Goal: Task Accomplishment & Management: Manage account settings

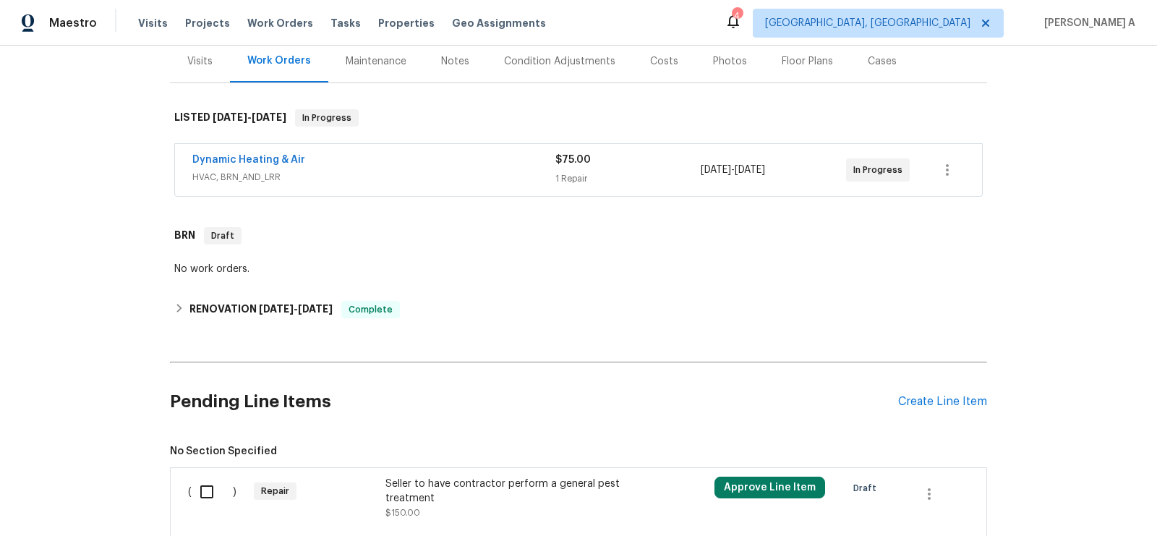
scroll to position [140, 0]
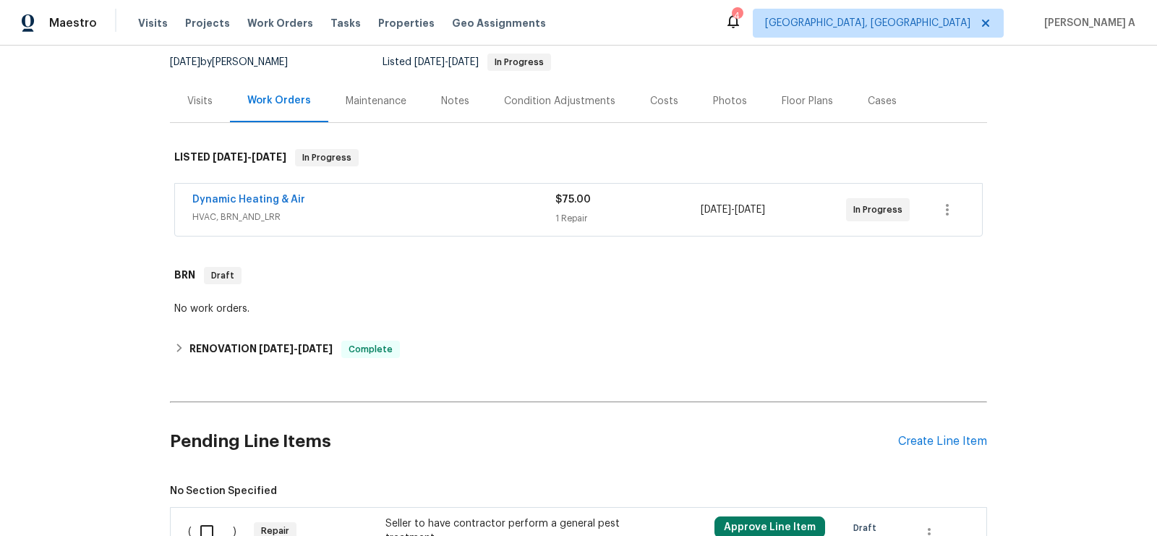
click at [398, 218] on span "HVAC, BRN_AND_LRR" at bounding box center [373, 217] width 363 height 14
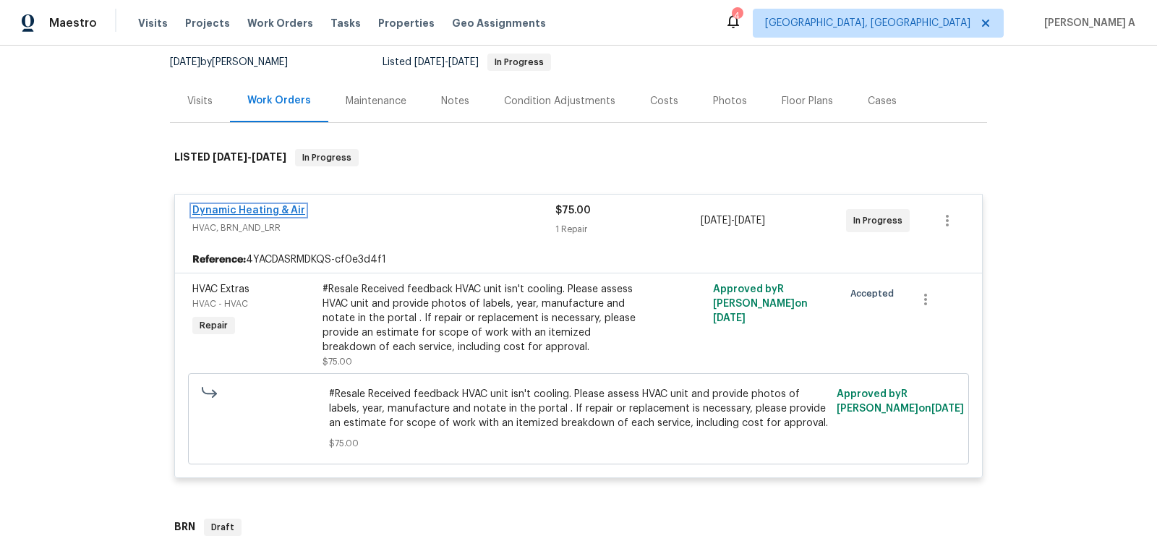
click at [260, 208] on link "Dynamic Heating & Air" at bounding box center [248, 210] width 113 height 10
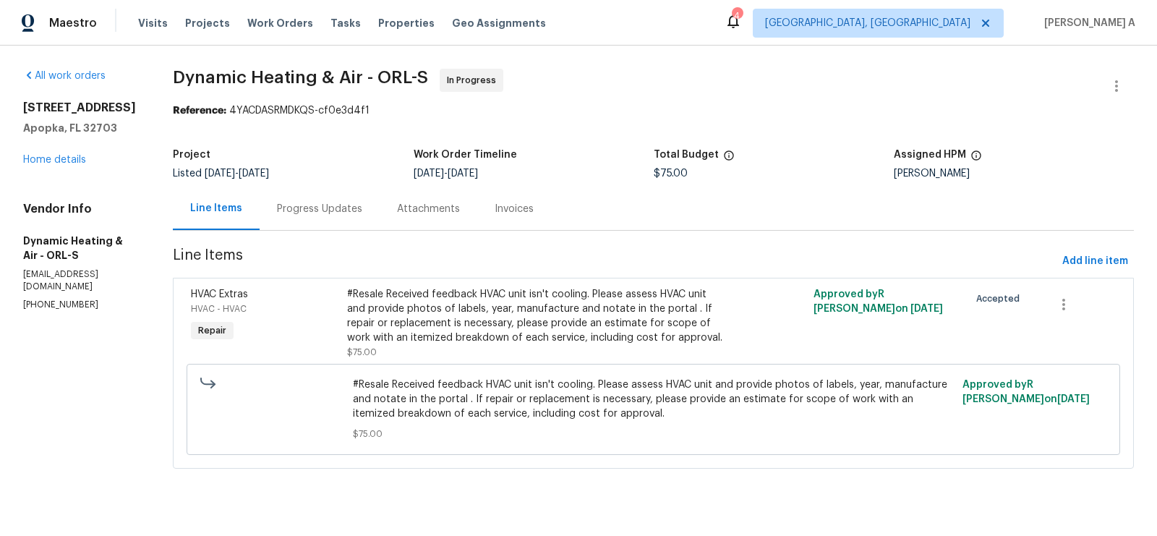
click at [344, 210] on div "Progress Updates" at bounding box center [319, 209] width 85 height 14
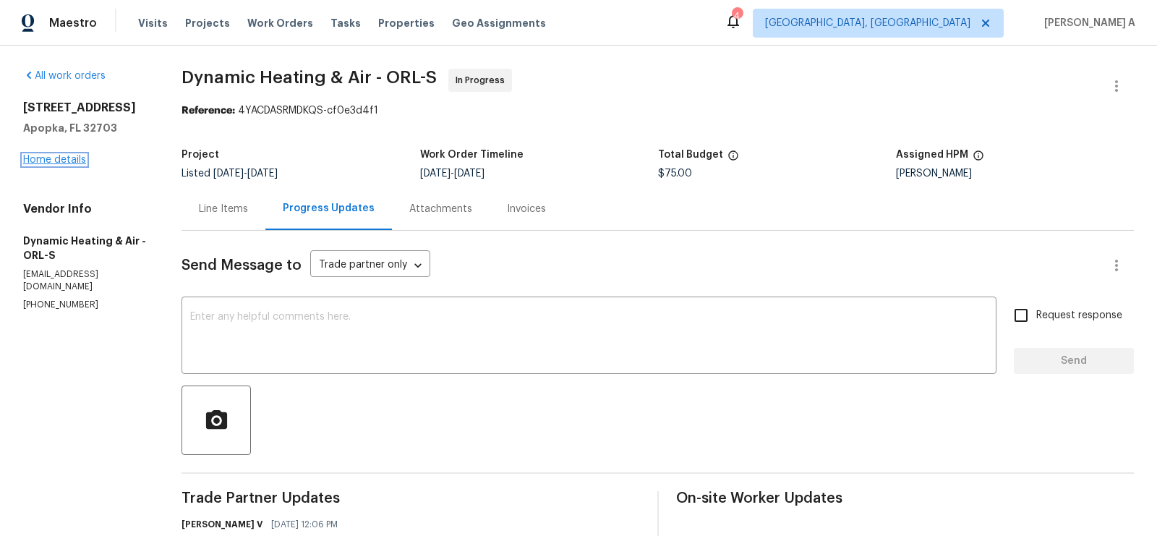
click at [71, 163] on link "Home details" at bounding box center [54, 160] width 63 height 10
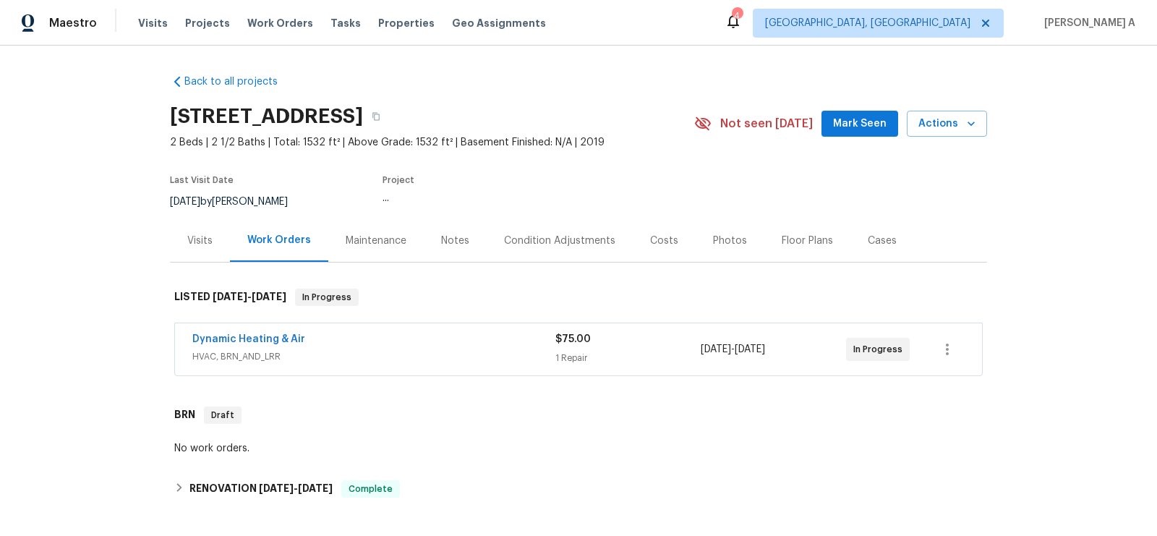
scroll to position [286, 0]
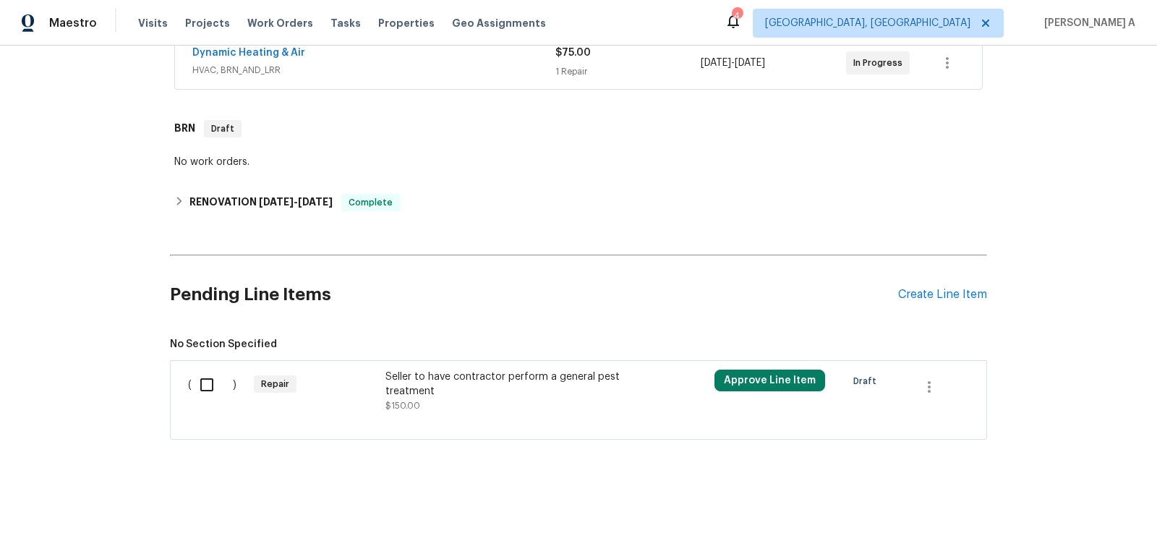
click at [524, 396] on div "Seller to have contractor perform a general pest treatment $150.00" at bounding box center [512, 391] width 255 height 43
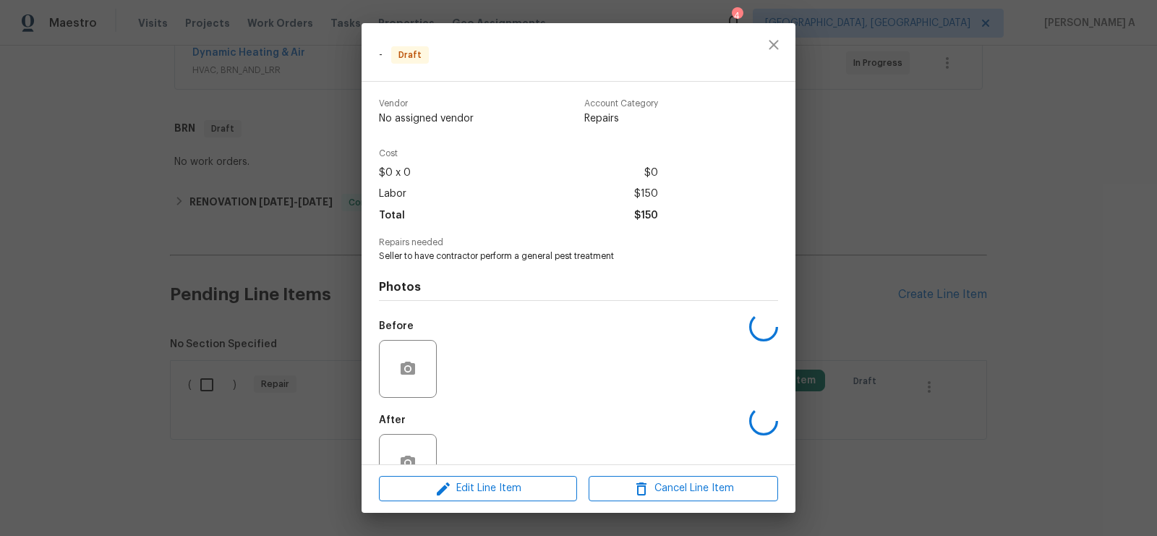
scroll to position [41, 0]
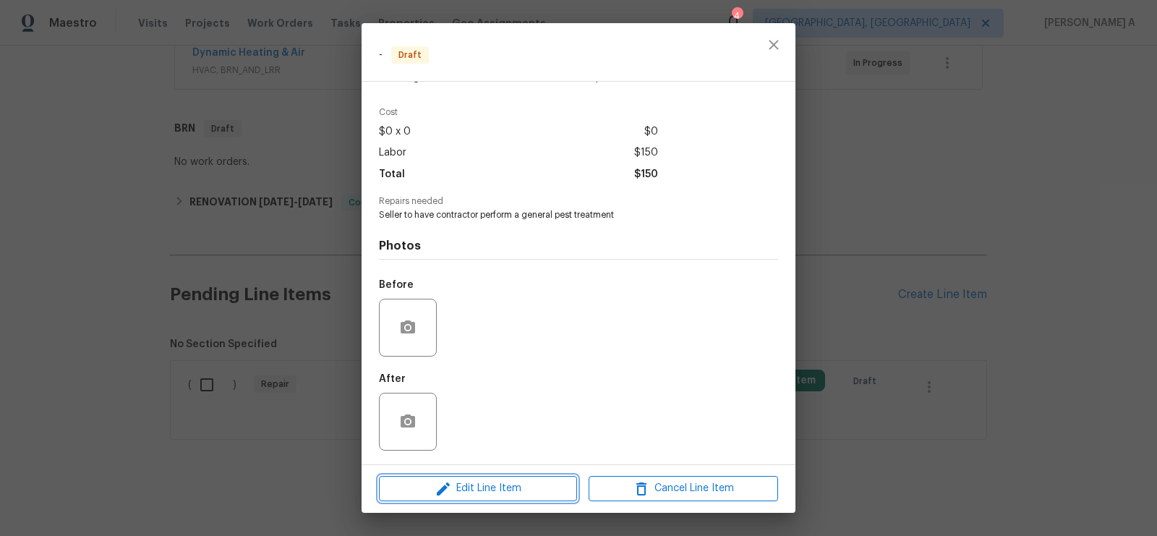
click at [495, 479] on button "Edit Line Item" at bounding box center [478, 488] width 198 height 25
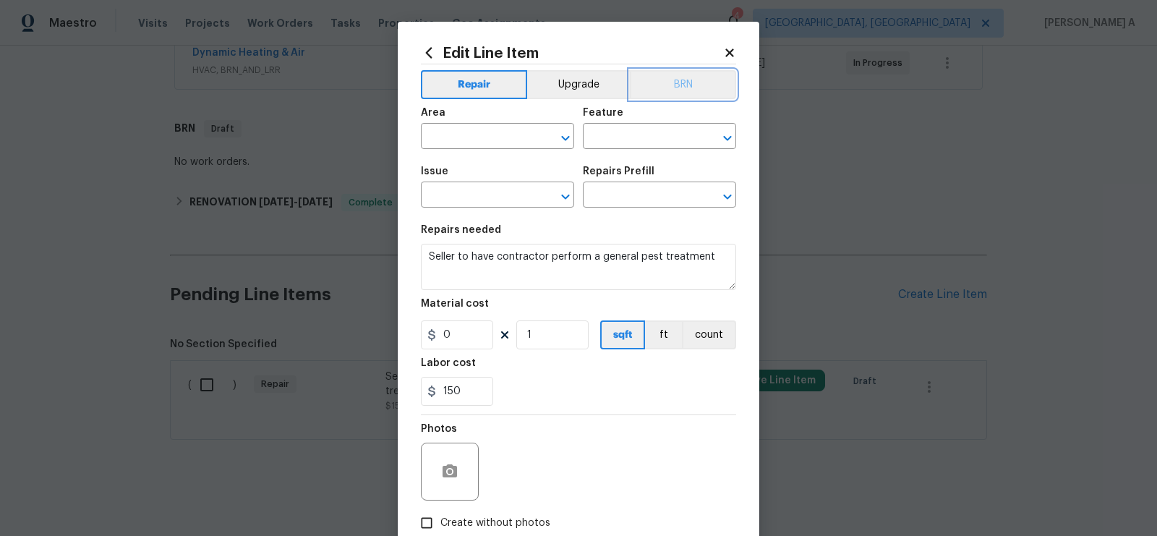
click at [691, 88] on button "BRN" at bounding box center [683, 84] width 106 height 29
click at [503, 132] on input "text" at bounding box center [477, 138] width 113 height 22
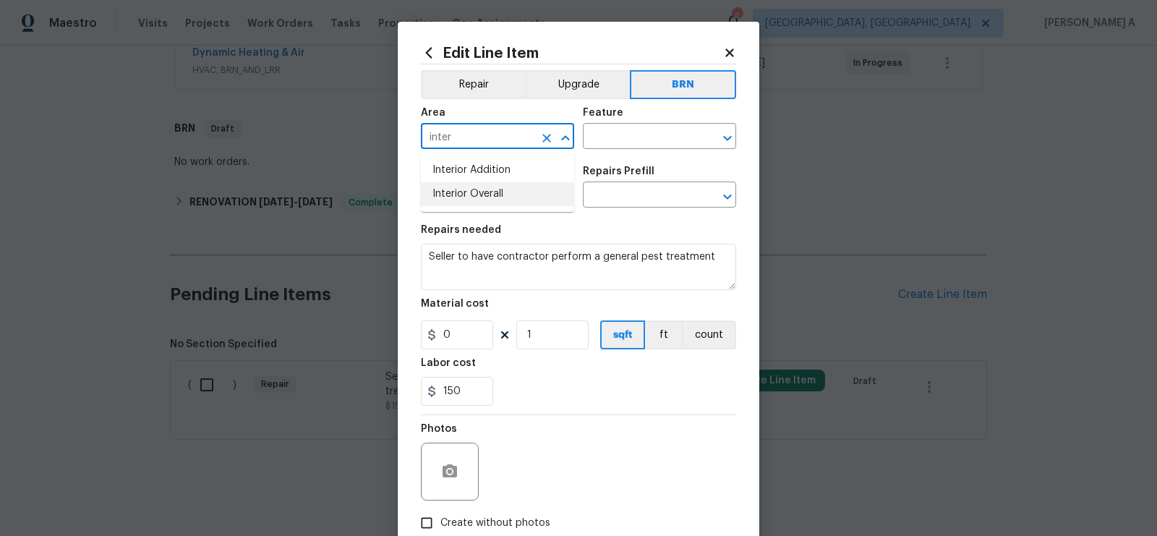
click at [506, 205] on li "Interior Overall" at bounding box center [497, 194] width 153 height 24
type input "Interior Overall"
click at [657, 140] on input "text" at bounding box center [639, 138] width 113 height 22
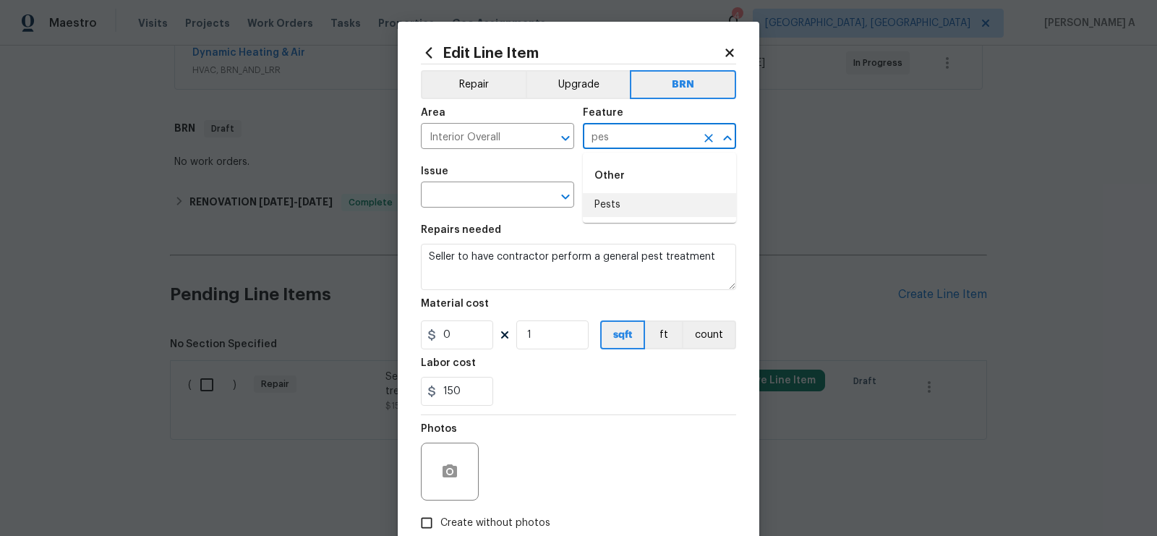
click at [653, 213] on li "Pests" at bounding box center [659, 205] width 153 height 24
type input "Pests"
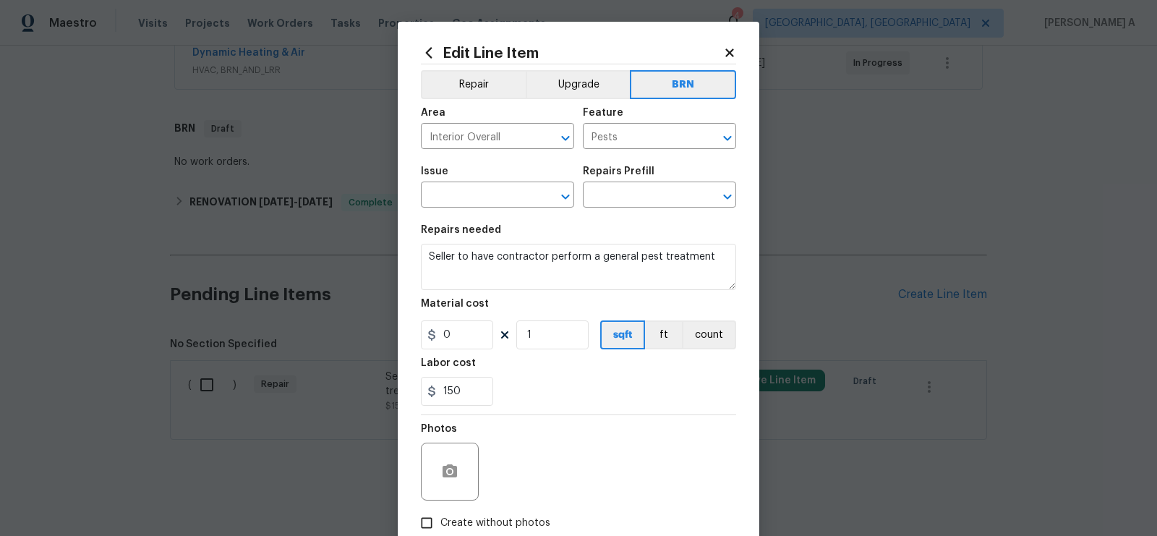
click at [451, 216] on span "Issue ​" at bounding box center [497, 187] width 153 height 59
click at [453, 201] on input "text" at bounding box center [477, 196] width 113 height 22
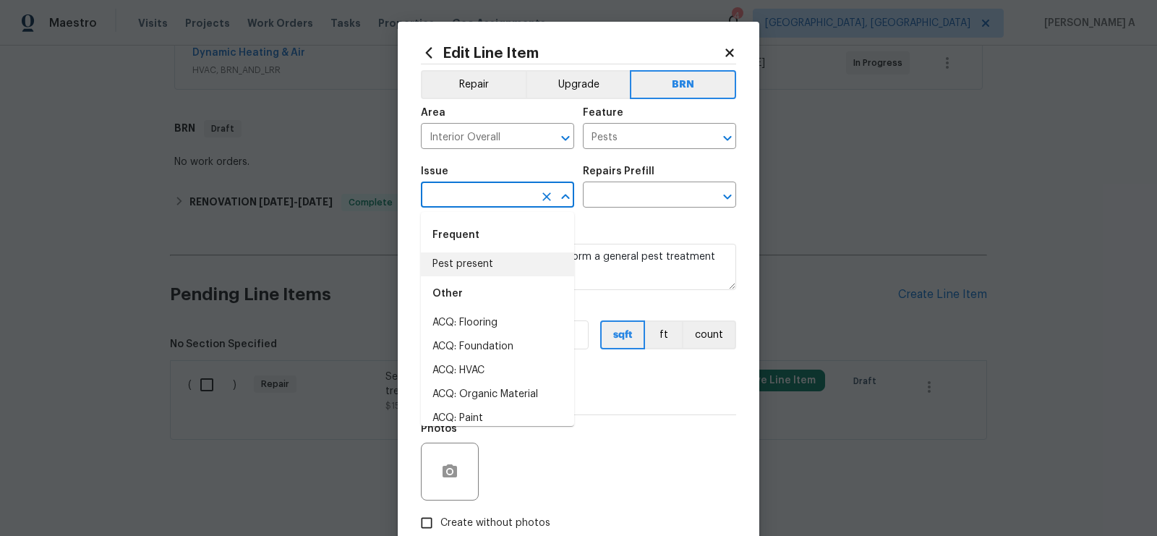
click at [469, 254] on li "Pest present" at bounding box center [497, 264] width 153 height 24
type input "Pest present"
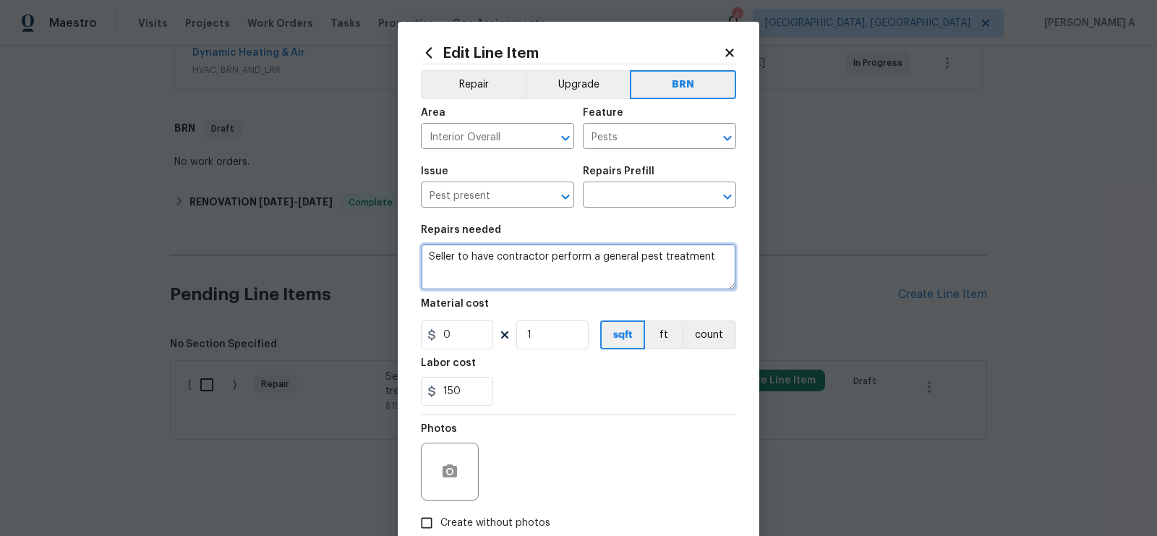
click at [469, 255] on textarea "Seller to have contractor perform a general pest treatment" at bounding box center [578, 267] width 315 height 46
click at [625, 204] on input "text" at bounding box center [639, 196] width 113 height 22
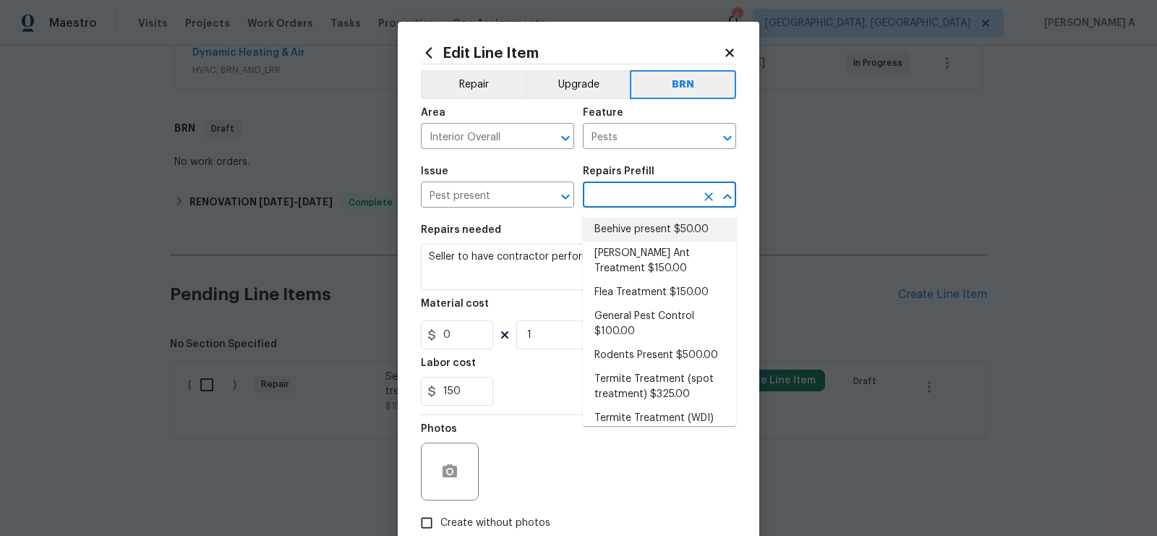
click at [626, 226] on li "Beehive present $50.00" at bounding box center [659, 230] width 153 height 24
type input "Beehive present $50.00"
type textarea "Remove, patch/paint touch up location after removal if needed."
type input "50"
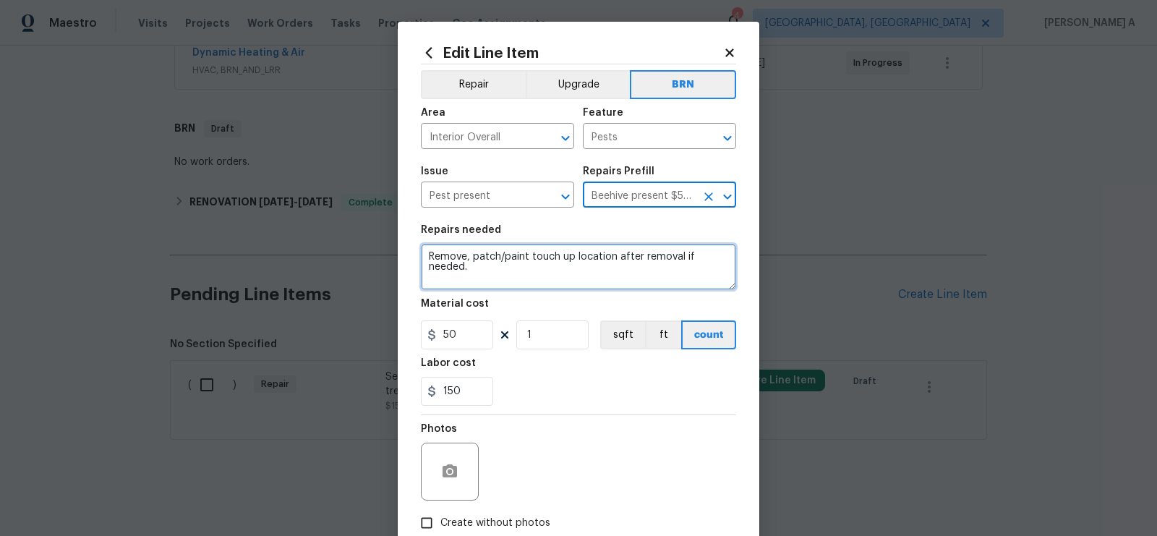
click at [579, 263] on textarea "Remove, patch/paint touch up location after removal if needed." at bounding box center [578, 267] width 315 height 46
paste textarea "Seller to have contractor perform a general pest treatment"
type textarea "Seller to have contractor perform a general pest treatment"
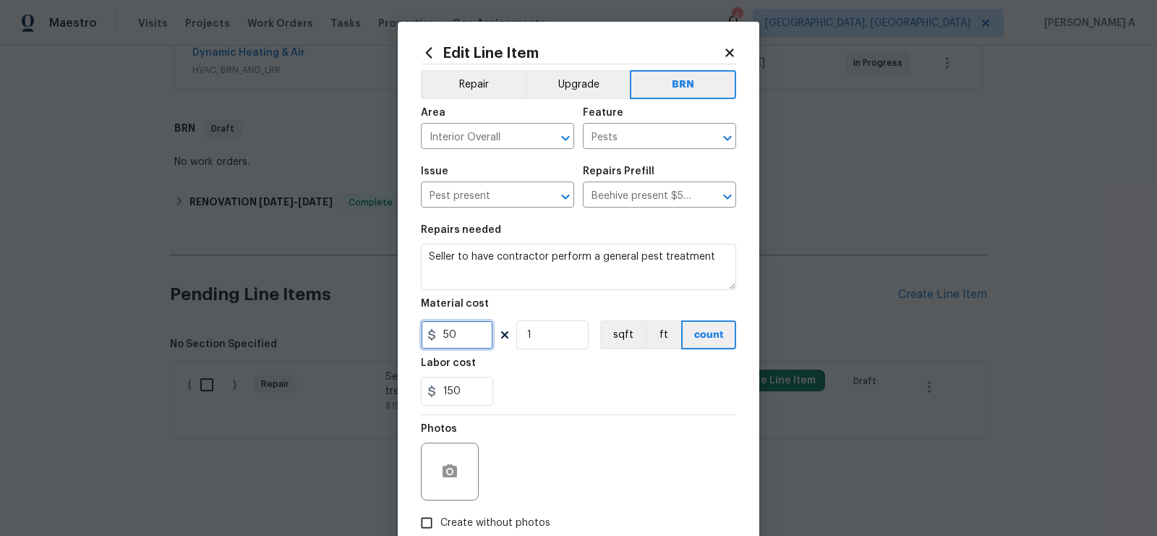
drag, startPoint x: 469, startPoint y: 343, endPoint x: 341, endPoint y: 341, distance: 128.0
click at [339, 341] on div "Edit Line Item Repair Upgrade BRN Area Interior Overall ​ Feature Pests ​ Issue…" at bounding box center [578, 268] width 1157 height 536
type input "0"
click at [545, 383] on div "150" at bounding box center [578, 391] width 315 height 29
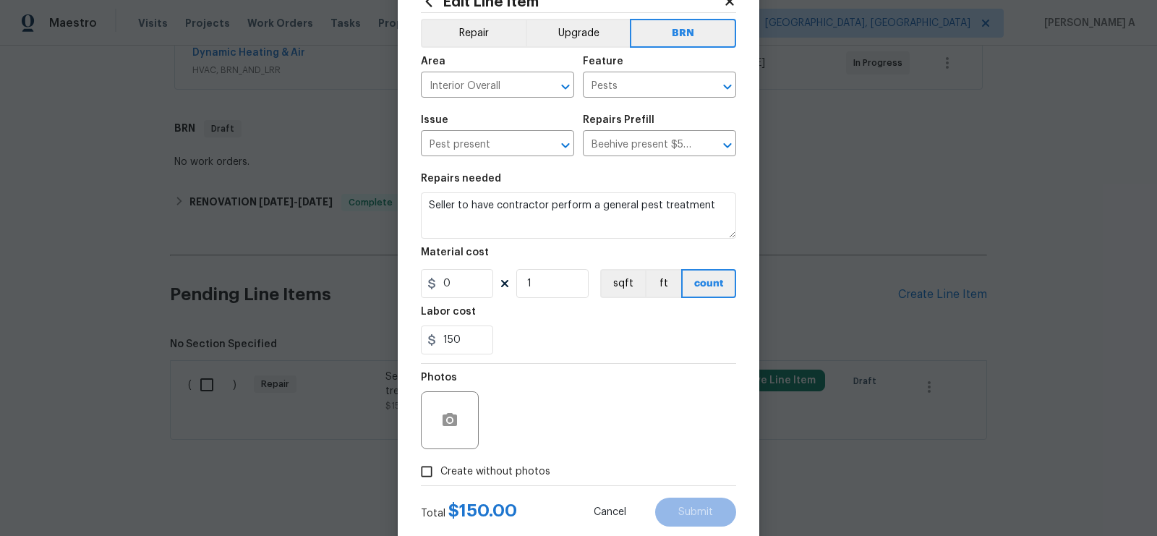
scroll to position [87, 0]
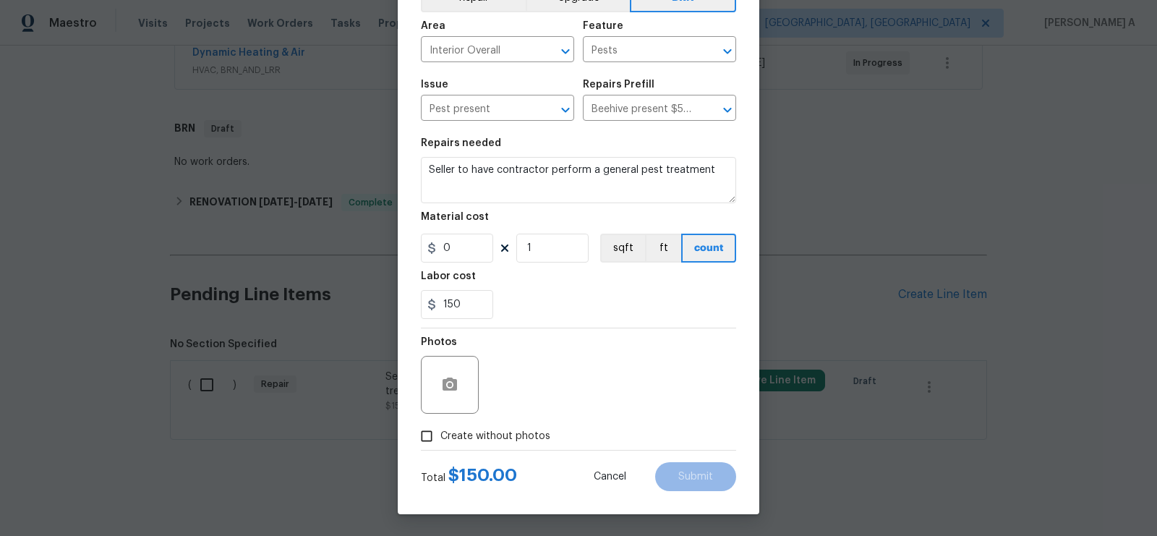
click at [488, 419] on div "Photos" at bounding box center [578, 375] width 315 height 94
click at [490, 426] on label "Create without photos" at bounding box center [481, 435] width 137 height 27
click at [440, 426] on input "Create without photos" at bounding box center [426, 435] width 27 height 27
checkbox input "true"
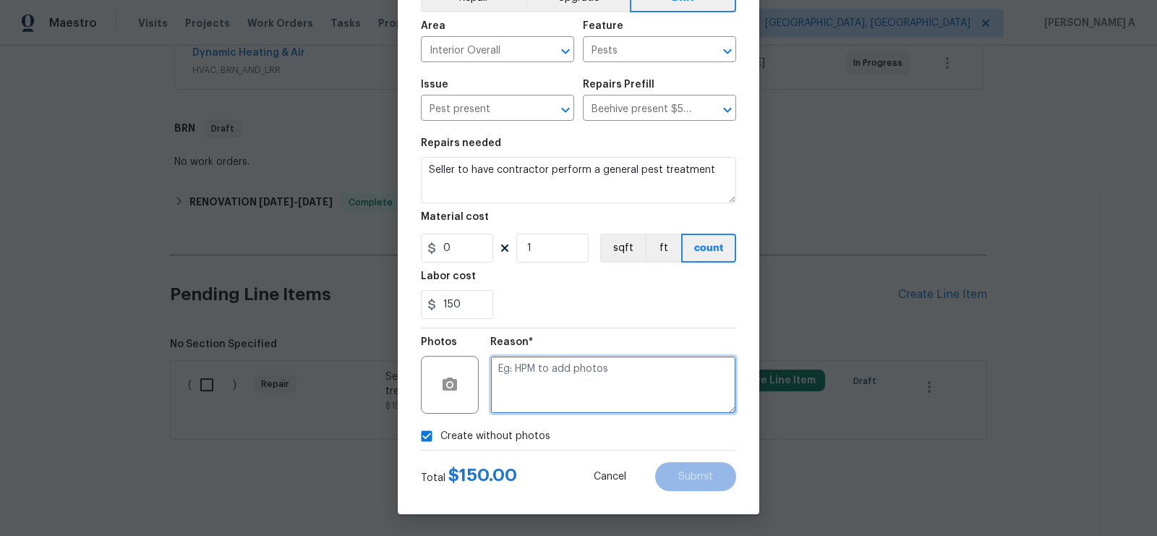
click at [529, 399] on textarea at bounding box center [613, 385] width 246 height 58
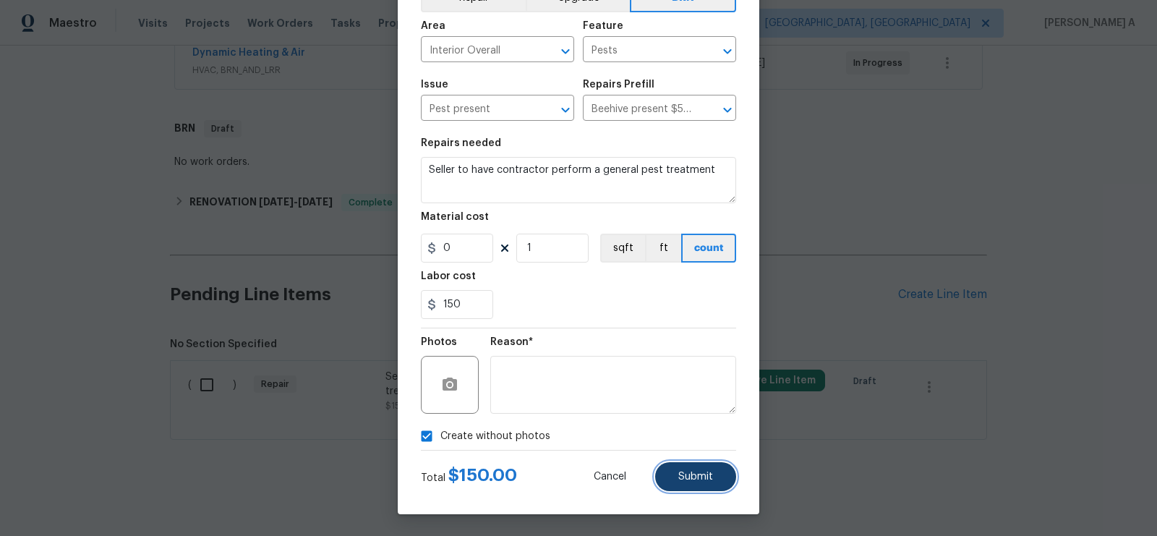
click at [696, 472] on span "Submit" at bounding box center [695, 477] width 35 height 11
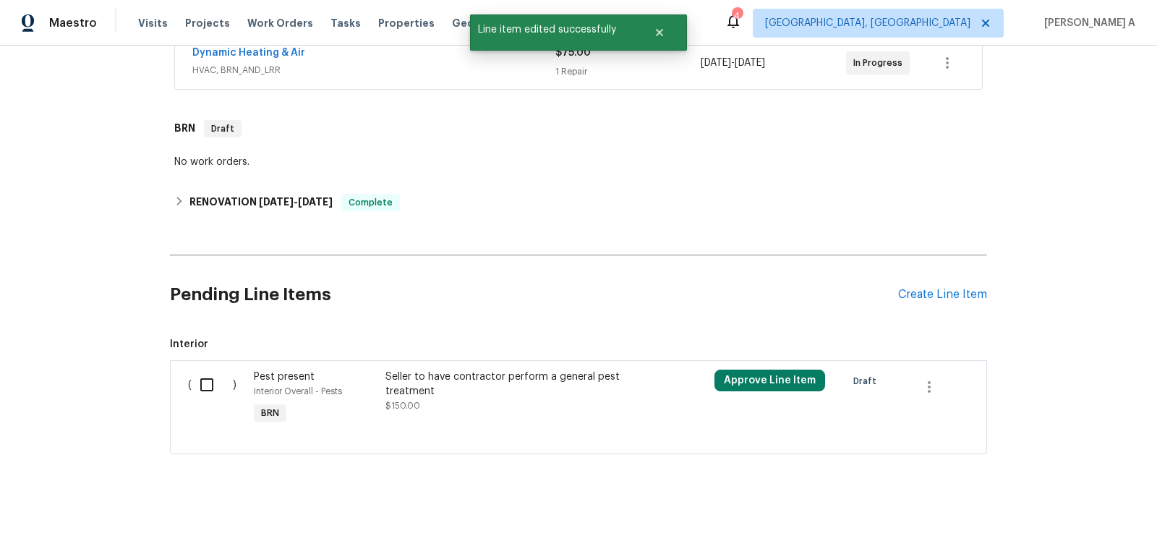
scroll to position [301, 0]
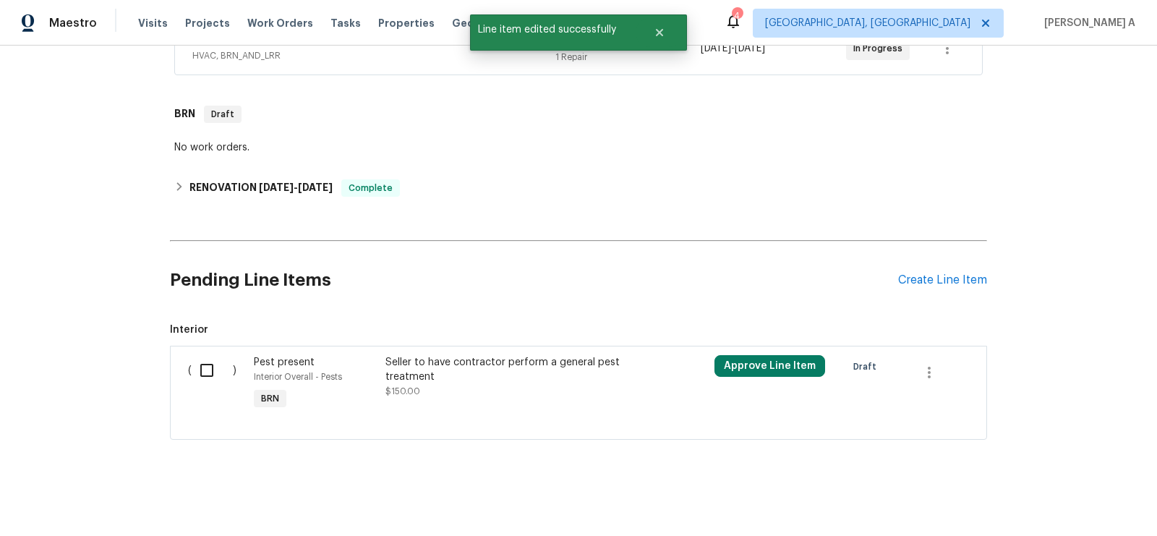
click at [211, 380] on input "checkbox" at bounding box center [212, 370] width 41 height 30
checkbox input "true"
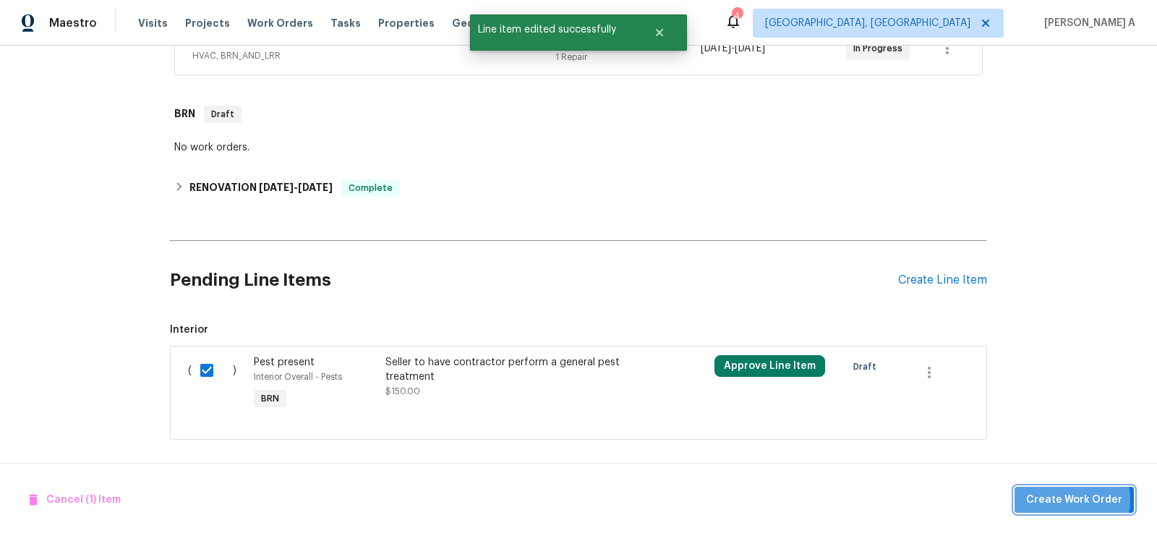
click at [1071, 500] on span "Create Work Order" at bounding box center [1074, 500] width 96 height 18
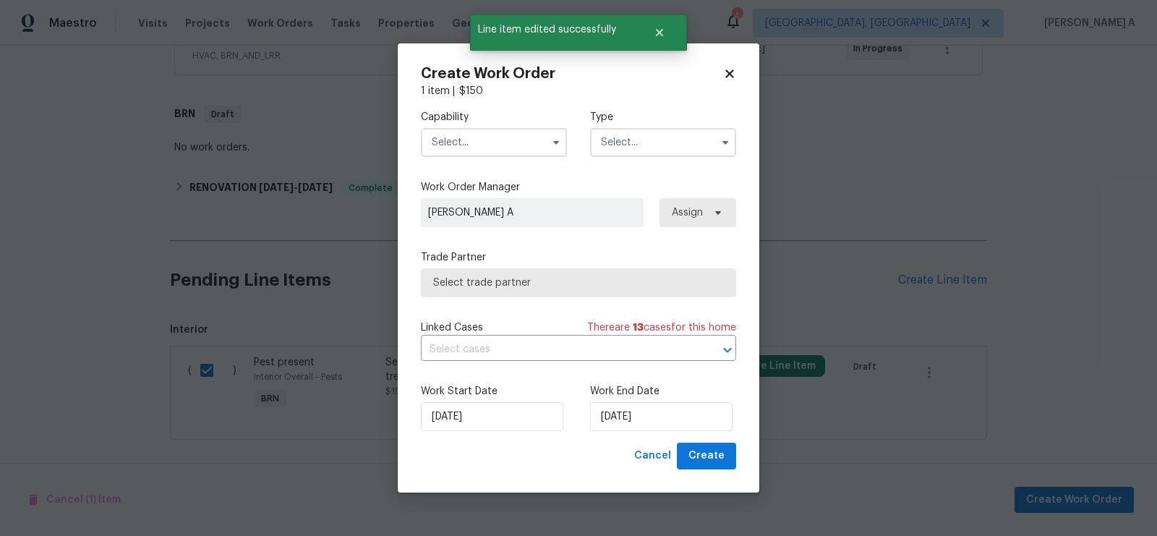
click at [491, 143] on input "text" at bounding box center [494, 142] width 146 height 29
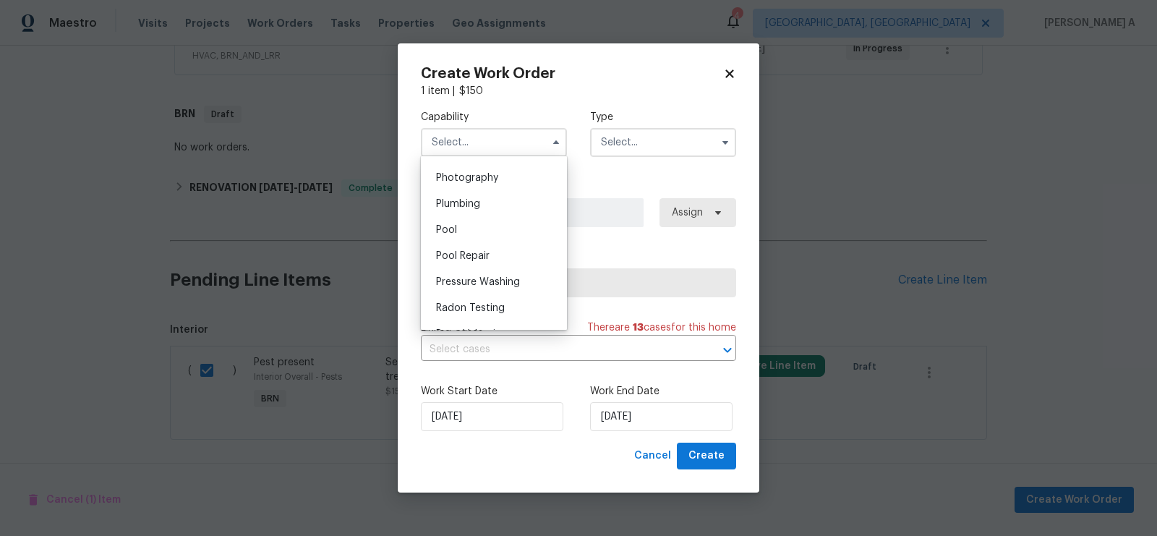
scroll to position [1240, 0]
click at [478, 171] on div "Pests" at bounding box center [494, 174] width 139 height 26
type input "Pests"
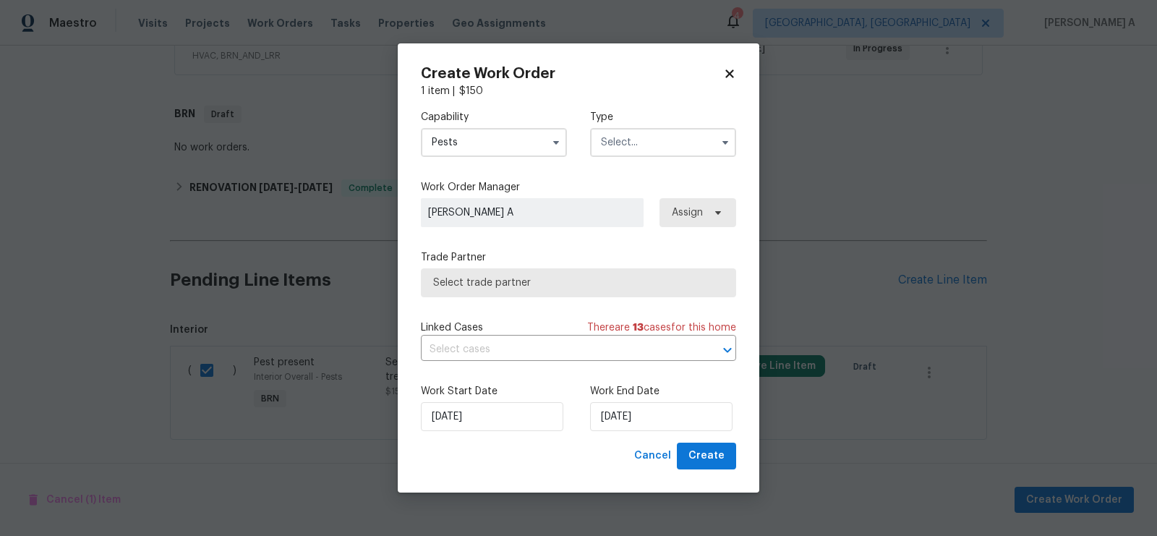
click at [631, 143] on input "text" at bounding box center [663, 142] width 146 height 29
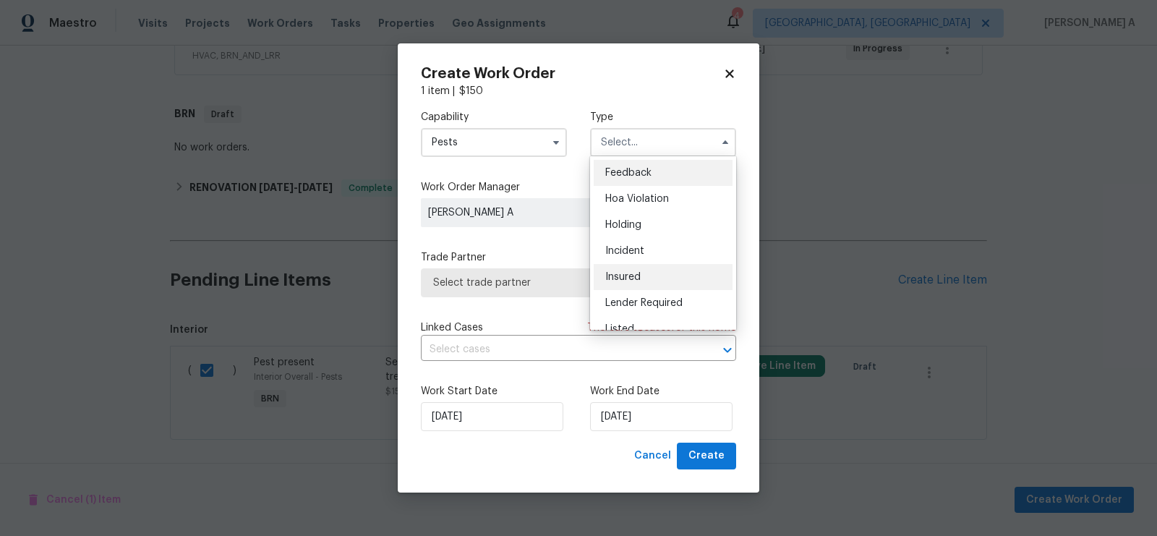
scroll to position [328, 0]
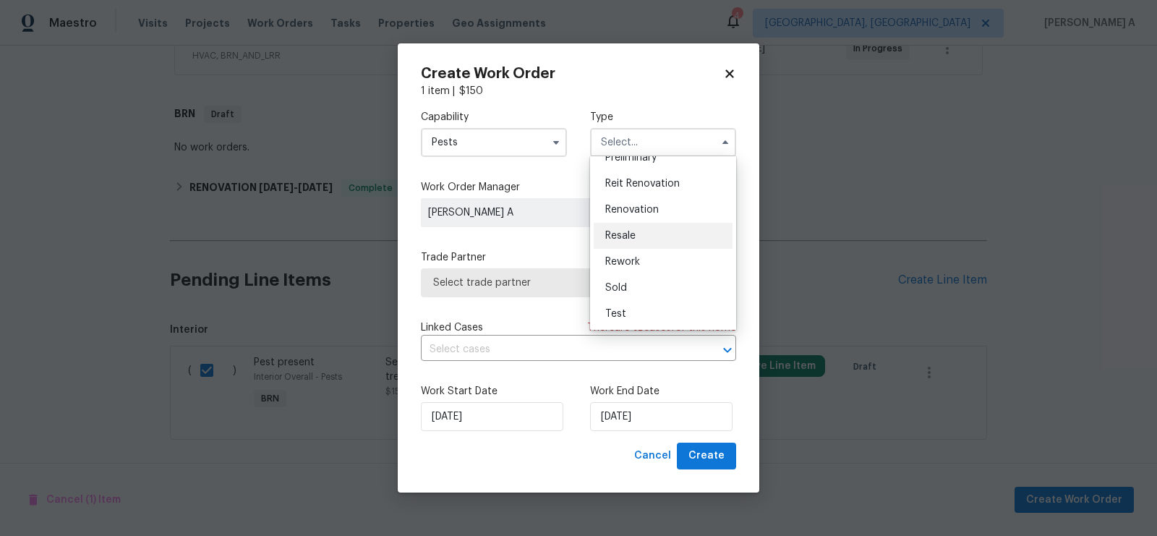
click at [631, 235] on span "Resale" at bounding box center [620, 236] width 30 height 10
type input "Resale"
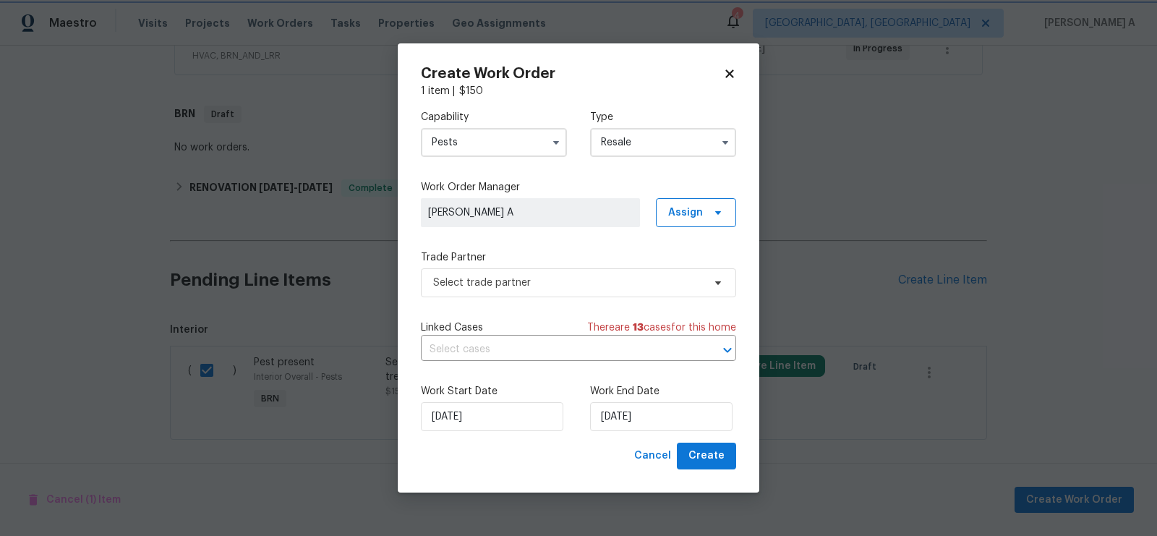
scroll to position [0, 0]
click at [540, 295] on span "Select trade partner" at bounding box center [578, 282] width 315 height 29
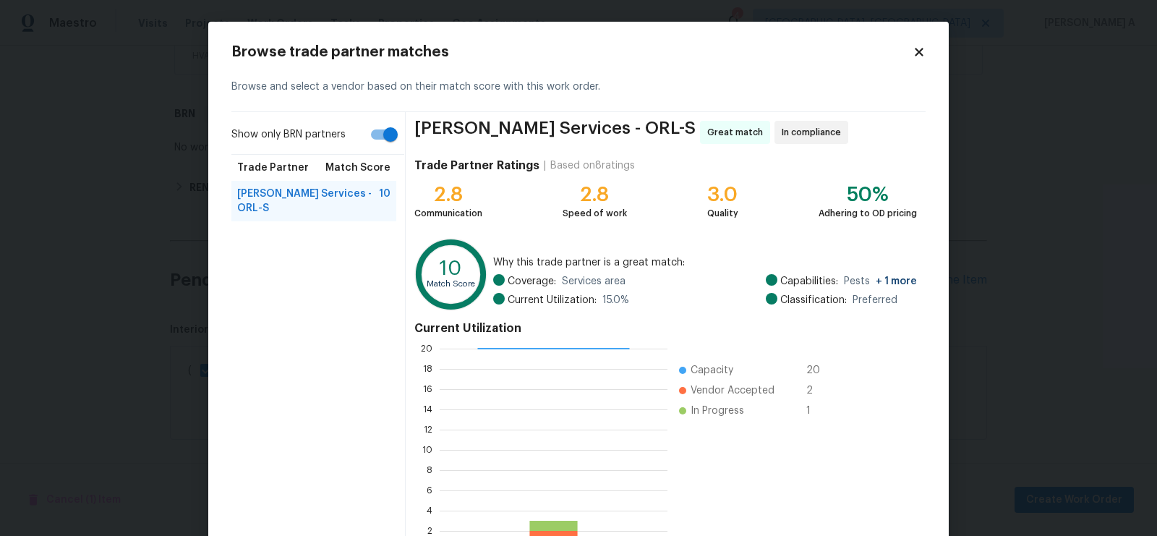
click at [380, 137] on input "Show only BRN partners" at bounding box center [390, 134] width 82 height 27
checkbox input "false"
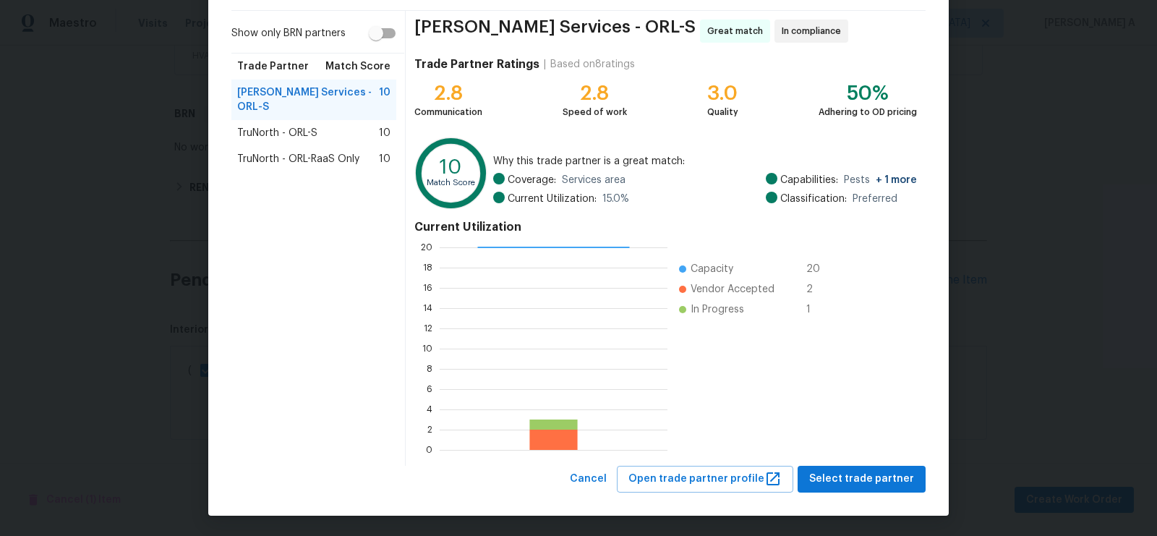
click at [306, 126] on span "TruNorth - ORL-S" at bounding box center [277, 133] width 80 height 14
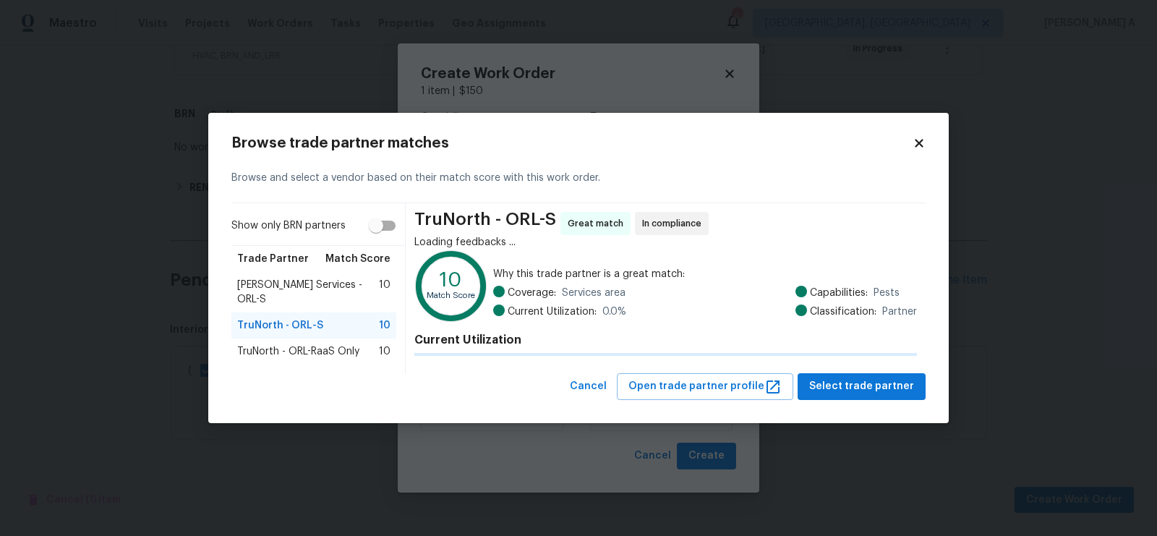
scroll to position [0, 0]
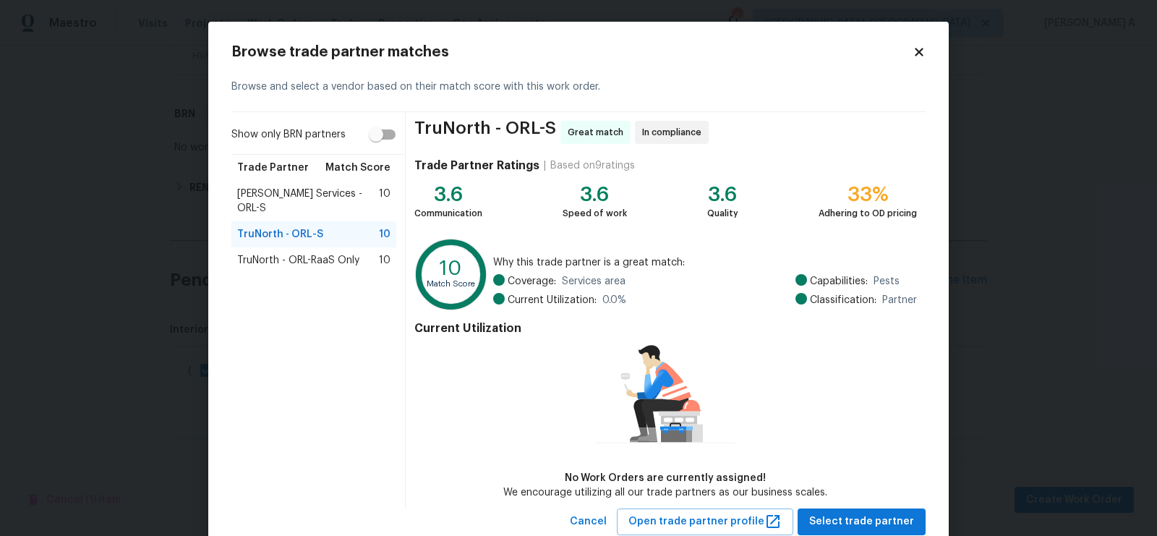
click at [332, 189] on span "Massey Services - ORL-S" at bounding box center [308, 201] width 142 height 29
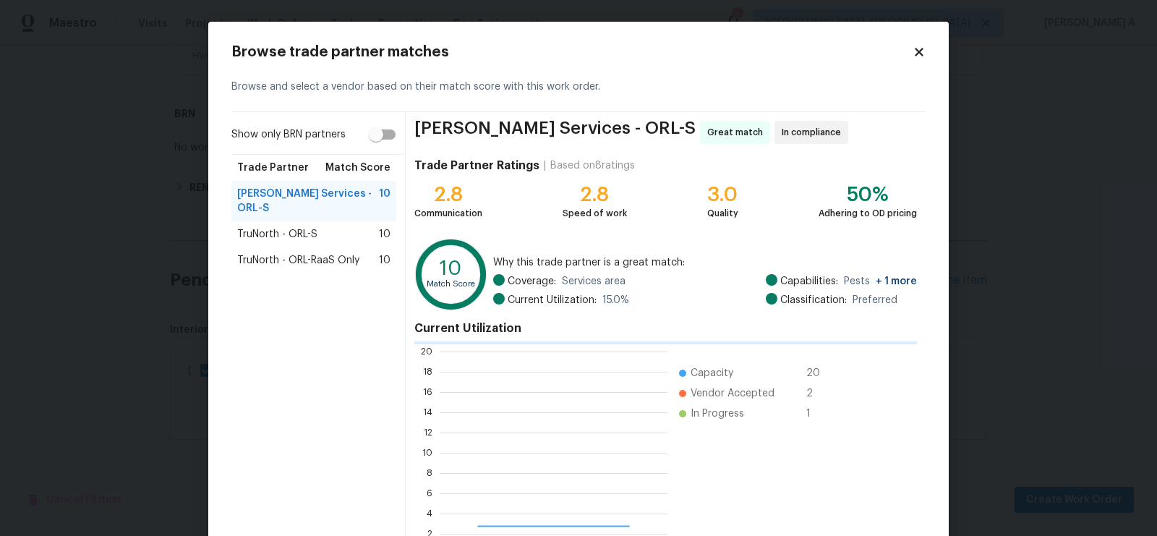
scroll to position [202, 228]
click at [345, 227] on div "TruNorth - ORL-S 10" at bounding box center [313, 234] width 153 height 14
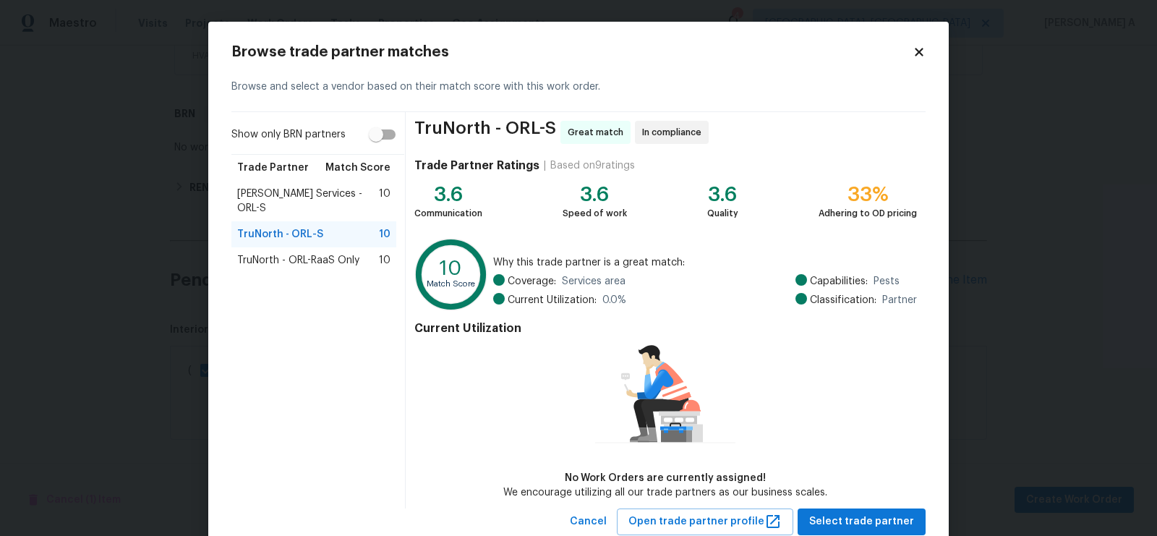
scroll to position [42, 0]
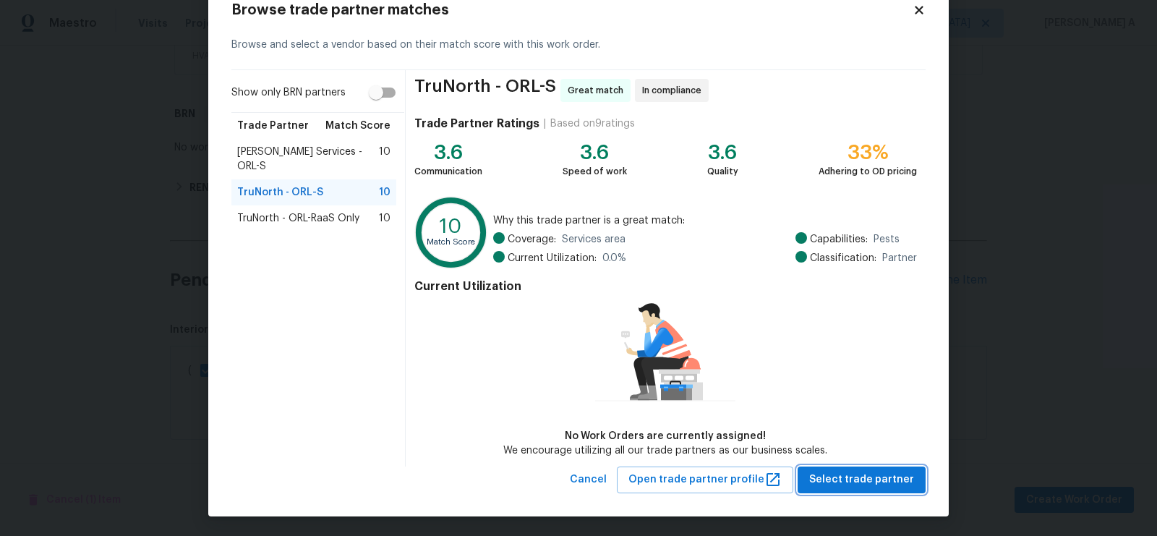
click at [882, 479] on span "Select trade partner" at bounding box center [861, 480] width 105 height 18
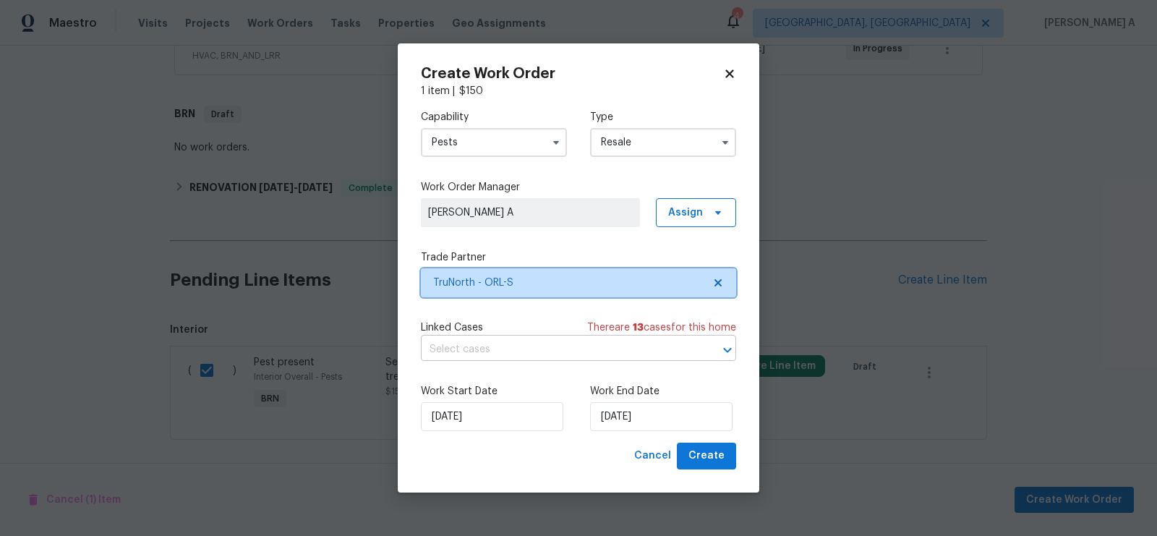
scroll to position [0, 0]
click at [482, 343] on input "text" at bounding box center [558, 349] width 275 height 22
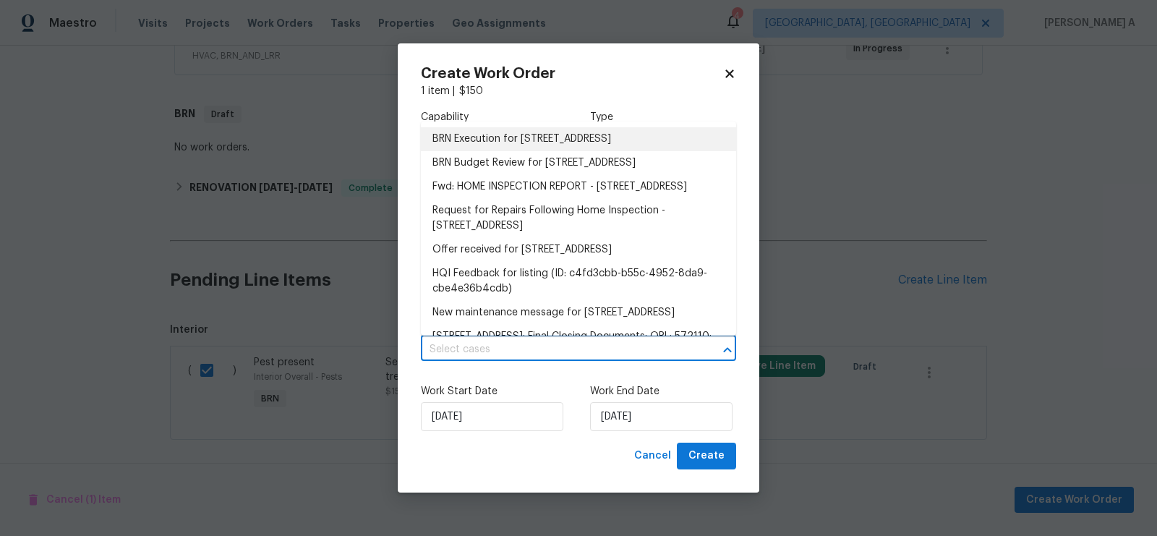
click at [491, 143] on li "BRN Execution for 3020 Alessa Loop, Apopka, FL 32703" at bounding box center [578, 139] width 315 height 24
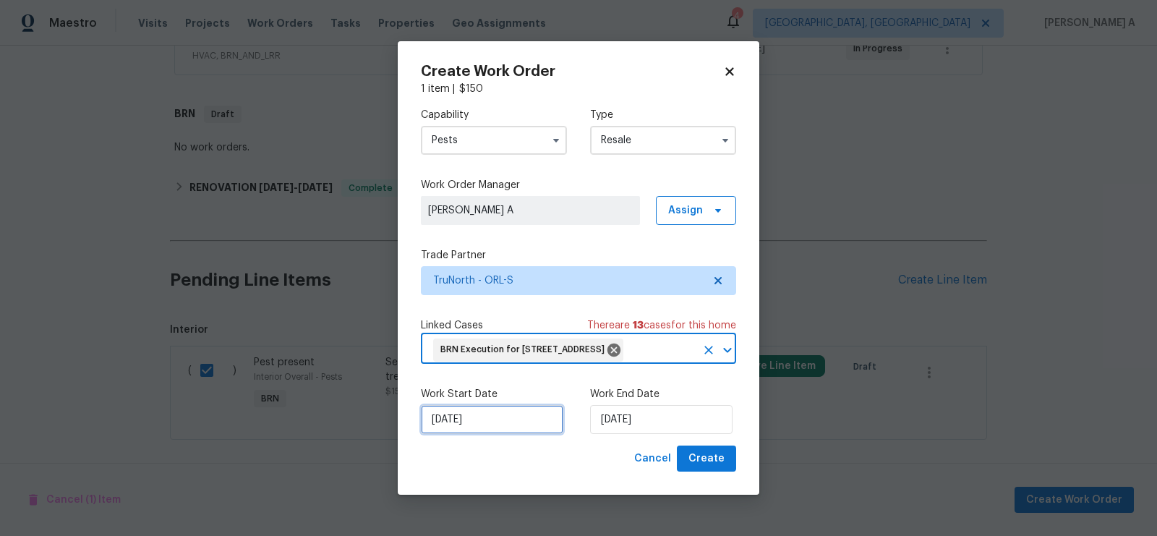
click at [485, 434] on input "8/19/2025" at bounding box center [492, 419] width 142 height 29
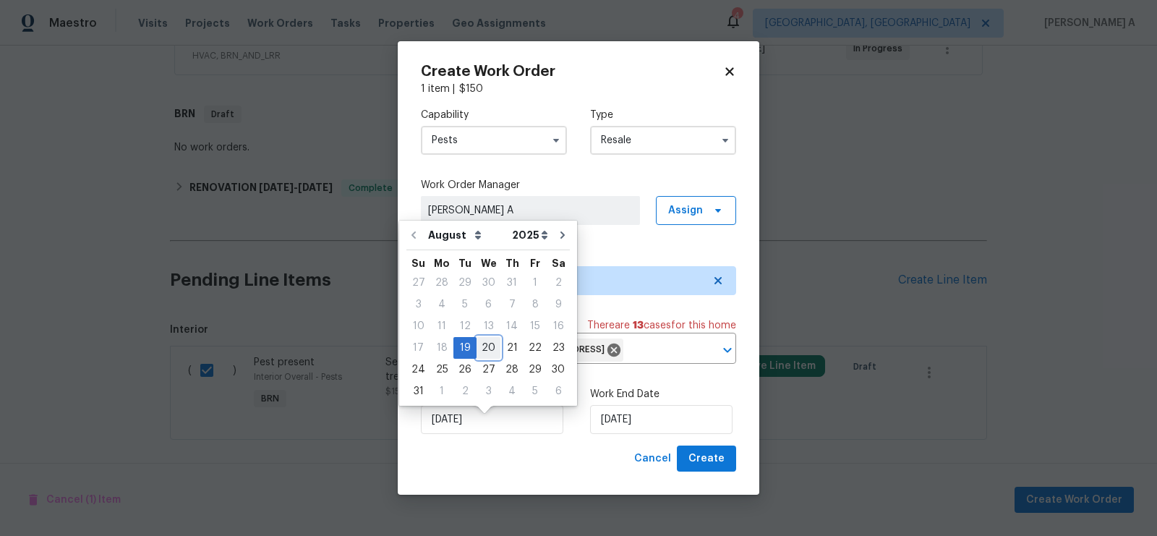
click at [483, 346] on div "20" at bounding box center [489, 348] width 24 height 20
type input "8/20/2025"
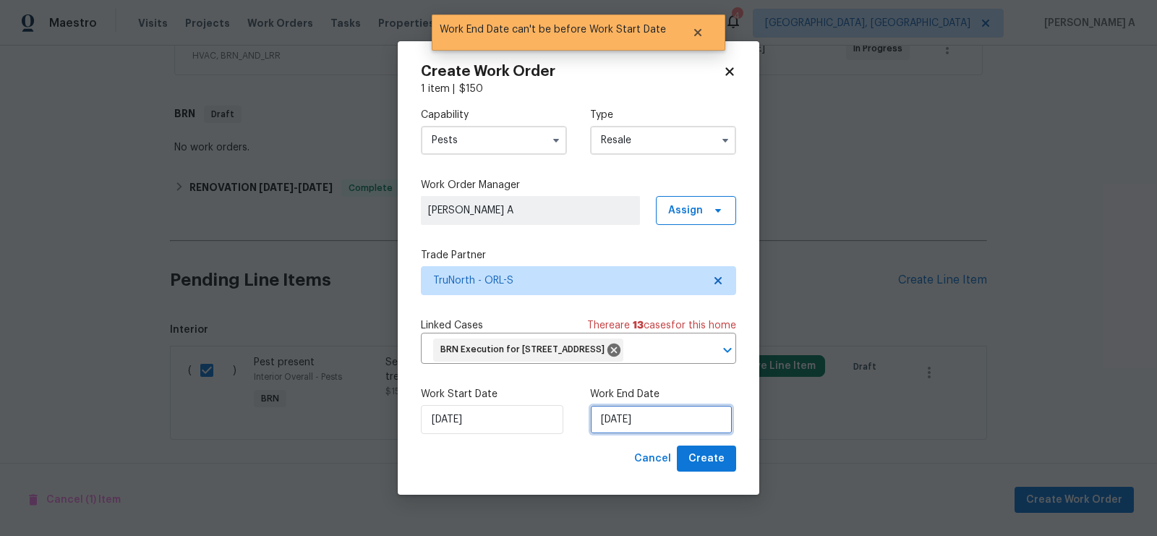
click at [634, 429] on input "8/20/2025" at bounding box center [661, 419] width 142 height 29
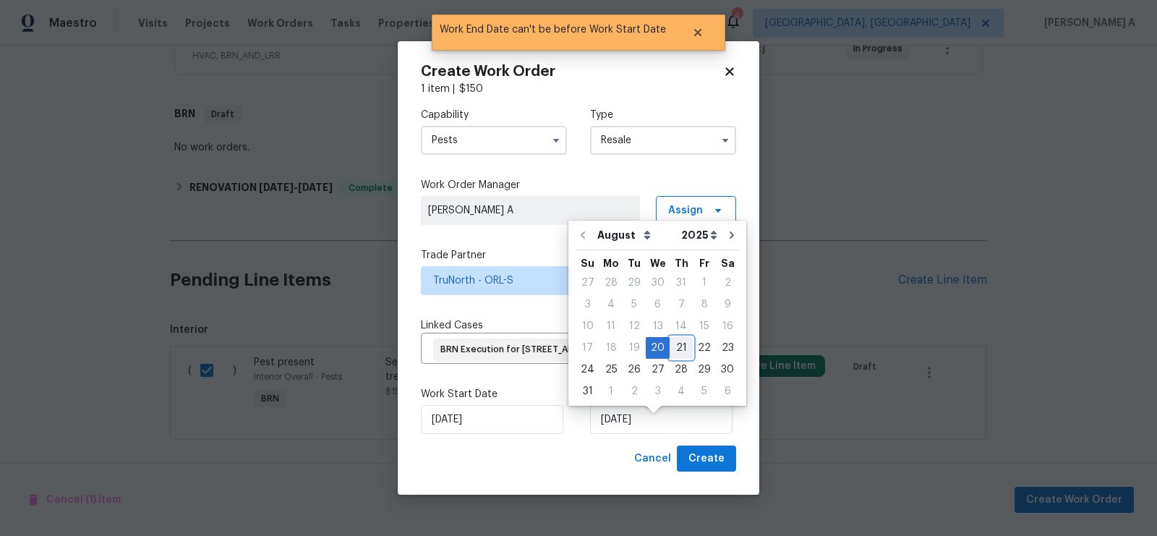
click at [678, 344] on div "21" at bounding box center [681, 348] width 23 height 20
type input "8/21/2025"
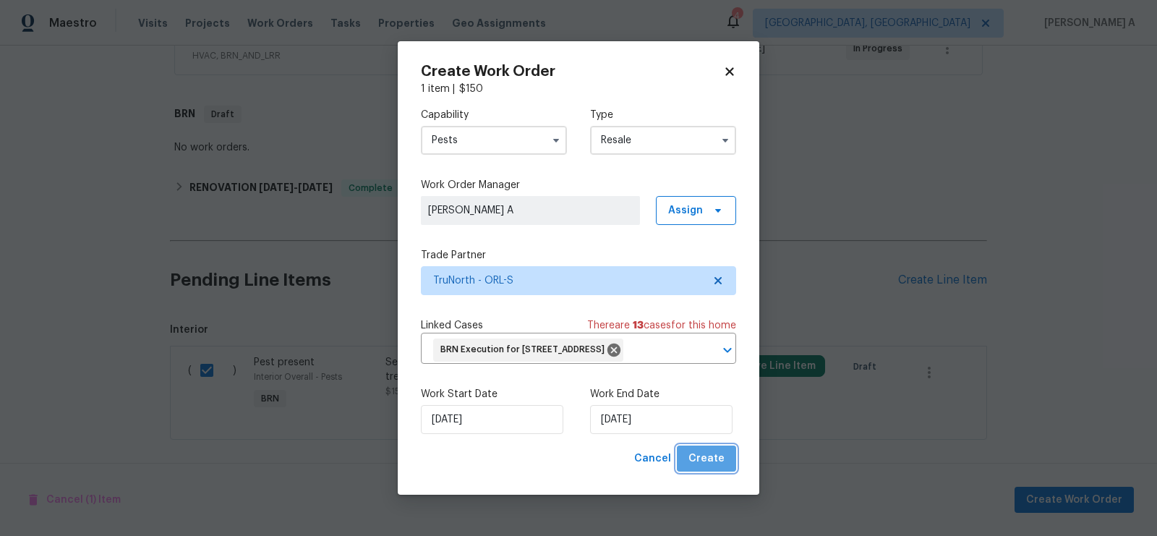
click at [717, 468] on span "Create" at bounding box center [706, 459] width 36 height 18
checkbox input "false"
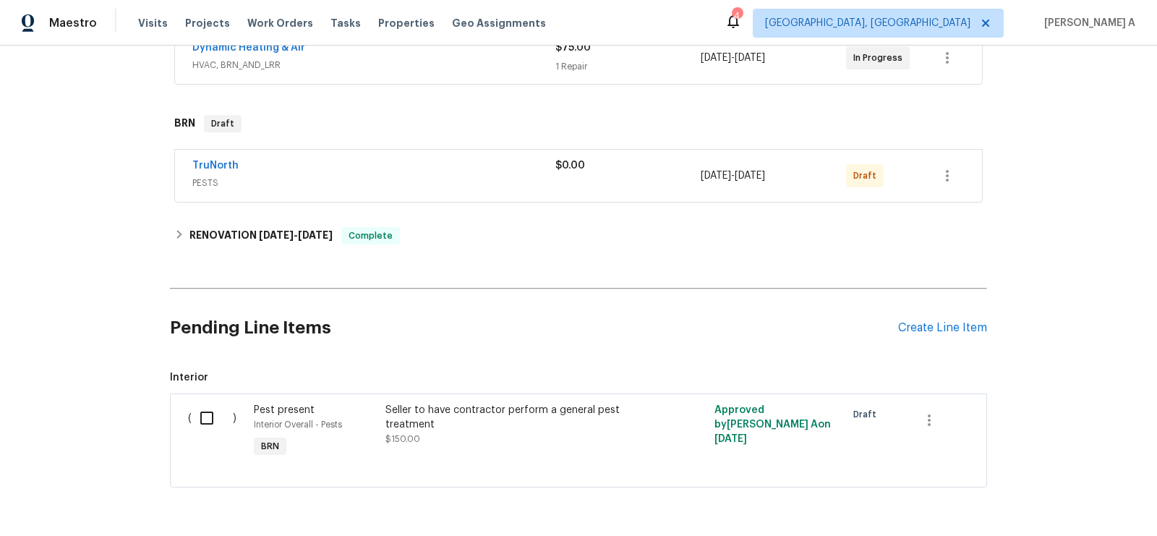
scroll to position [287, 0]
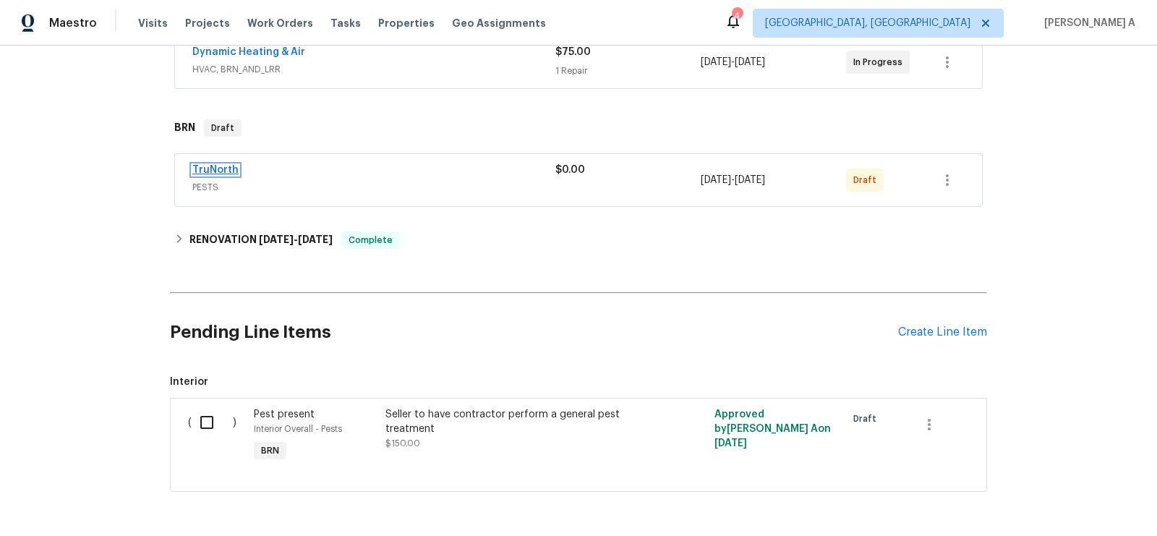
click at [217, 168] on link "TruNorth" at bounding box center [215, 170] width 46 height 10
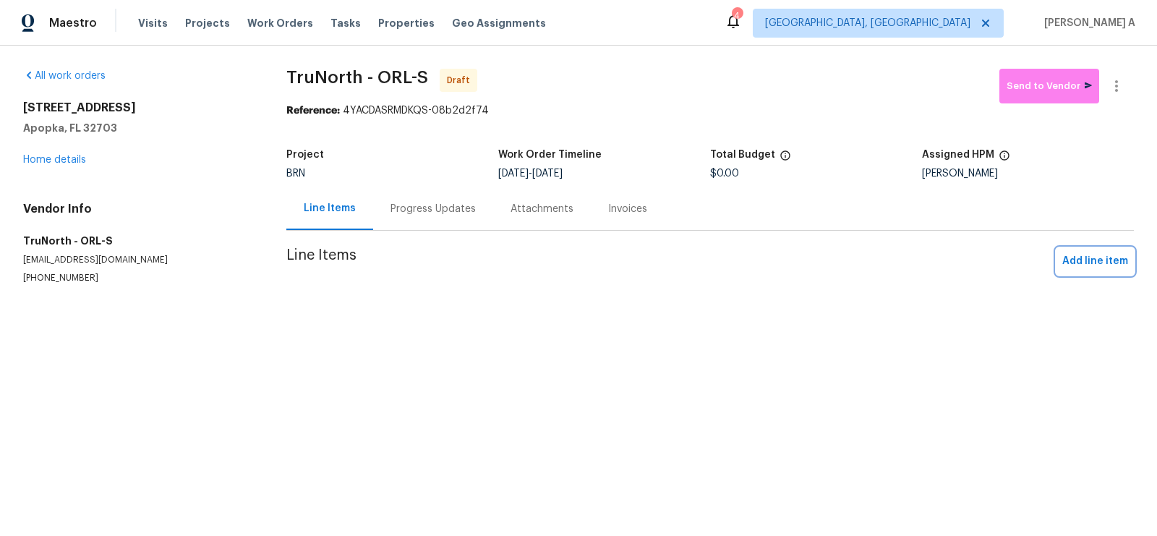
click at [1091, 257] on span "Add line item" at bounding box center [1095, 261] width 66 height 18
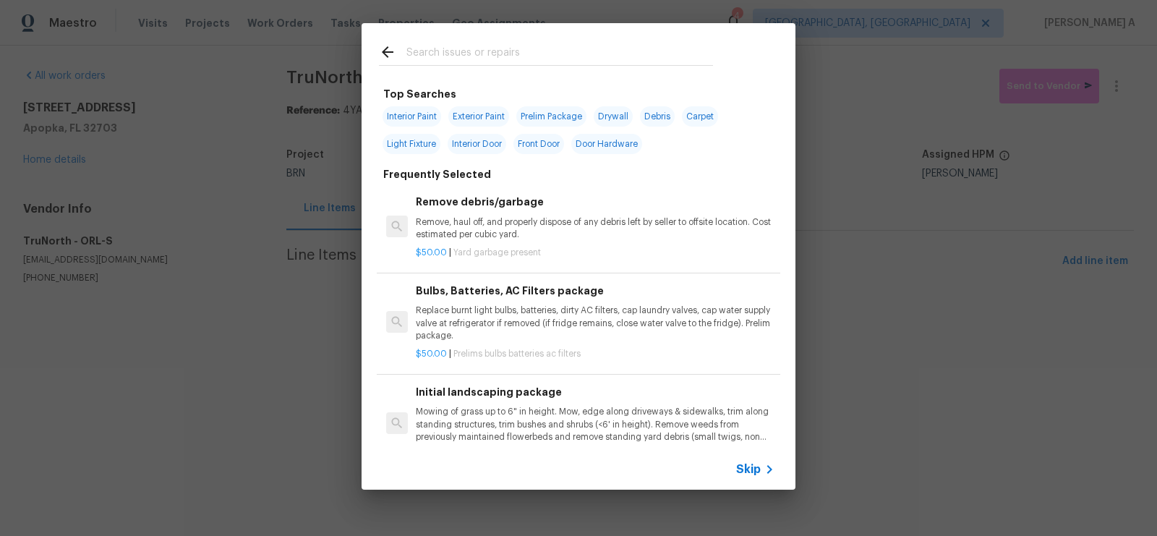
click at [755, 463] on span "Skip" at bounding box center [748, 469] width 25 height 14
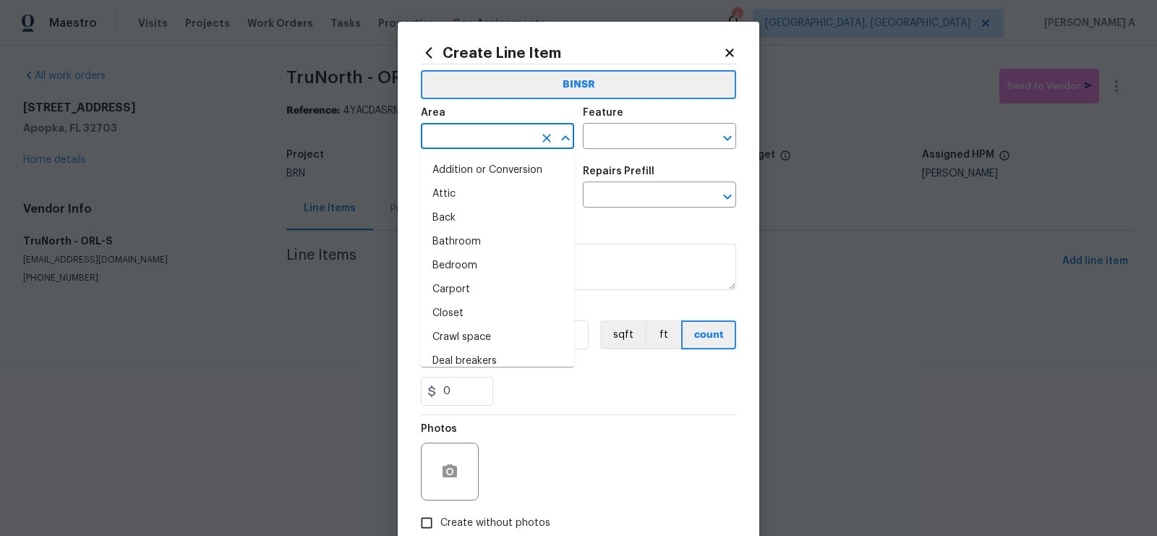
click at [476, 142] on input "text" at bounding box center [477, 138] width 113 height 22
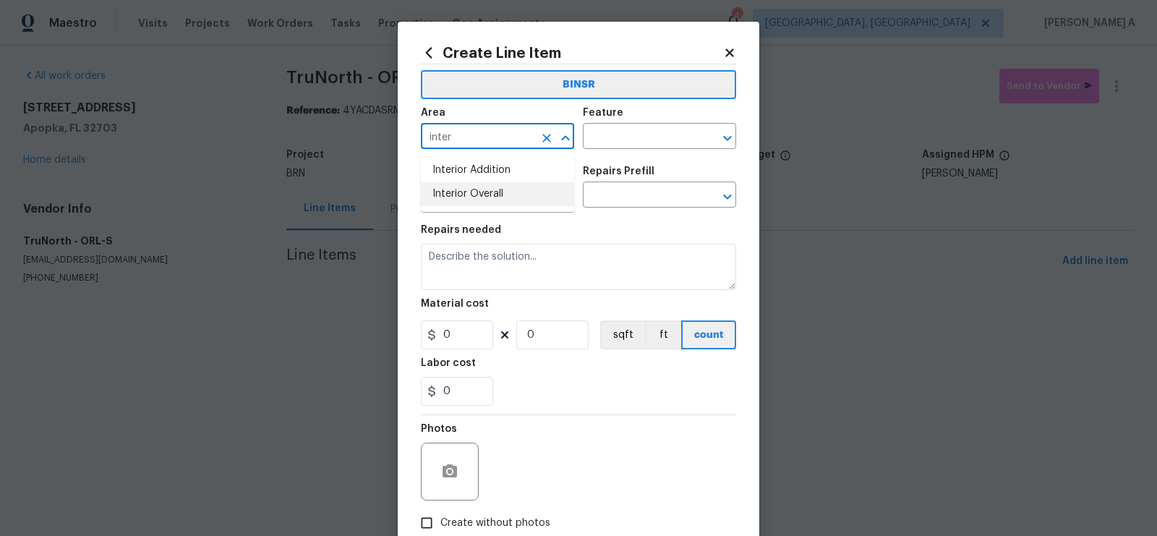
click at [490, 194] on li "Interior Overall" at bounding box center [497, 194] width 153 height 24
type input "Interior Overall"
click at [628, 142] on input "text" at bounding box center [639, 138] width 113 height 22
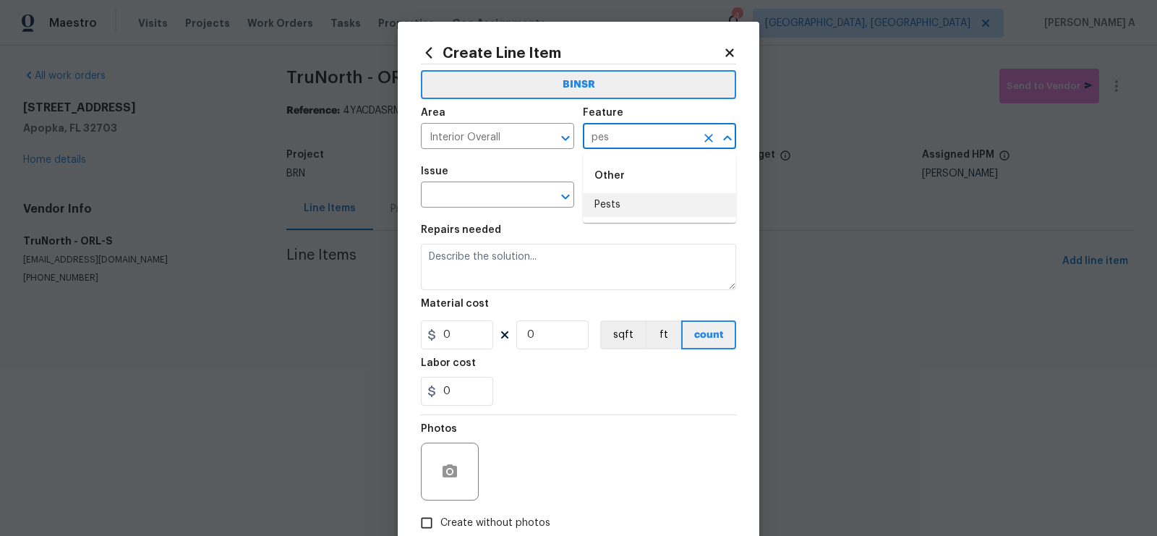
click at [634, 195] on li "Pests" at bounding box center [659, 205] width 153 height 24
type input "Pests"
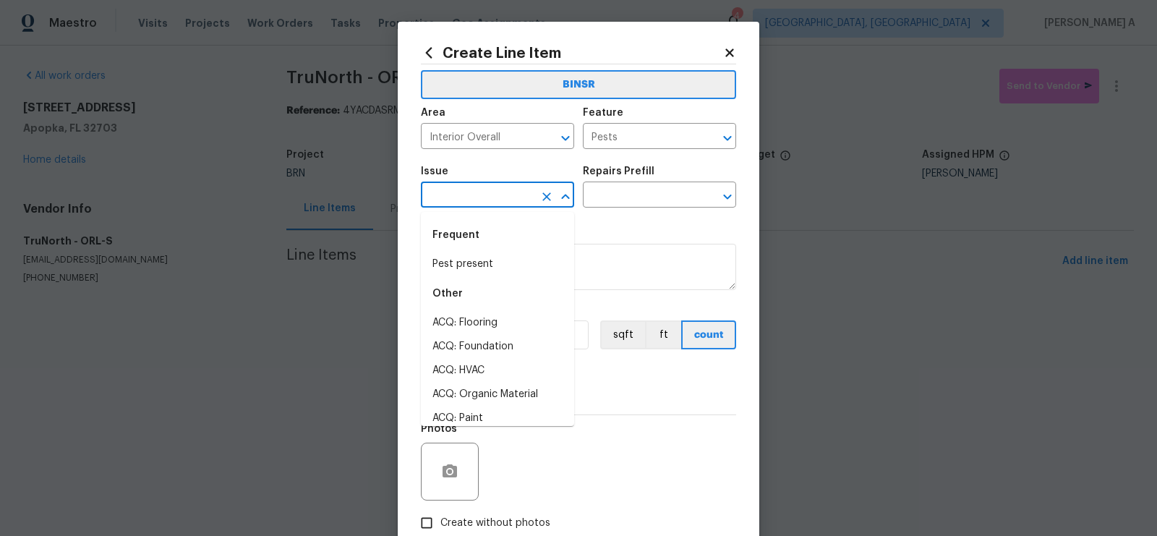
click at [460, 202] on input "text" at bounding box center [477, 196] width 113 height 22
click at [474, 265] on li "Pest present" at bounding box center [497, 264] width 153 height 24
type input "Pest present"
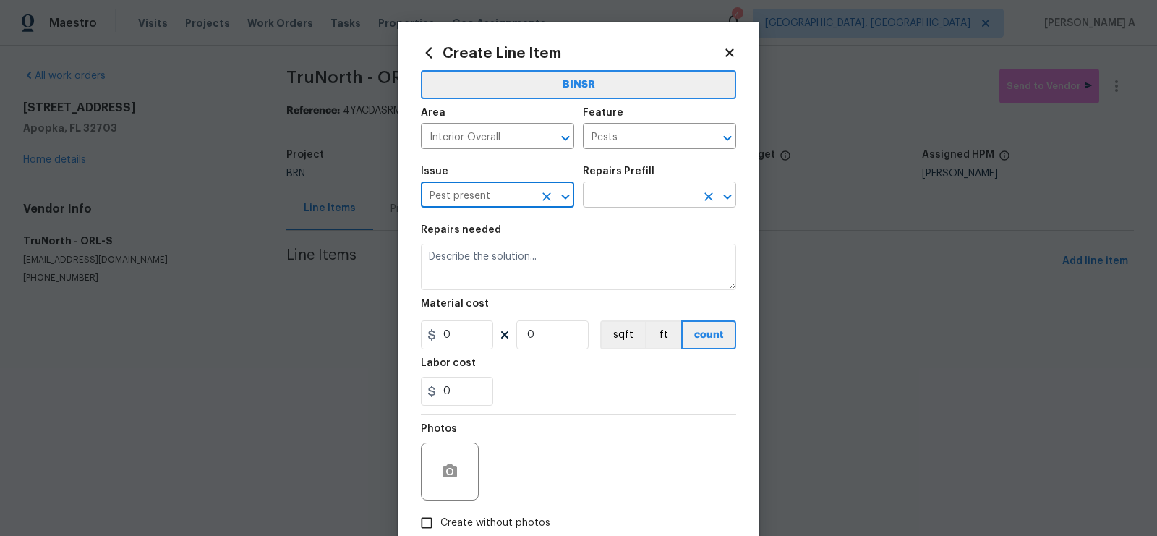
click at [608, 201] on input "text" at bounding box center [639, 196] width 113 height 22
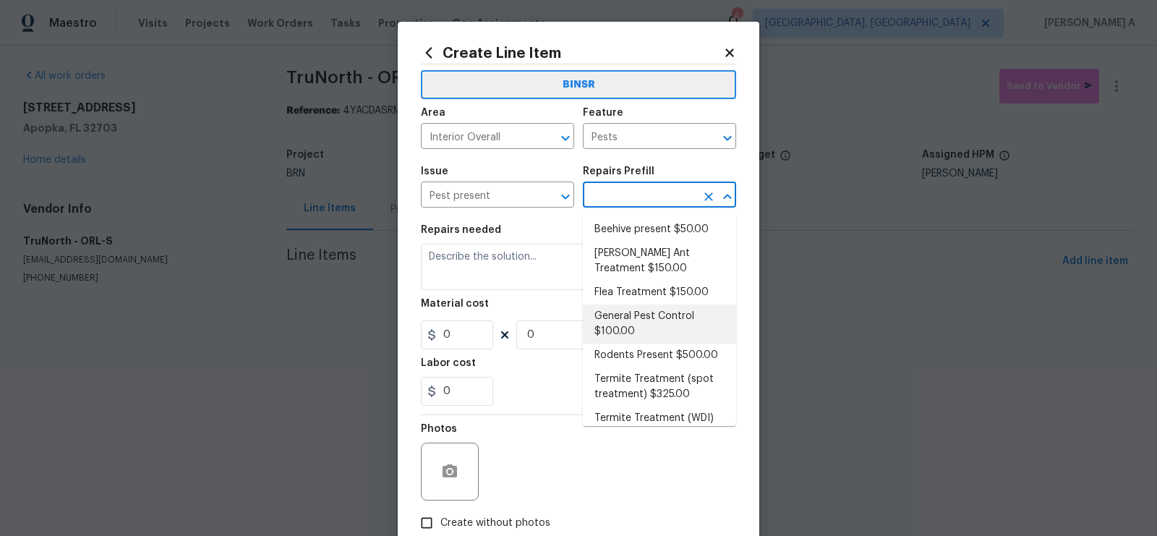
click at [631, 319] on li "General Pest Control $100.00" at bounding box center [659, 323] width 153 height 39
type input "General Pest Control $100.00"
type textarea "General pest treatment for active pest/insect infestation - non termite"
type input "100"
type input "1"
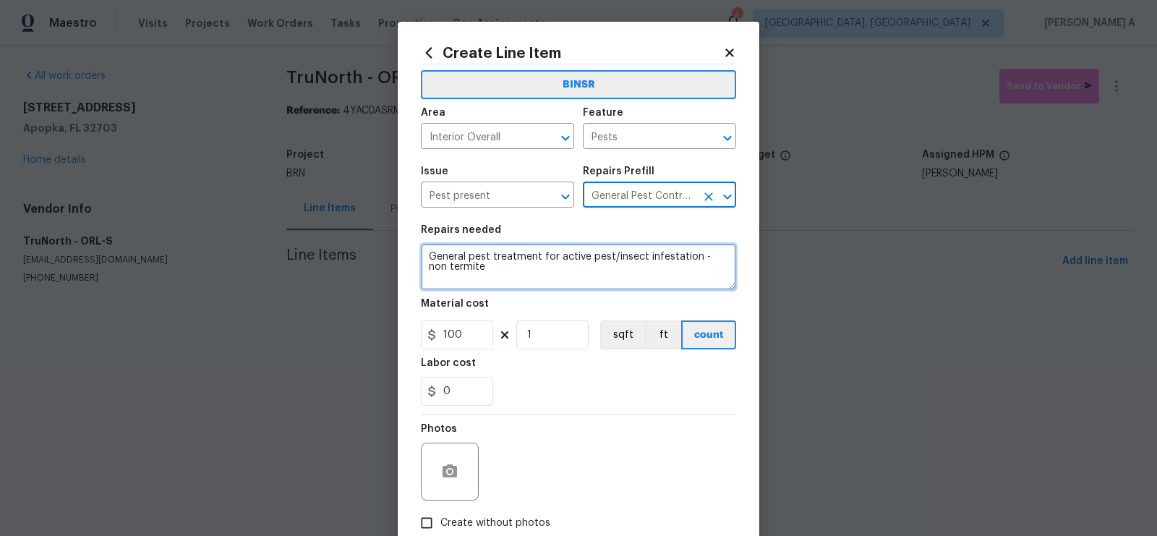
click at [525, 276] on textarea "General pest treatment for active pest/insect infestation - non termite" at bounding box center [578, 267] width 315 height 46
paste textarea "Seller to have contractor perform a general pest treatment"
type textarea "Seller to have contractor perform a general pest treatment"
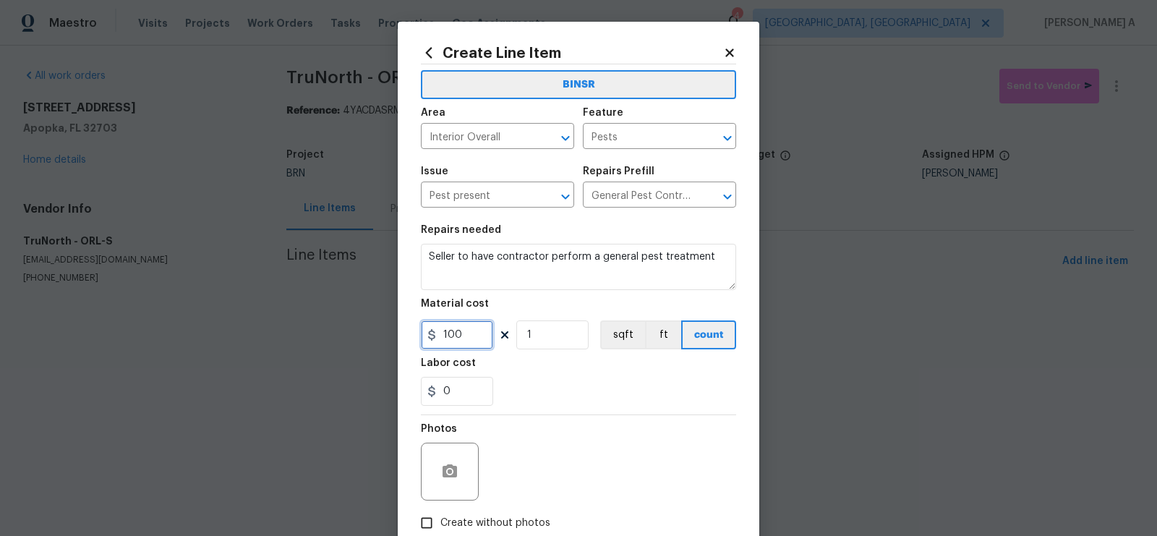
drag, startPoint x: 477, startPoint y: 343, endPoint x: 347, endPoint y: 342, distance: 130.2
click at [347, 342] on div "Create Line Item BINSR Area Interior Overall ​ Feature Pests ​ Issue Pest prese…" at bounding box center [578, 268] width 1157 height 536
type input "0"
drag, startPoint x: 451, startPoint y: 389, endPoint x: 404, endPoint y: 389, distance: 47.0
click at [404, 389] on div "Create Line Item BINSR Area Interior Overall ​ Feature Pests ​ Issue Pest prese…" at bounding box center [579, 311] width 362 height 579
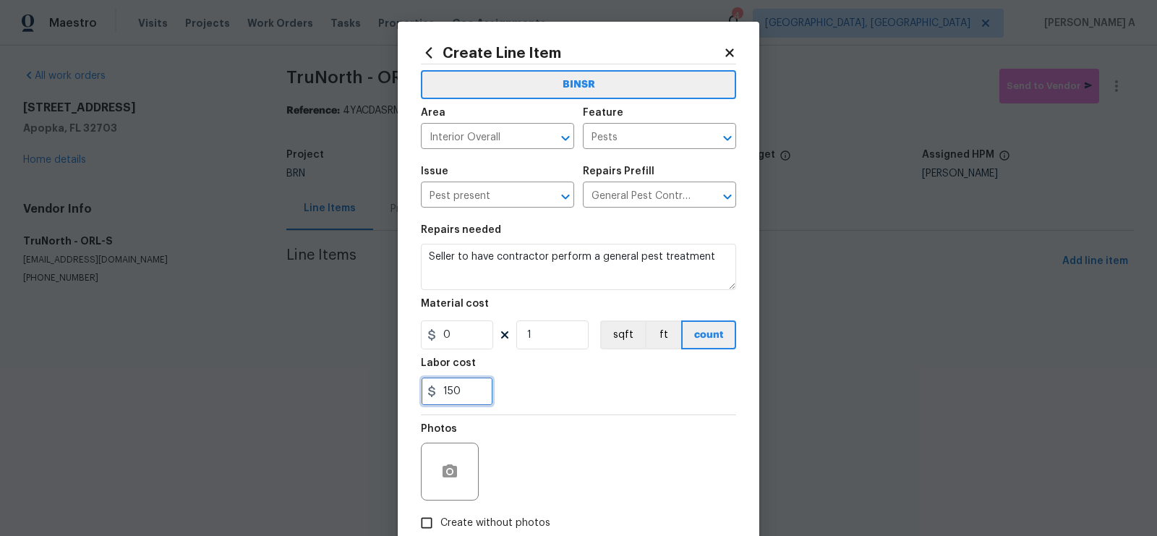
type input "150"
click at [579, 396] on div "150" at bounding box center [578, 391] width 315 height 29
click at [453, 503] on div "Photos" at bounding box center [451, 462] width 61 height 94
click at [430, 529] on input "Create without photos" at bounding box center [426, 522] width 27 height 27
checkbox input "true"
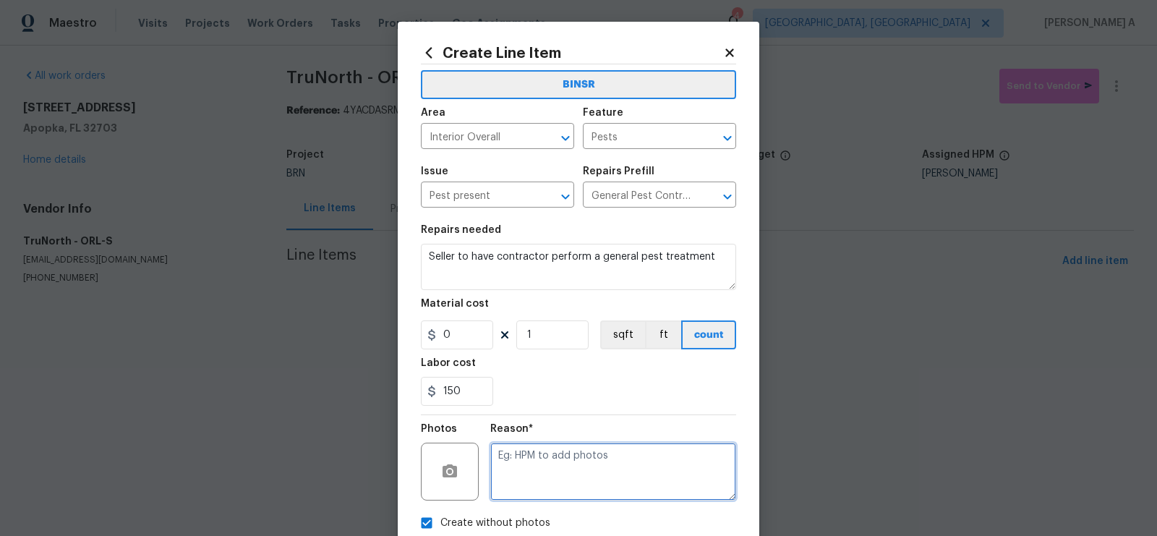
click at [552, 476] on textarea at bounding box center [613, 472] width 246 height 58
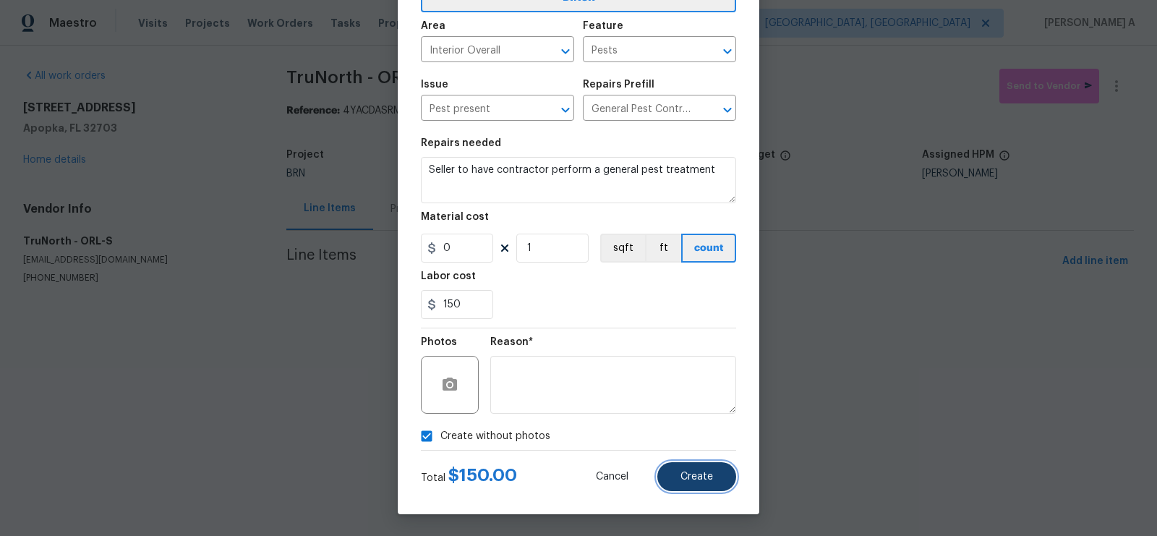
click at [717, 477] on button "Create" at bounding box center [696, 476] width 79 height 29
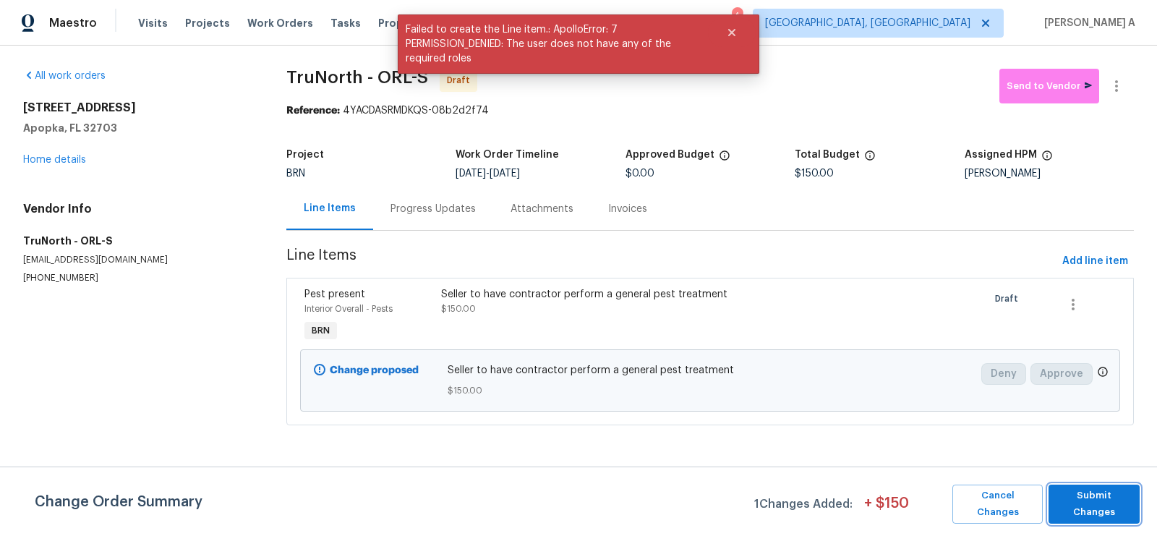
click at [1096, 503] on span "Submit Changes" at bounding box center [1094, 503] width 77 height 33
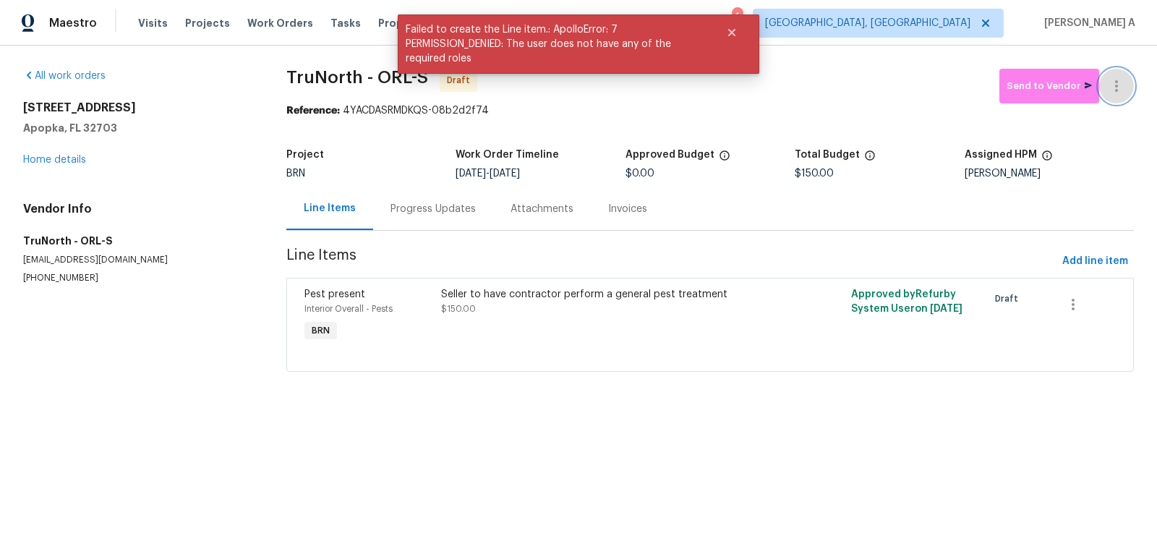
click at [1131, 85] on button "button" at bounding box center [1116, 86] width 35 height 35
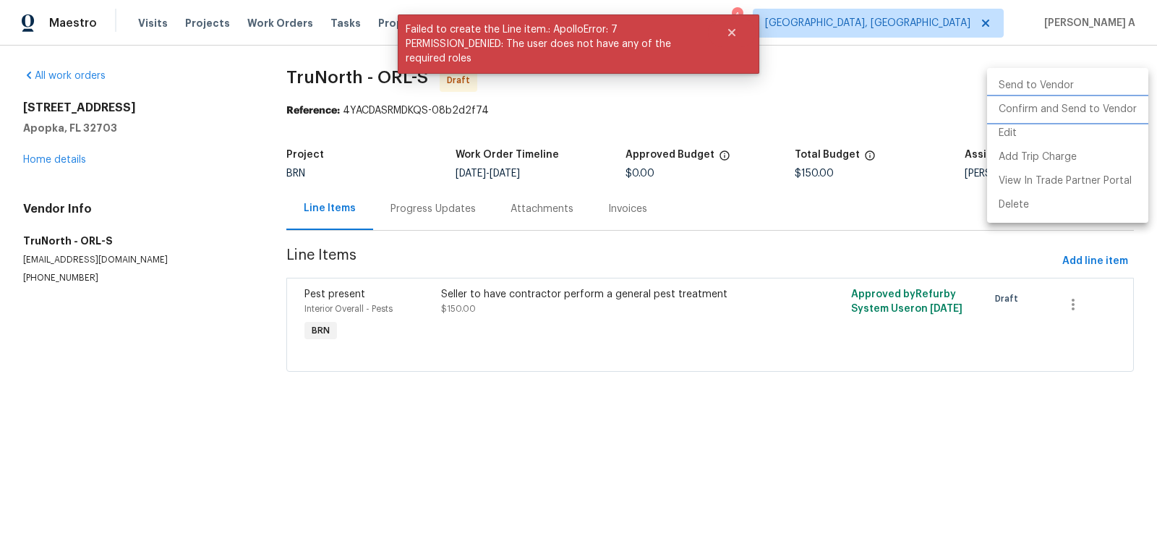
click at [1131, 103] on li "Confirm and Send to Vendor" at bounding box center [1067, 110] width 161 height 24
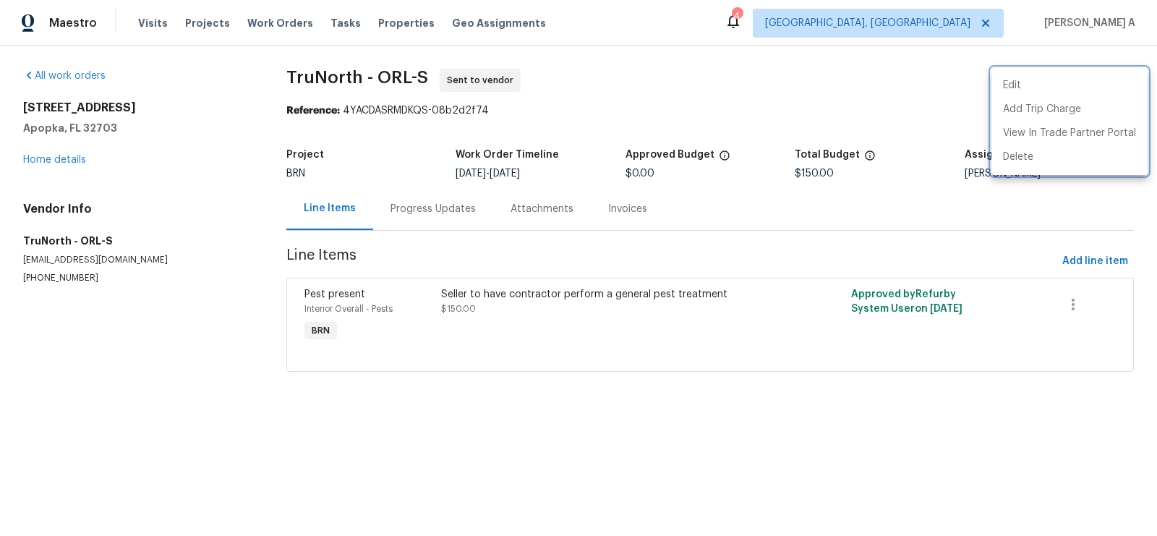
click at [432, 201] on div at bounding box center [578, 268] width 1157 height 536
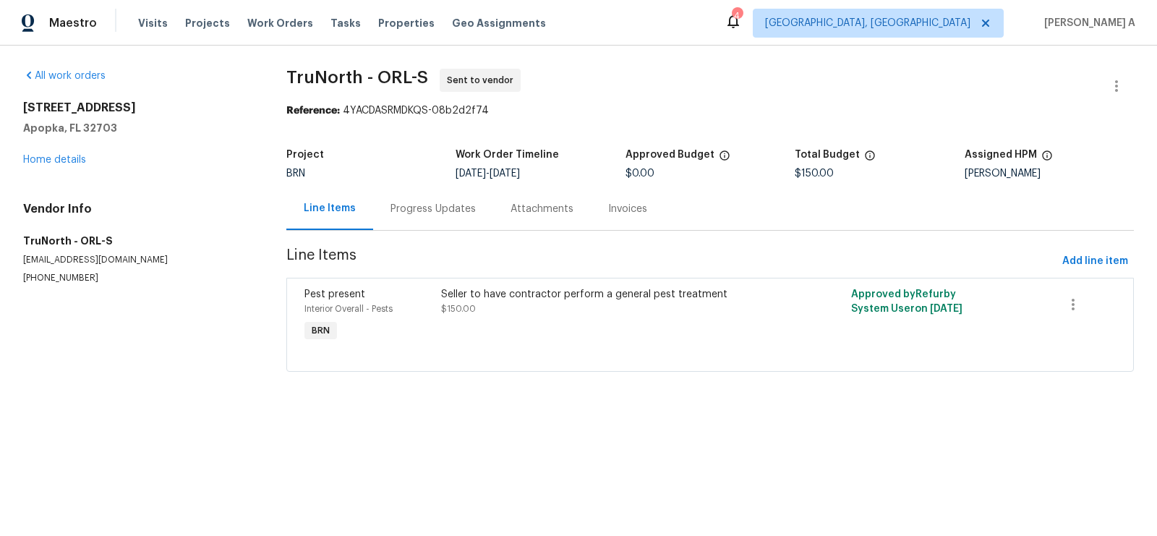
click at [419, 216] on div "Progress Updates" at bounding box center [433, 209] width 85 height 14
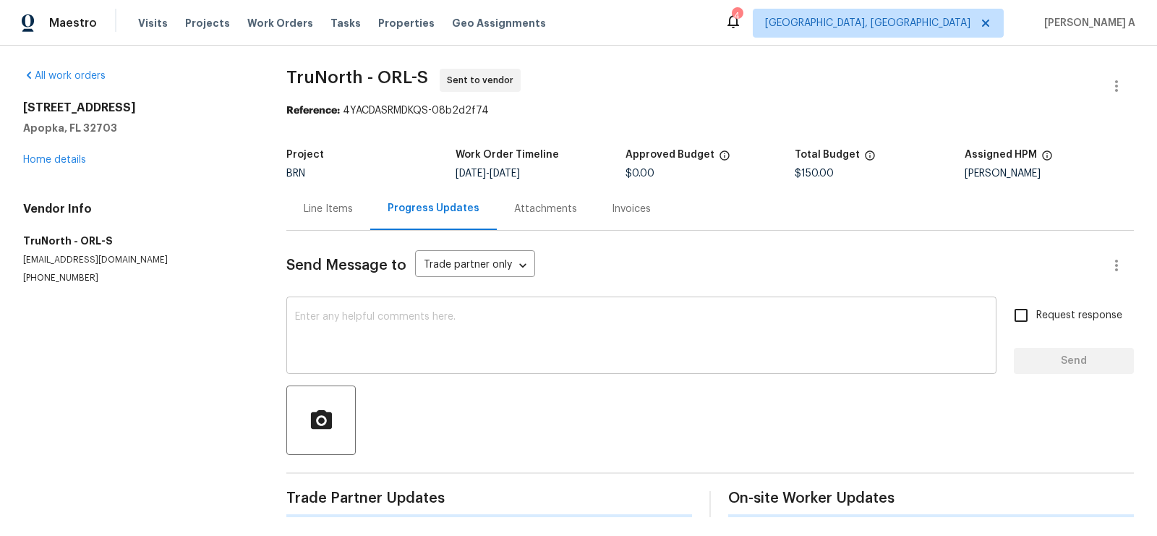
click at [467, 333] on textarea at bounding box center [641, 337] width 693 height 51
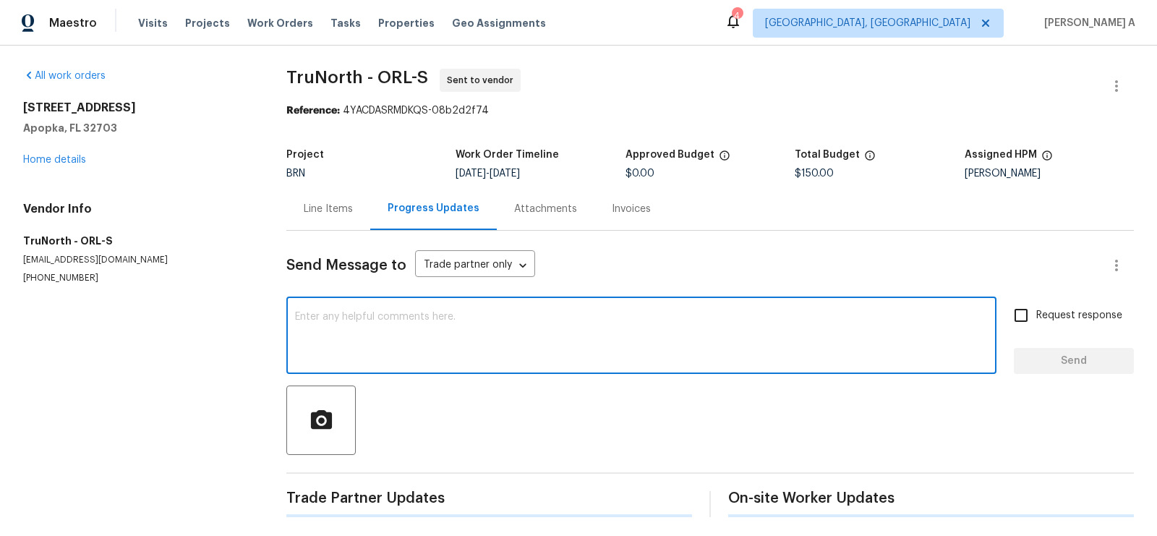
paste textarea "Hi, I'm Akshay from Opendoor. Just wanted to check if you received the workorde…"
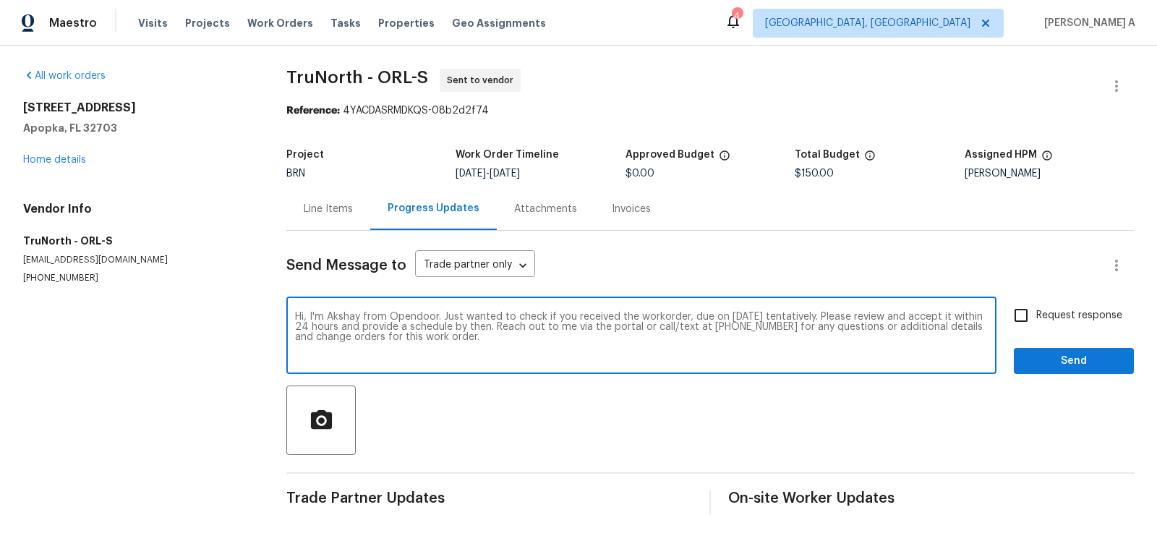
type textarea "Hi, I'm Akshay from Opendoor. Just wanted to check if you received the workorde…"
click at [1020, 328] on input "Request response" at bounding box center [1021, 315] width 30 height 30
checkbox input "true"
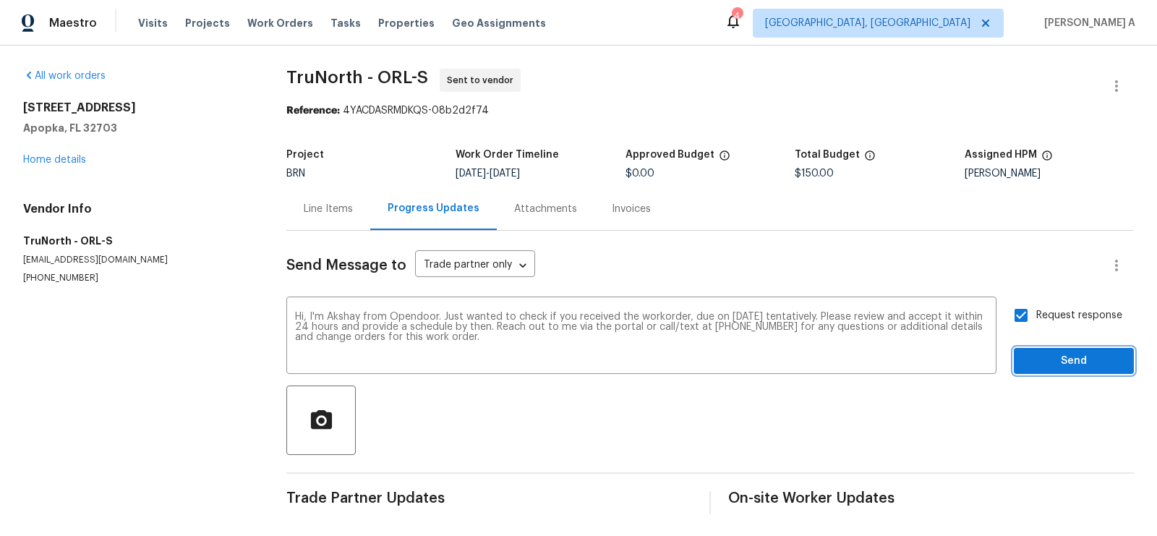
click at [1056, 356] on span "Send" at bounding box center [1074, 361] width 97 height 18
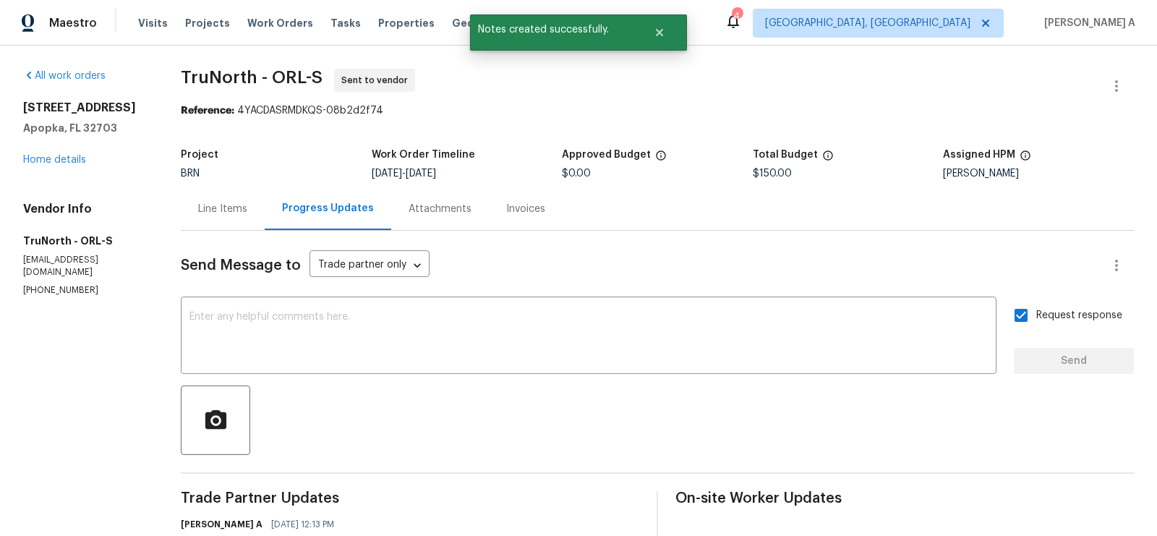
click at [215, 192] on div "Line Items" at bounding box center [223, 208] width 84 height 43
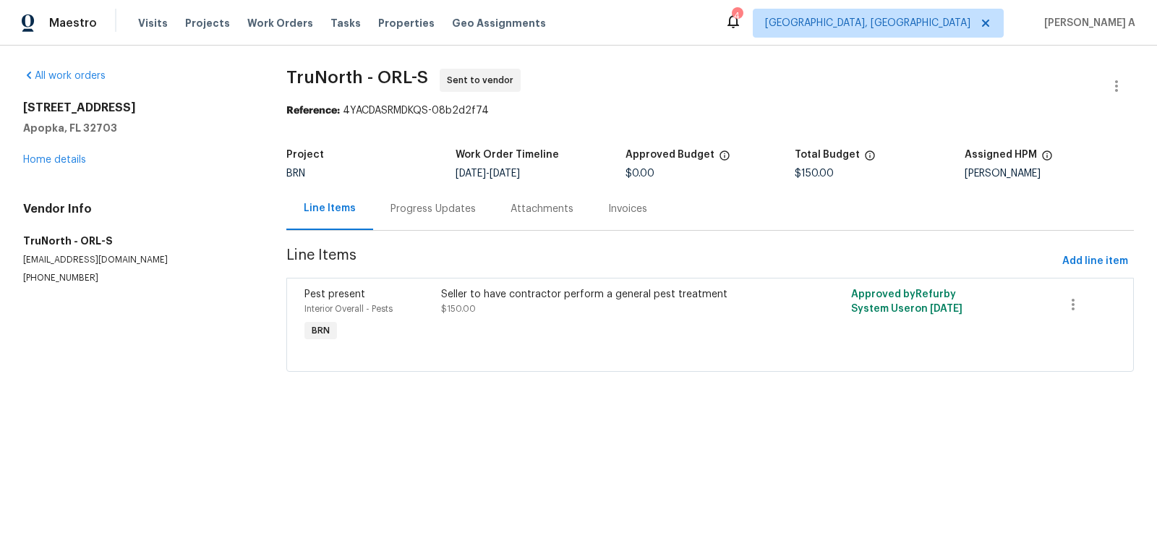
click at [404, 90] on span "TruNorth - ORL-S Sent to vendor" at bounding box center [692, 86] width 813 height 35
drag, startPoint x: 361, startPoint y: 79, endPoint x: 275, endPoint y: 77, distance: 86.1
click at [275, 77] on div "All work orders 3020 Alessa Loop Apopka, FL 32703 Home details Vendor Info TruN…" at bounding box center [578, 229] width 1157 height 367
copy span "TruNorth"
click at [412, 223] on div "Progress Updates" at bounding box center [433, 208] width 120 height 43
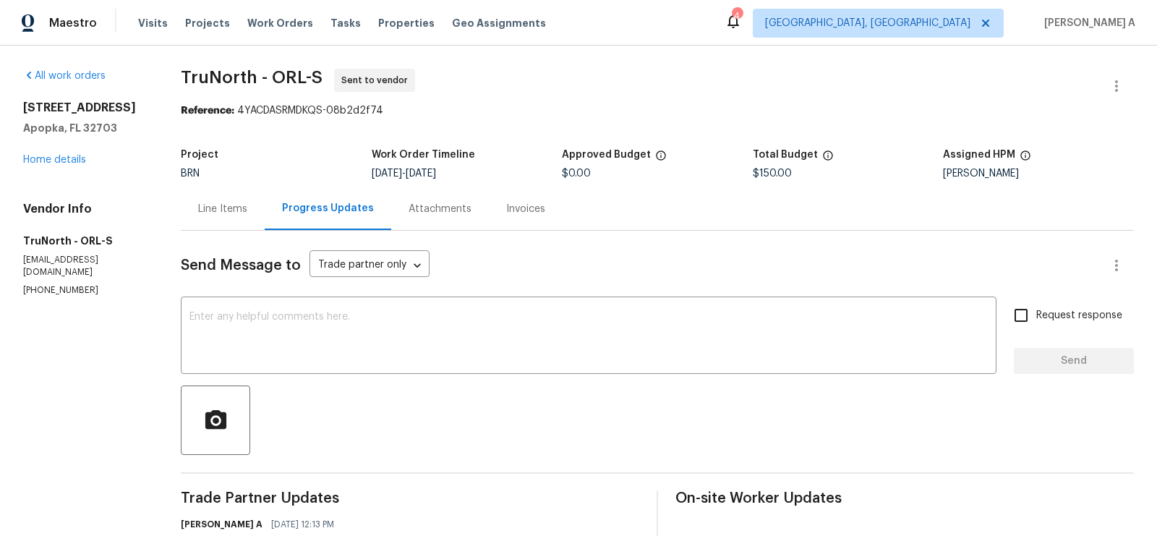
click at [234, 185] on div "Project BRN Work Order Timeline 8/20/2025 - 8/21/2025 Approved Budget $0.00 Tot…" at bounding box center [657, 164] width 953 height 46
click at [227, 202] on div "Line Items" at bounding box center [222, 209] width 49 height 14
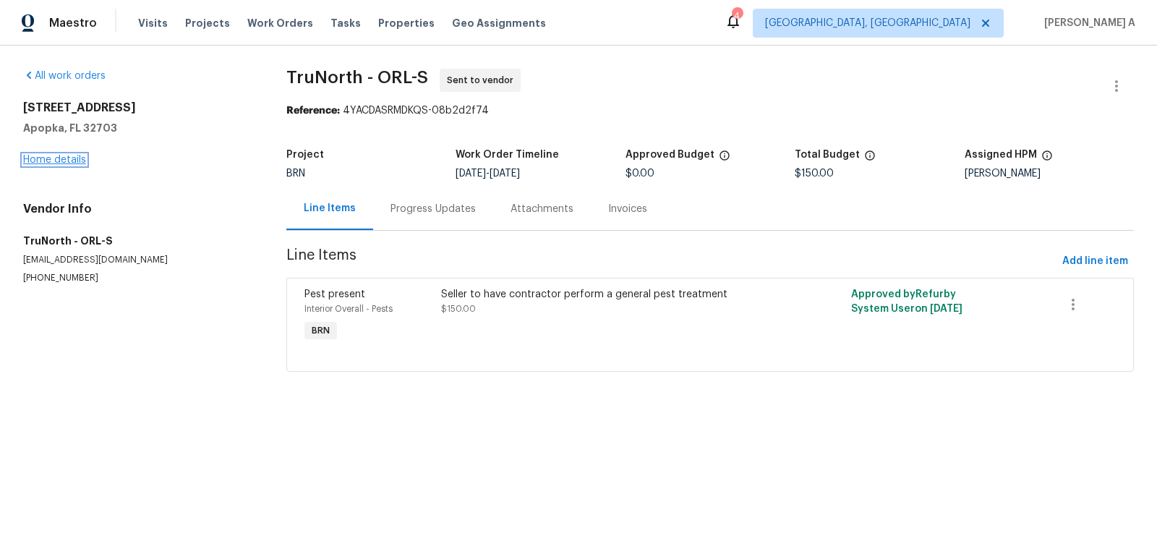
click at [72, 159] on link "Home details" at bounding box center [54, 160] width 63 height 10
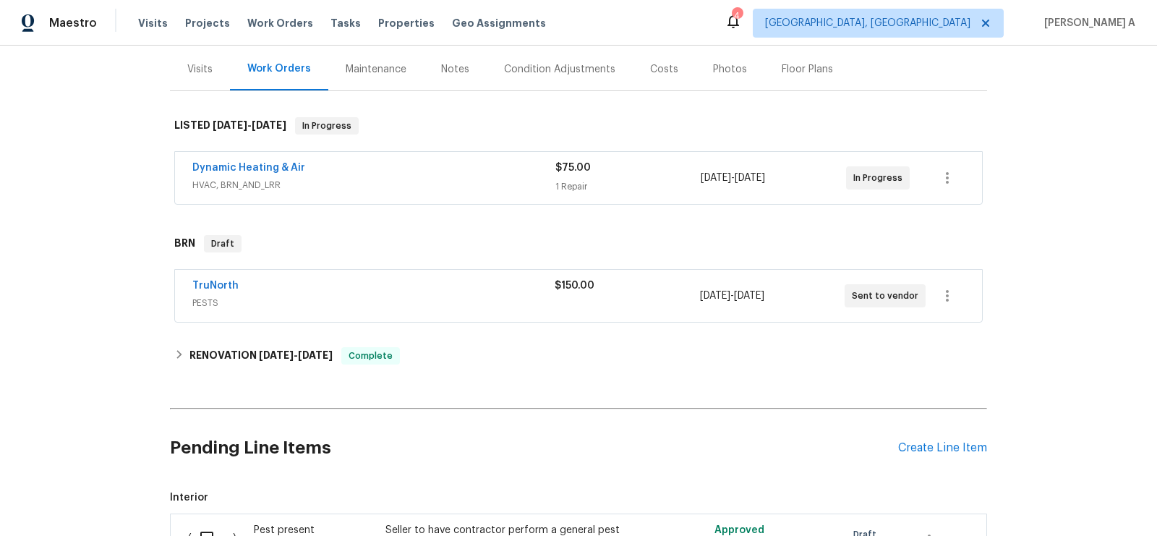
scroll to position [338, 0]
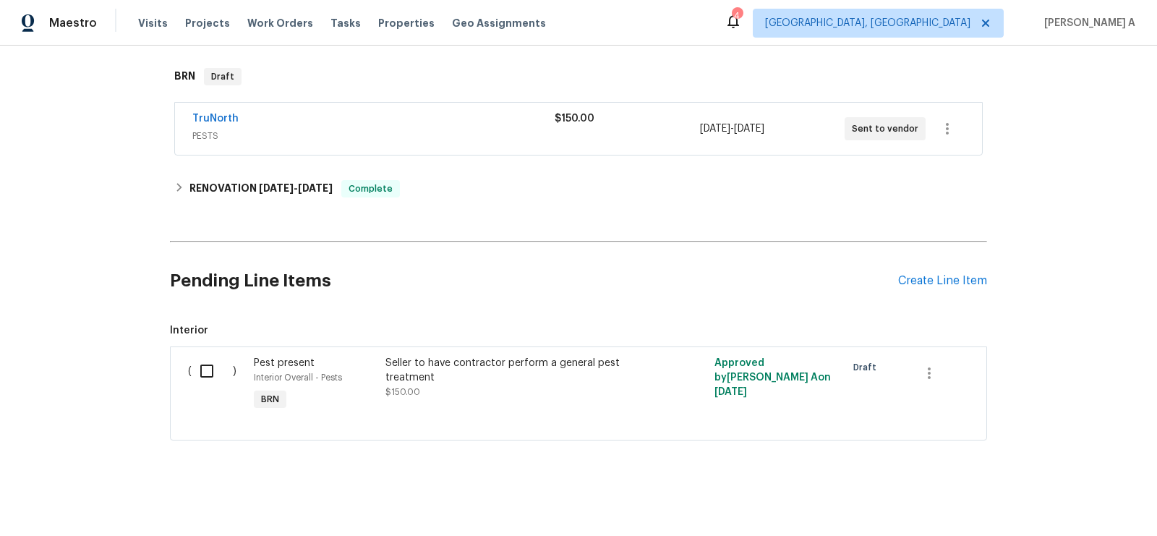
click at [951, 372] on div at bounding box center [940, 373] width 57 height 35
click at [919, 370] on button "button" at bounding box center [929, 373] width 35 height 35
click at [919, 370] on li "Cancel" at bounding box center [940, 370] width 56 height 24
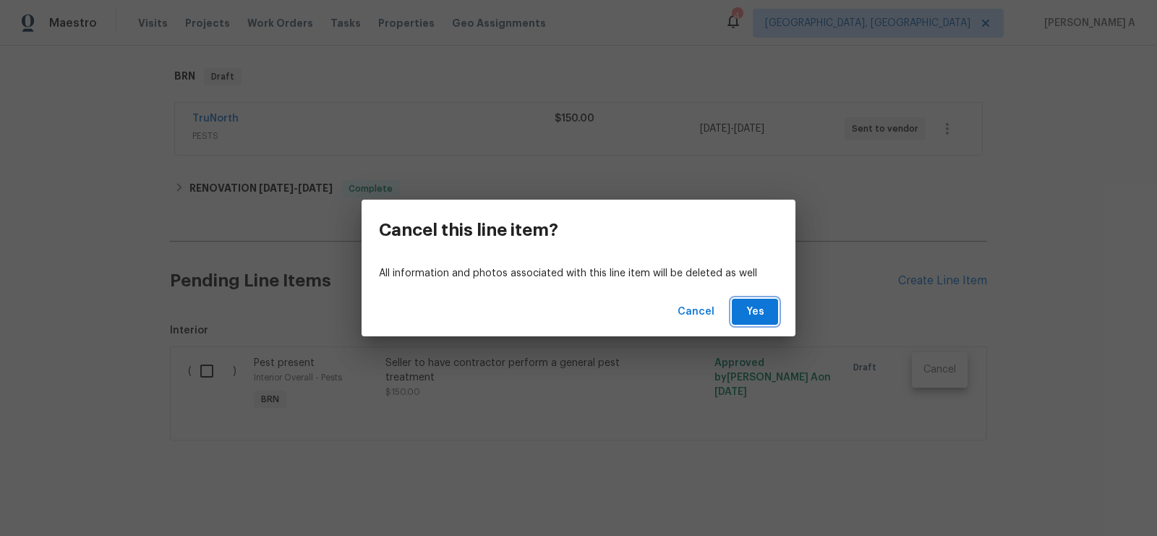
click at [745, 318] on span "Yes" at bounding box center [754, 312] width 23 height 18
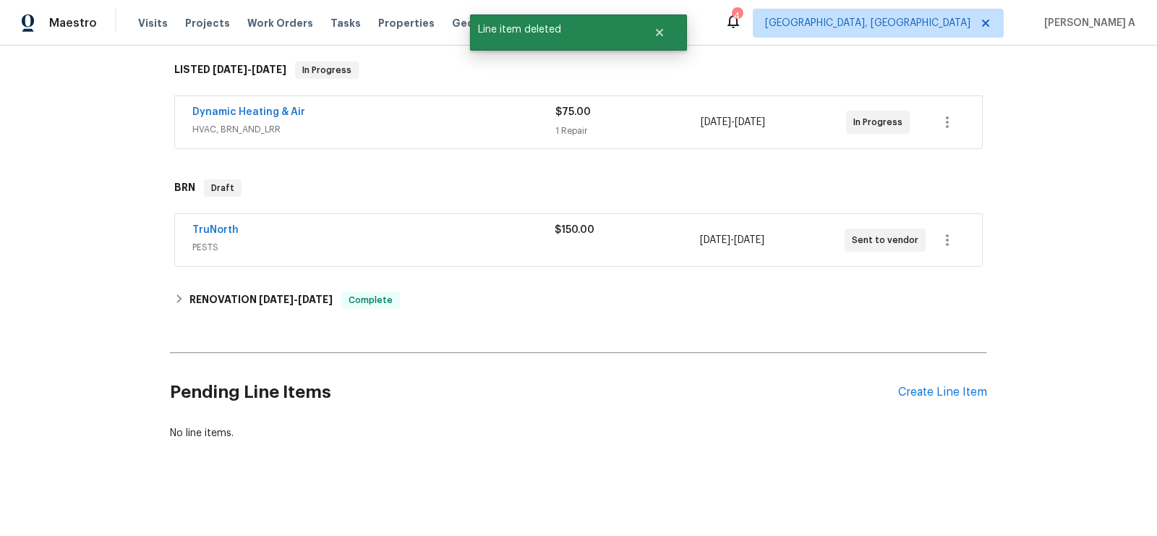
scroll to position [0, 0]
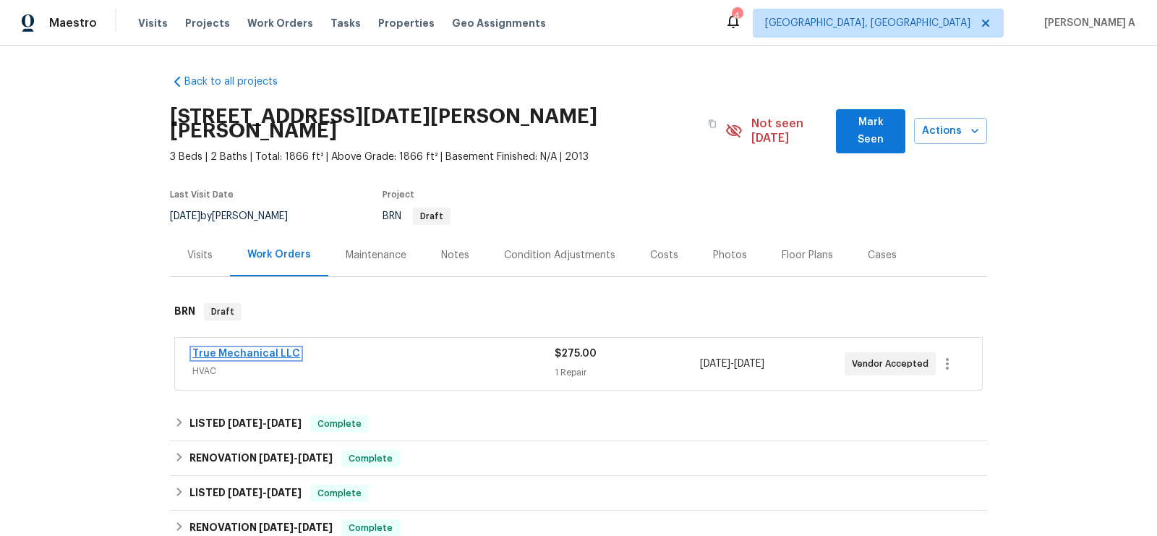
click at [255, 349] on link "True Mechanical LLC" at bounding box center [246, 354] width 108 height 10
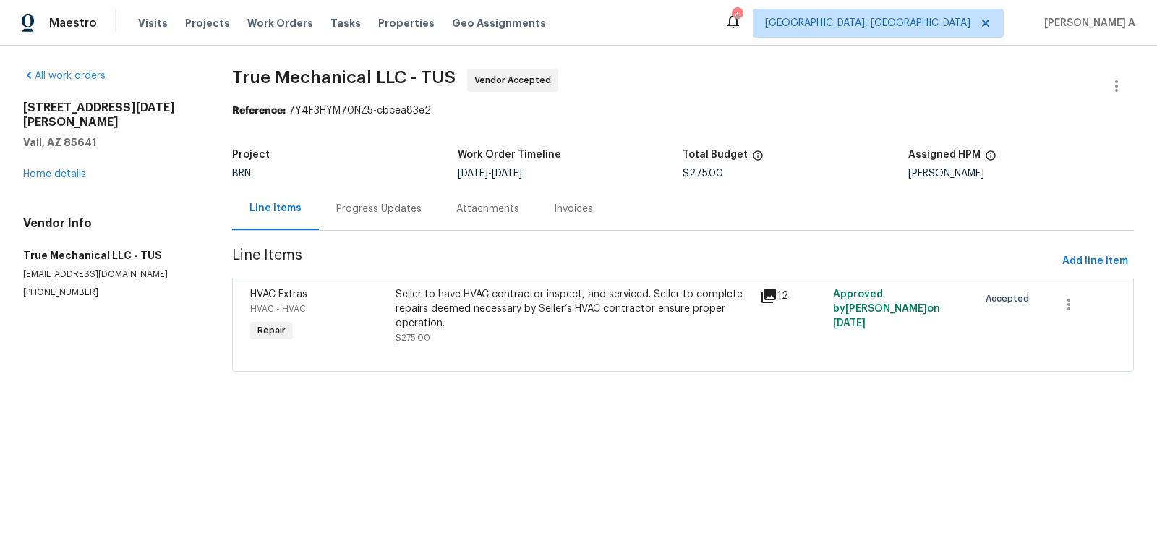
click at [514, 315] on div "Seller to have HVAC contractor inspect, and serviced. Seller to complete repair…" at bounding box center [574, 308] width 356 height 43
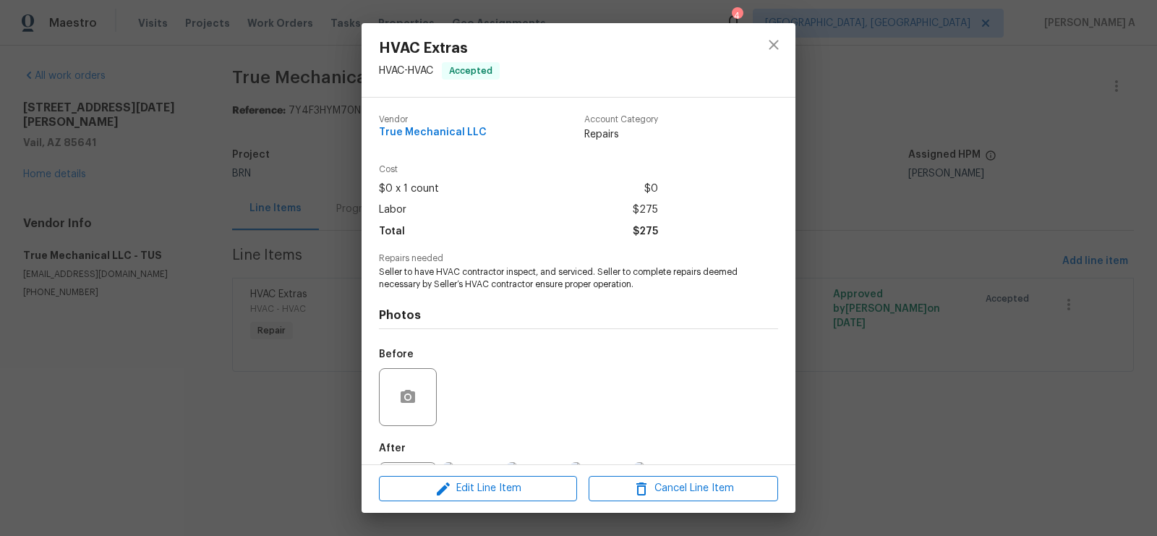
click at [460, 282] on span "Seller to have HVAC contractor inspect, and serviced. Seller to complete repair…" at bounding box center [558, 278] width 359 height 25
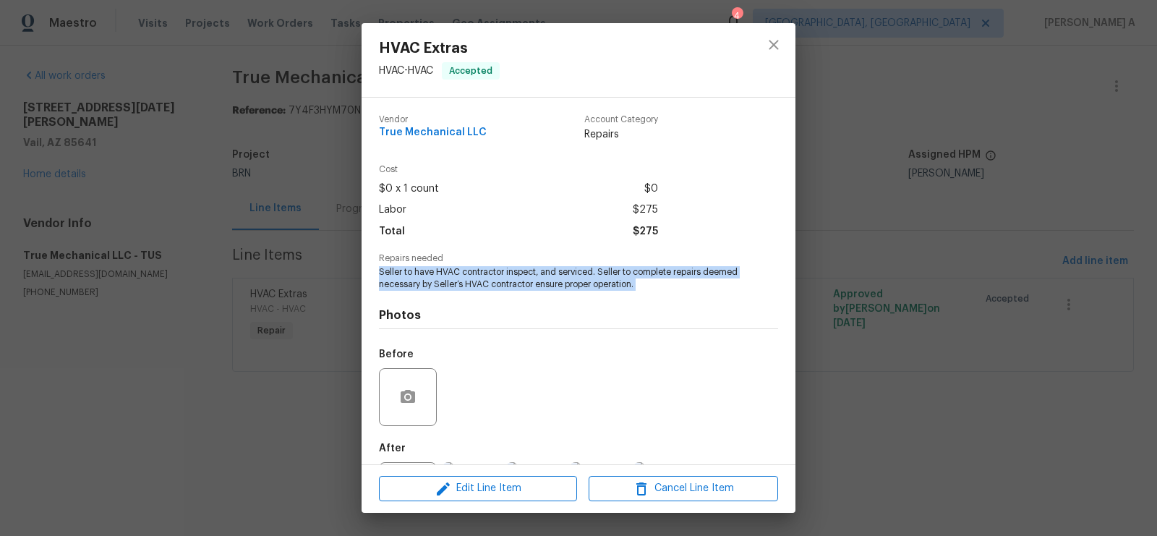
click at [460, 282] on span "Seller to have HVAC contractor inspect, and serviced. Seller to complete repair…" at bounding box center [558, 278] width 359 height 25
copy span "Seller to have HVAC contractor inspect, and serviced. Seller to complete repair…"
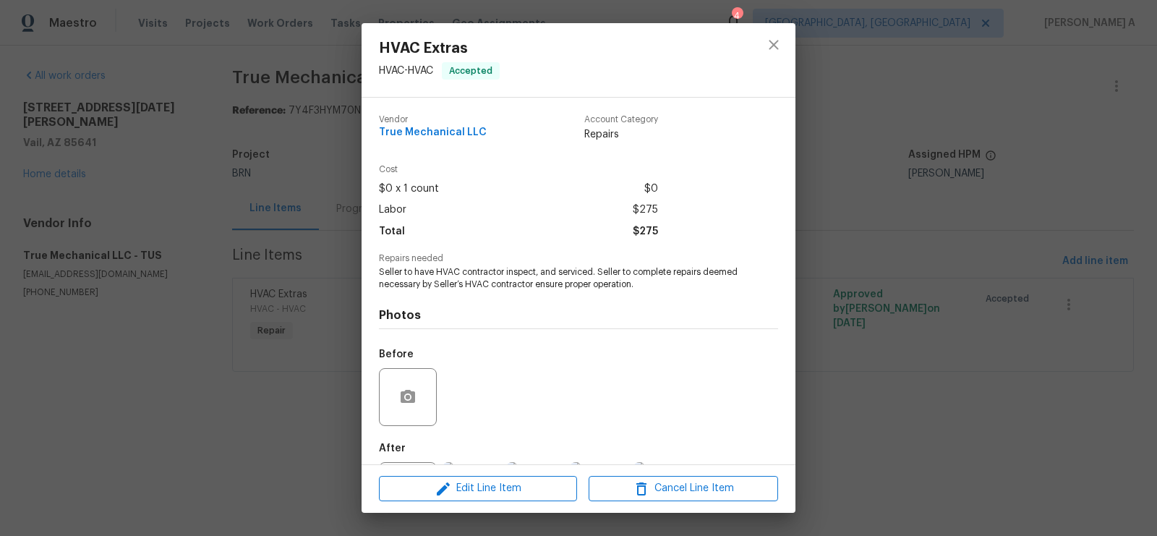
click at [435, 135] on span "True Mechanical LLC" at bounding box center [433, 132] width 108 height 11
copy span "True Mechanical LLC"
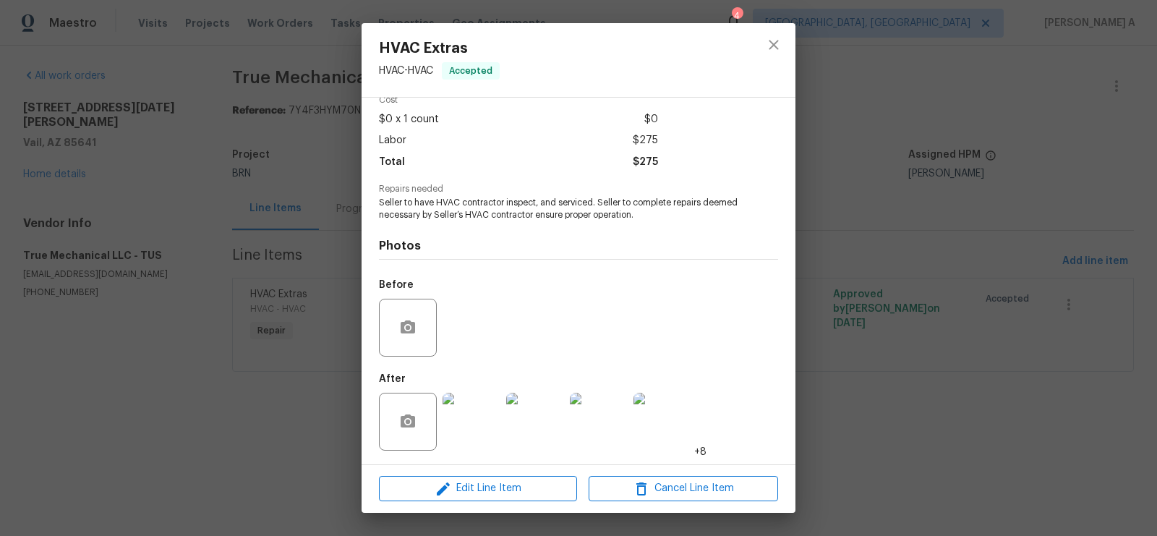
click at [457, 406] on img at bounding box center [472, 422] width 58 height 58
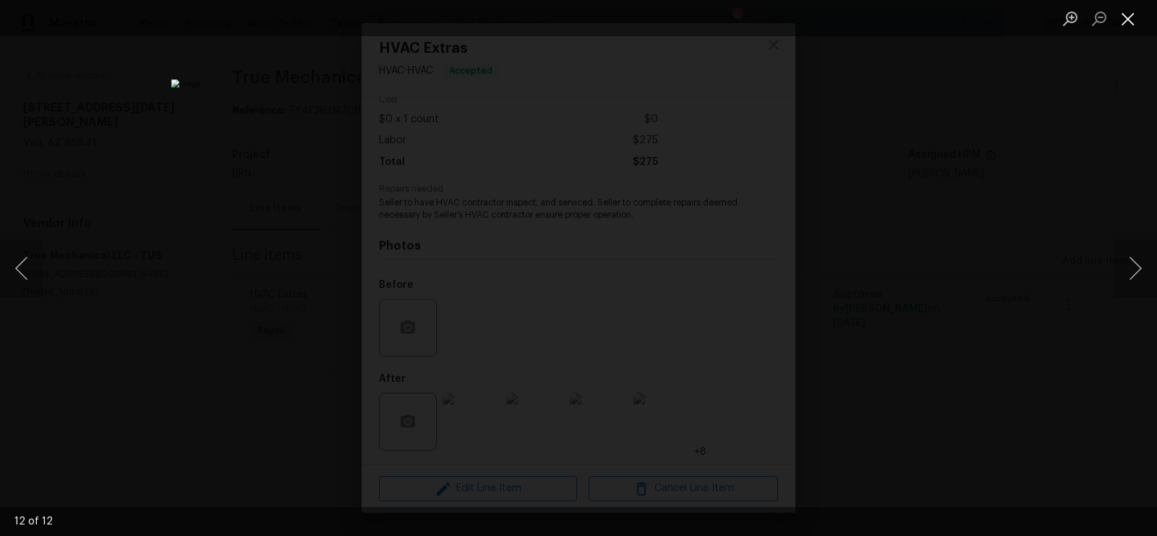
click at [1140, 11] on button "Close lightbox" at bounding box center [1128, 18] width 29 height 25
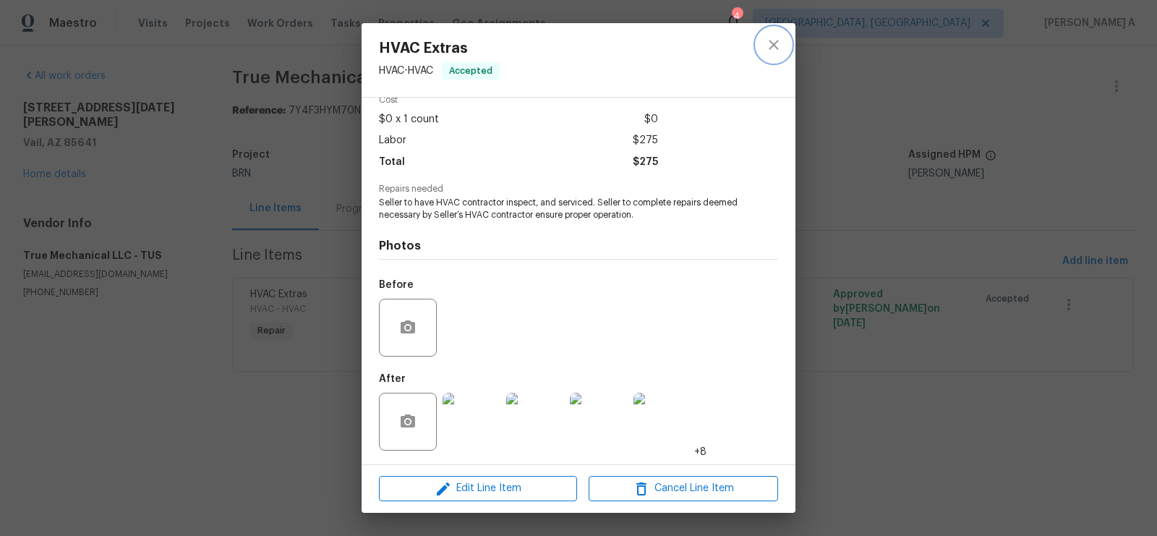
click at [764, 36] on button "close" at bounding box center [773, 44] width 35 height 35
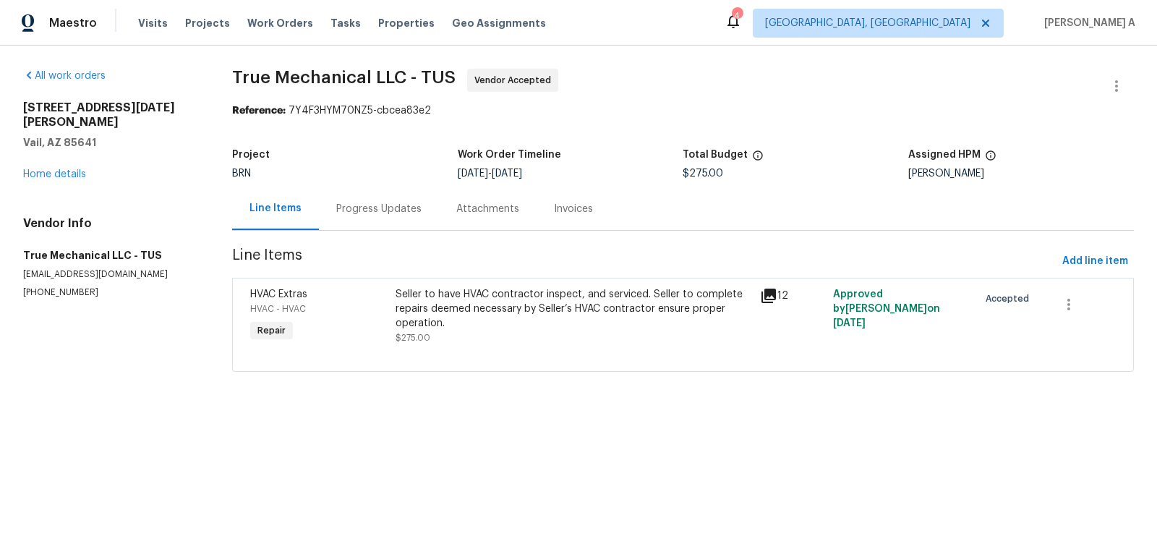
click at [396, 196] on div "Progress Updates" at bounding box center [379, 208] width 120 height 43
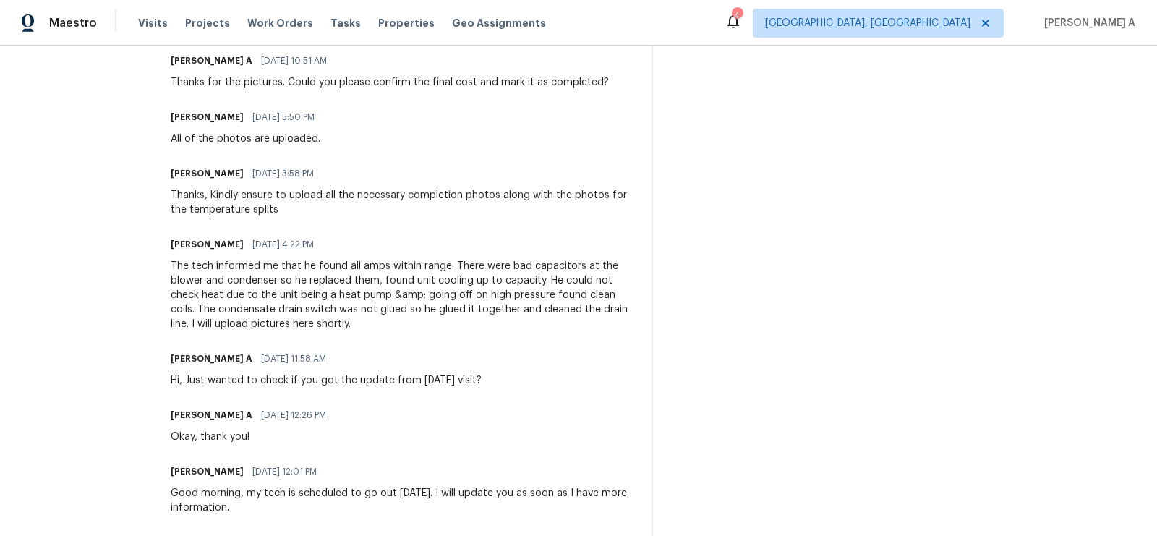
scroll to position [490, 0]
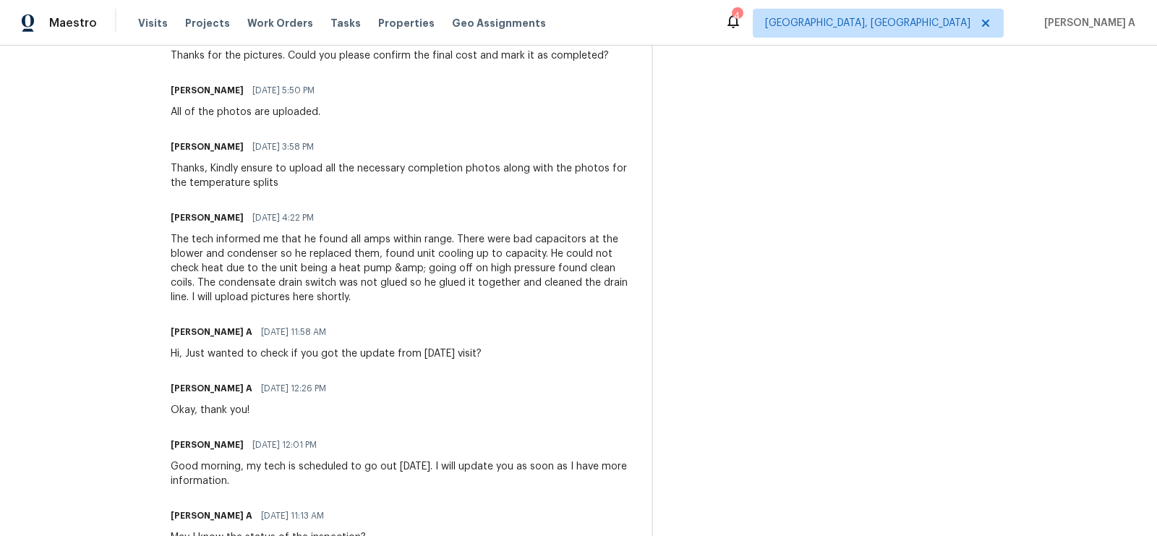
click at [207, 239] on div "The tech informed me that he found all amps within range. There were bad capaci…" at bounding box center [403, 268] width 464 height 72
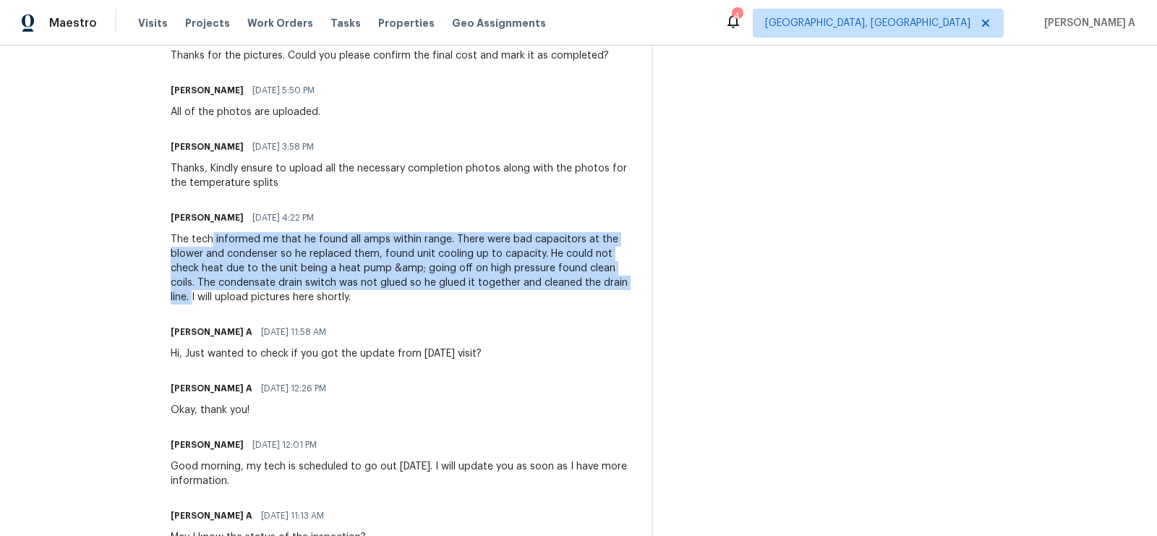
copy div "informed me that he found all amps within range. There were bad capacitors at t…"
drag, startPoint x: 201, startPoint y: 238, endPoint x: 587, endPoint y: 280, distance: 387.7
click at [587, 280] on div "The tech informed me that he found all amps within range. There were bad capaci…" at bounding box center [403, 268] width 464 height 72
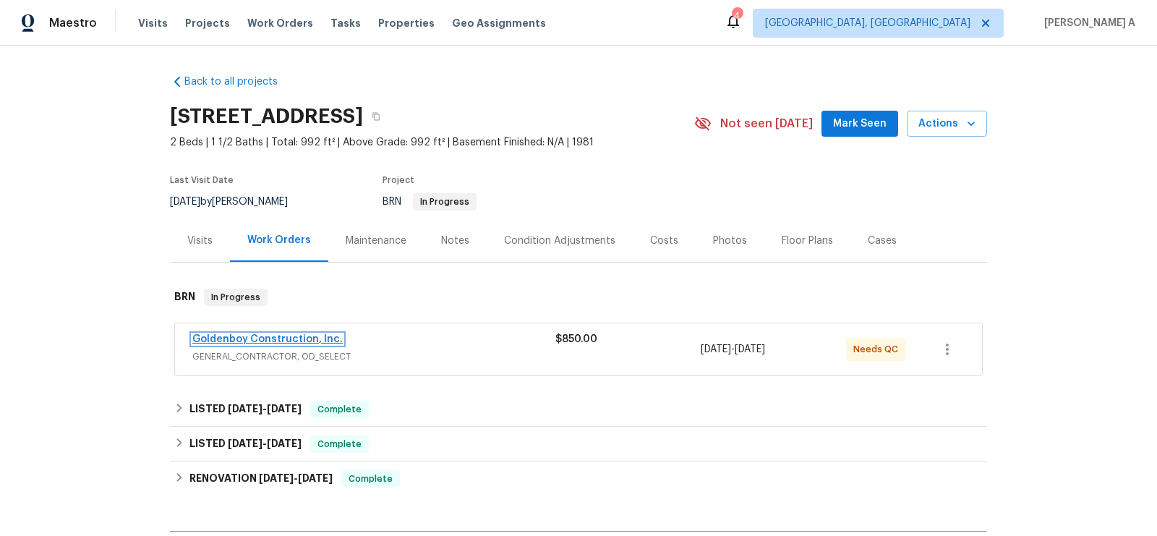
click at [271, 336] on link "Goldenboy Construction, Inc." at bounding box center [267, 339] width 150 height 10
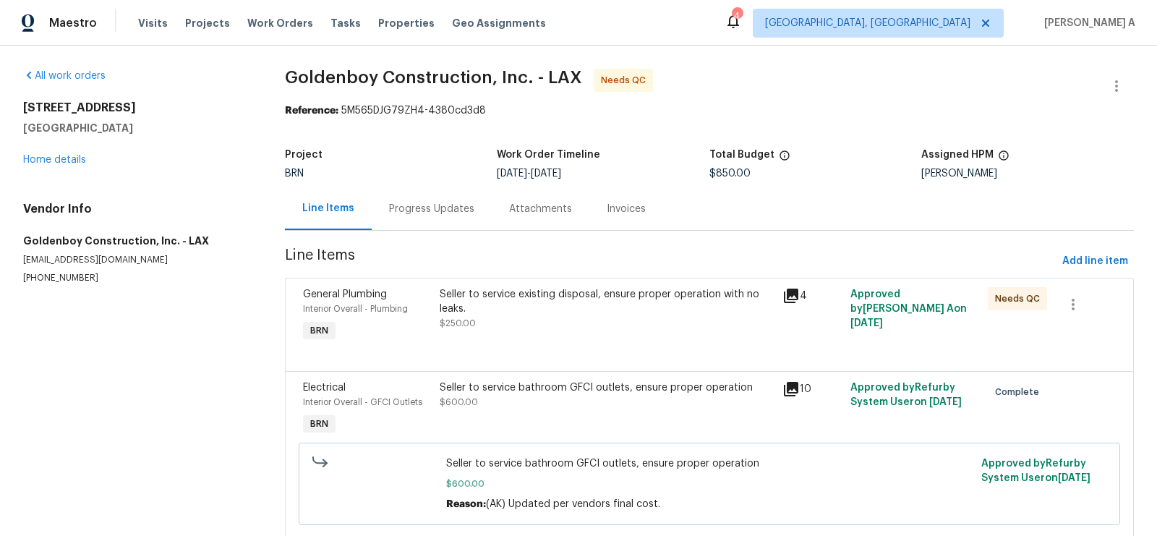
click at [557, 312] on div "Seller to service existing disposal, ensure proper operation with no leaks." at bounding box center [606, 301] width 333 height 29
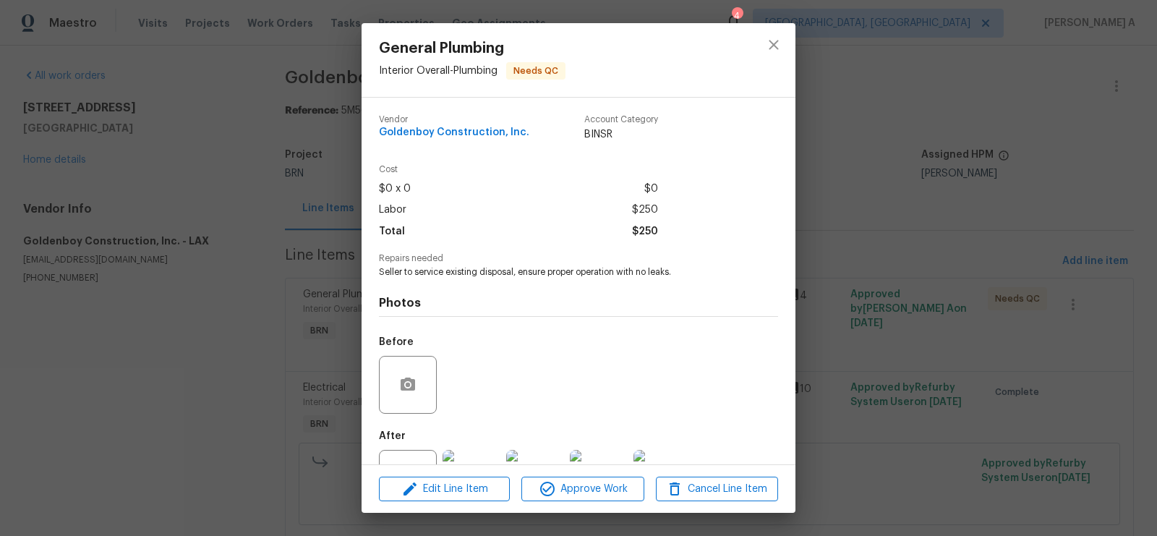
scroll to position [58, 0]
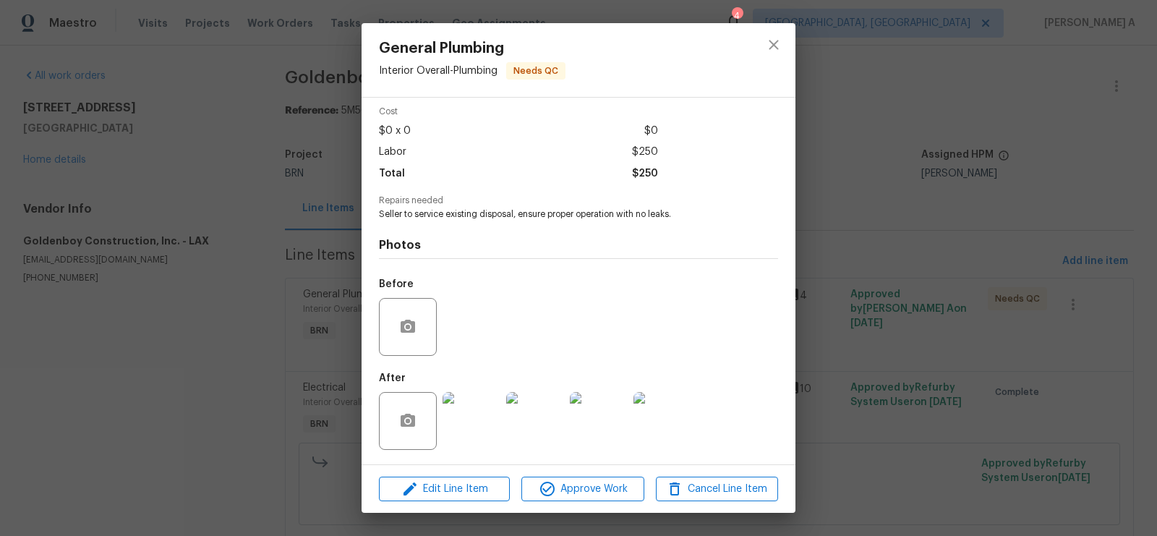
click at [477, 454] on div at bounding box center [472, 420] width 64 height 75
click at [492, 412] on img at bounding box center [472, 421] width 58 height 58
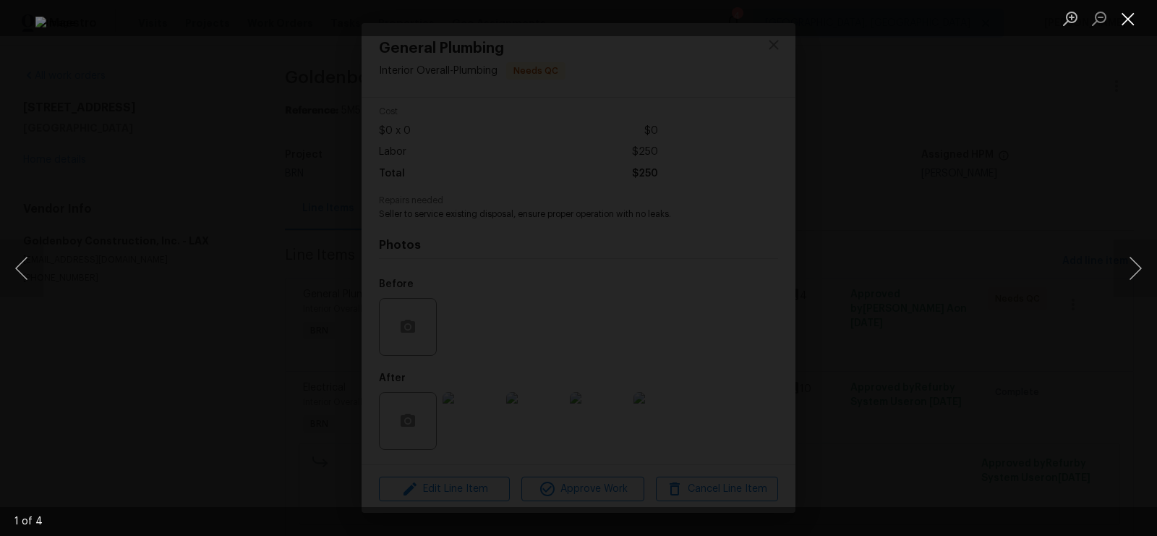
click at [1122, 16] on button "Close lightbox" at bounding box center [1128, 18] width 29 height 25
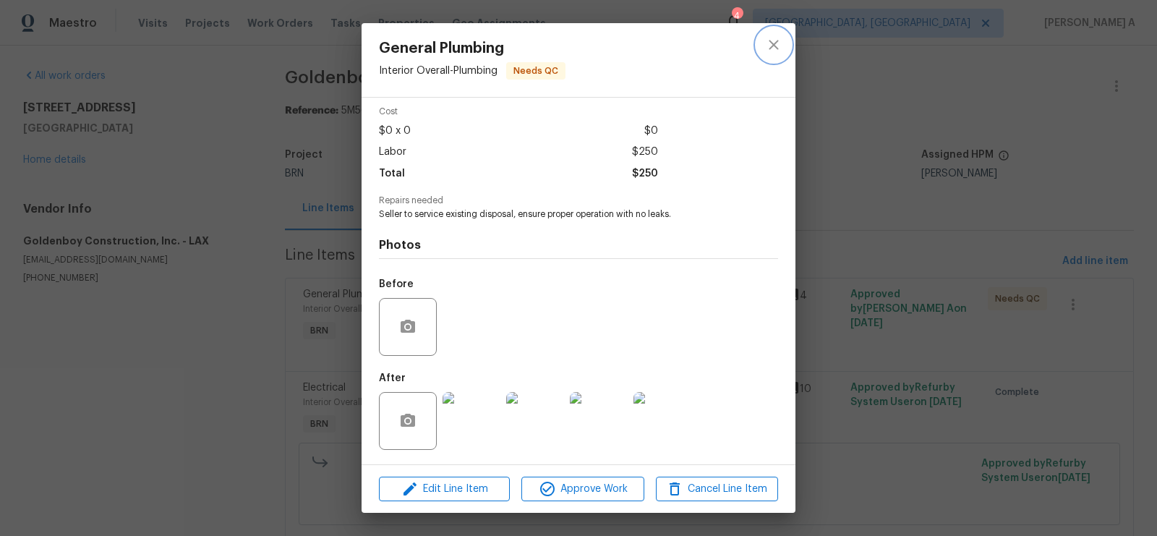
click at [777, 32] on button "close" at bounding box center [773, 44] width 35 height 35
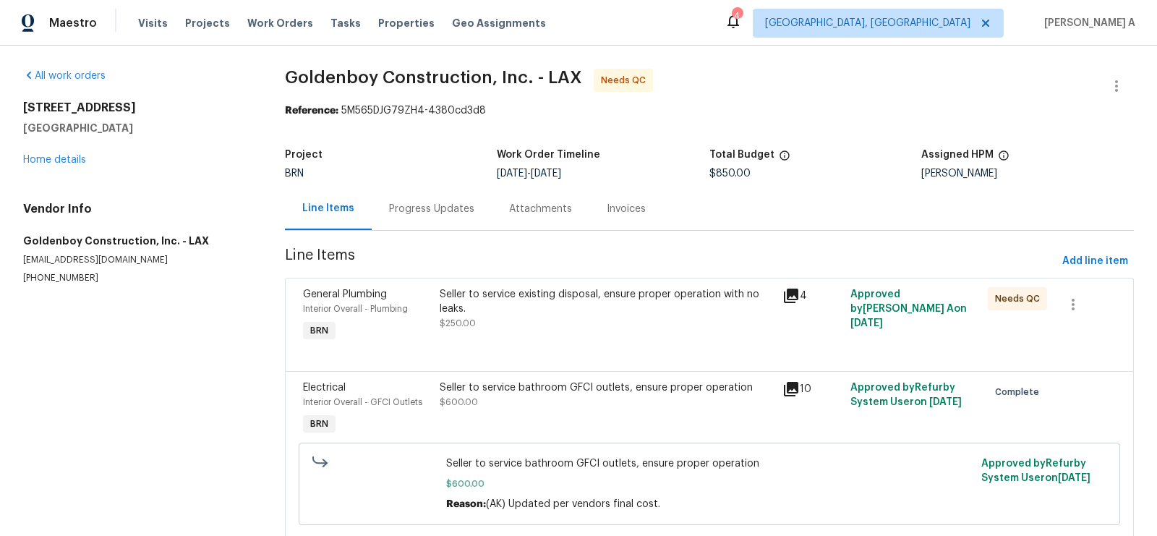
click at [406, 206] on div "Progress Updates" at bounding box center [431, 209] width 85 height 14
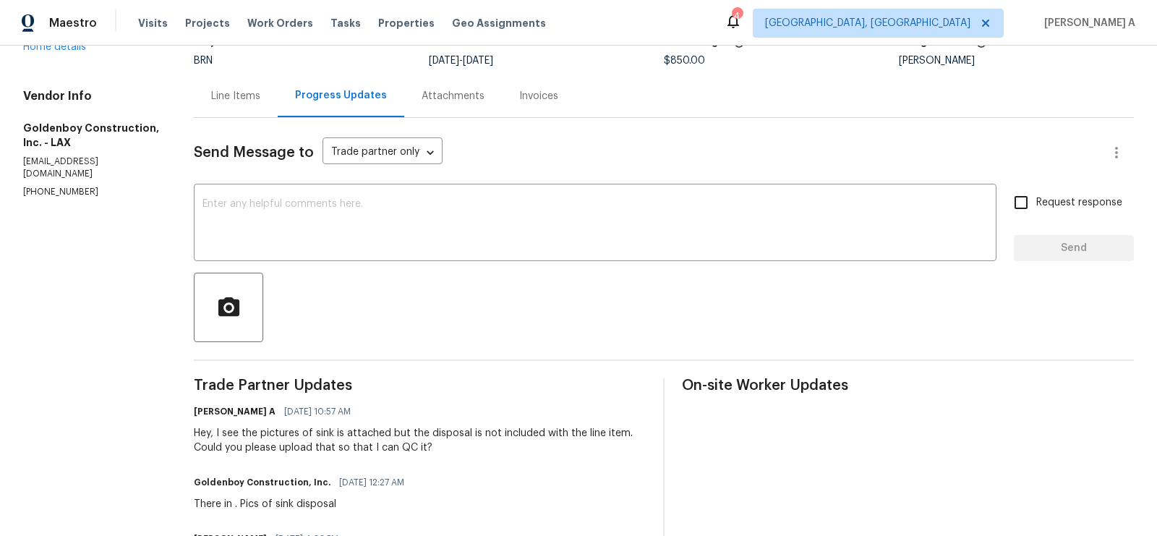
scroll to position [95, 0]
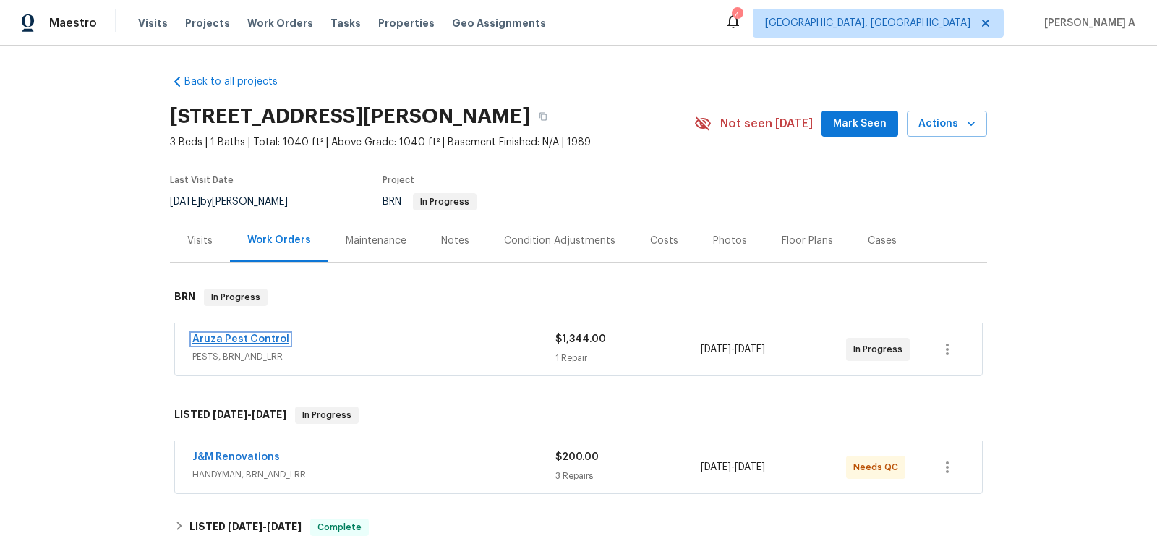
click at [246, 338] on link "Aruza Pest Control" at bounding box center [240, 339] width 97 height 10
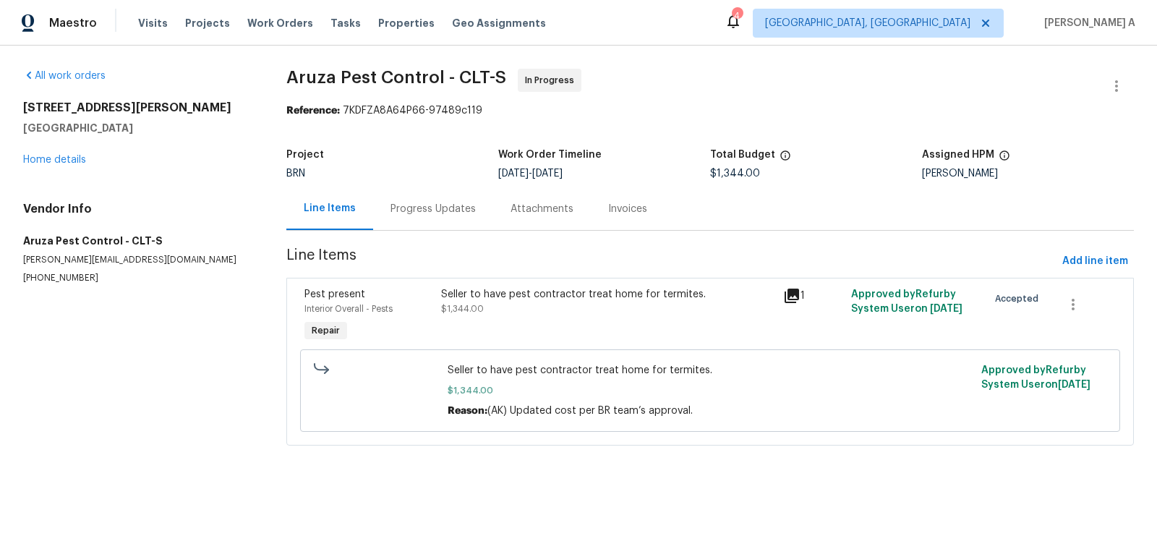
click at [391, 205] on div "Progress Updates" at bounding box center [433, 209] width 85 height 14
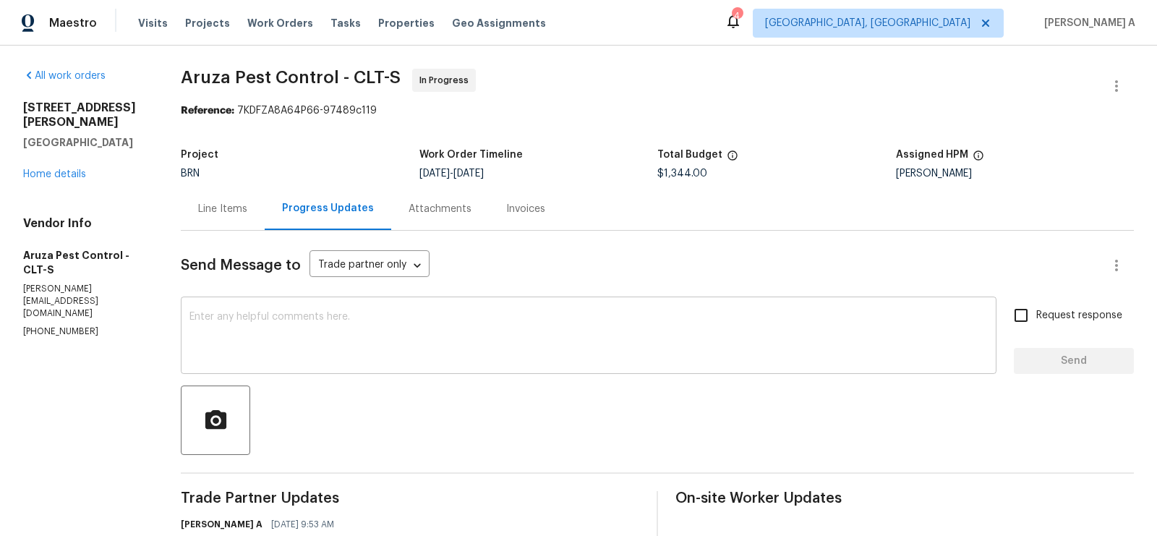
click at [254, 327] on textarea at bounding box center [588, 337] width 798 height 51
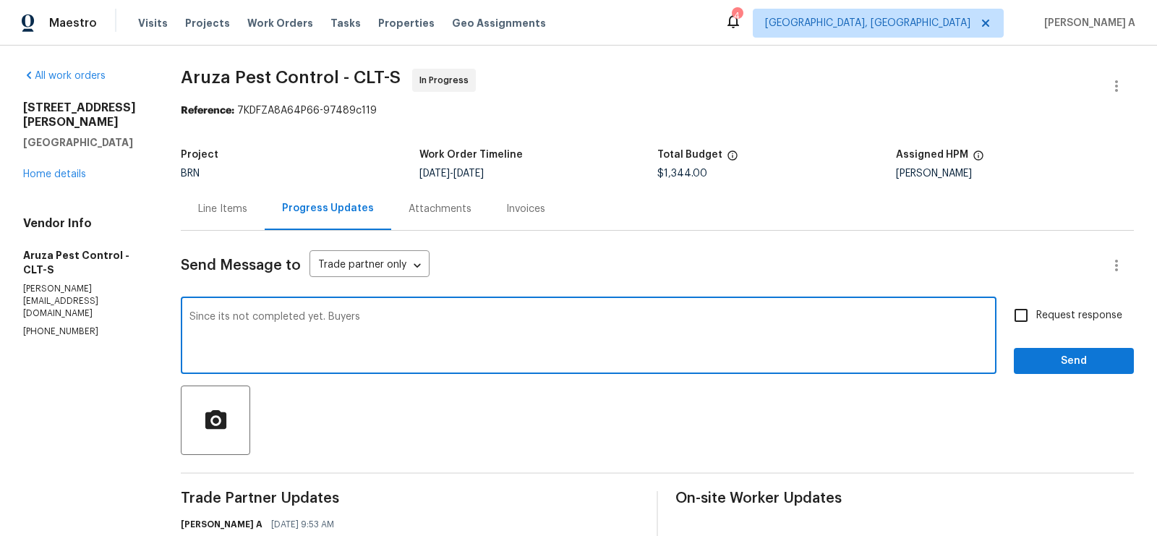
type textarea "Since its not completed yet. Buyers"
click at [421, 302] on div "Since its not completed yet. Buyers x ​" at bounding box center [589, 337] width 816 height 74
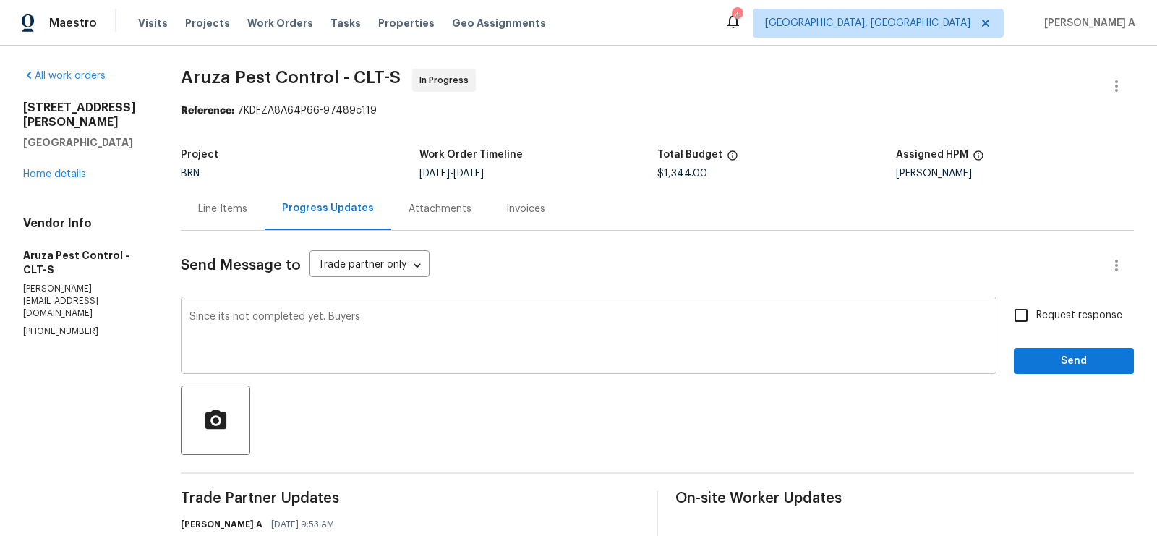
click at [421, 302] on div "Since its not completed yet. Buyers x ​" at bounding box center [589, 337] width 816 height 74
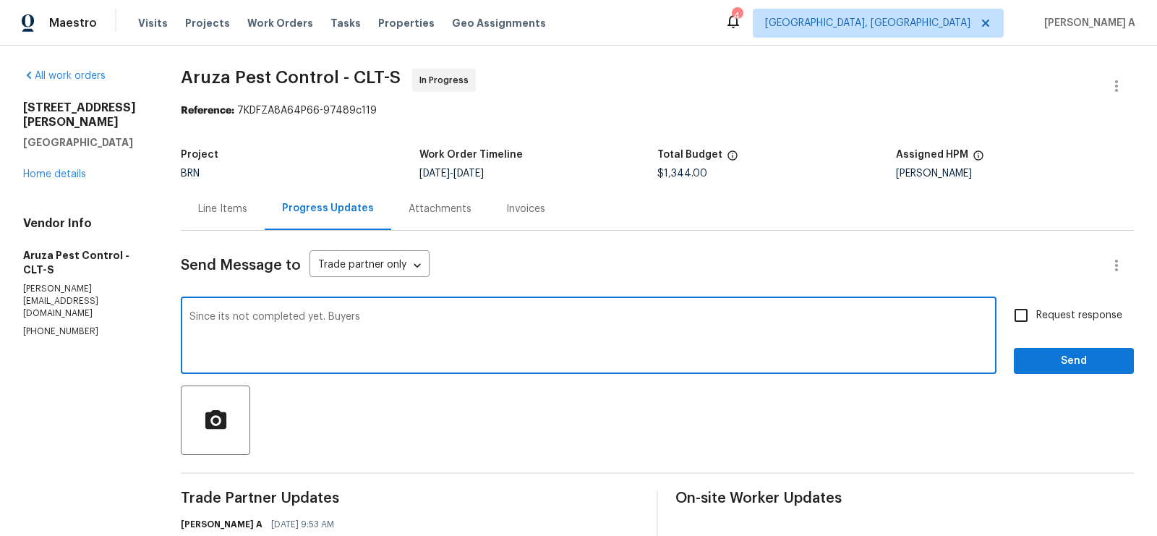
click at [422, 310] on div "Since its not completed yet. Buyers x ​" at bounding box center [589, 337] width 816 height 74
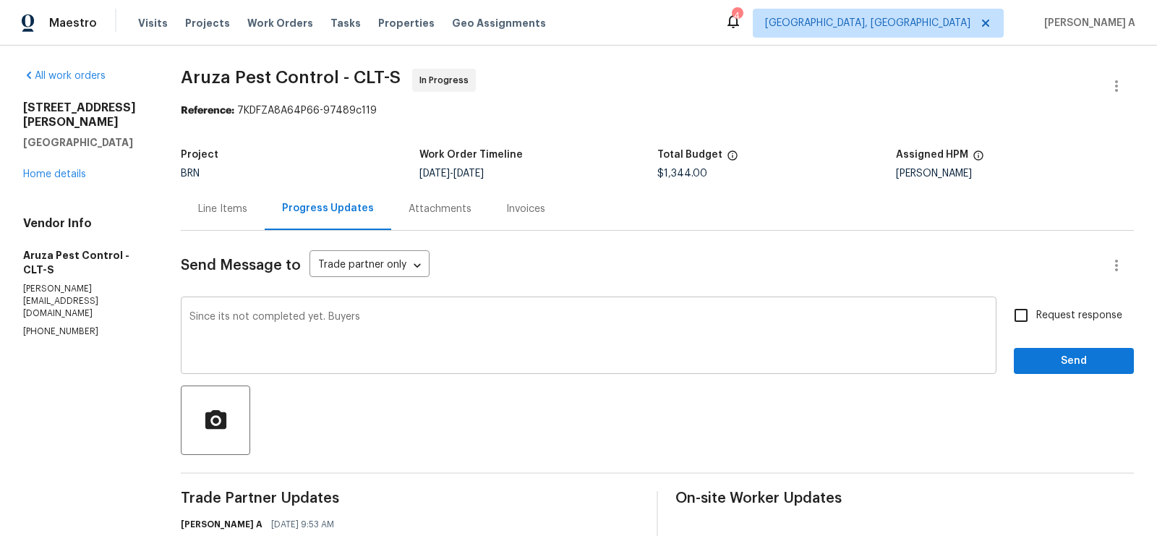
click at [422, 310] on div "Since its not completed yet. Buyers x ​" at bounding box center [589, 337] width 816 height 74
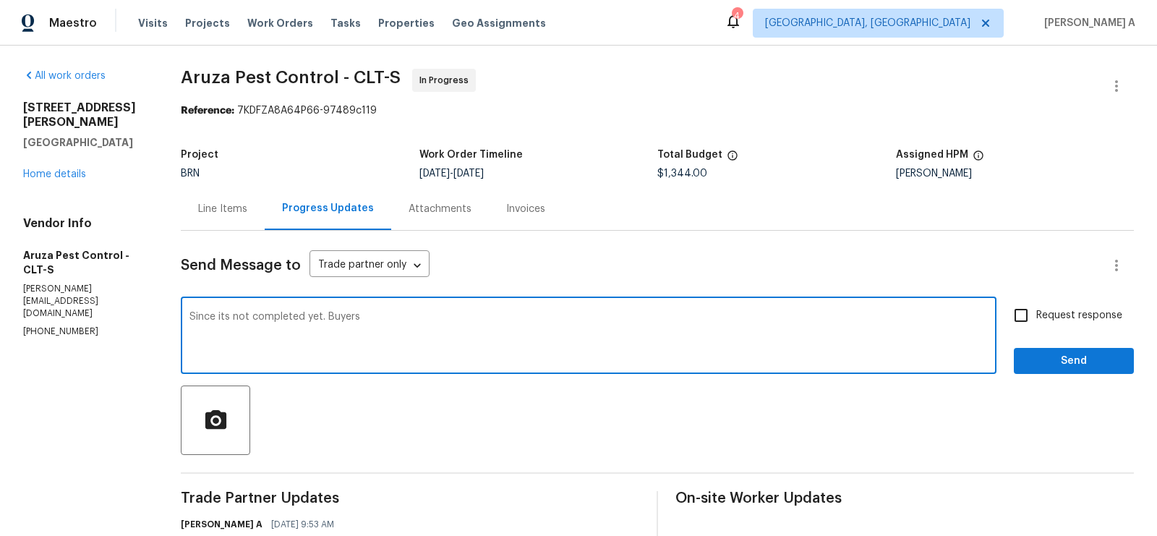
click at [420, 320] on textarea "Since its not completed yet. Buyers" at bounding box center [588, 337] width 798 height 51
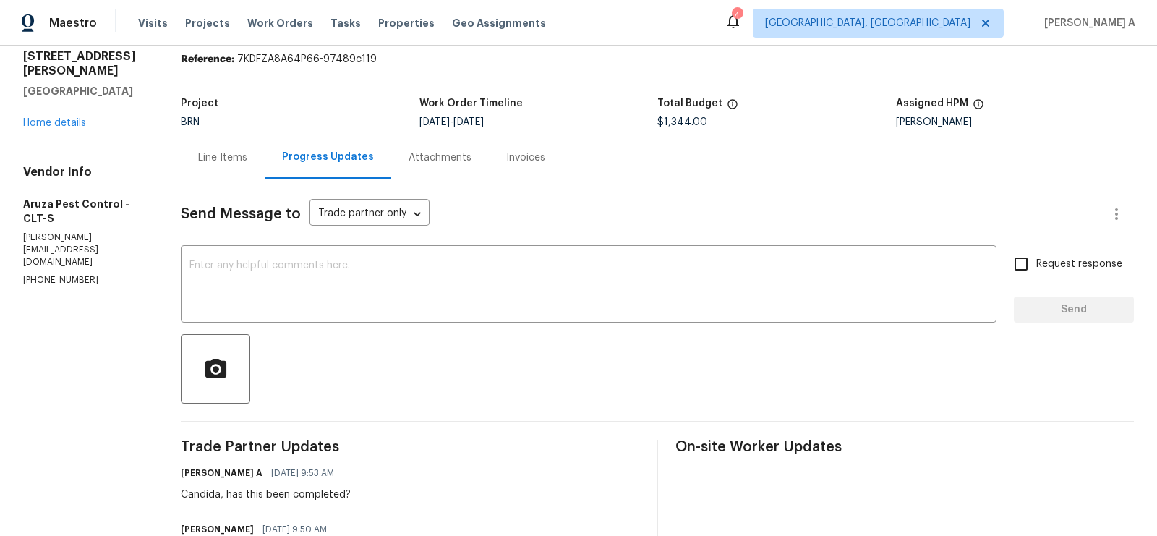
scroll to position [89, 0]
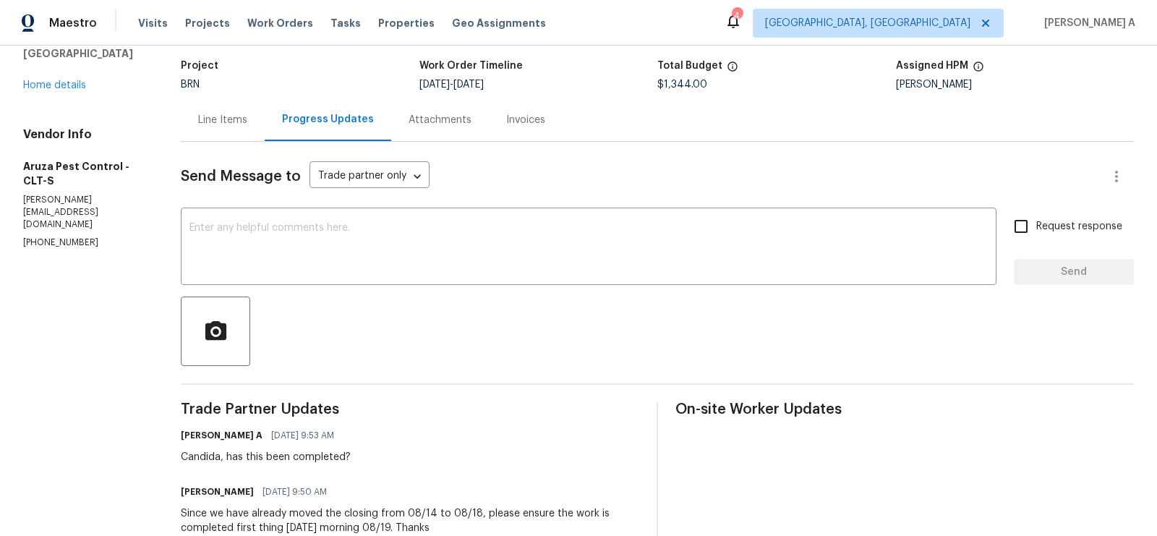
click at [214, 458] on div "Candida, has this been completed?" at bounding box center [266, 457] width 170 height 14
copy div "Candida"
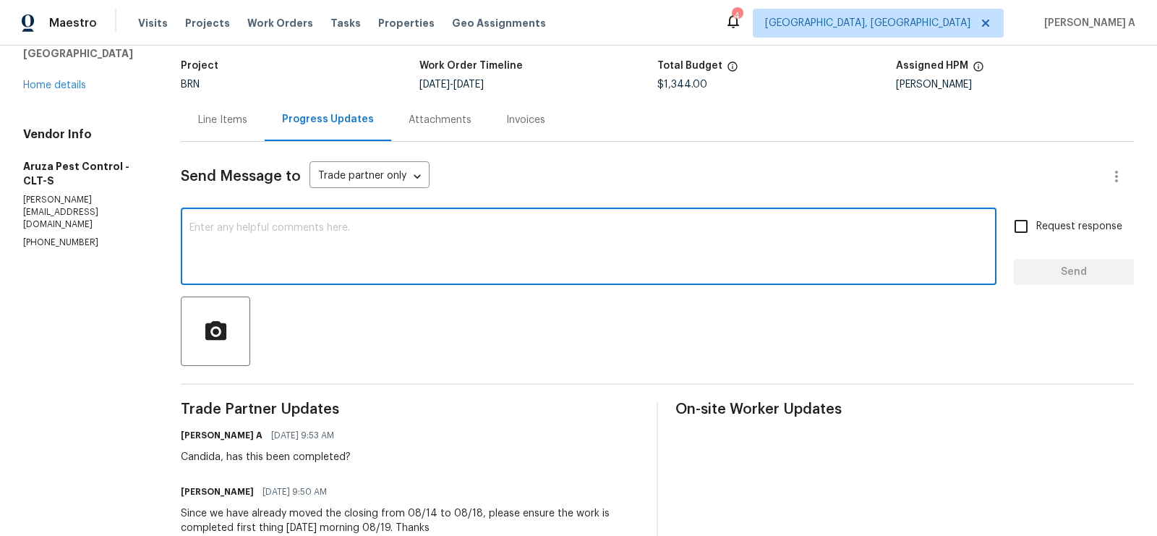
click at [280, 239] on textarea at bounding box center [588, 248] width 798 height 51
paste textarea "Candida"
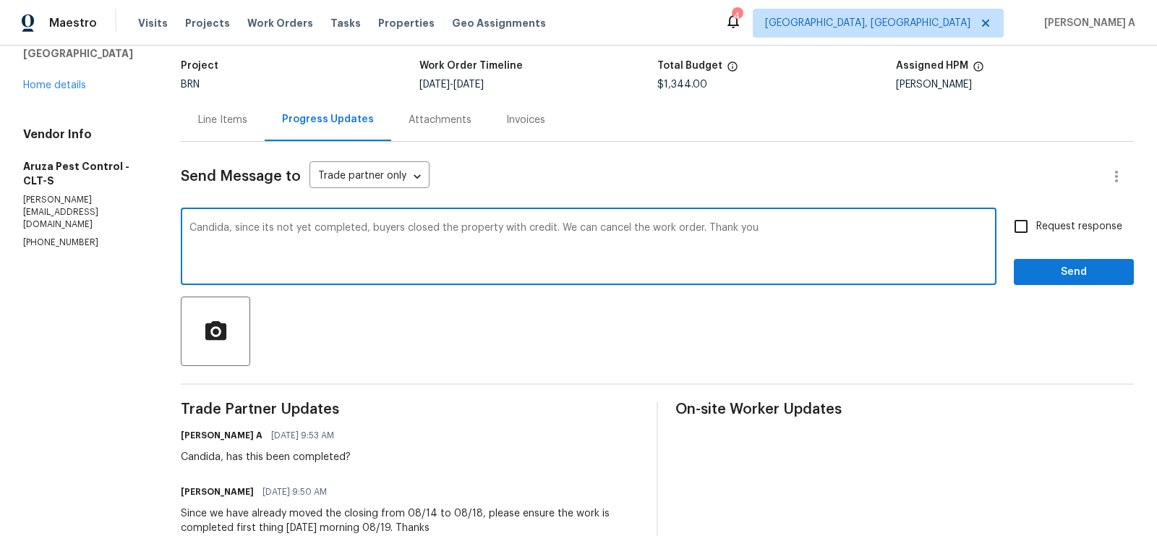
click at [0, 0] on div "it's" at bounding box center [0, 0] width 0 height 0
type textarea "Candida, since it's not yet completed, buyers closed the property with credit. …"
click at [534, 235] on textarea "Candida, since it's not yet completed, buyers closed the property with credit. …" at bounding box center [588, 248] width 798 height 51
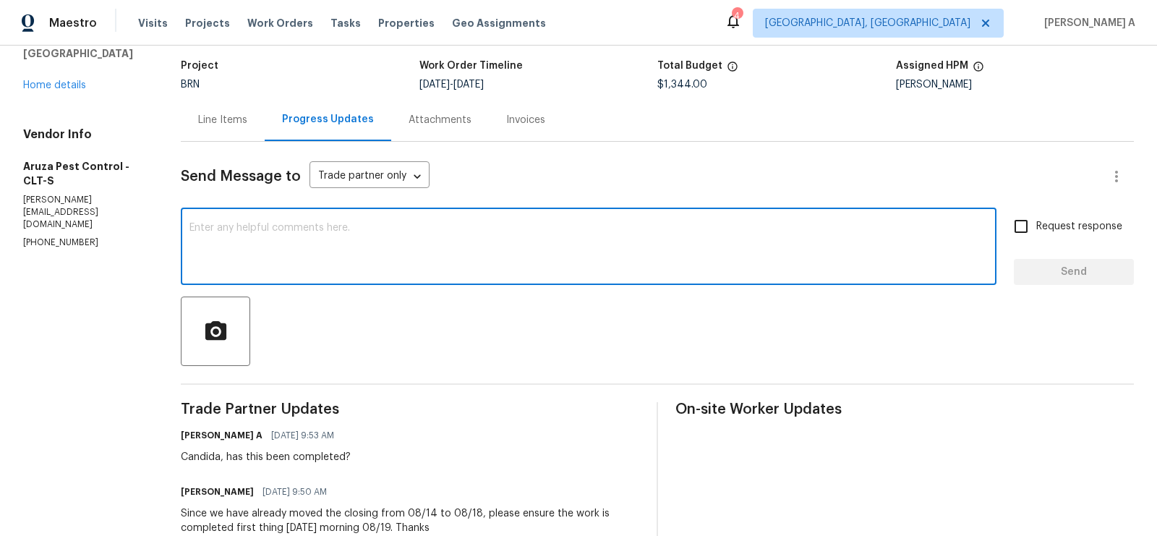
click at [424, 260] on textarea at bounding box center [588, 248] width 798 height 51
paste textarea "Candida, since it's not yet completed, buyers closed the property with credit. …"
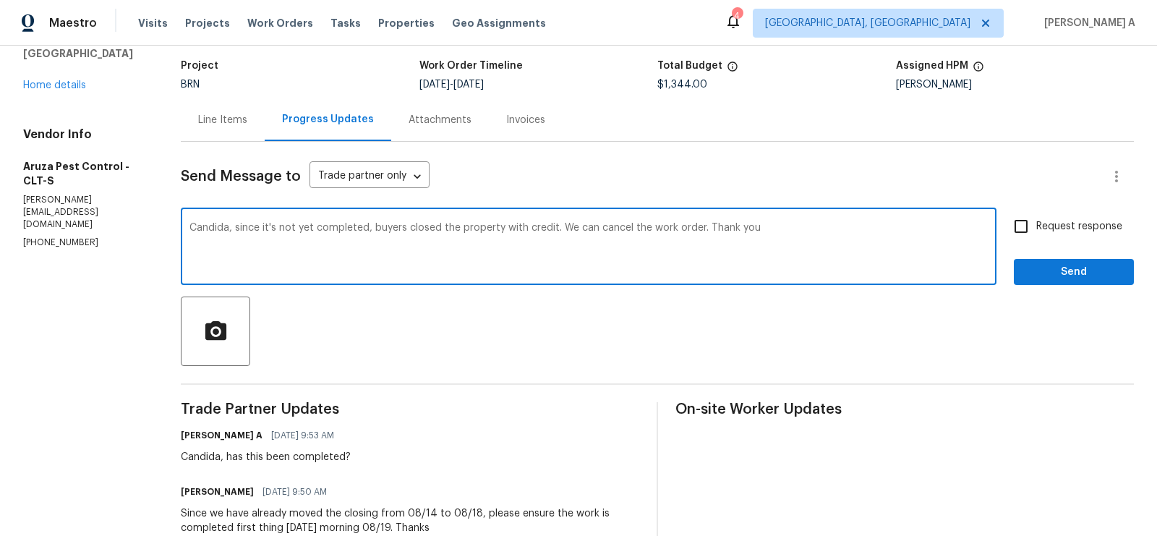
type textarea "Candida, since it's not yet completed, buyers closed the property with credit. …"
click at [1041, 221] on span "Request response" at bounding box center [1079, 226] width 86 height 15
click at [1036, 221] on input "Request response" at bounding box center [1021, 226] width 30 height 30
checkbox input "true"
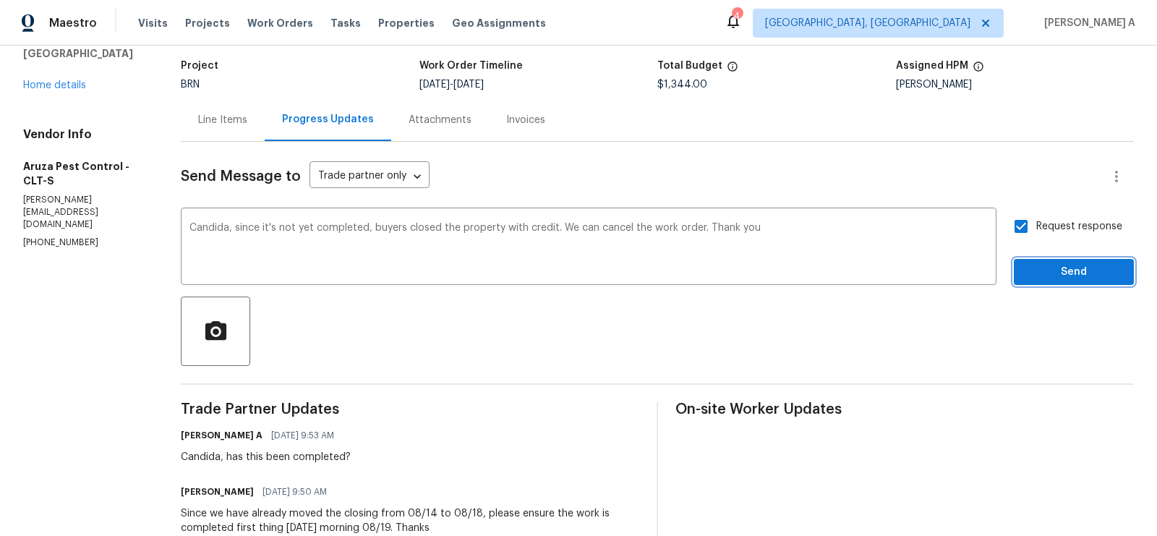
click at [1101, 270] on span "Send" at bounding box center [1074, 272] width 97 height 18
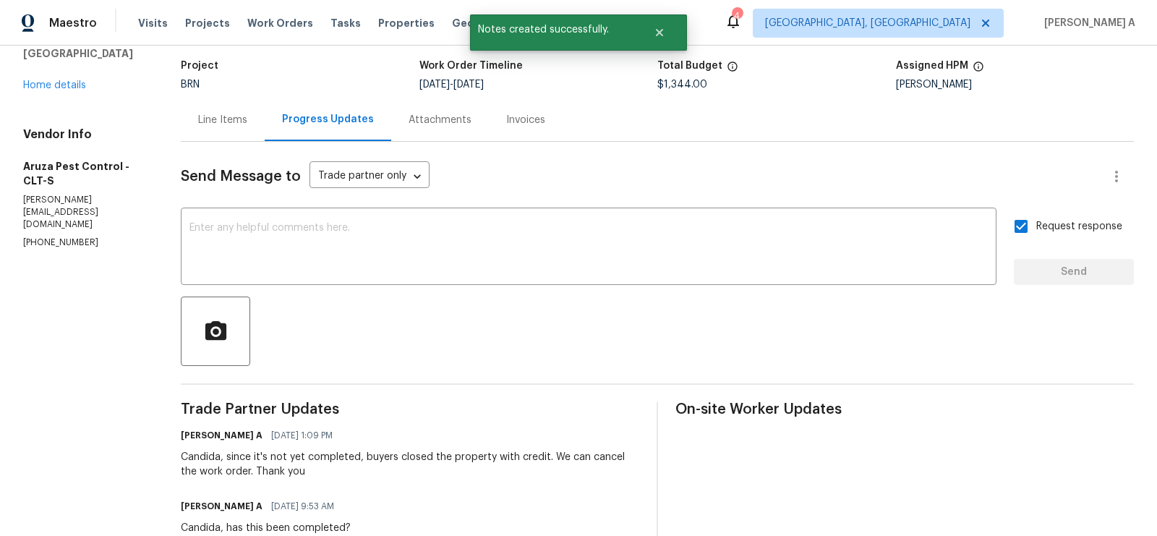
scroll to position [0, 0]
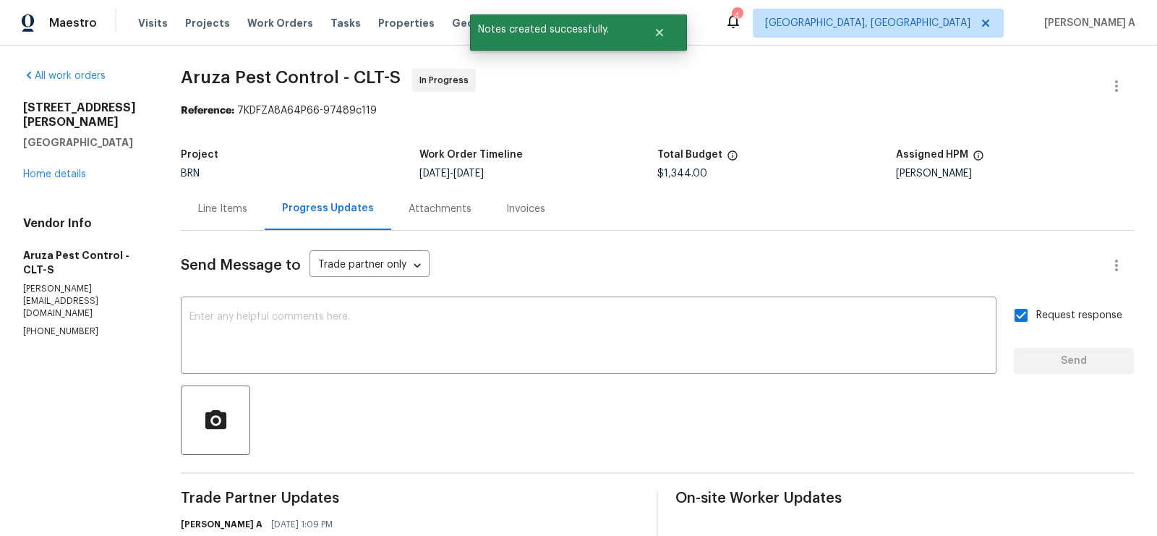
click at [254, 213] on div "Line Items" at bounding box center [223, 208] width 84 height 43
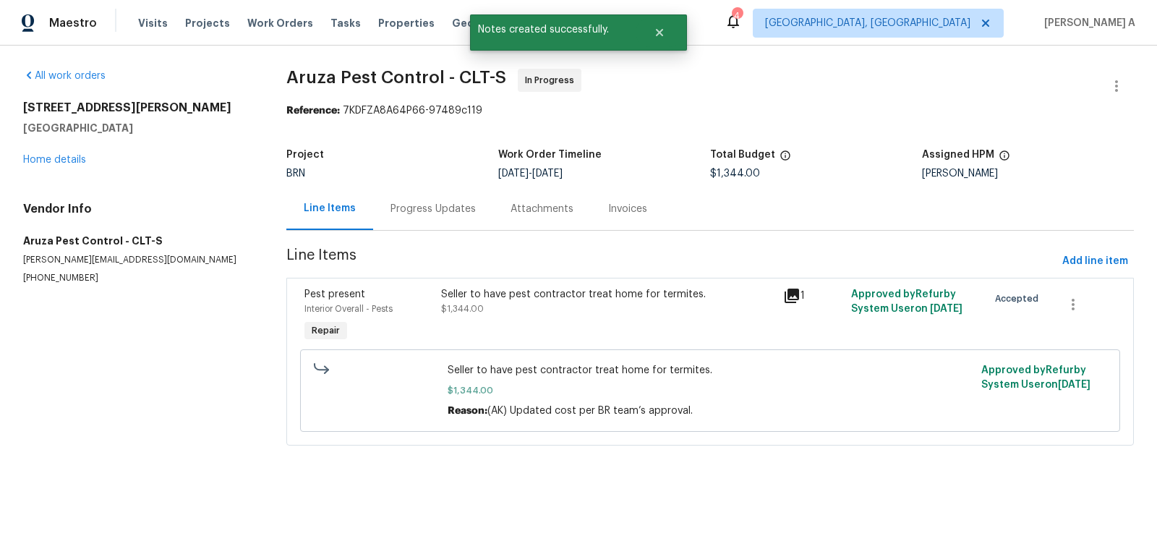
click at [425, 211] on div "Progress Updates" at bounding box center [433, 209] width 85 height 14
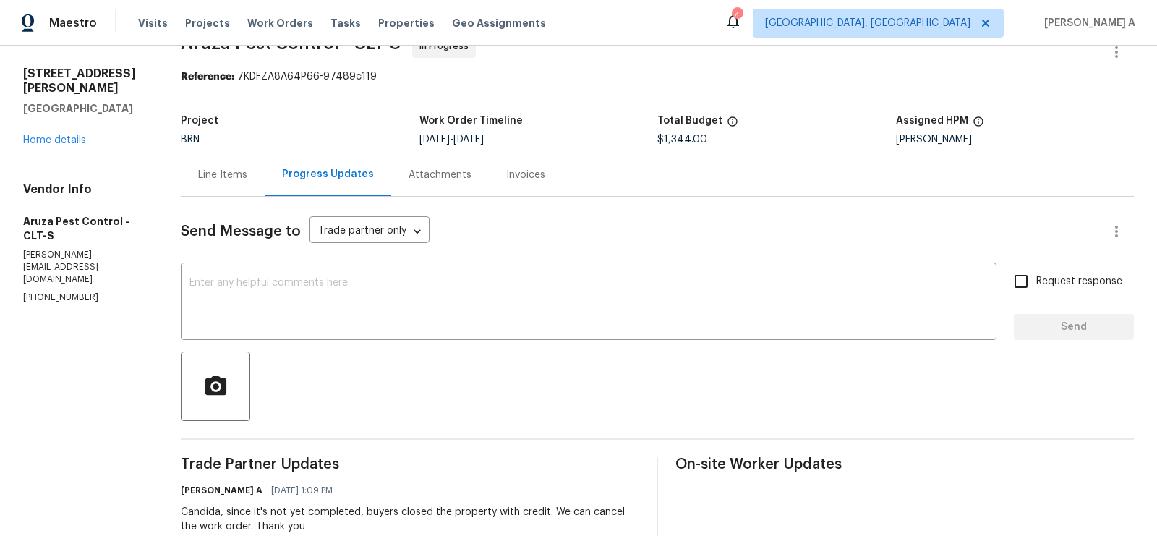
scroll to position [18, 0]
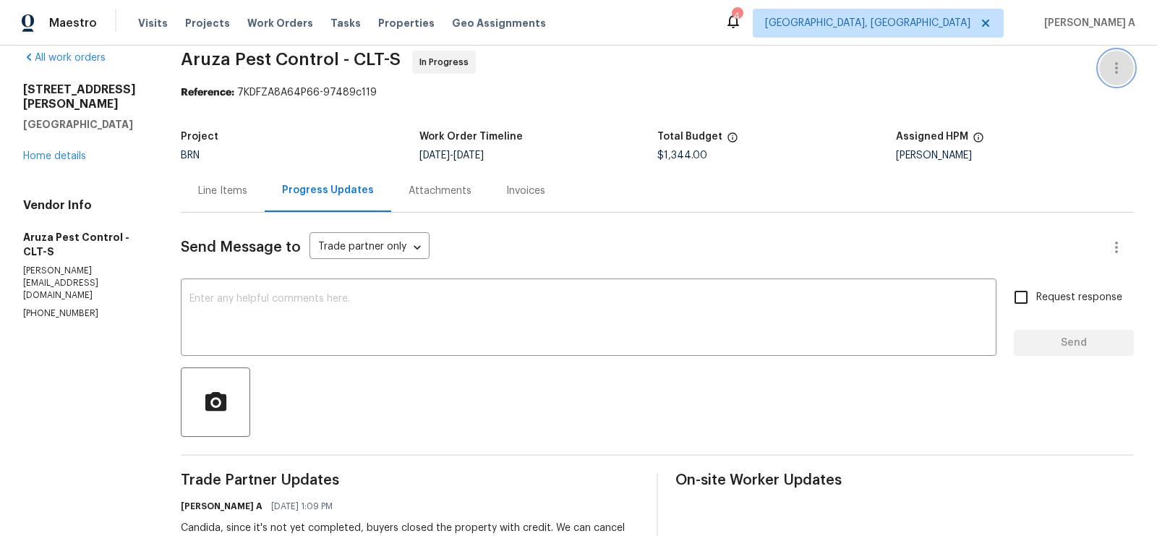
click at [1112, 67] on icon "button" at bounding box center [1116, 67] width 17 height 17
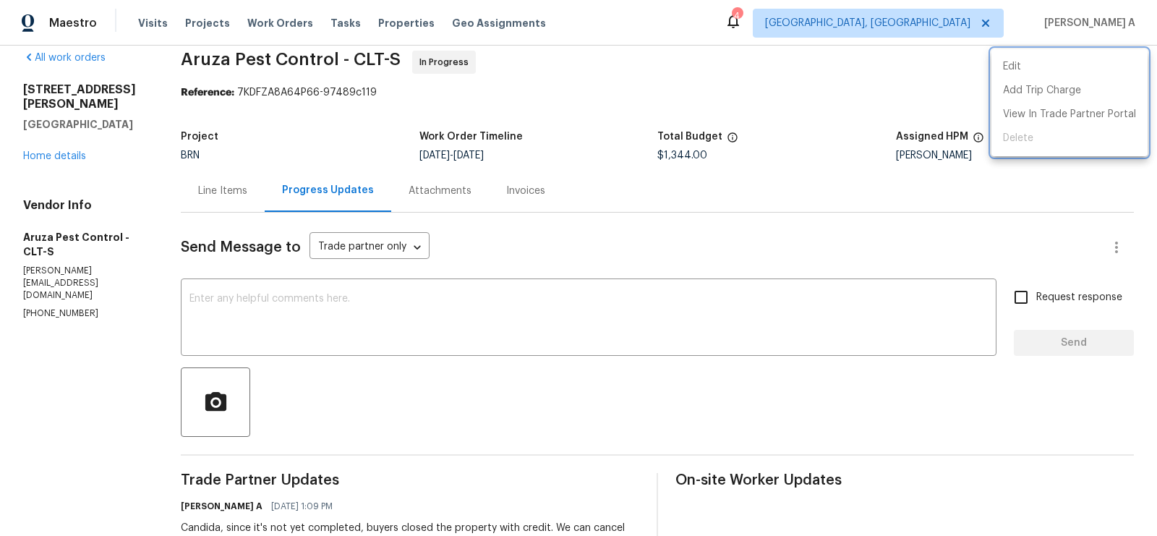
click at [631, 154] on div at bounding box center [578, 268] width 1157 height 536
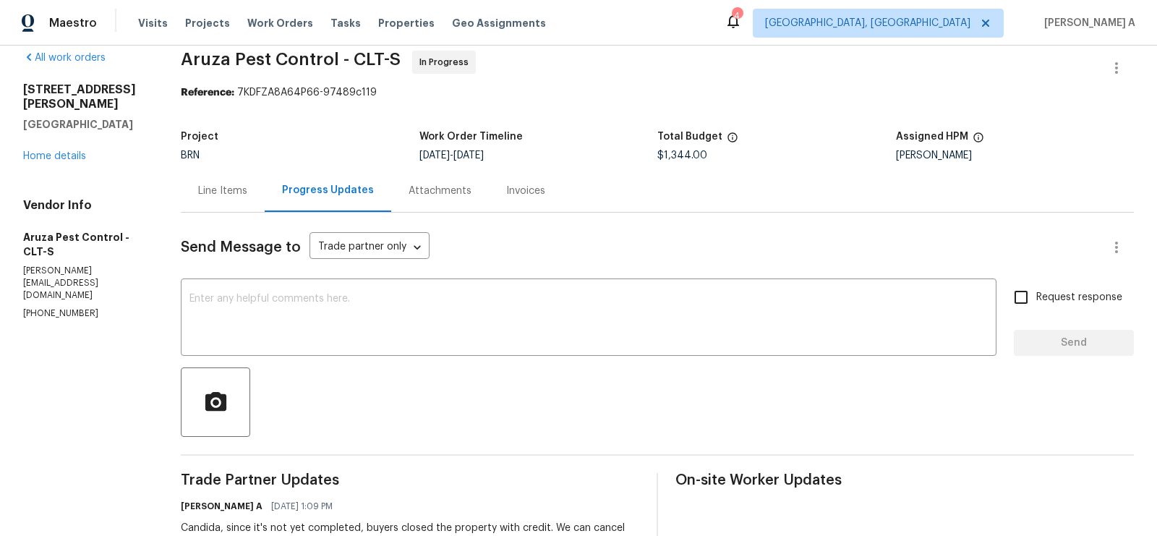
click at [202, 189] on div "Line Items" at bounding box center [222, 191] width 49 height 14
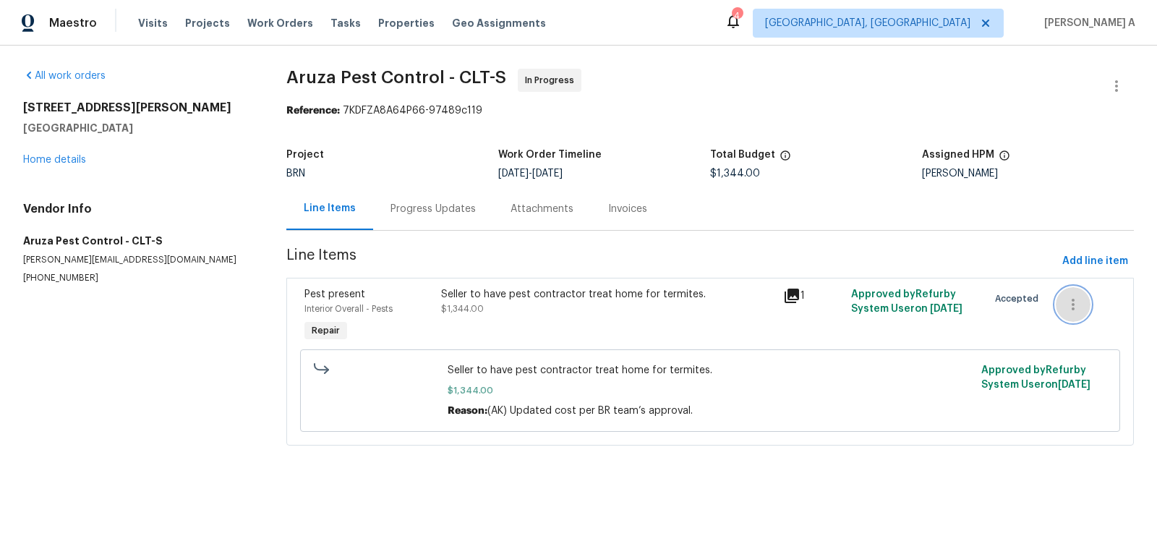
click at [1083, 302] on button "button" at bounding box center [1073, 304] width 35 height 35
click at [1081, 306] on li "Cancel" at bounding box center [1085, 304] width 56 height 24
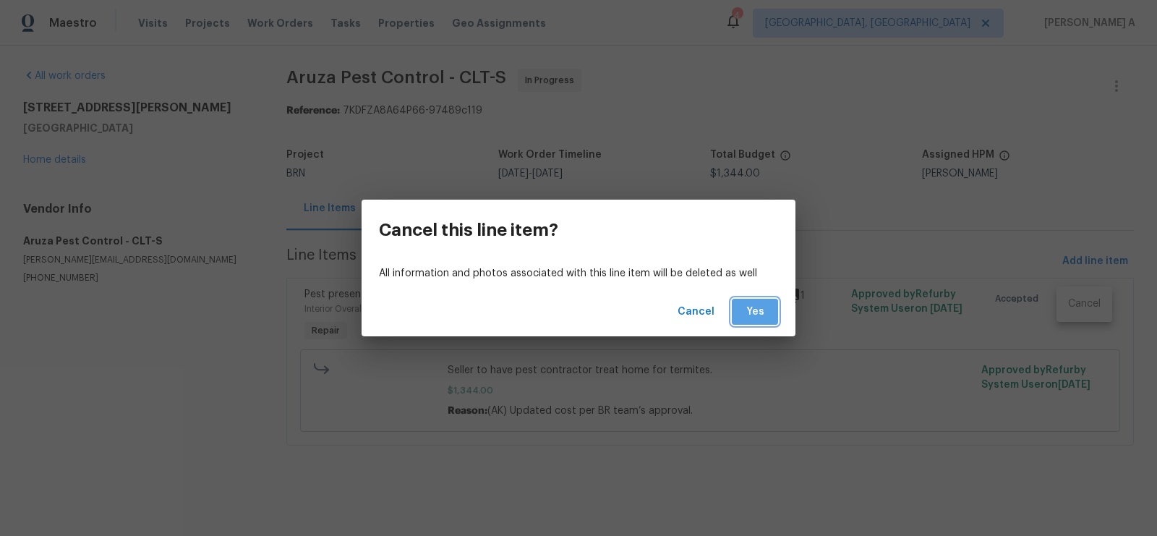
click at [749, 313] on span "Yes" at bounding box center [754, 312] width 23 height 18
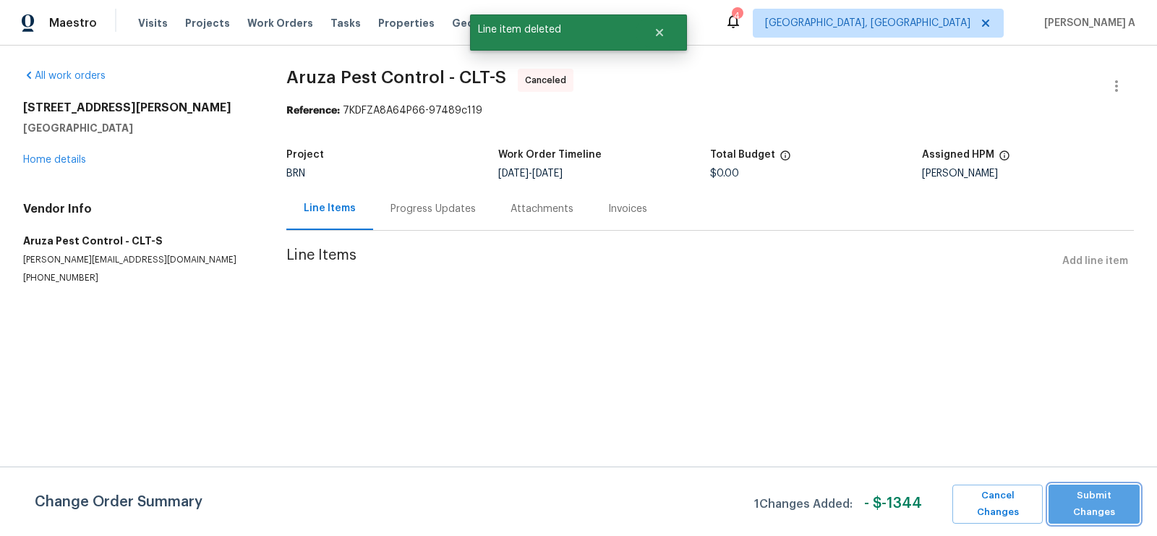
click at [1120, 500] on span "Submit Changes" at bounding box center [1094, 503] width 77 height 33
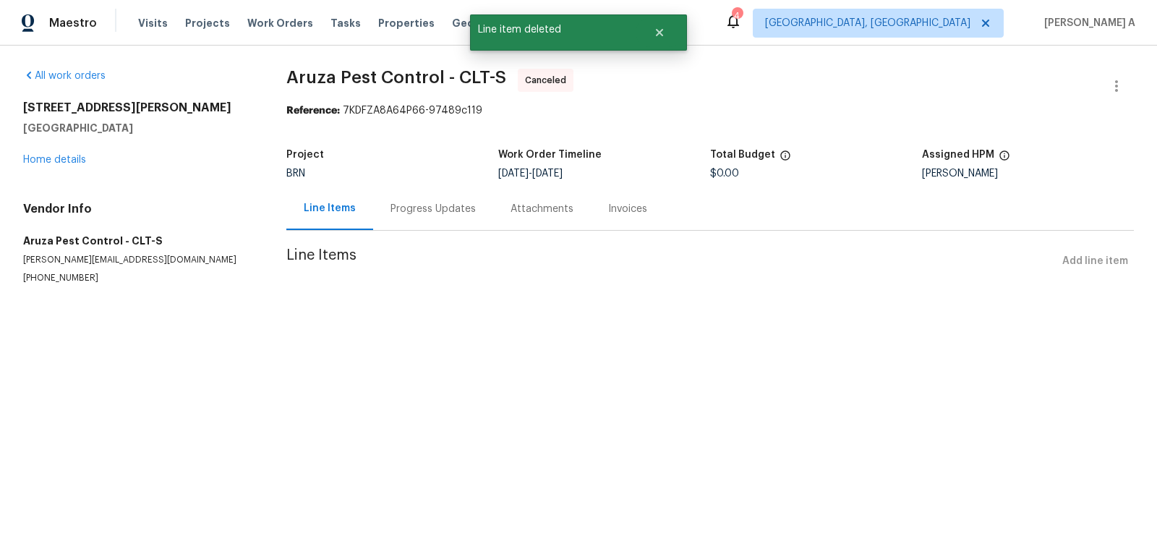
click at [61, 278] on p "(980) 890-7074" at bounding box center [137, 278] width 229 height 12
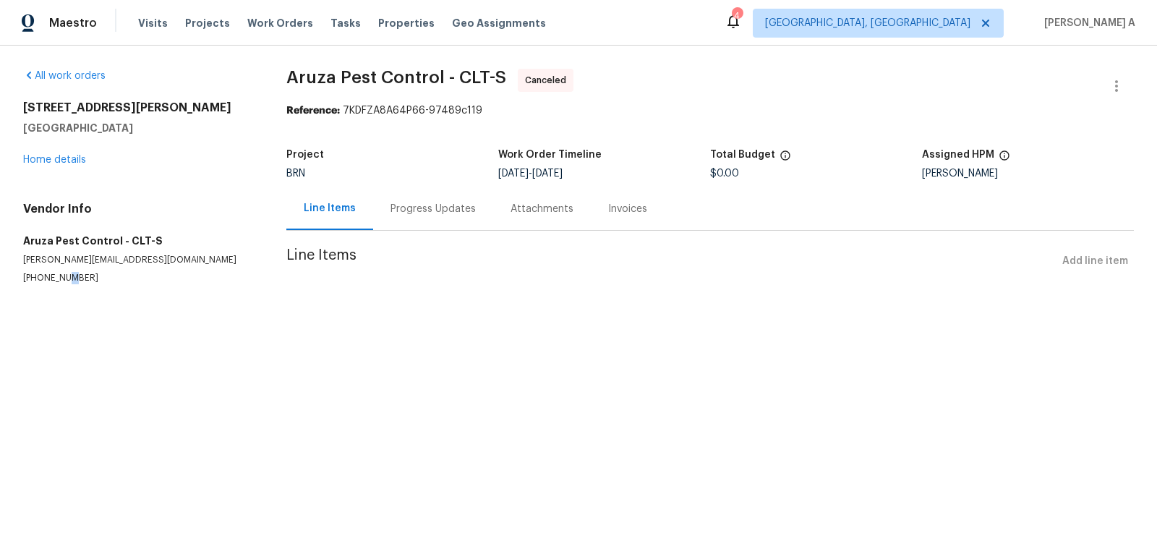
click at [61, 278] on p "(980) 890-7074" at bounding box center [137, 278] width 229 height 12
copy p "(980) 890-7074"
click at [415, 202] on div "Progress Updates" at bounding box center [433, 209] width 85 height 14
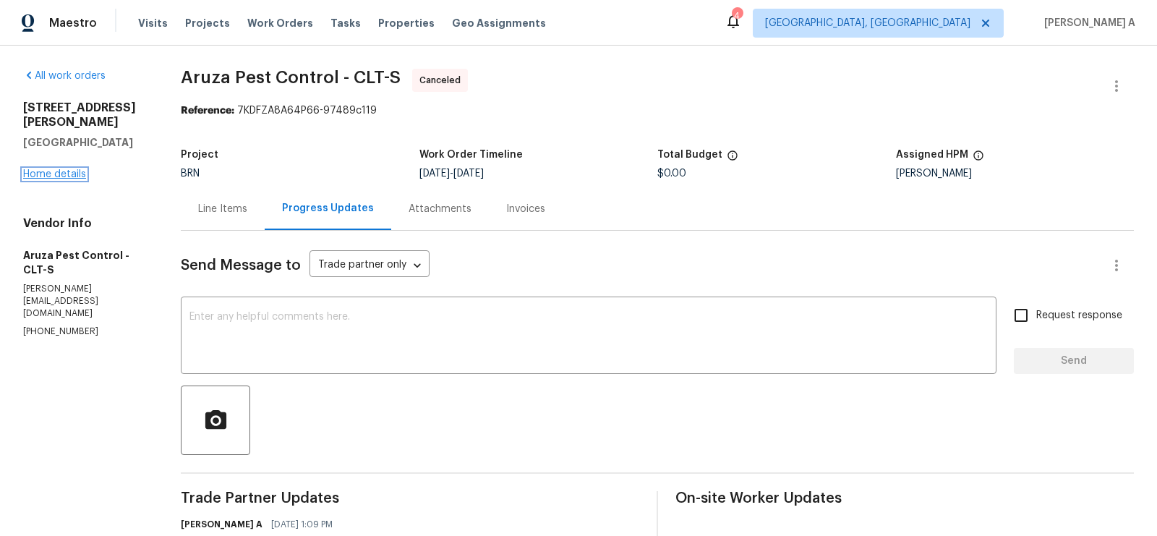
click at [56, 169] on link "Home details" at bounding box center [54, 174] width 63 height 10
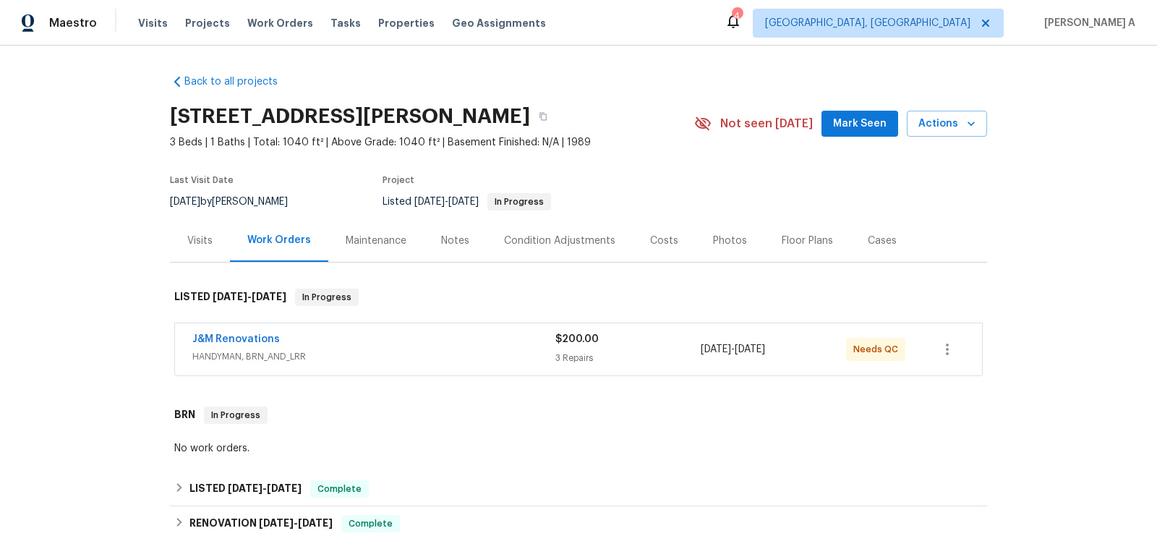
scroll to position [224, 0]
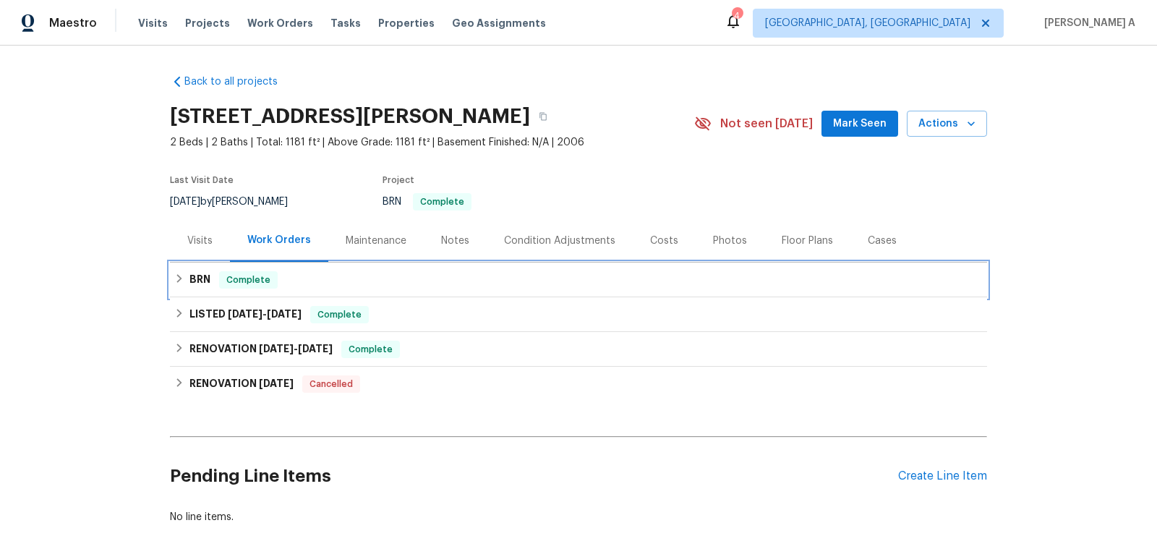
click at [367, 277] on div "BRN Complete" at bounding box center [578, 279] width 809 height 17
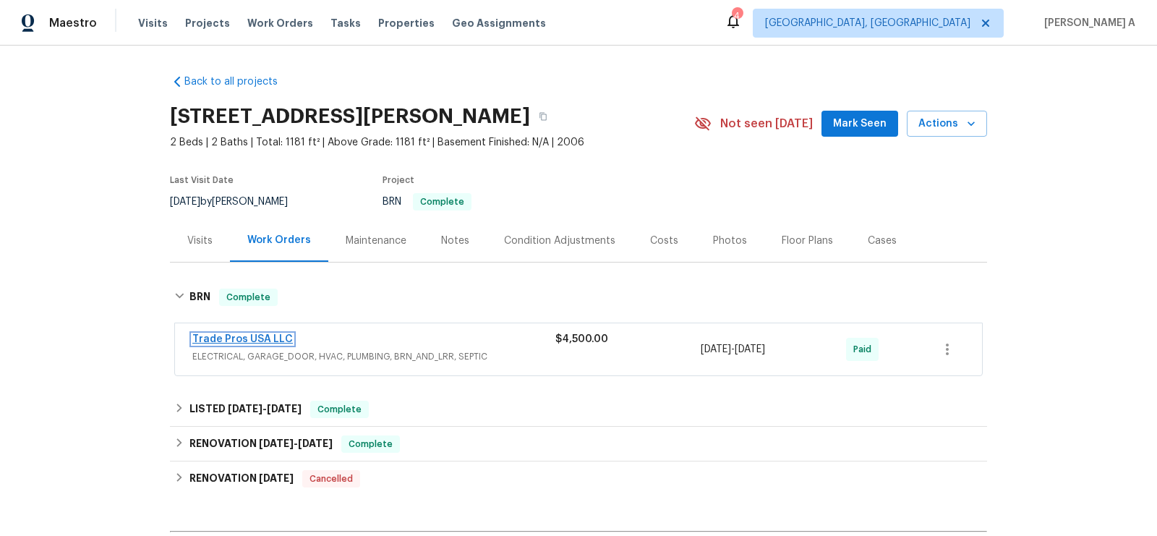
click at [257, 336] on link "Trade Pros USA LLC" at bounding box center [242, 339] width 101 height 10
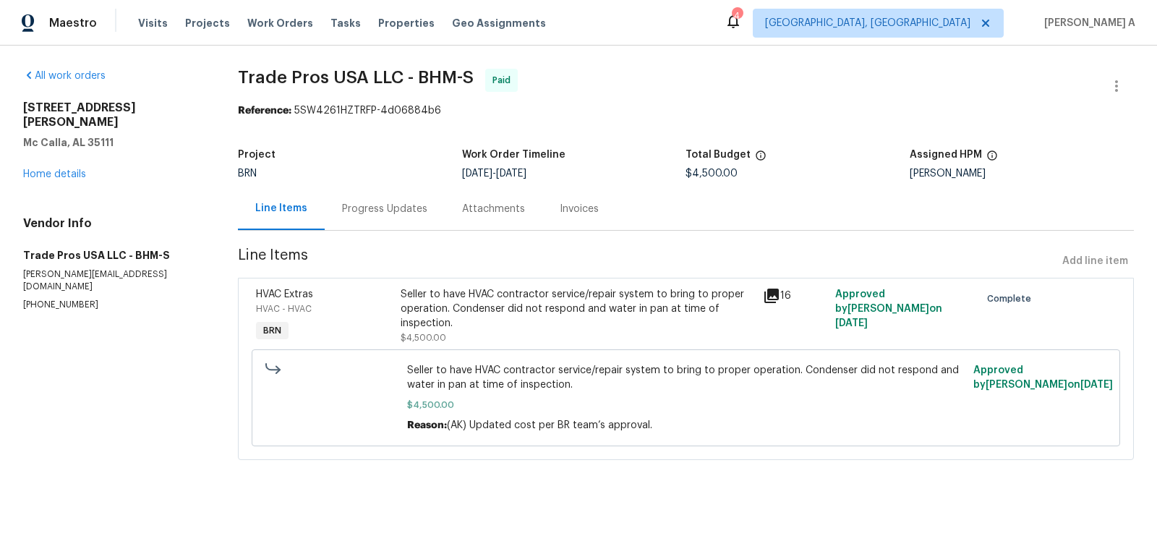
click at [545, 292] on div "Seller to have HVAC contractor service/repair system to bring to proper operati…" at bounding box center [577, 308] width 353 height 43
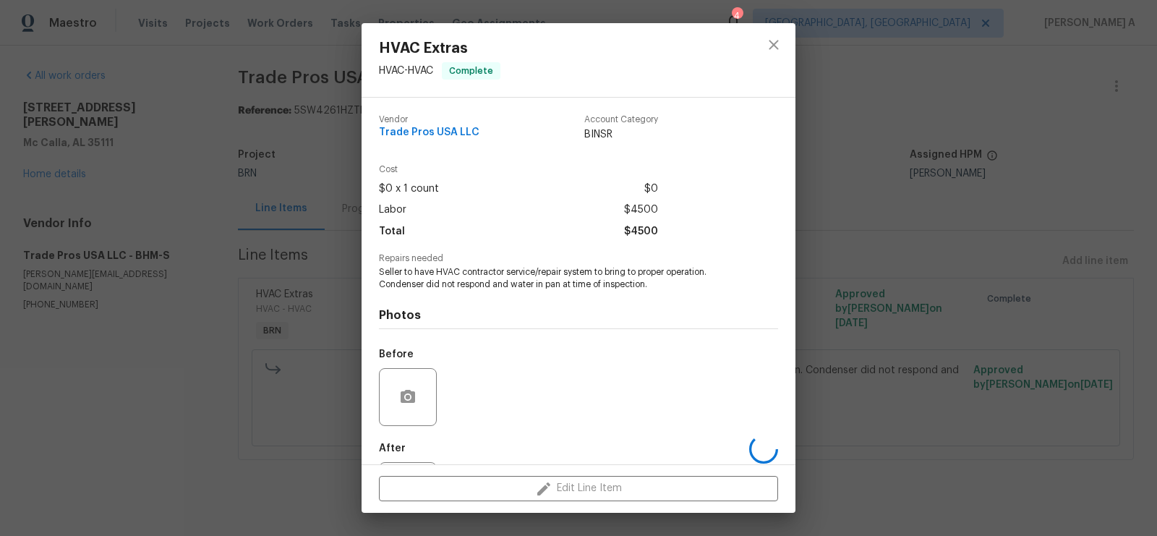
click at [500, 291] on div "Photos Before After" at bounding box center [578, 410] width 399 height 238
click at [500, 291] on div "Photos Before After +12" at bounding box center [578, 410] width 399 height 238
click at [528, 272] on span "Seller to have HVAC contractor service/repair system to bring to proper operati…" at bounding box center [558, 278] width 359 height 25
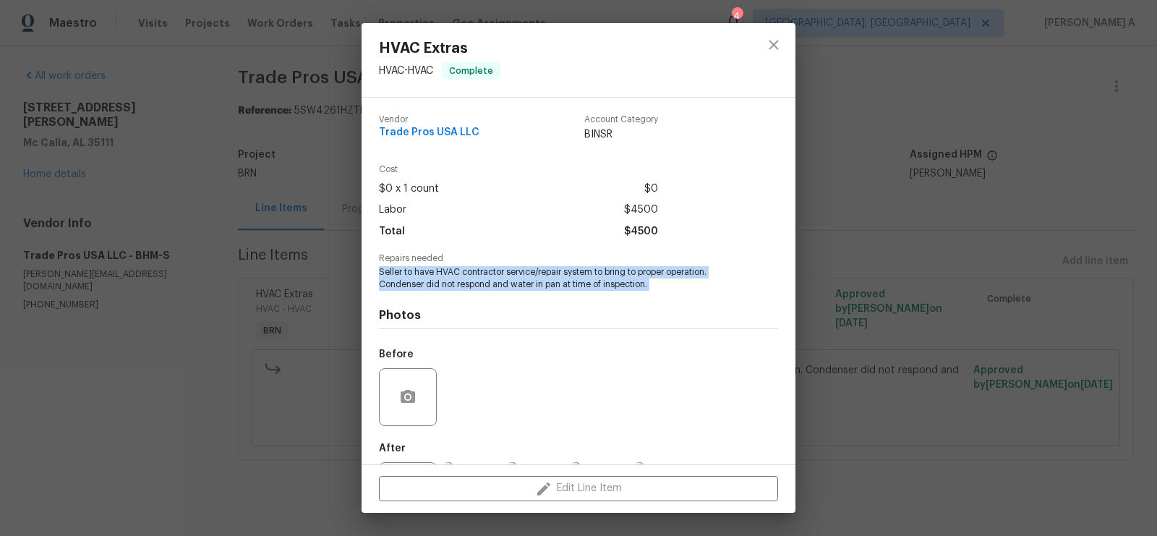
click at [528, 272] on span "Seller to have HVAC contractor service/repair system to bring to proper operati…" at bounding box center [558, 278] width 359 height 25
copy span "Seller to have HVAC contractor service/repair system to bring to proper operati…"
click at [767, 46] on icon "close" at bounding box center [773, 44] width 17 height 17
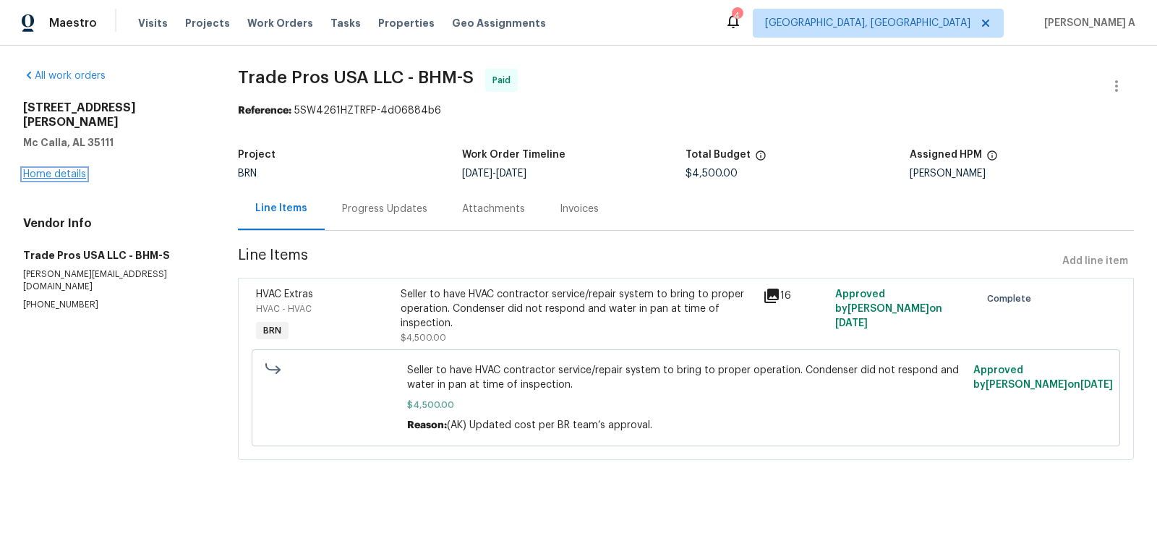
click at [66, 169] on link "Home details" at bounding box center [54, 174] width 63 height 10
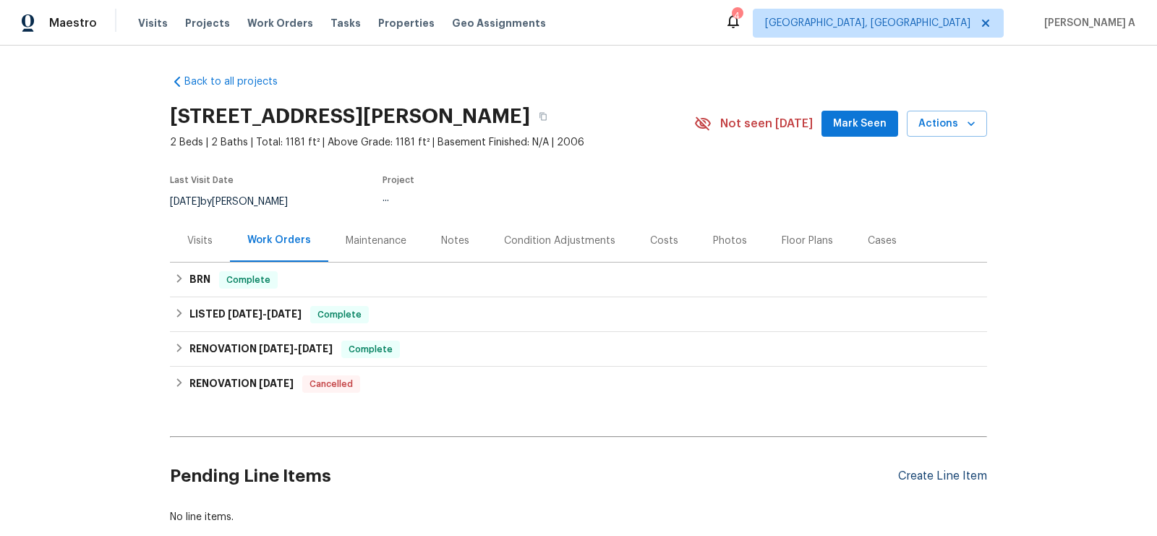
click at [928, 471] on div "Create Line Item" at bounding box center [942, 476] width 89 height 14
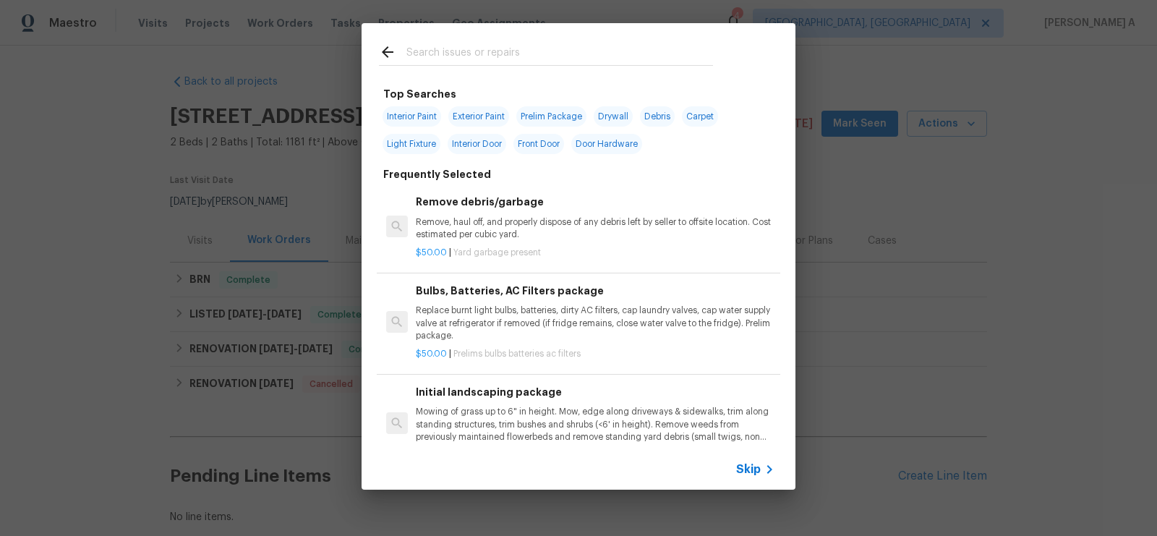
click at [753, 469] on span "Skip" at bounding box center [748, 469] width 25 height 14
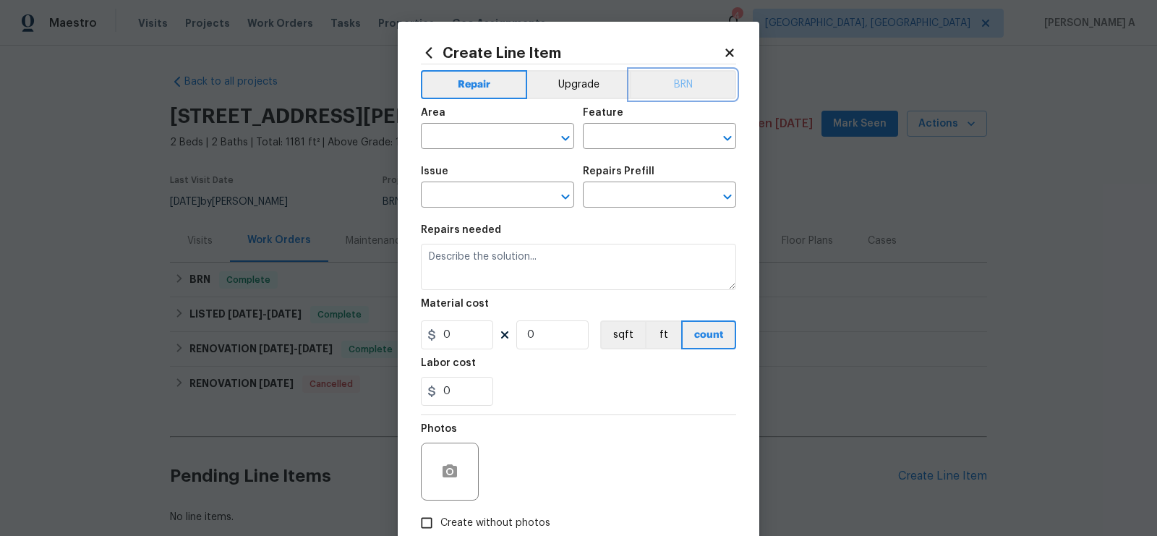
click at [685, 82] on button "BRN" at bounding box center [683, 84] width 106 height 29
click at [476, 137] on input "text" at bounding box center [477, 138] width 113 height 22
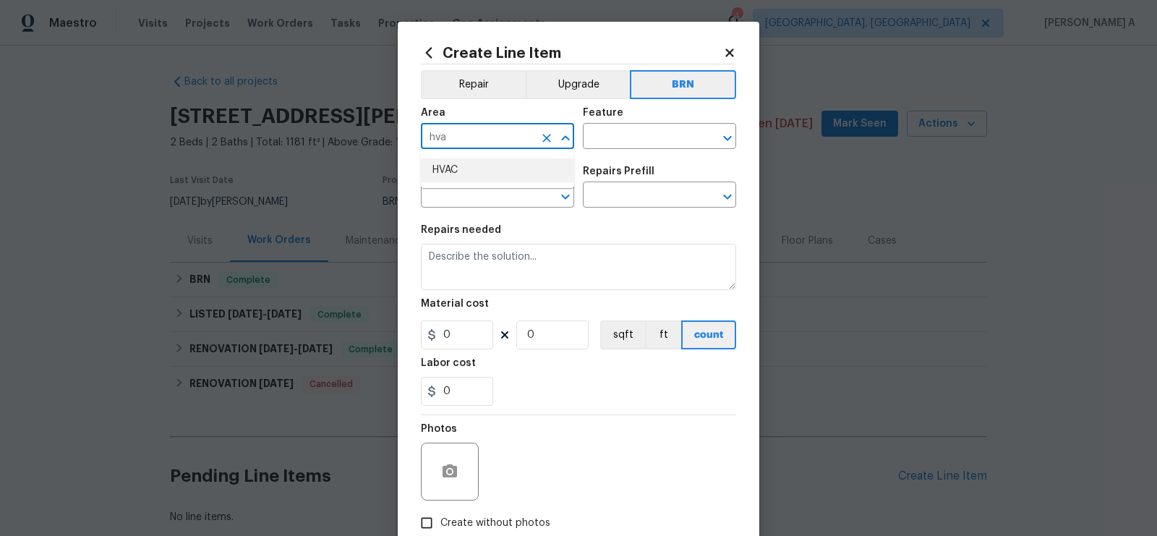
click at [485, 168] on li "HVAC" at bounding box center [497, 170] width 153 height 24
type input "HVAC"
click at [589, 139] on input "text" at bounding box center [639, 138] width 113 height 22
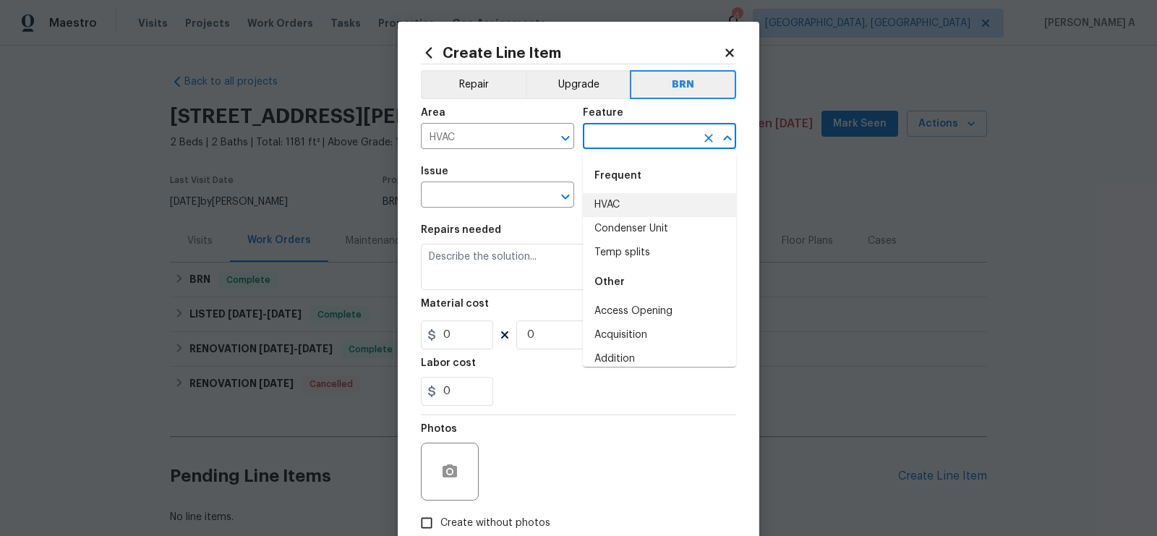
click at [636, 212] on li "HVAC" at bounding box center [659, 205] width 153 height 24
type input "HVAC"
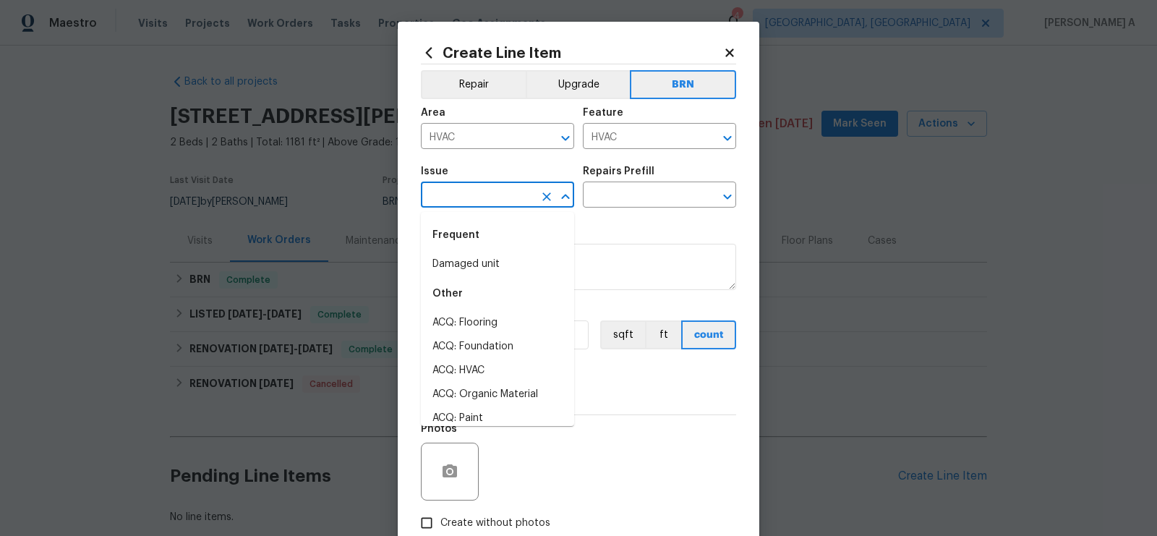
click at [493, 204] on input "text" at bounding box center [477, 196] width 113 height 22
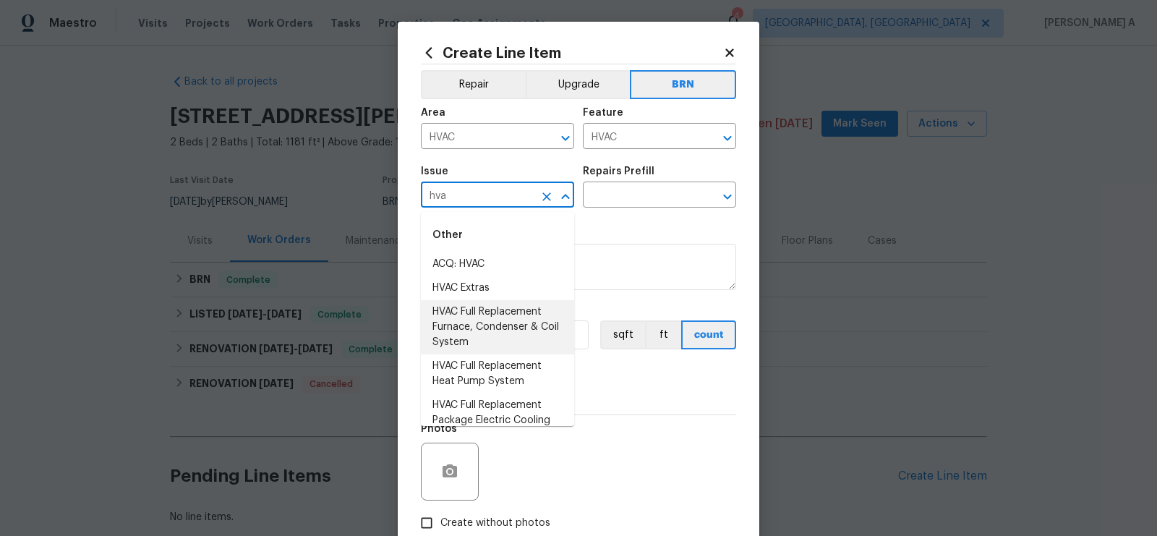
click at [511, 319] on li "HVAC Full Replacement Furnace, Condenser & Coil System" at bounding box center [497, 327] width 153 height 54
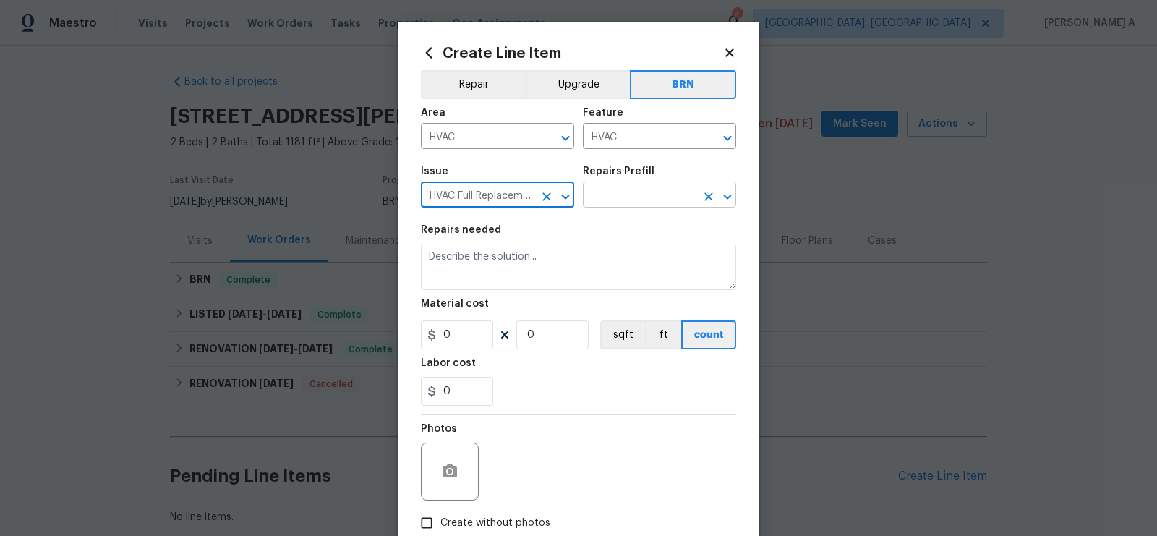
type input "HVAC Full Replacement Furnace, Condenser & Coil System"
click at [622, 205] on input "text" at bounding box center [639, 196] width 113 height 22
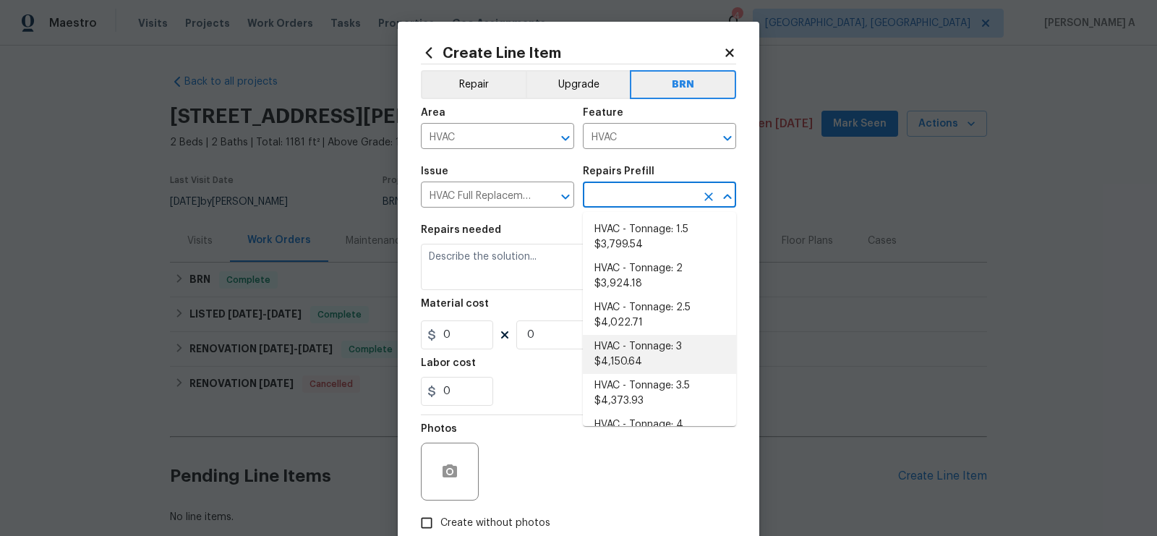
scroll to position [70, 0]
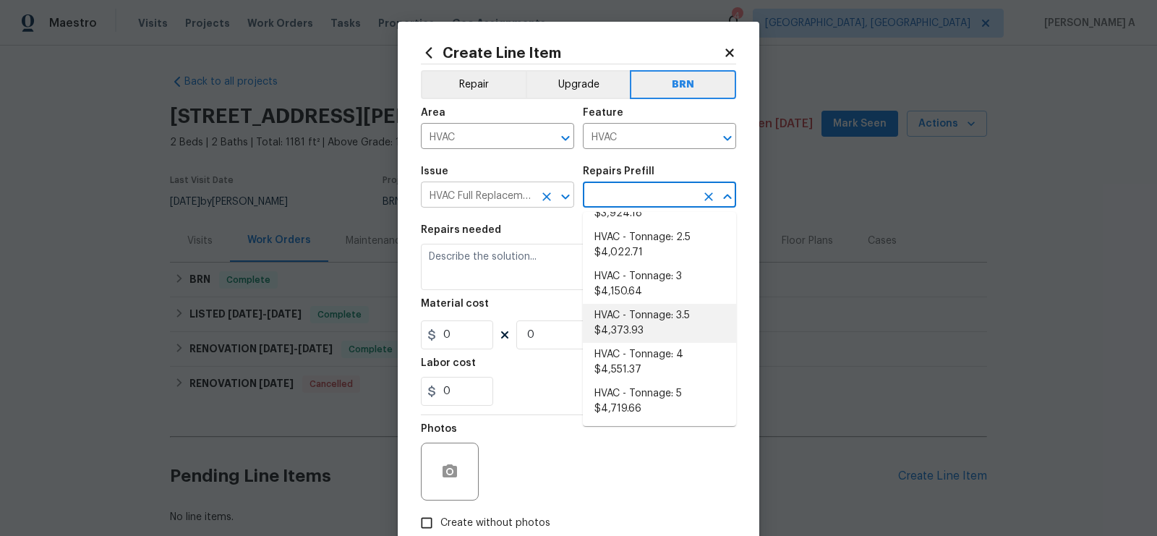
click at [541, 200] on icon "Clear" at bounding box center [547, 196] width 14 height 14
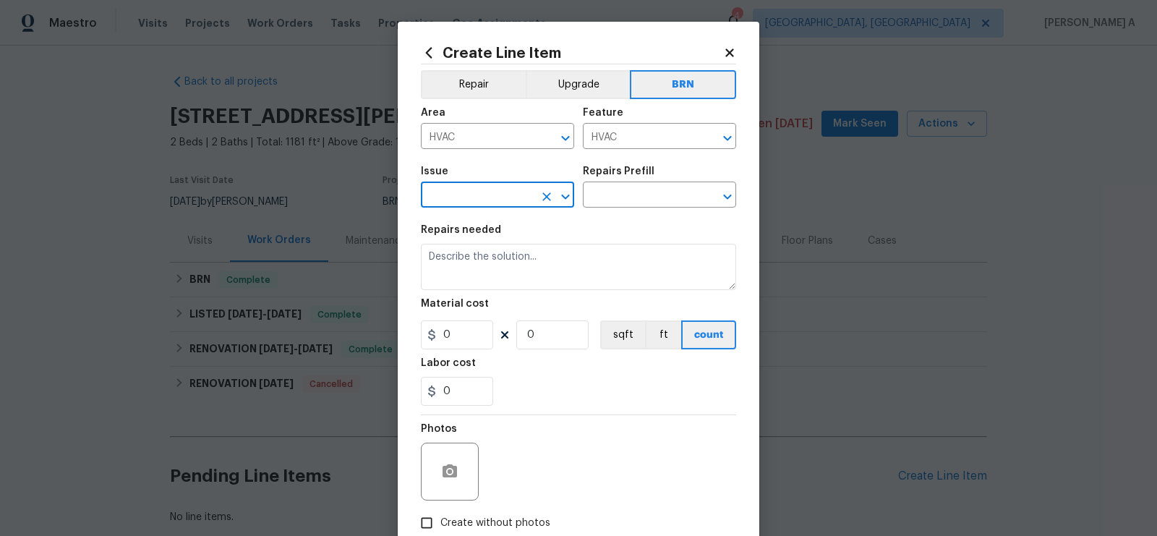
scroll to position [0, 0]
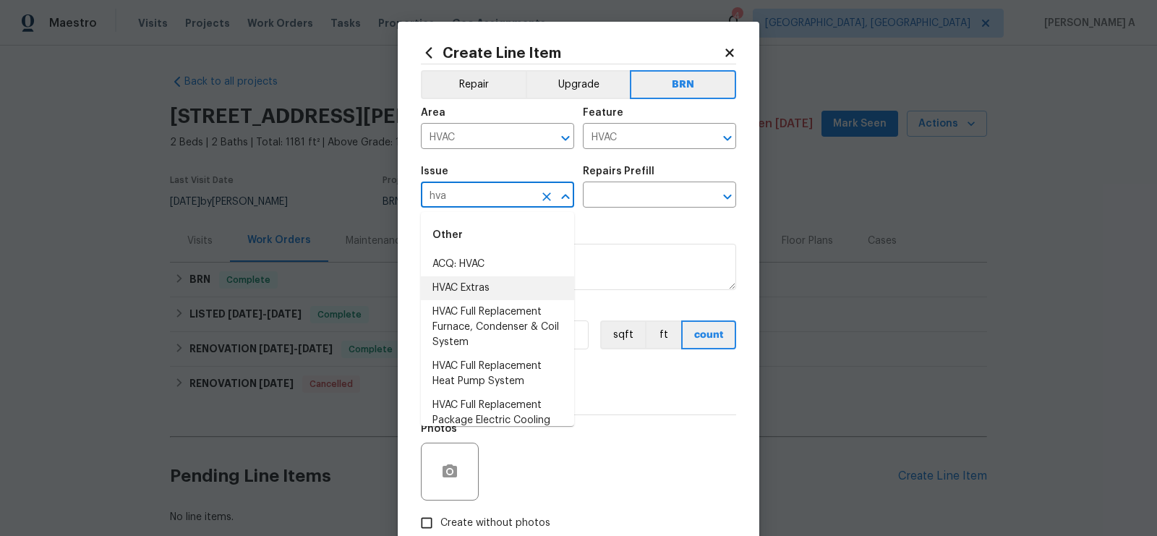
click at [448, 286] on li "HVAC Extras" at bounding box center [497, 288] width 153 height 24
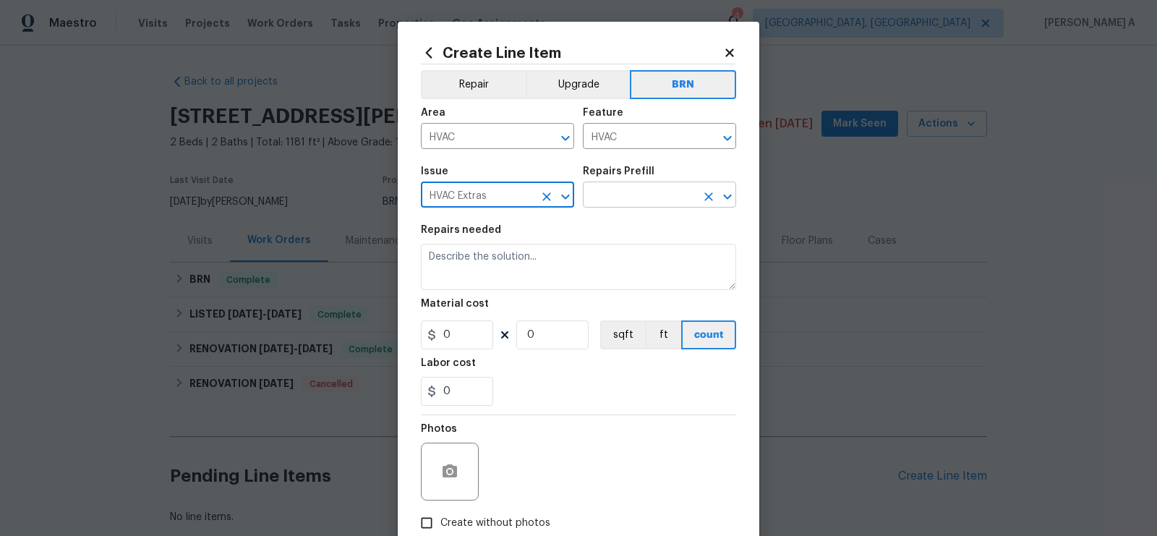
type input "HVAC Extras"
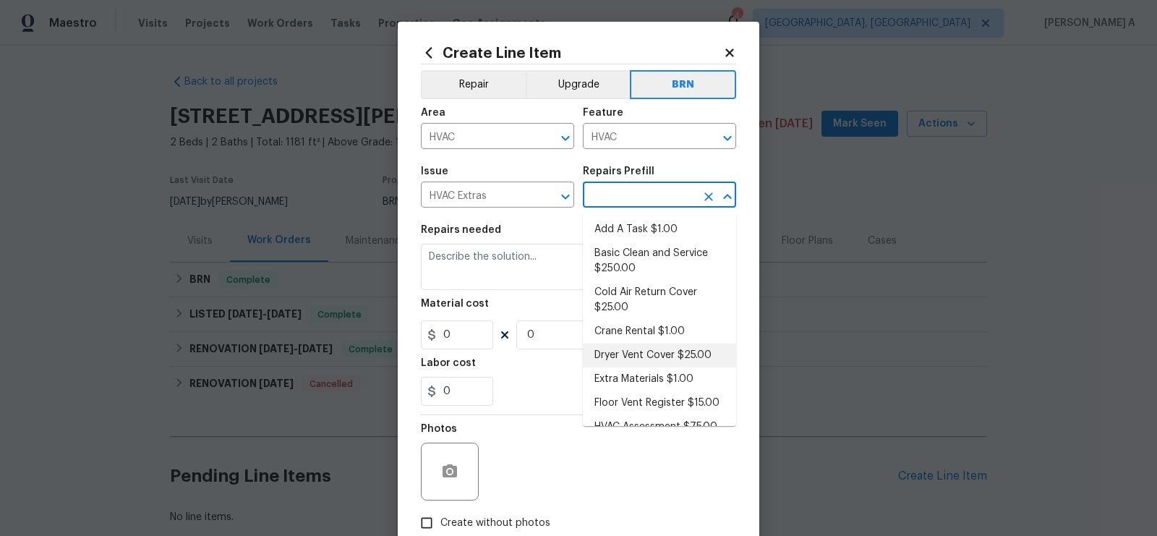
click at [642, 203] on input "text" at bounding box center [639, 196] width 113 height 22
click at [643, 232] on li "Add A Task $1.00" at bounding box center [659, 230] width 153 height 24
type input "Add A Task $1.00"
type textarea "HPM to detail"
type input "1"
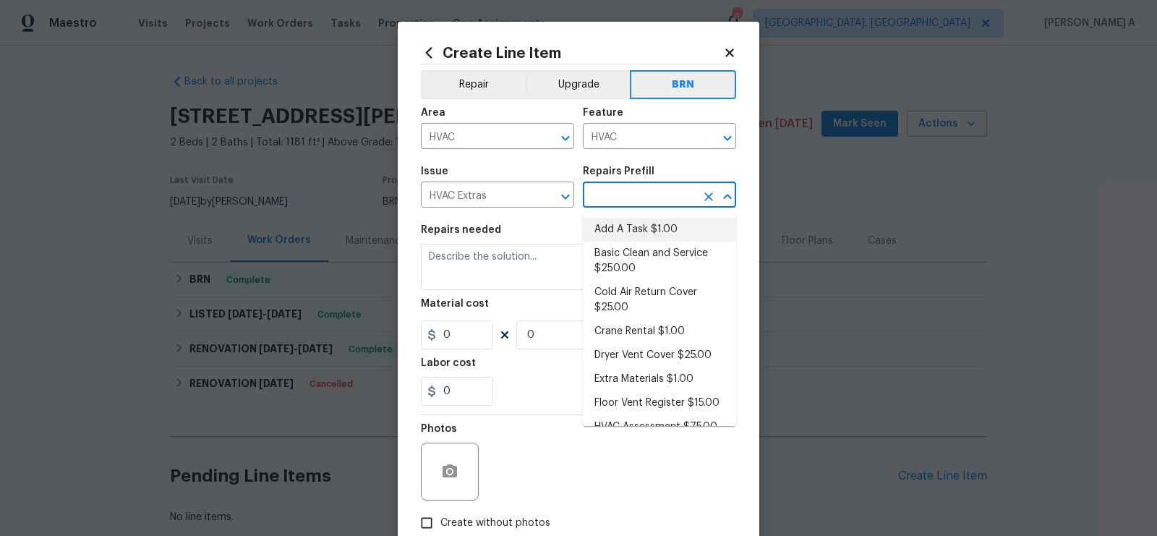
type input "1"
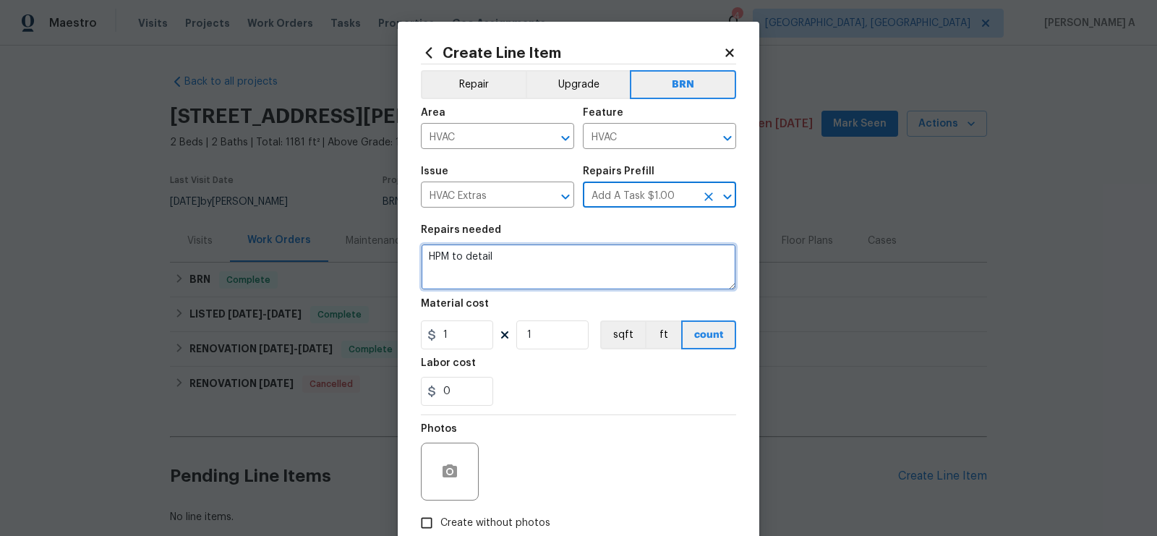
click at [602, 270] on textarea "HPM to detail" at bounding box center [578, 267] width 315 height 46
paste textarea "Seller to have HVAC contractor service/repair system to bring to proper operati…"
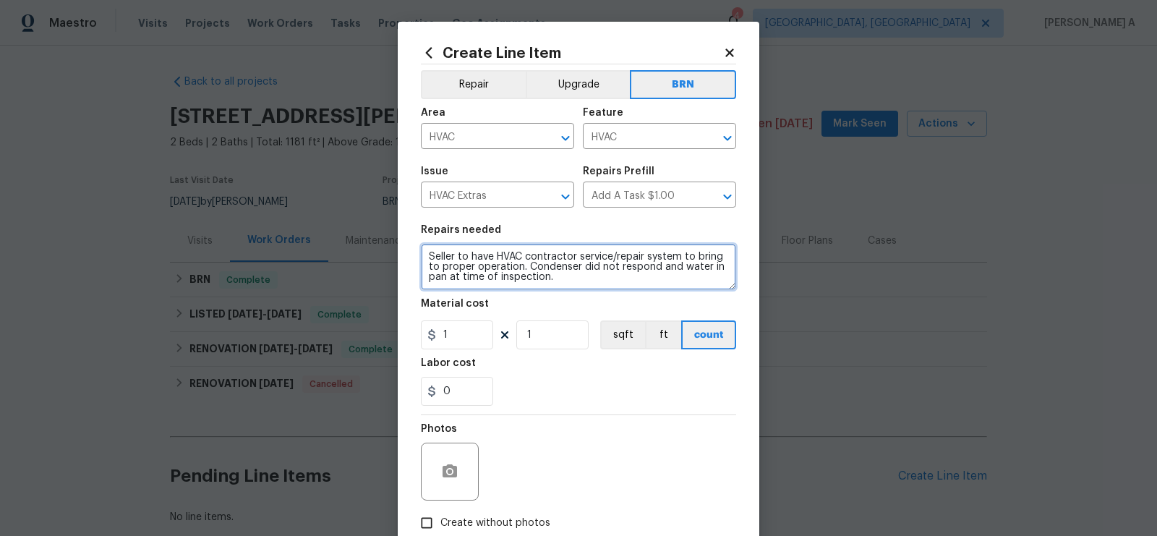
scroll to position [3, 0]
type textarea "Seller to have HVAC contractor service/repair system to bring to proper operati…"
click at [539, 414] on div at bounding box center [578, 414] width 315 height 1
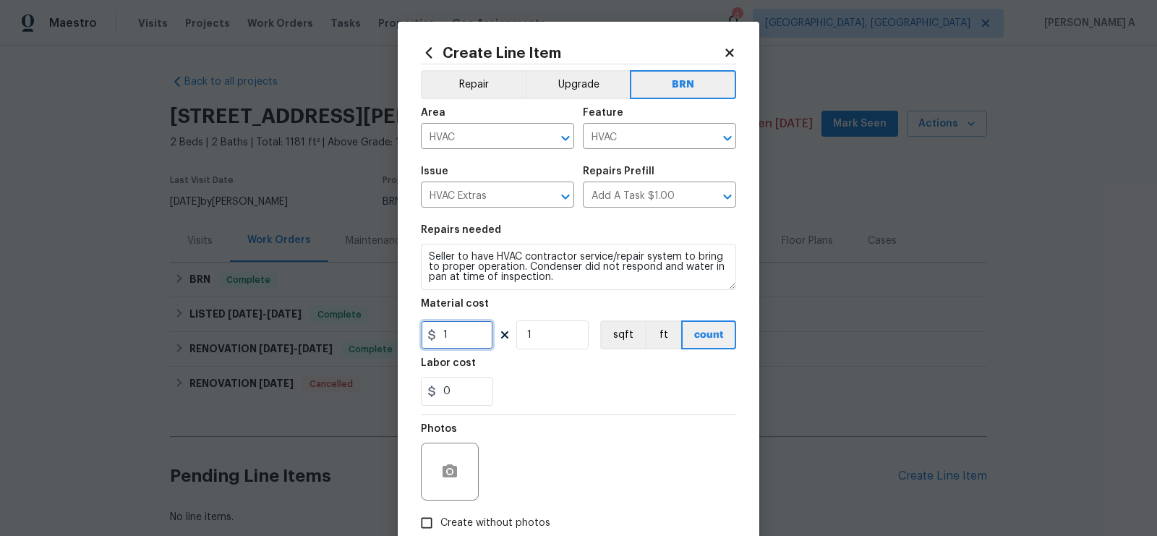
drag, startPoint x: 469, startPoint y: 336, endPoint x: 375, endPoint y: 333, distance: 94.0
click at [375, 333] on div "Create Line Item Repair Upgrade BRN Area HVAC ​ Feature HVAC ​ Issue HVAC Extra…" at bounding box center [578, 268] width 1157 height 536
type input "0"
click at [620, 392] on div "0" at bounding box center [578, 391] width 315 height 29
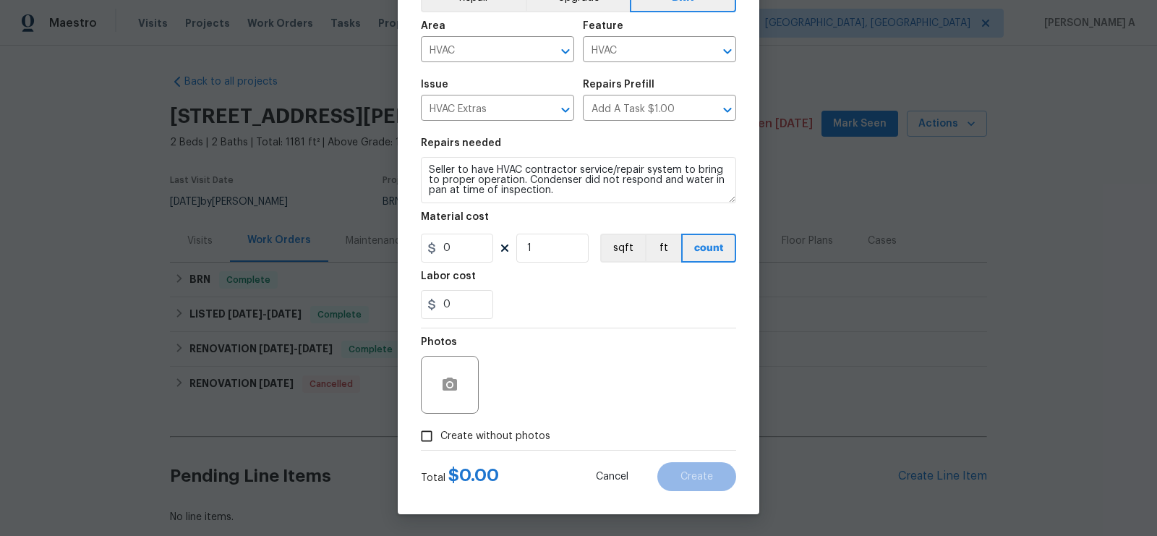
click at [424, 442] on input "Create without photos" at bounding box center [426, 435] width 27 height 27
checkbox input "true"
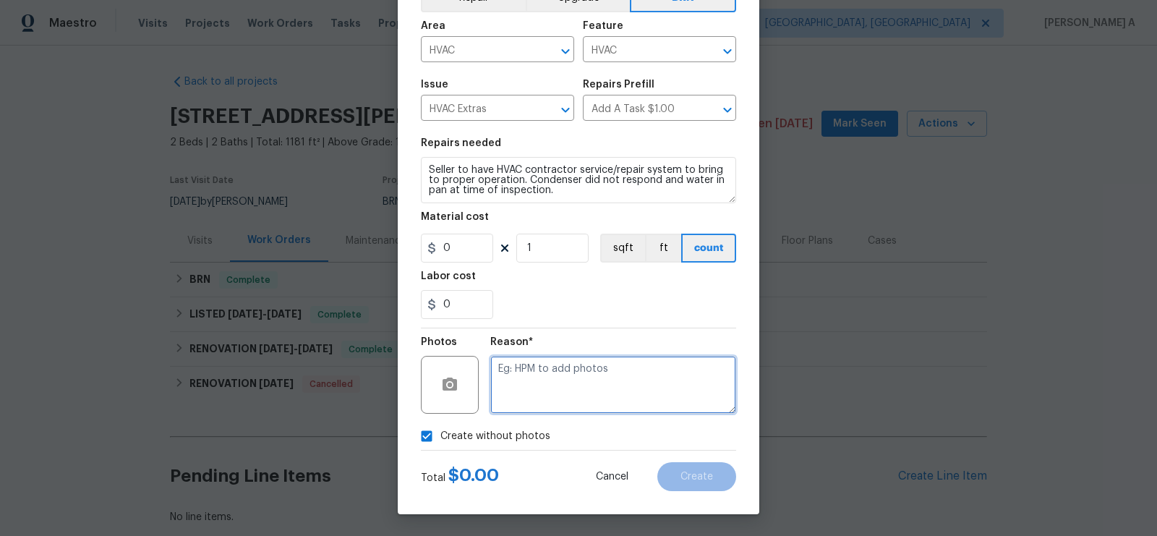
click at [594, 387] on textarea at bounding box center [613, 385] width 246 height 58
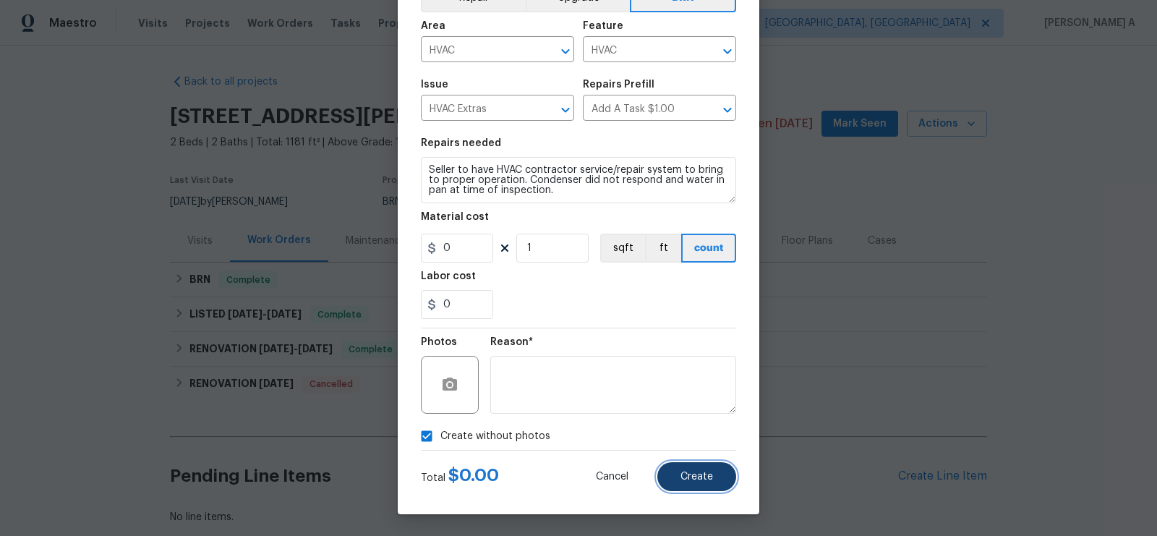
click at [699, 475] on span "Create" at bounding box center [697, 477] width 33 height 11
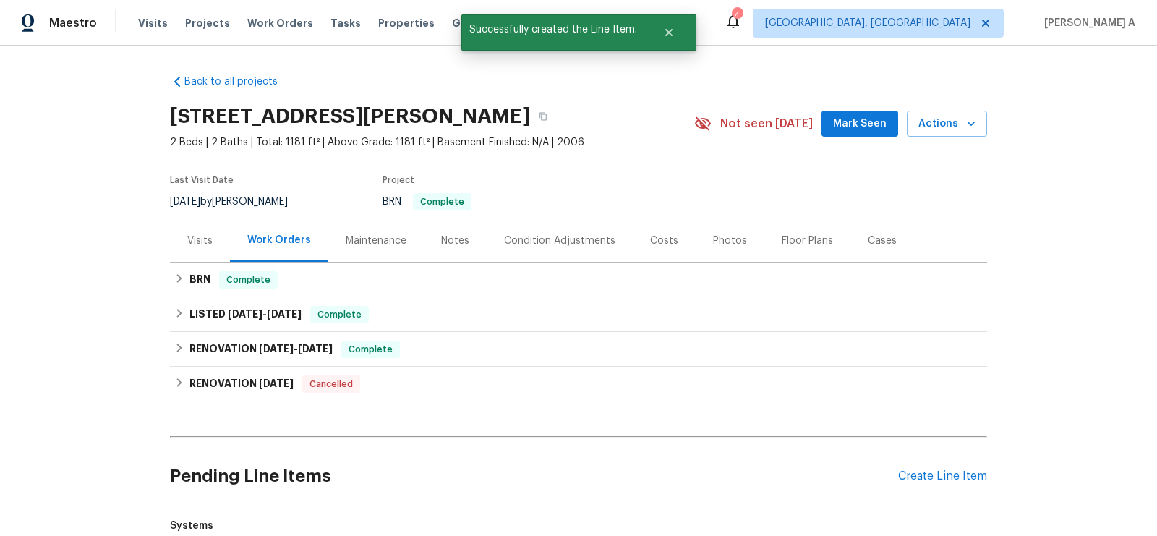
scroll to position [264, 0]
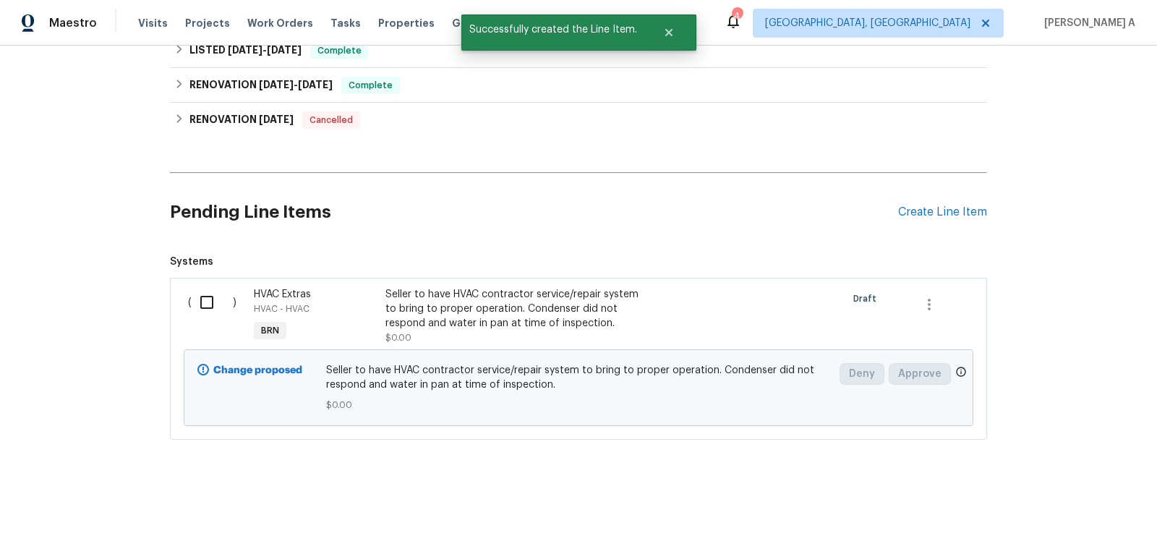
click at [212, 298] on input "checkbox" at bounding box center [212, 302] width 41 height 30
checkbox input "true"
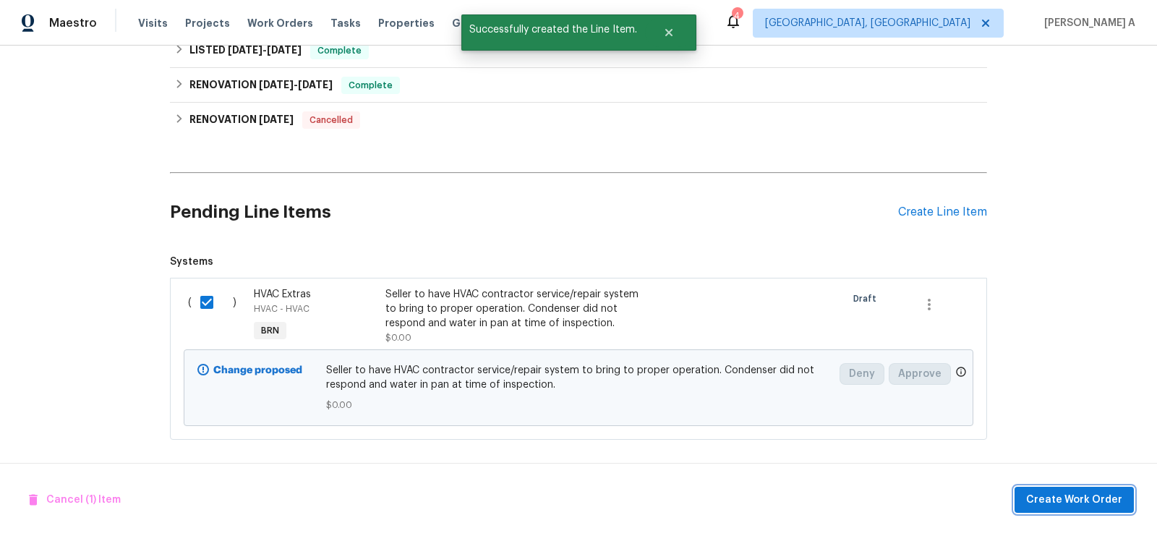
click at [1064, 493] on span "Create Work Order" at bounding box center [1074, 500] width 96 height 18
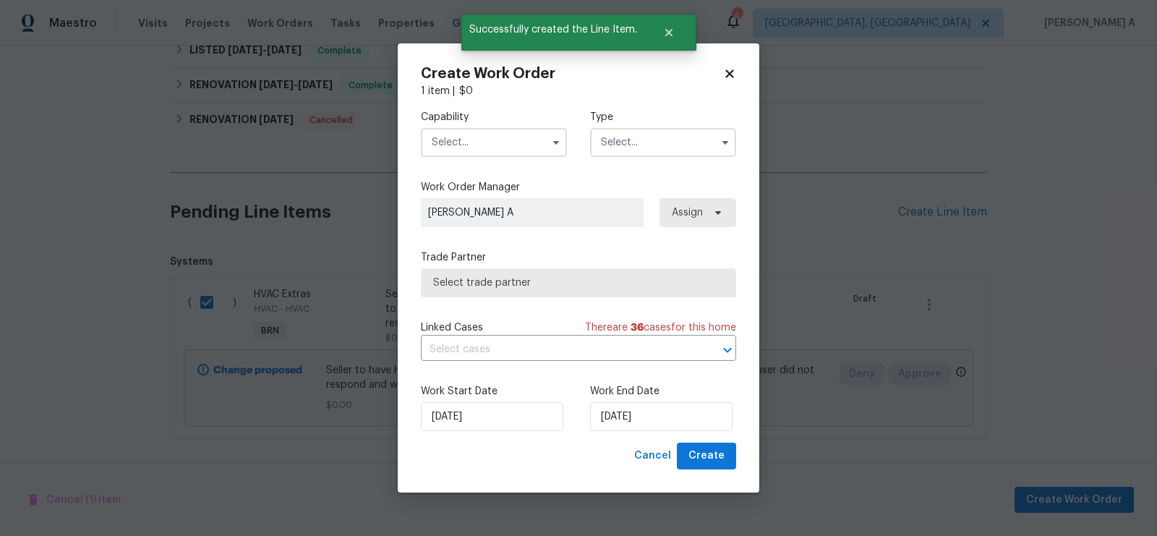
click at [537, 146] on input "text" at bounding box center [494, 142] width 146 height 29
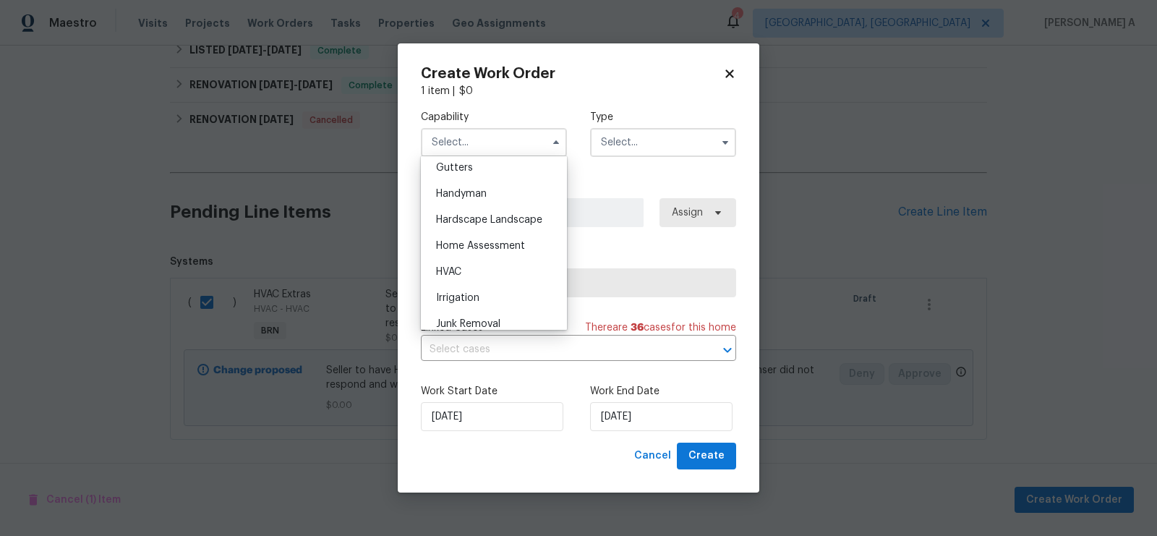
scroll to position [777, 0]
click at [490, 268] on div "HVAC" at bounding box center [494, 269] width 139 height 26
type input "HVAC"
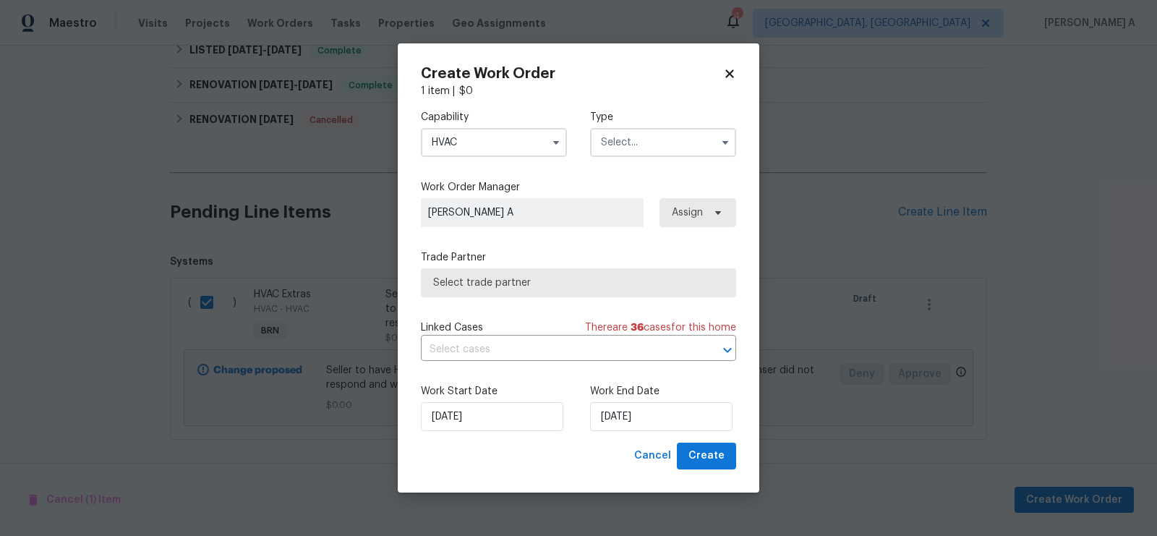
click at [649, 150] on input "text" at bounding box center [663, 142] width 146 height 29
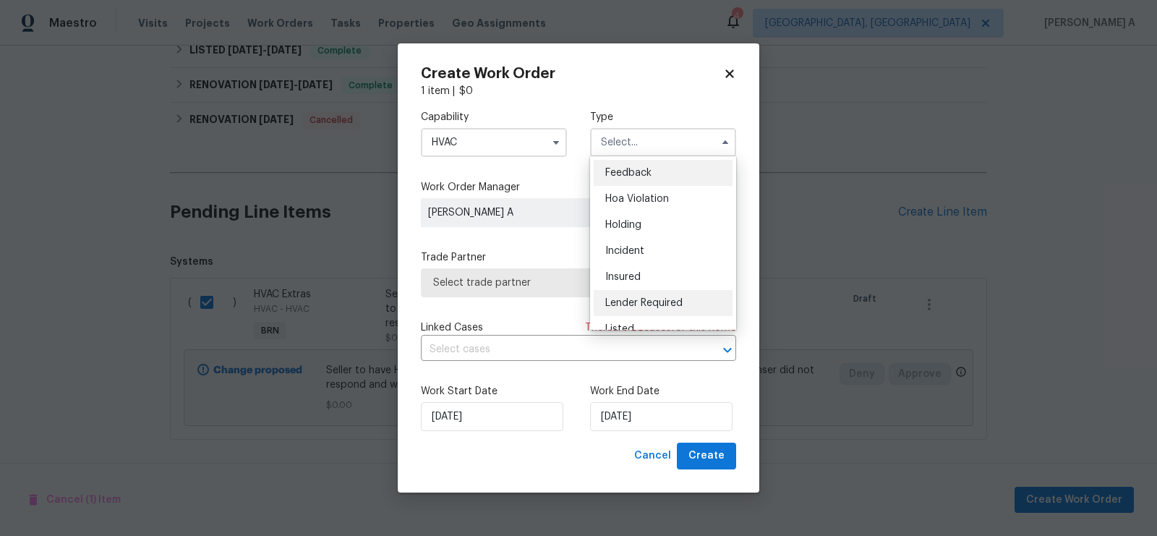
scroll to position [328, 0]
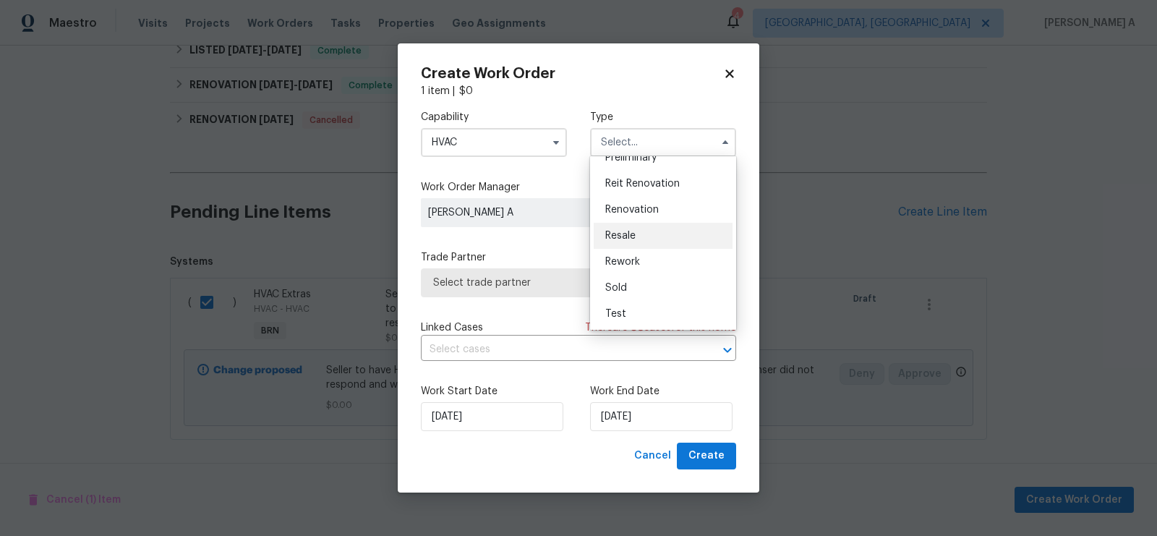
click at [633, 234] on span "Resale" at bounding box center [620, 236] width 30 height 10
type input "Resale"
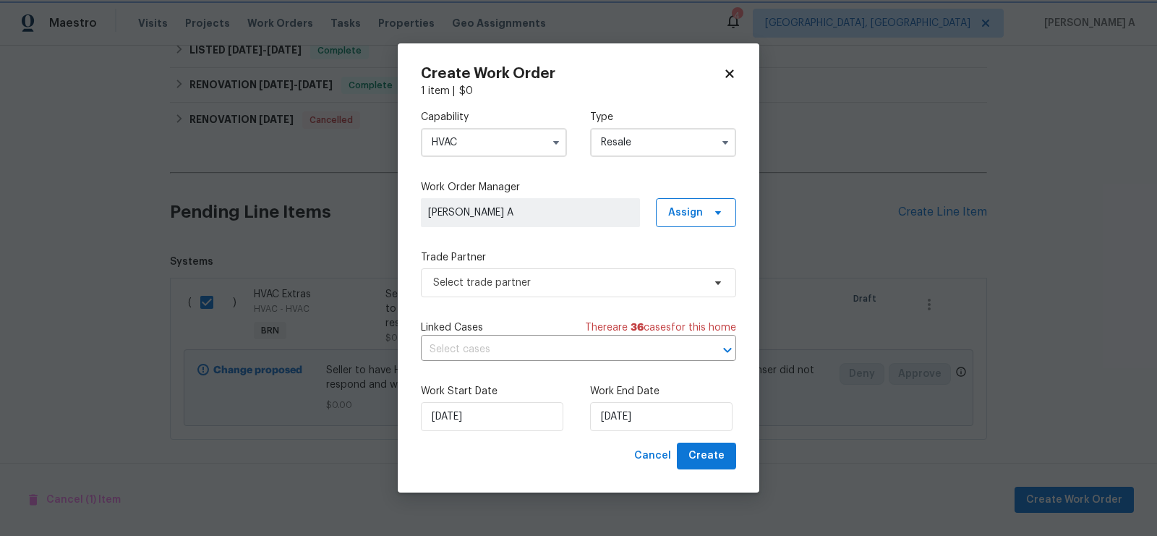
scroll to position [0, 0]
click at [533, 287] on span "Select trade partner" at bounding box center [568, 283] width 270 height 14
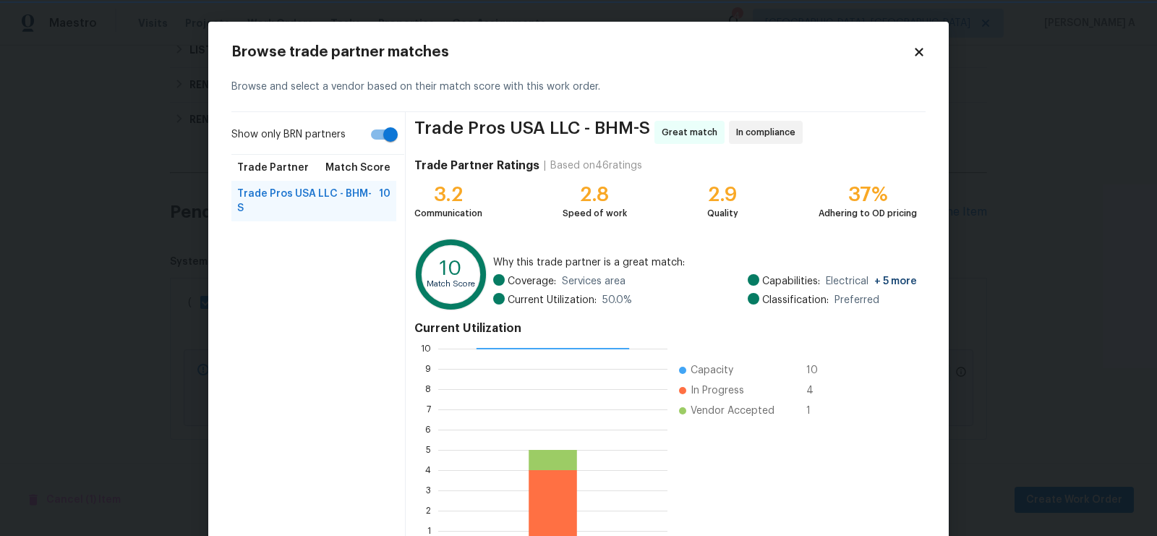
scroll to position [101, 0]
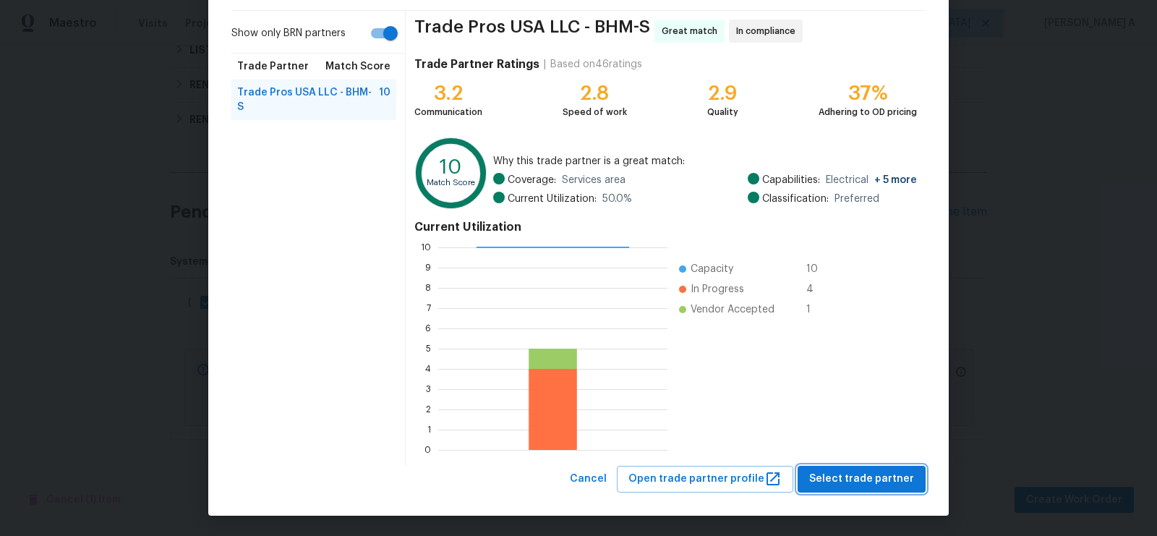
click at [877, 470] on span "Select trade partner" at bounding box center [861, 479] width 105 height 18
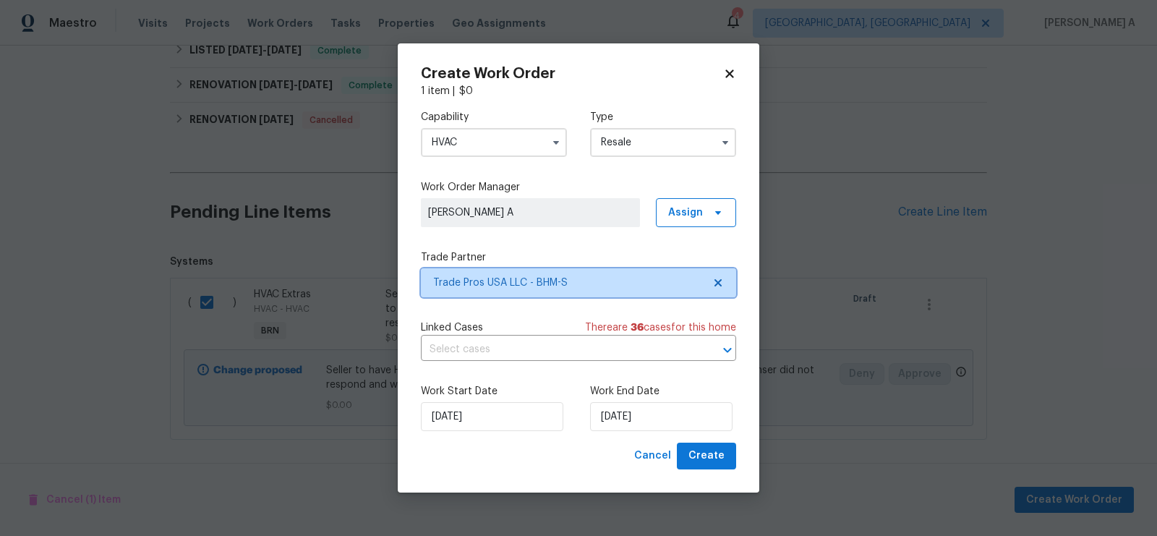
scroll to position [0, 0]
click at [517, 345] on input "text" at bounding box center [558, 349] width 275 height 22
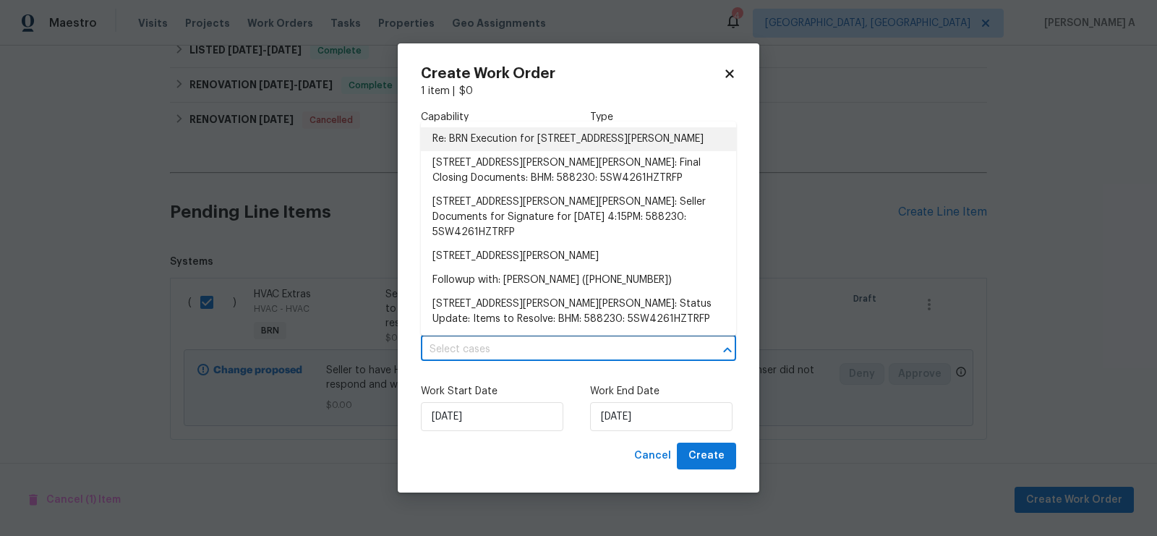
click at [498, 134] on li "Re: BRN Execution for 6094 Townley Ct, Mc Calla, AL 35111" at bounding box center [578, 139] width 315 height 24
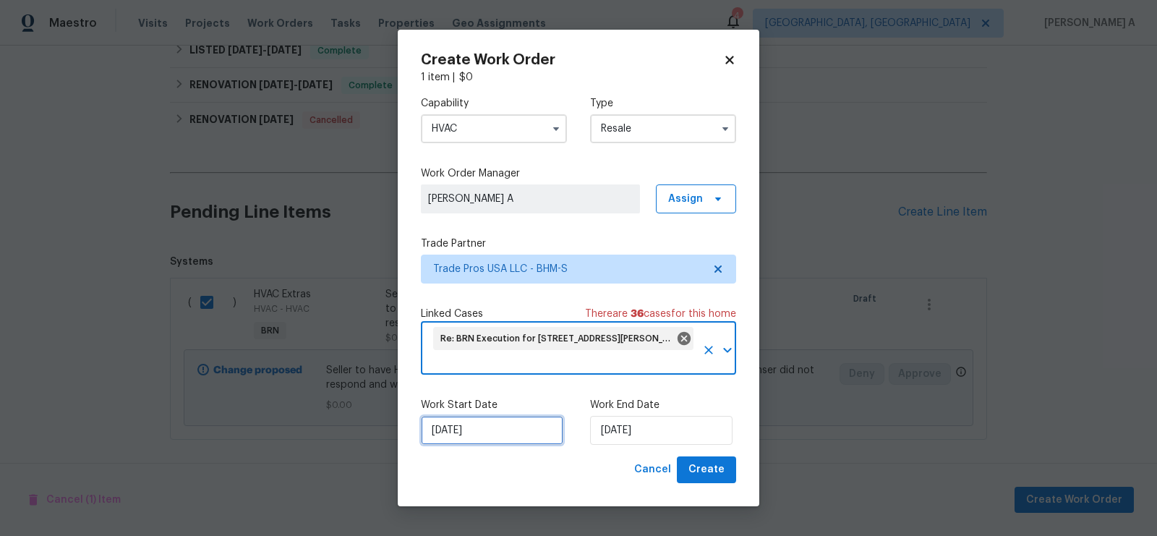
click at [481, 432] on input "8/19/2025" at bounding box center [492, 430] width 142 height 29
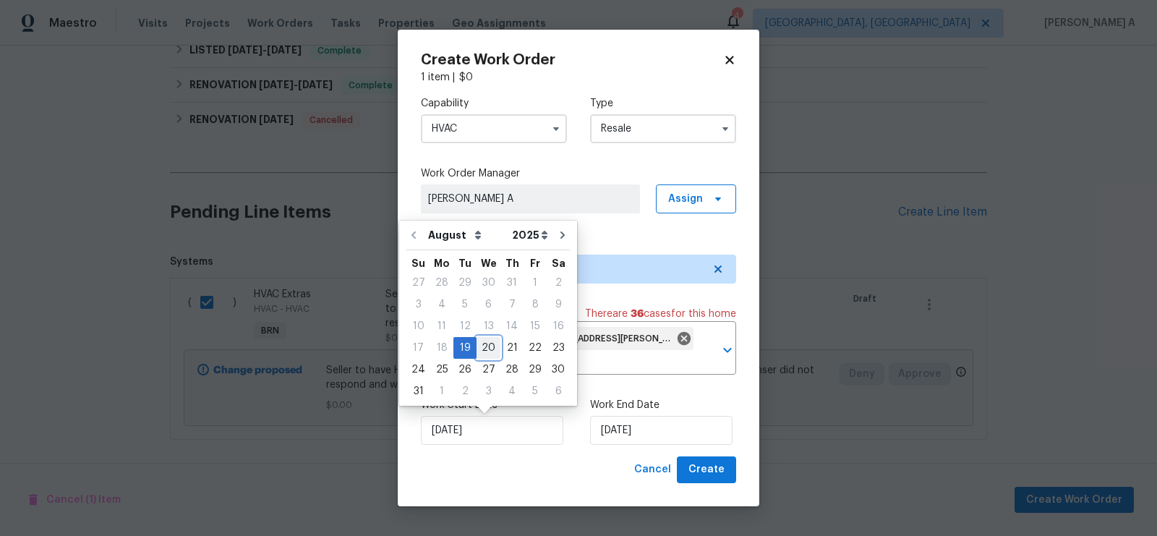
click at [478, 349] on div "20" at bounding box center [489, 348] width 24 height 20
type input "8/20/2025"
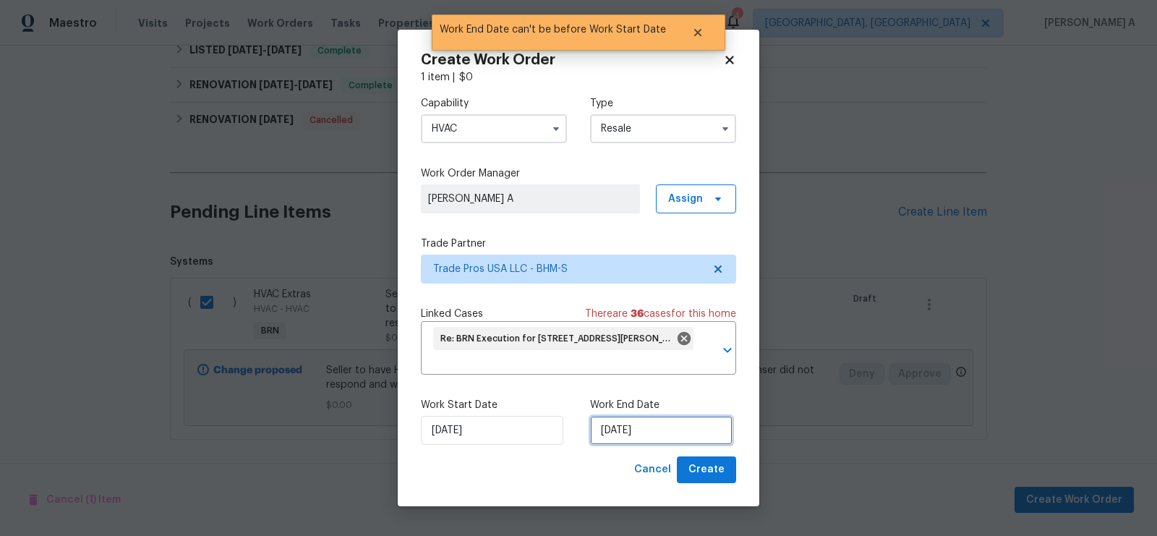
click at [622, 431] on input "8/20/2025" at bounding box center [661, 430] width 142 height 29
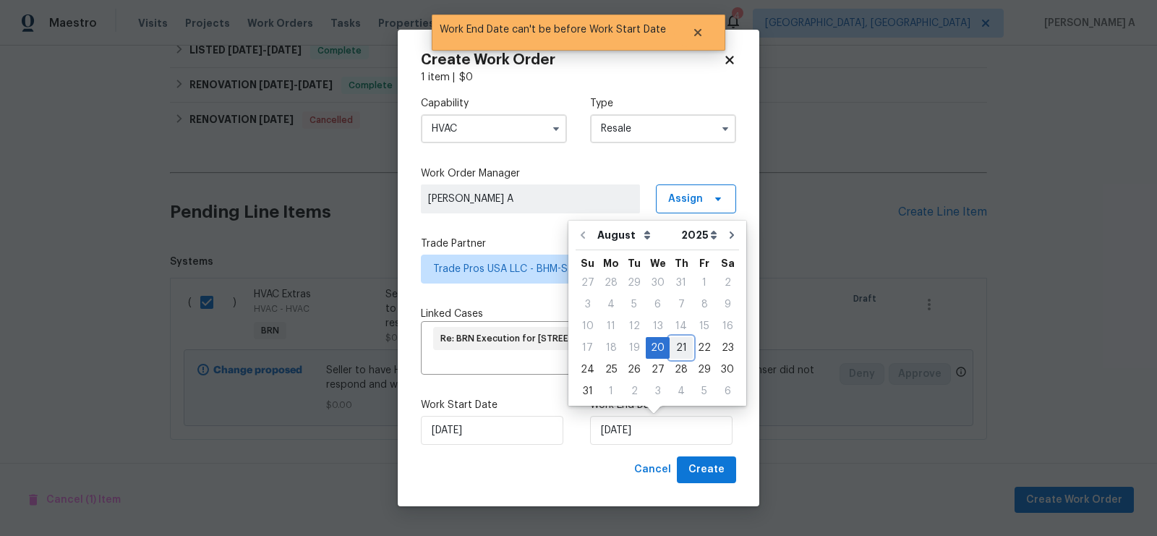
click at [670, 346] on div "21" at bounding box center [681, 348] width 23 height 20
type input "8/21/2025"
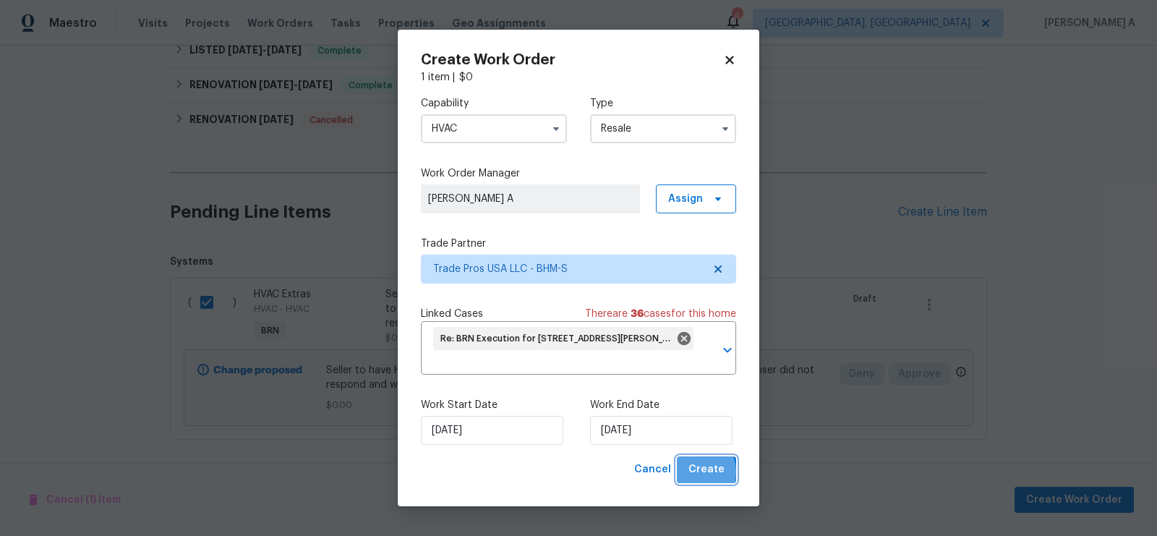
click at [695, 473] on span "Create" at bounding box center [706, 470] width 36 height 18
checkbox input "false"
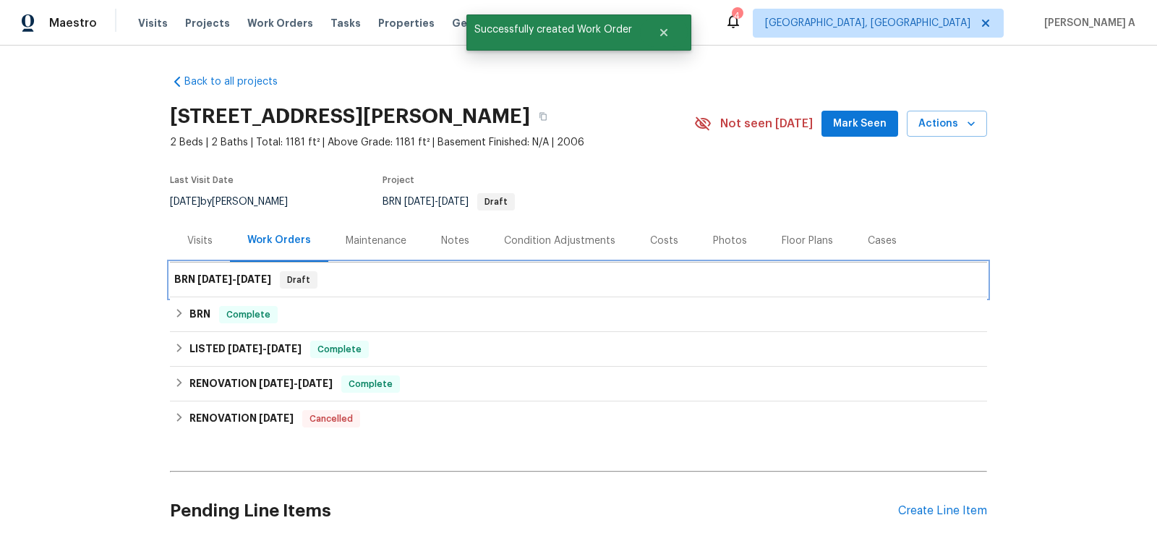
click at [271, 281] on span "8/21/25" at bounding box center [253, 279] width 35 height 10
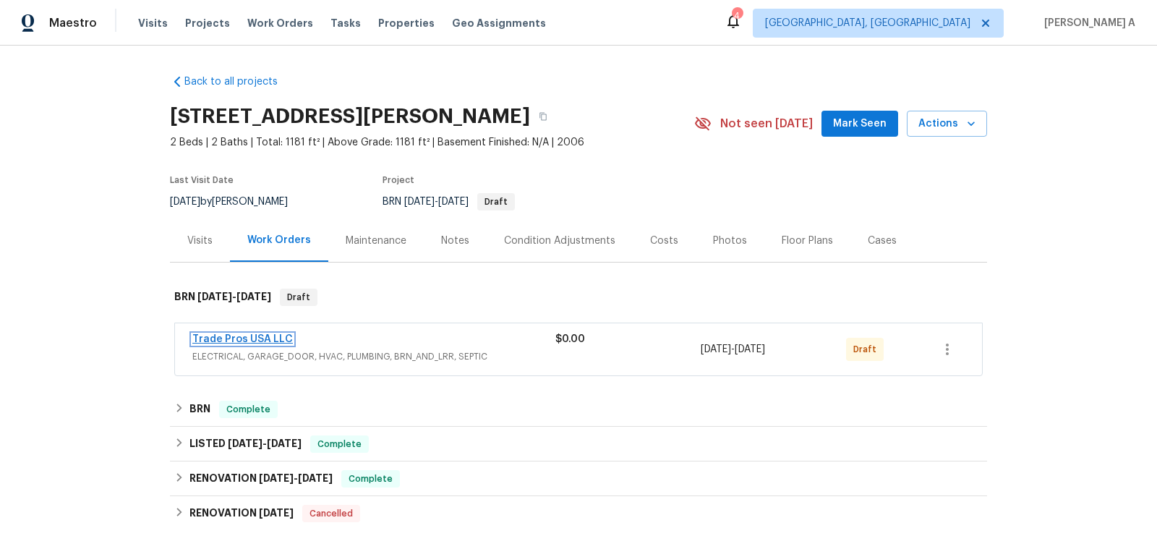
click at [239, 336] on link "Trade Pros USA LLC" at bounding box center [242, 339] width 101 height 10
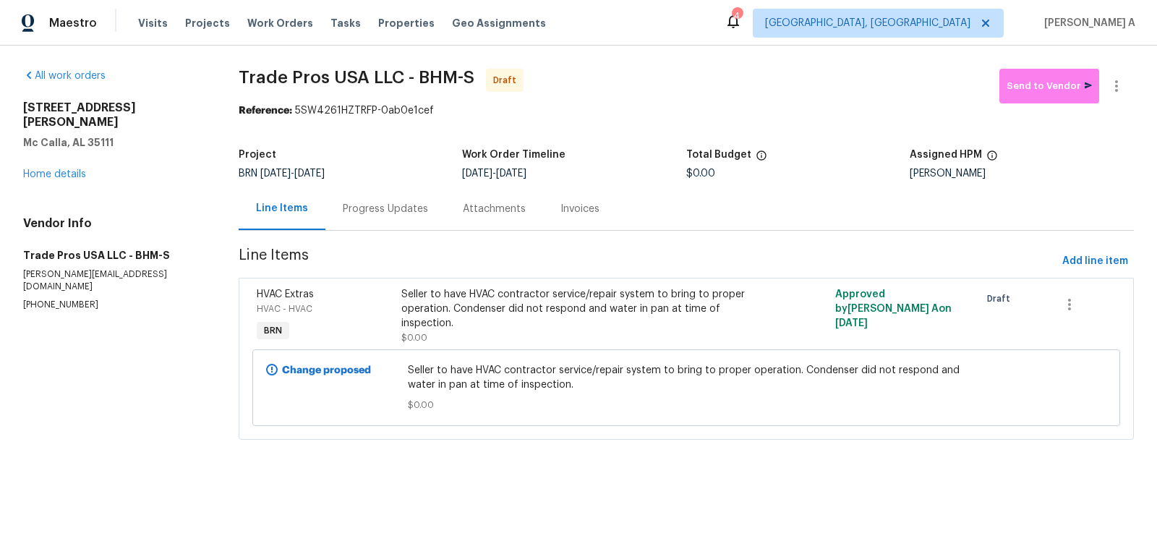
click at [381, 184] on div "Project BRN [DATE] - [DATE] Work Order Timeline [DATE] - [DATE] Total Budget $0…" at bounding box center [686, 164] width 895 height 46
click at [371, 210] on div "Progress Updates" at bounding box center [385, 209] width 85 height 14
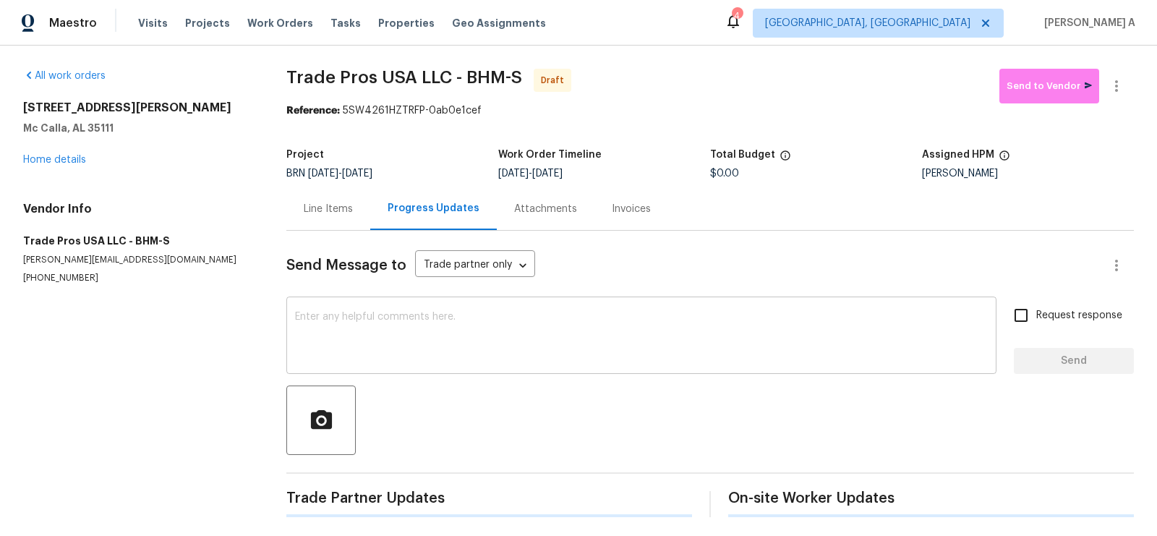
scroll to position [1, 0]
click at [461, 336] on textarea at bounding box center [641, 336] width 693 height 51
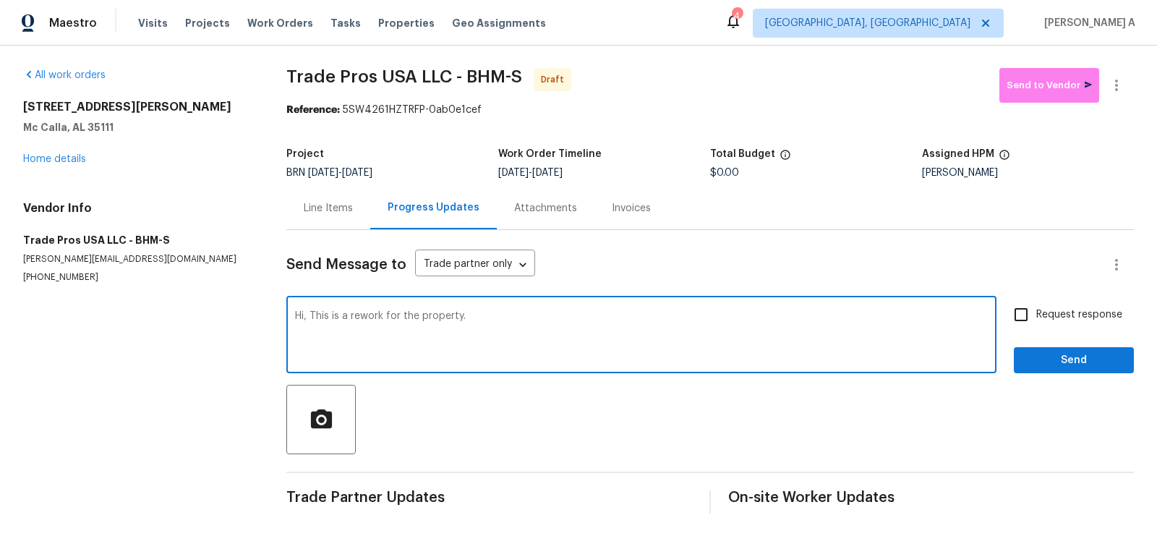
paste textarea "Buyer called to say the new HVAC is not cooling, the home is 90 degrees. They h…"
type textarea "Hi, This is a rework for the property. Buyer called to say the new HVAC is not …"
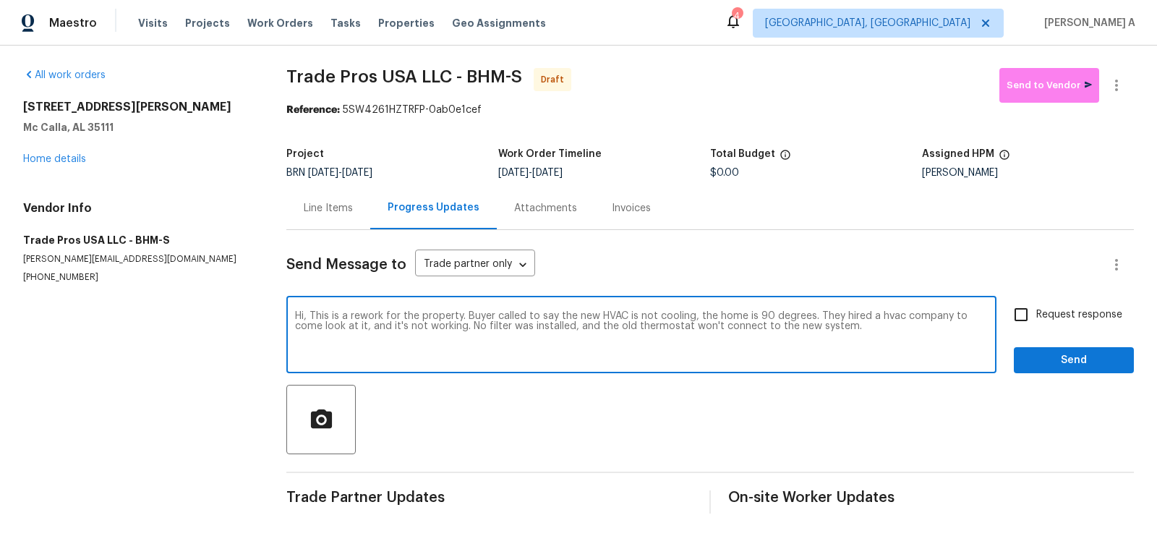
drag, startPoint x: 852, startPoint y: 331, endPoint x: 251, endPoint y: 303, distance: 601.6
click at [251, 303] on div "All work orders [STREET_ADDRESS][PERSON_NAME] Home details Vendor Info Trade Pr…" at bounding box center [578, 291] width 1157 height 492
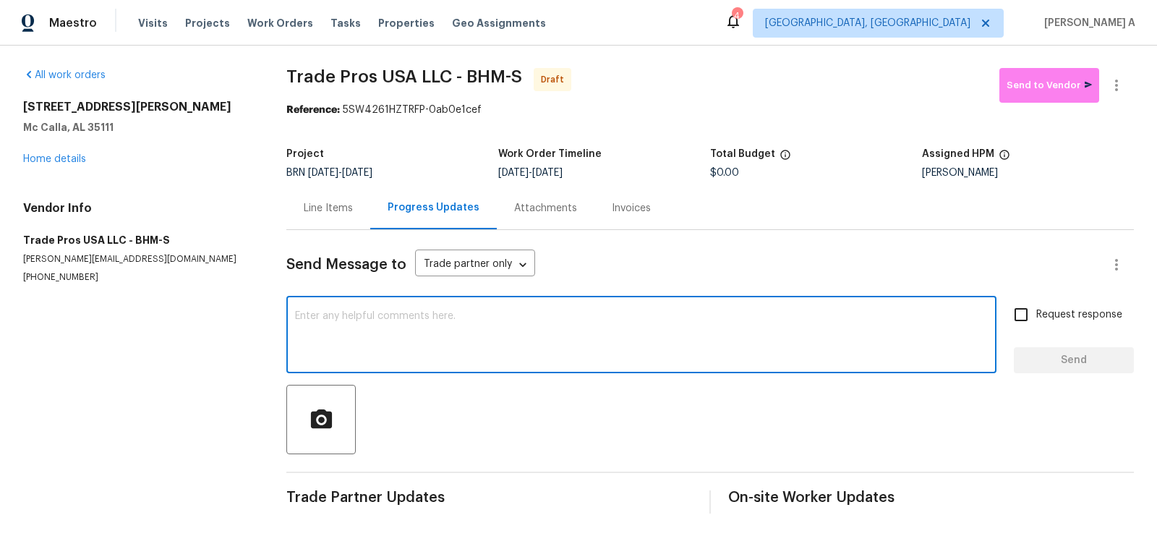
paste textarea "Hi, this is a rework request for the property. The buyer reported that the new …"
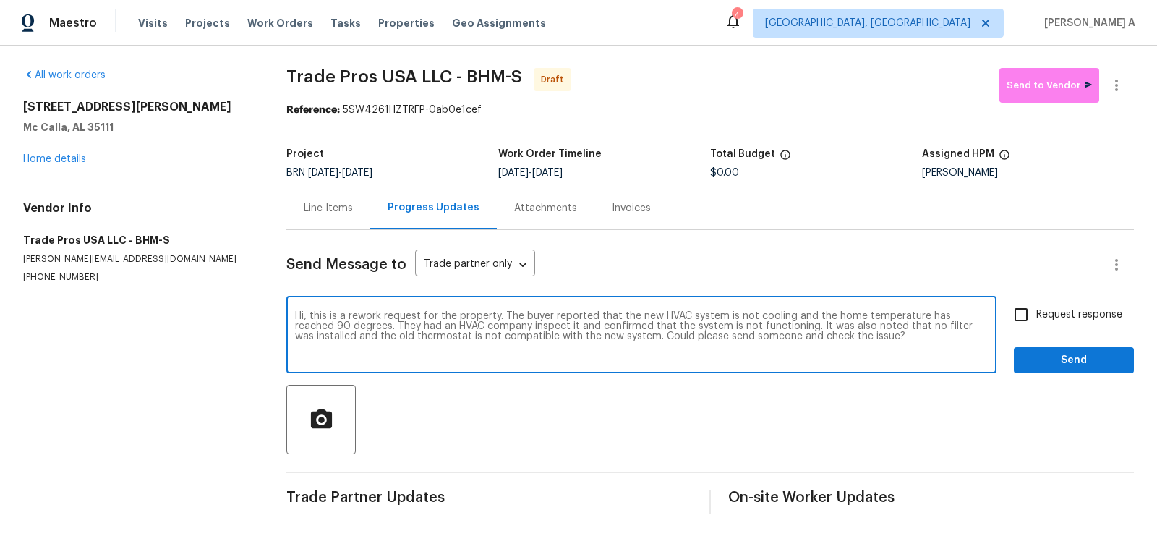
type textarea "Hi, this is a rework request for the property. The buyer reported that the new …"
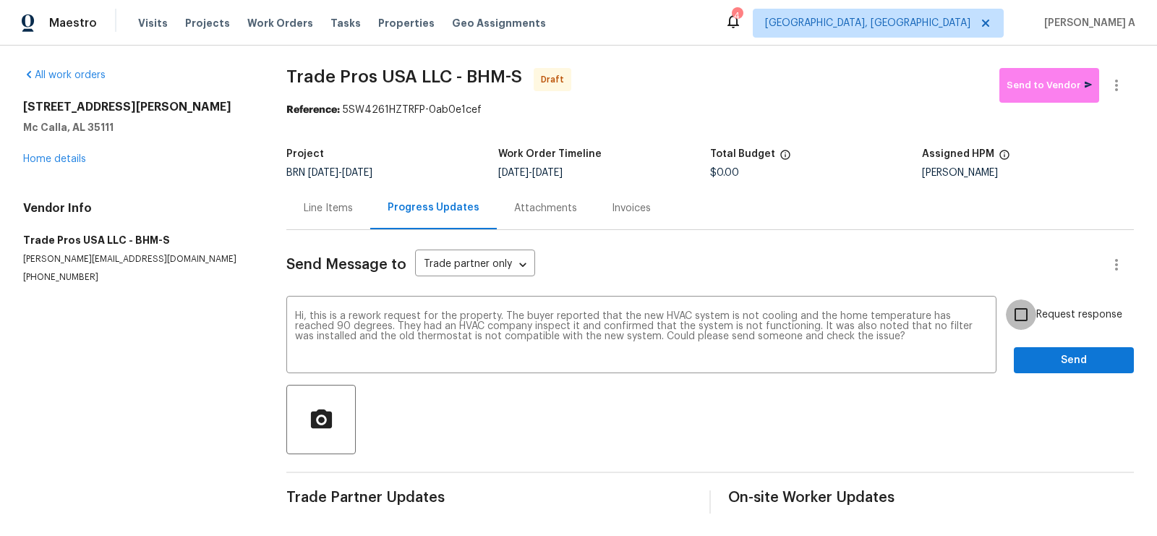
click at [1014, 311] on input "Request response" at bounding box center [1021, 314] width 30 height 30
checkbox input "true"
click at [1105, 363] on span "Send" at bounding box center [1074, 360] width 97 height 18
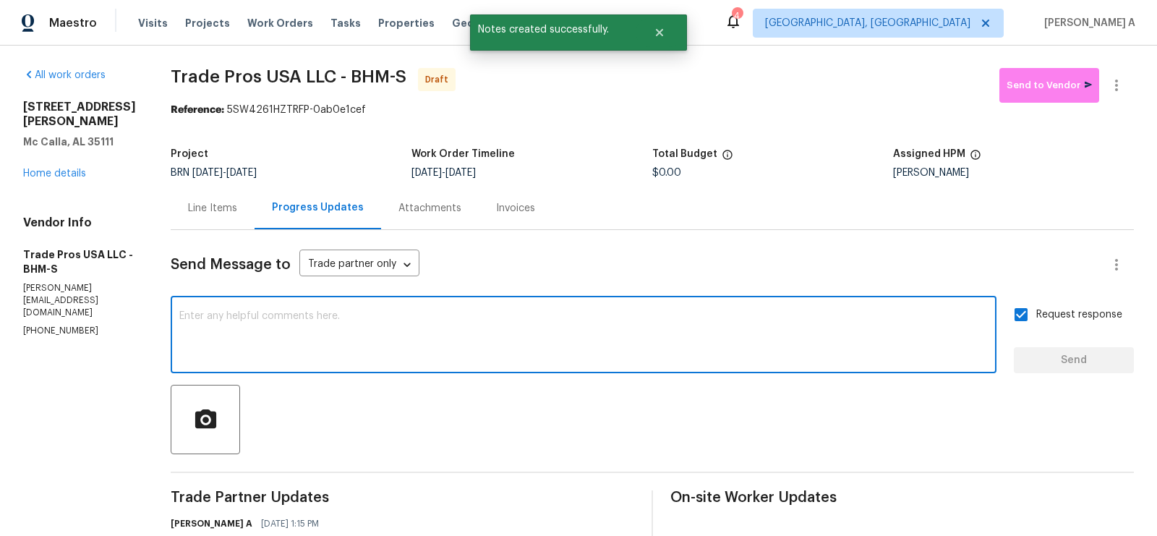
click at [548, 343] on textarea at bounding box center [583, 336] width 809 height 51
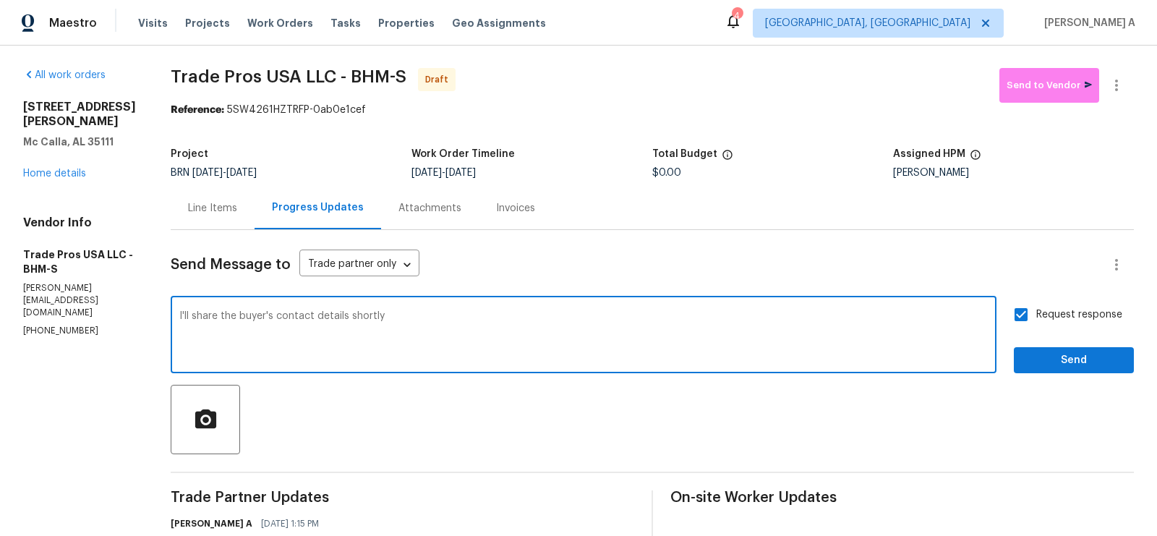
type textarea "I'll share the buyer's contact details shortly"
click at [1100, 362] on span "Send" at bounding box center [1074, 360] width 97 height 18
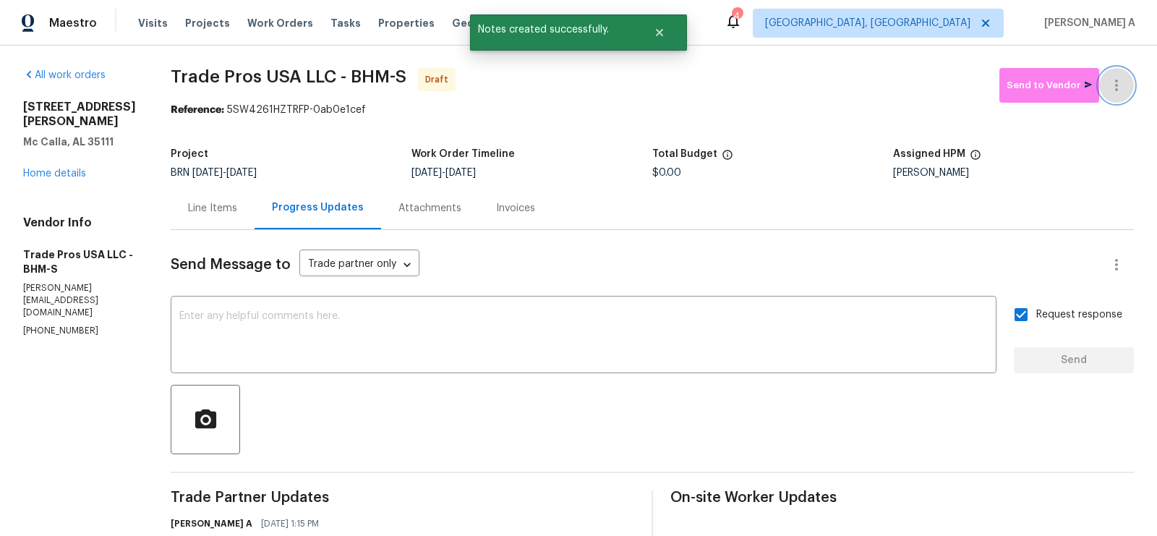
click at [1125, 81] on icon "button" at bounding box center [1116, 85] width 17 height 17
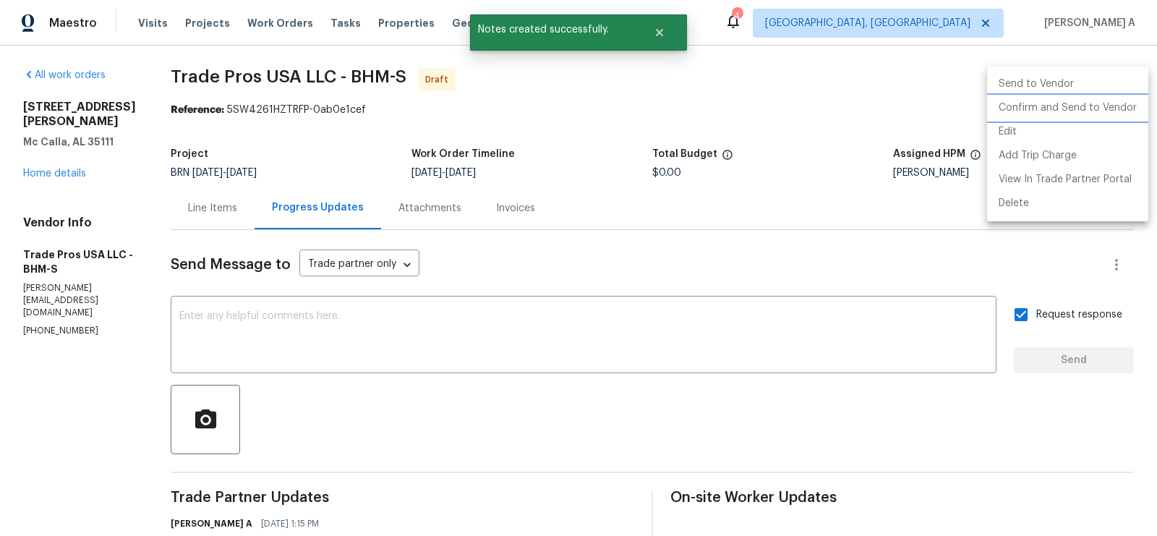
click at [1128, 116] on li "Confirm and Send to Vendor" at bounding box center [1067, 108] width 161 height 24
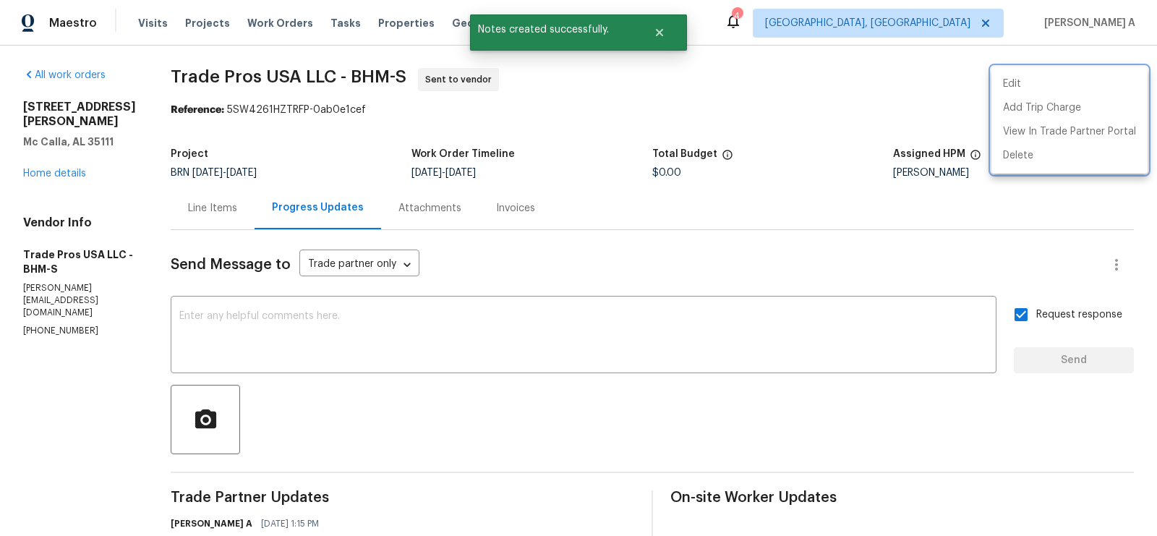
click at [427, 107] on div at bounding box center [578, 268] width 1157 height 536
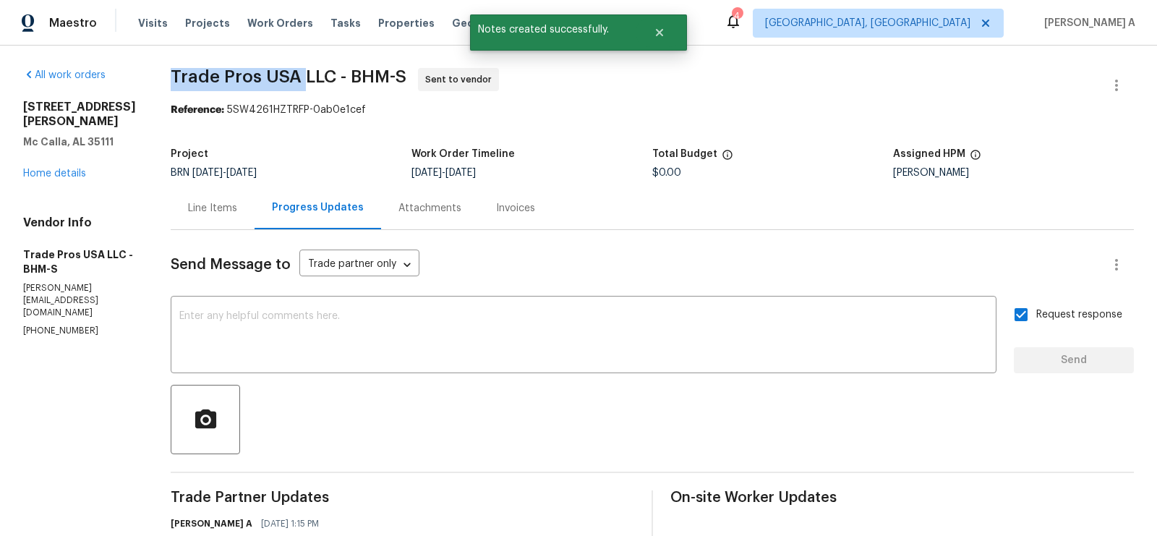
drag, startPoint x: 161, startPoint y: 74, endPoint x: 299, endPoint y: 74, distance: 138.1
click at [299, 74] on div "All work orders [STREET_ADDRESS][PERSON_NAME] Home details Vendor Info Trade Pr…" at bounding box center [578, 376] width 1157 height 662
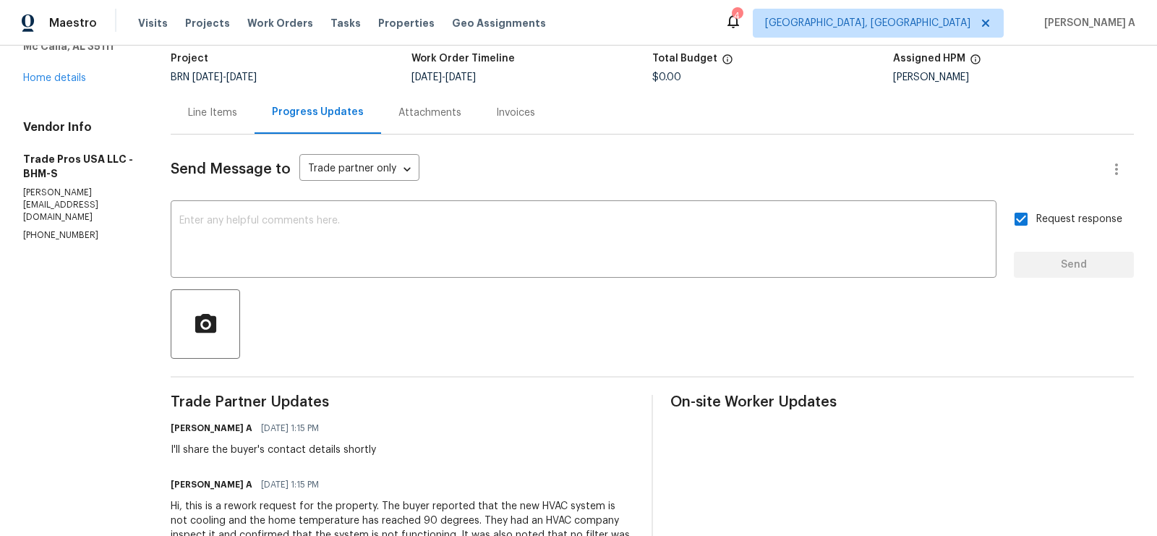
scroll to position [171, 0]
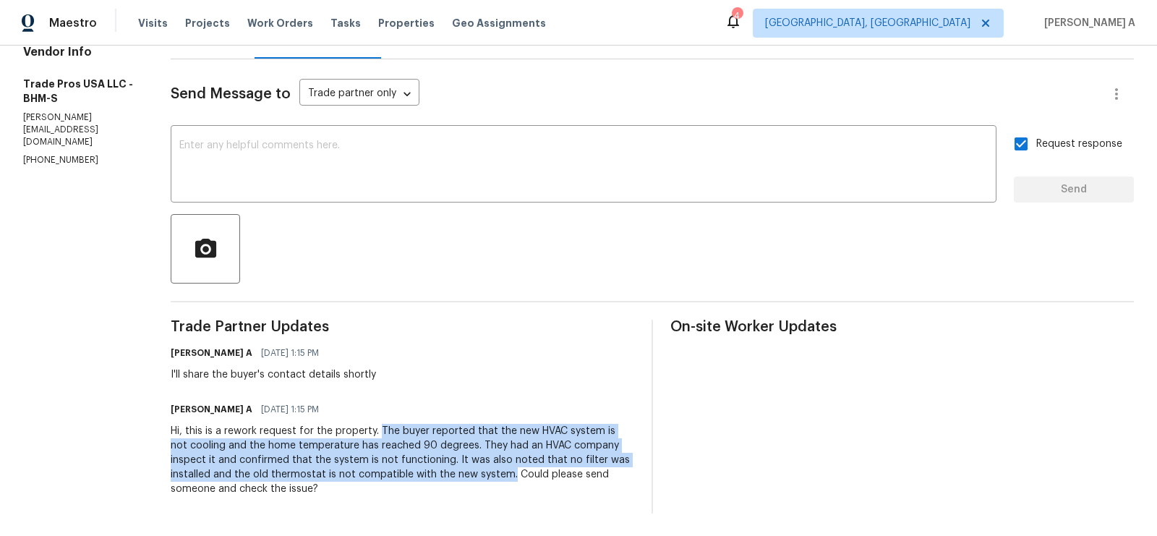
drag, startPoint x: 371, startPoint y: 429, endPoint x: 460, endPoint y: 468, distance: 97.1
click at [460, 468] on div "Hi, this is a rework request for the property. The buyer reported that the new …" at bounding box center [403, 460] width 464 height 72
copy div "The buyer reported that the new HVAC system is not cooling and the home tempera…"
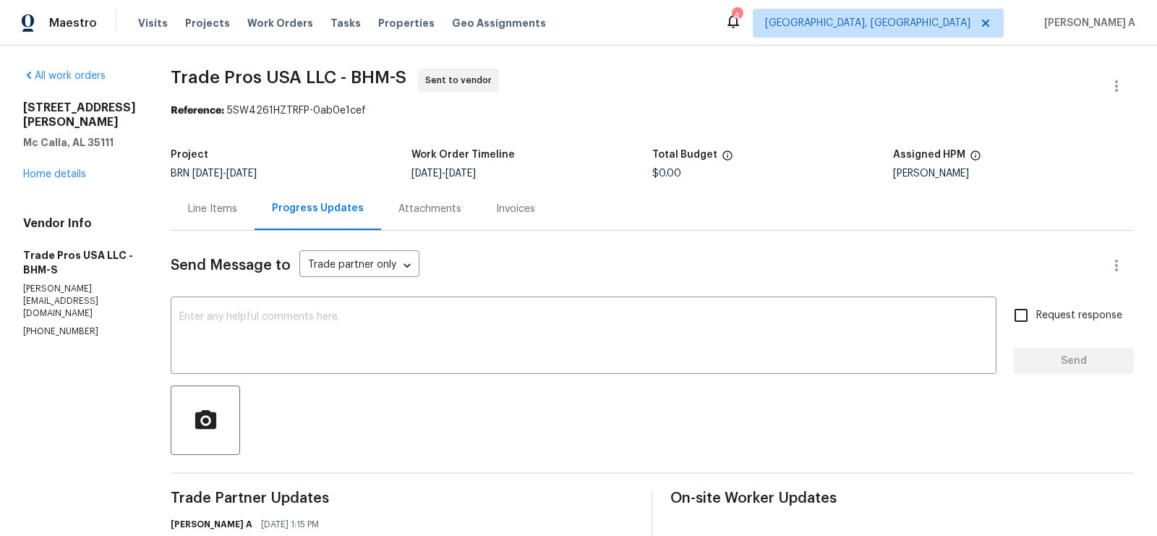
click at [254, 74] on span "Trade Pros USA LLC - BHM-S" at bounding box center [289, 77] width 236 height 17
click at [218, 79] on span "Trade Pros USA LLC - BHM-S" at bounding box center [289, 77] width 236 height 17
copy span "Trade Pros USA"
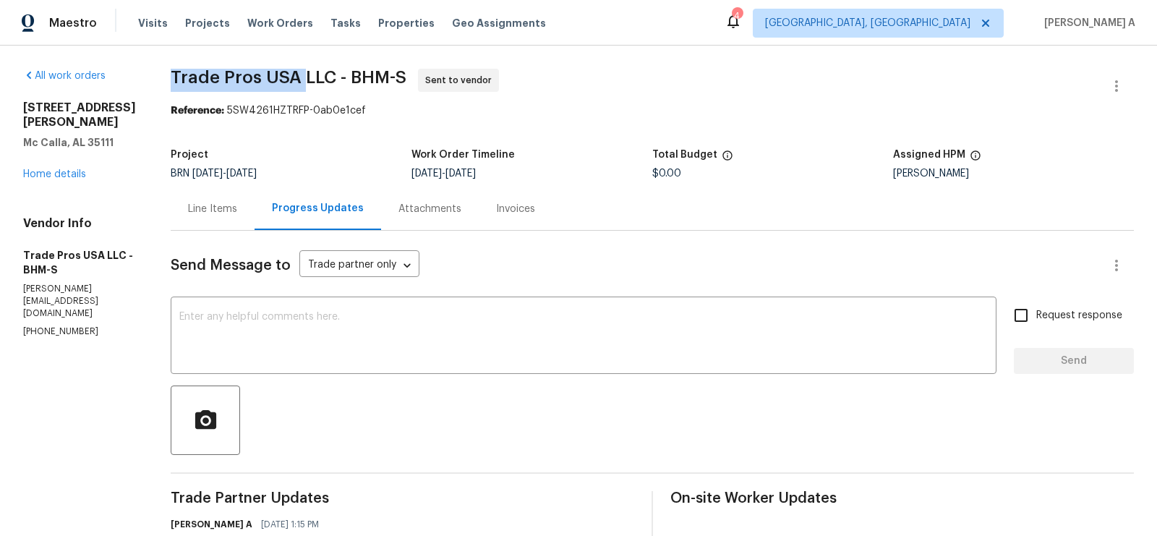
drag, startPoint x: 161, startPoint y: 78, endPoint x: 297, endPoint y: 78, distance: 135.2
click at [297, 78] on div "All work orders 6094 Townley Ct Mc Calla, AL 35111 Home details Vendor Info Tra…" at bounding box center [578, 377] width 1157 height 662
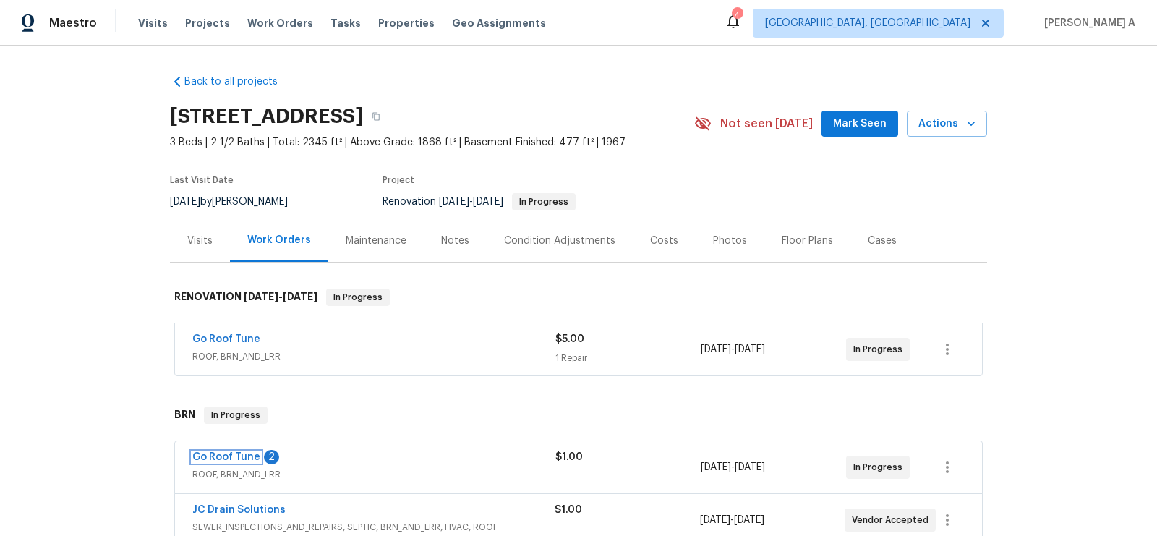
click at [225, 455] on link "Go Roof Tune" at bounding box center [226, 457] width 68 height 10
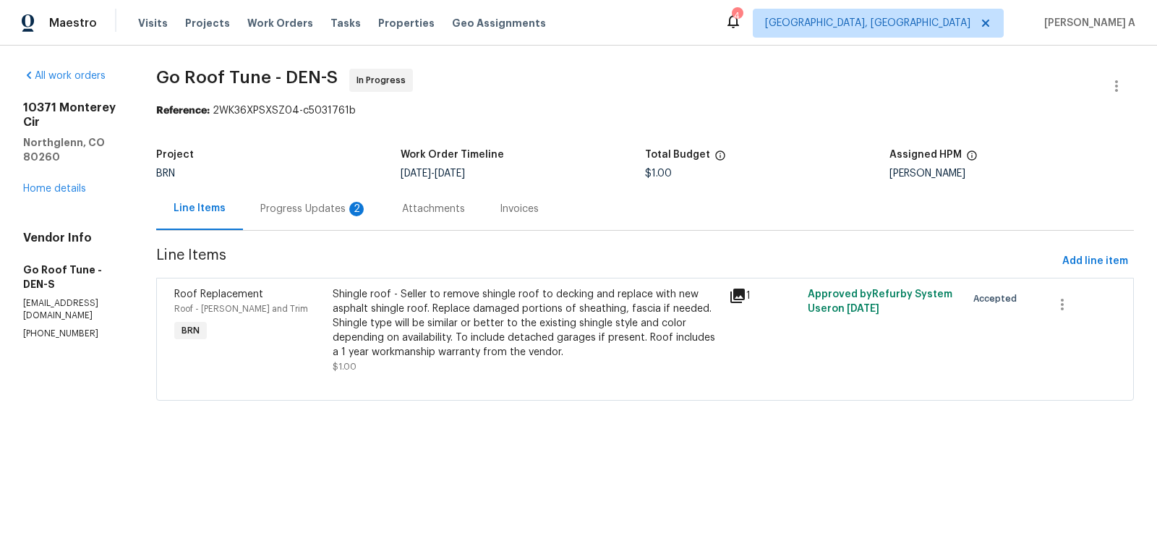
click at [366, 202] on div "Progress Updates 2" at bounding box center [313, 209] width 107 height 14
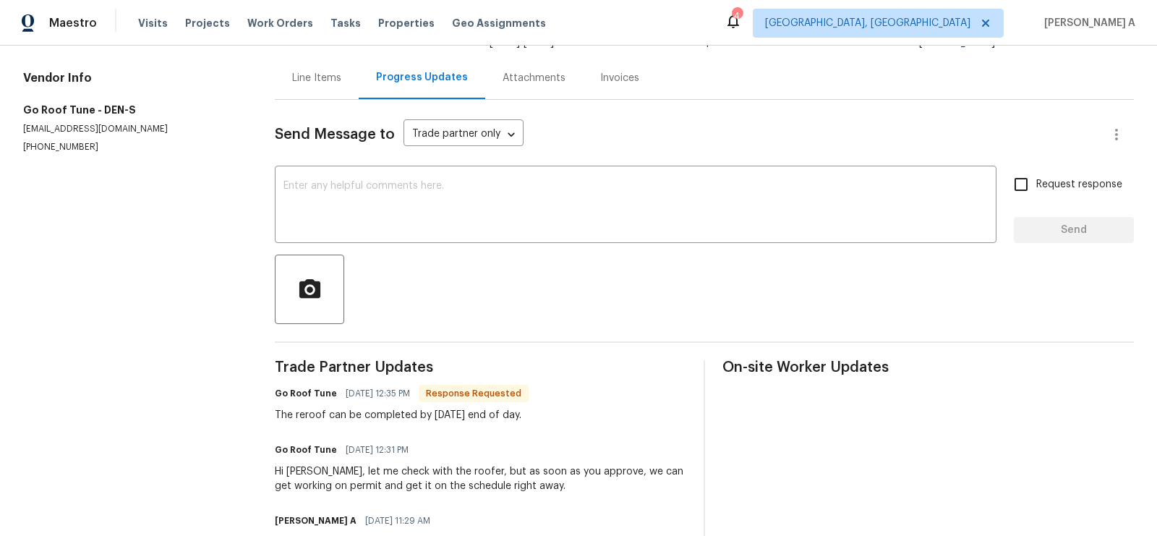
scroll to position [88, 0]
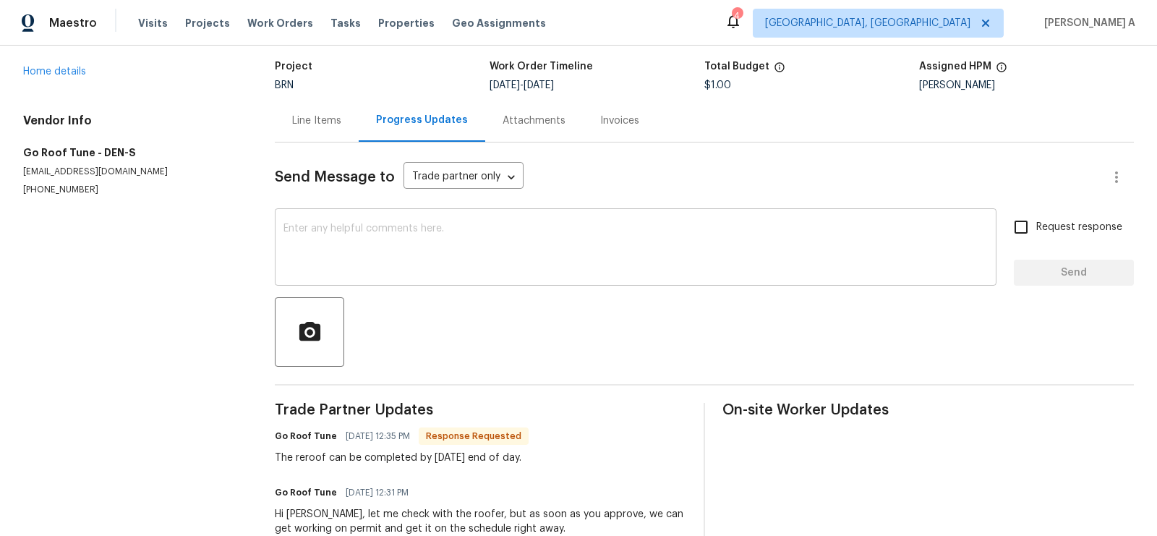
click at [427, 239] on textarea at bounding box center [635, 248] width 704 height 51
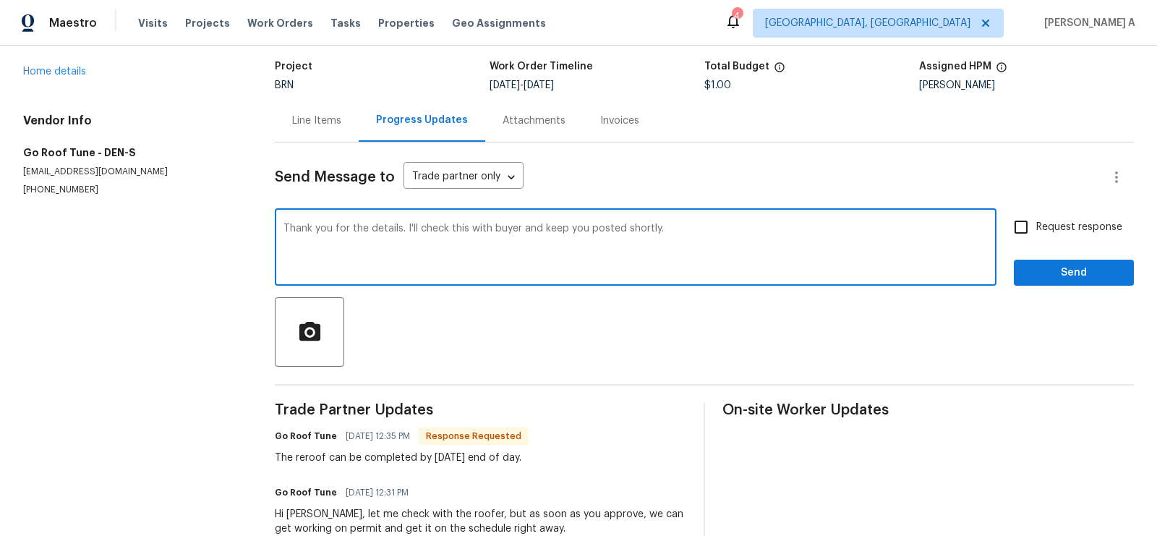
type textarea "Thank you for the details. I'll check this with buyer and keep you posted short…"
click at [1032, 230] on input "Request response" at bounding box center [1021, 227] width 30 height 30
checkbox input "true"
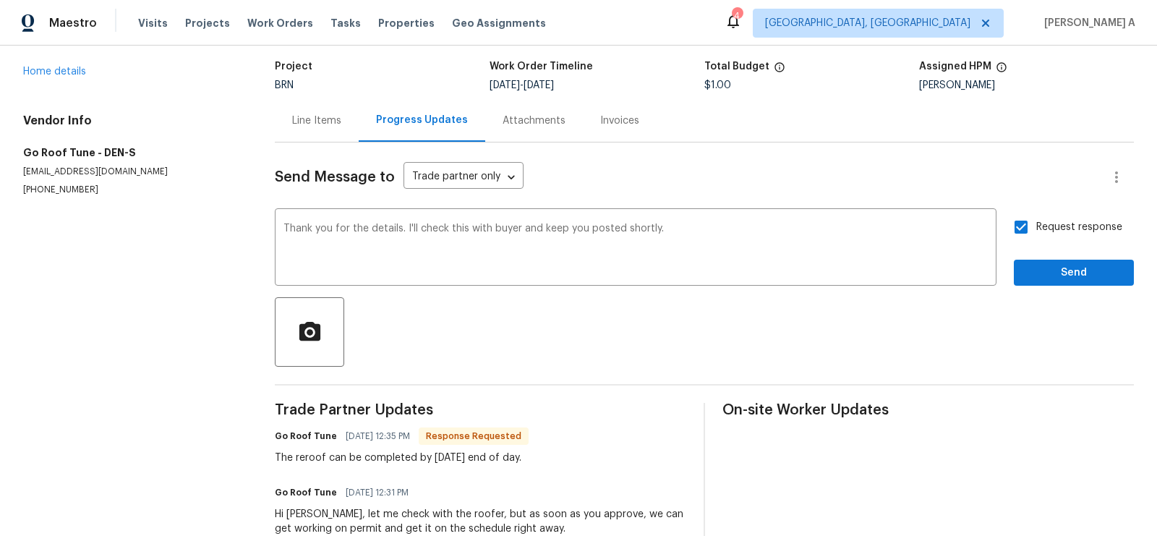
click at [0, 0] on span "buyer" at bounding box center [0, 0] width 0 height 0
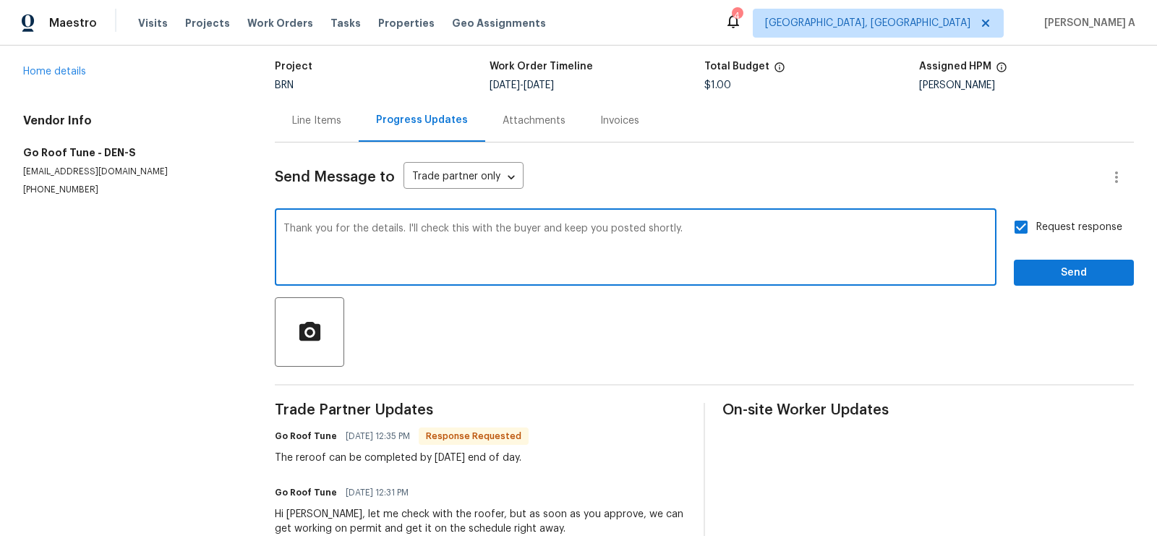
type textarea "Thank you for the details. I'll check this with the buyer and keep you posted s…"
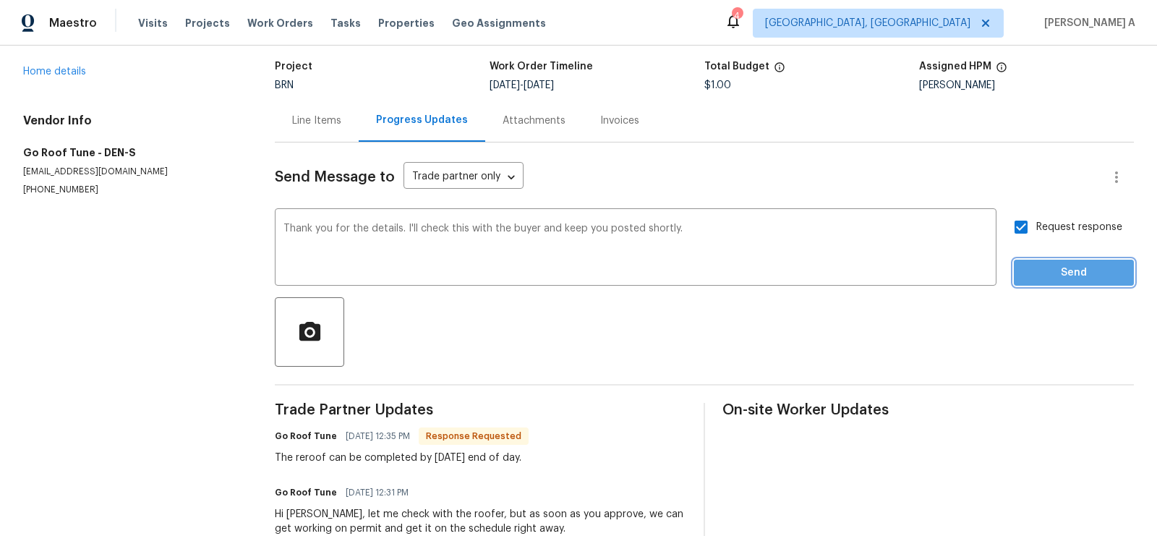
click at [1069, 264] on span "Send" at bounding box center [1074, 273] width 97 height 18
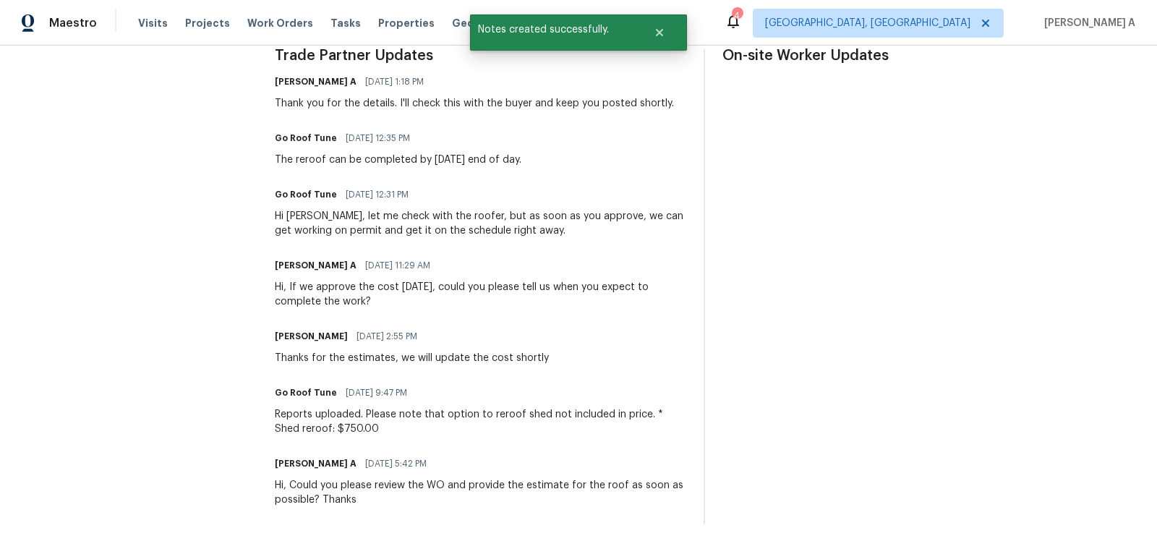
scroll to position [453, 0]
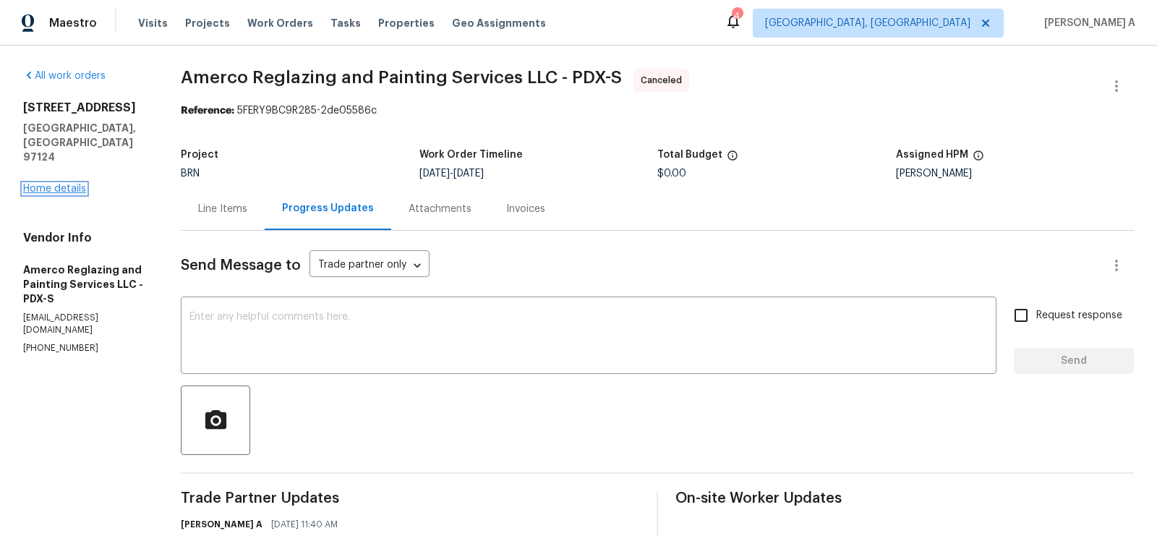
click at [74, 184] on link "Home details" at bounding box center [54, 189] width 63 height 10
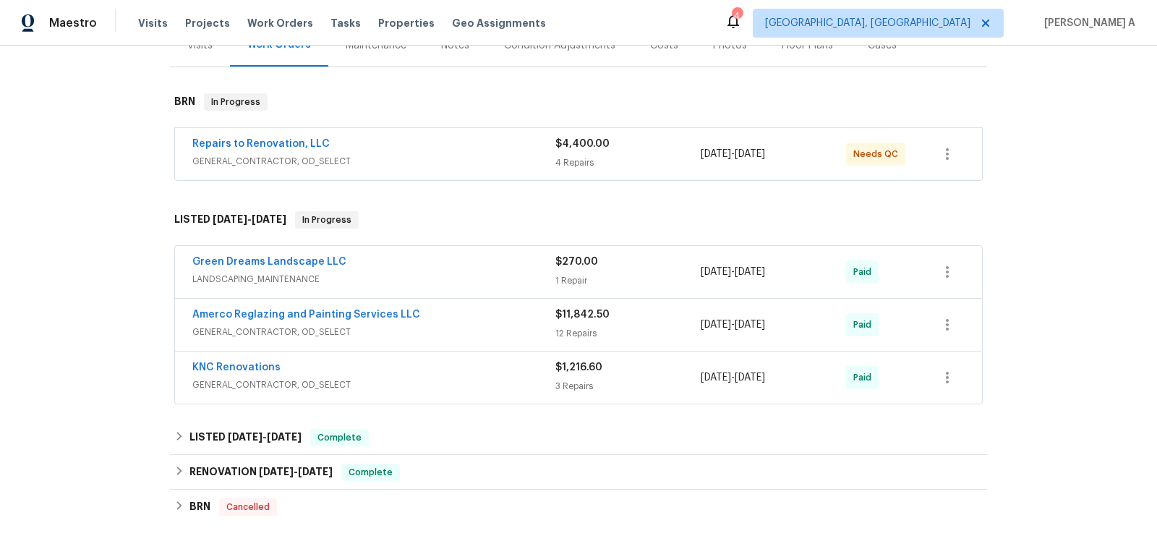
scroll to position [197, 0]
click at [239, 142] on link "Repairs to Renovation, LLC" at bounding box center [260, 142] width 137 height 10
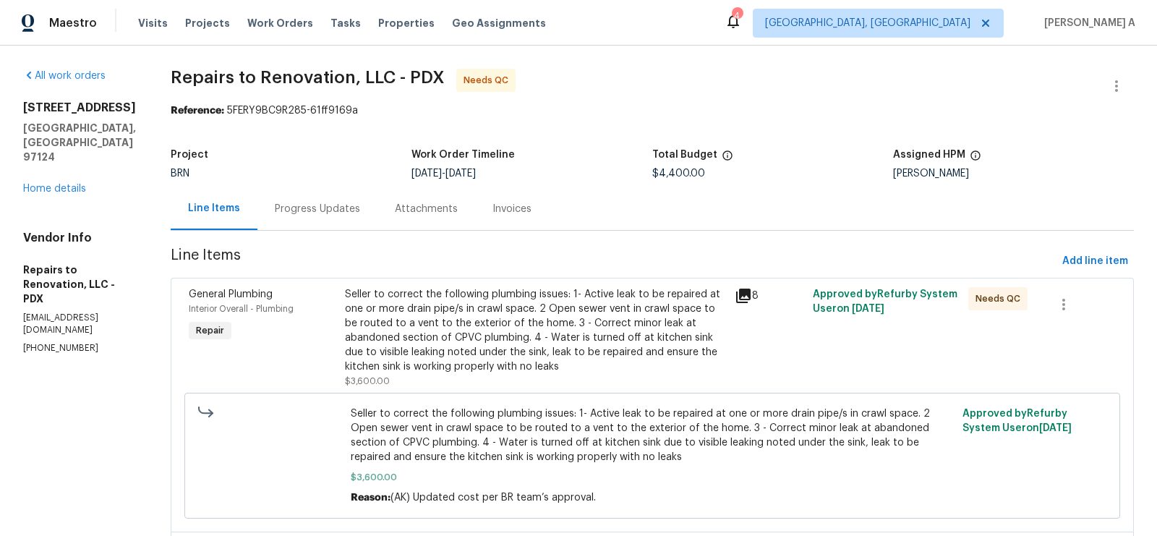
click at [318, 202] on div "Progress Updates" at bounding box center [317, 209] width 85 height 14
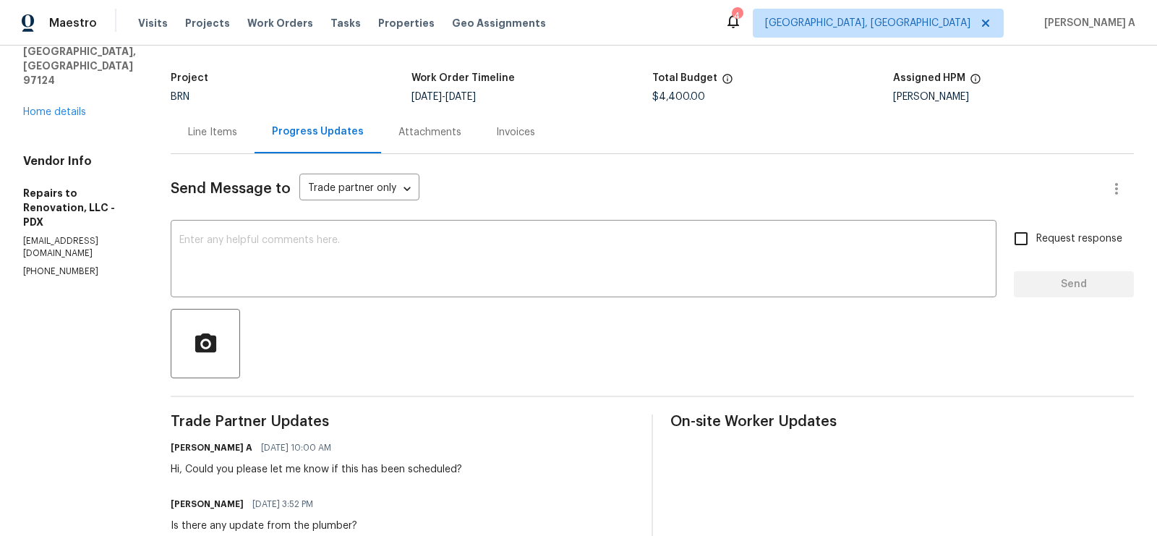
scroll to position [82, 0]
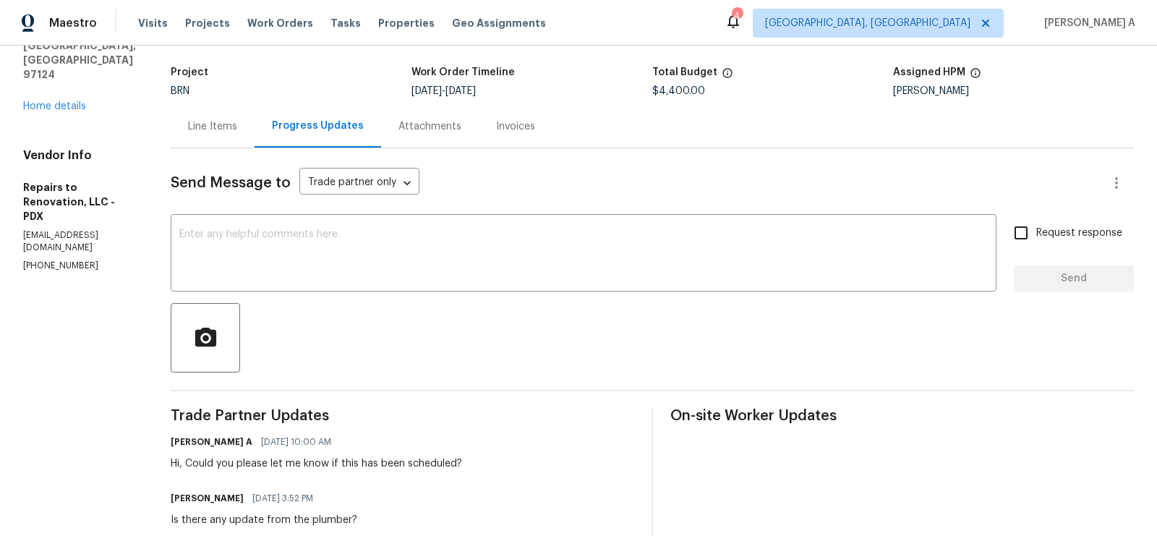
click at [65, 260] on p "[PHONE_NUMBER]" at bounding box center [79, 266] width 113 height 12
click at [65, 260] on p "(503) 320-0221" at bounding box center [79, 266] width 113 height 12
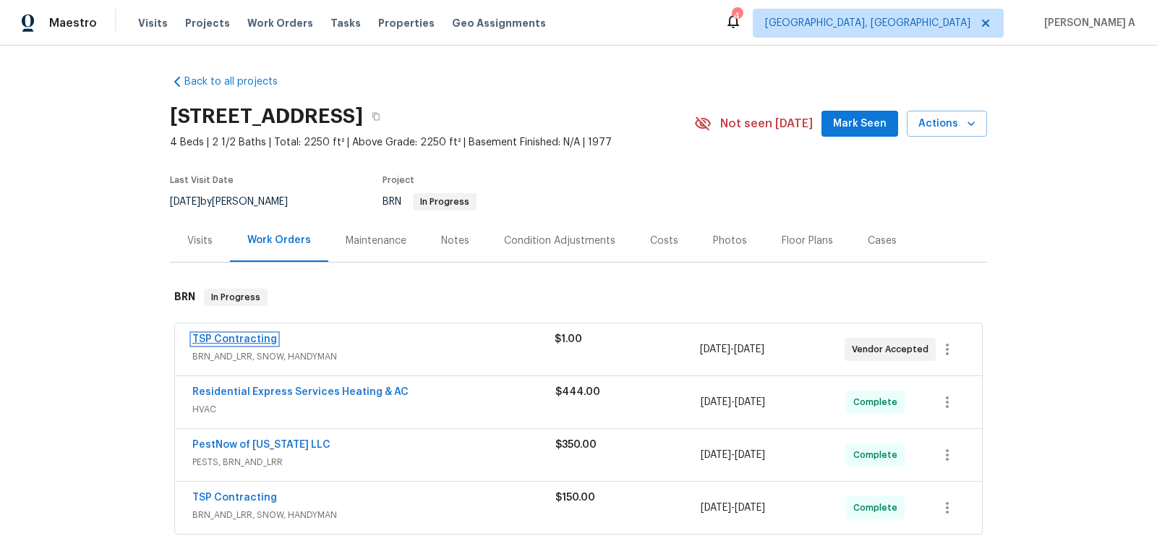
click at [244, 340] on link "TSP Contracting" at bounding box center [234, 339] width 85 height 10
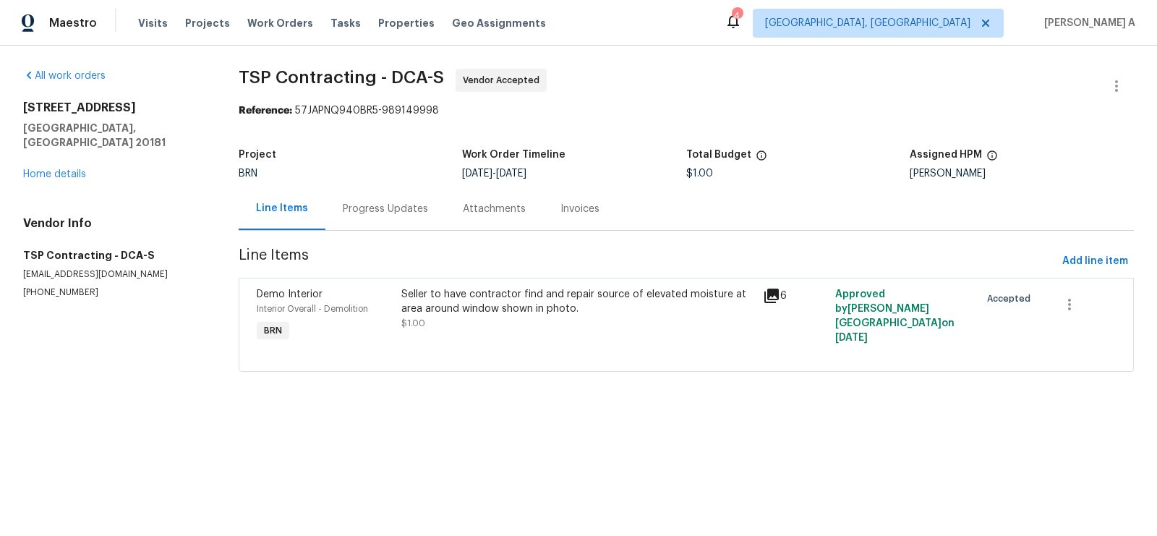
click at [395, 210] on div "Progress Updates" at bounding box center [385, 209] width 85 height 14
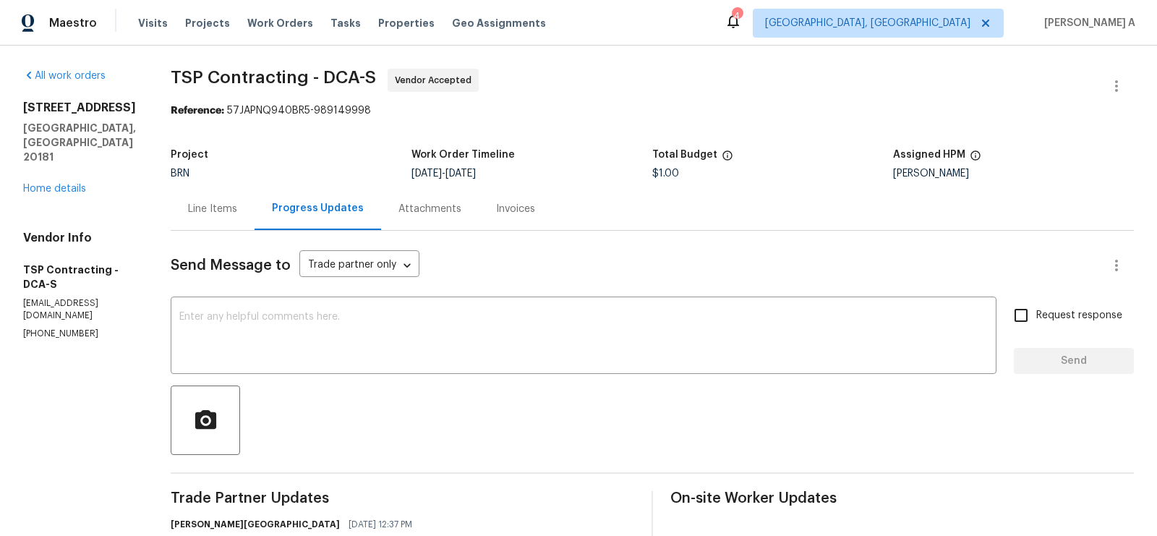
click at [233, 203] on div "Line Items" at bounding box center [213, 208] width 84 height 43
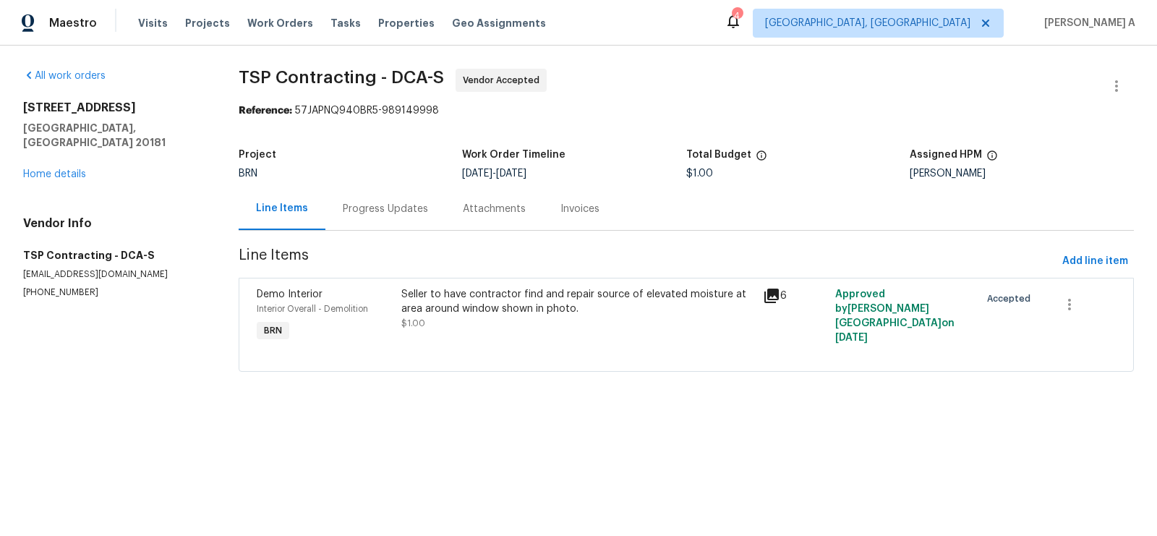
click at [371, 197] on div "Progress Updates" at bounding box center [385, 208] width 120 height 43
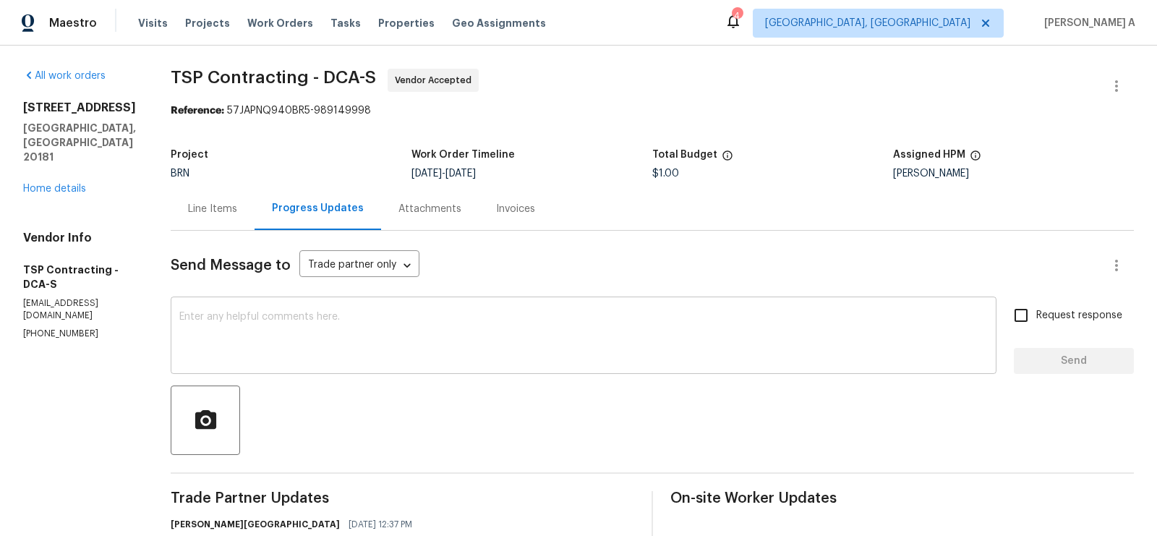
scroll to position [341, 0]
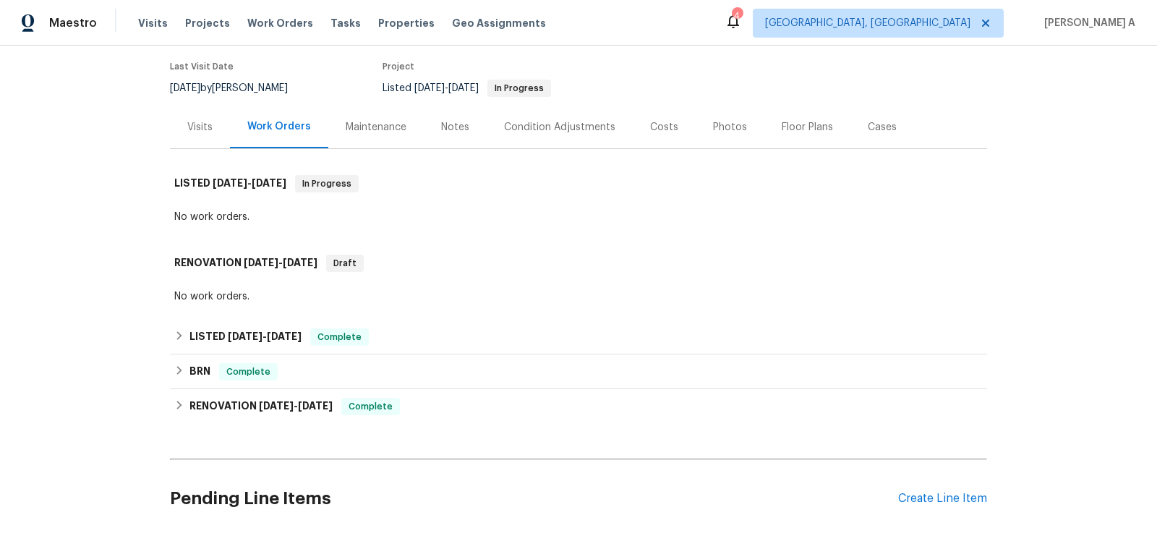
scroll to position [132, 0]
